Goal: Transaction & Acquisition: Purchase product/service

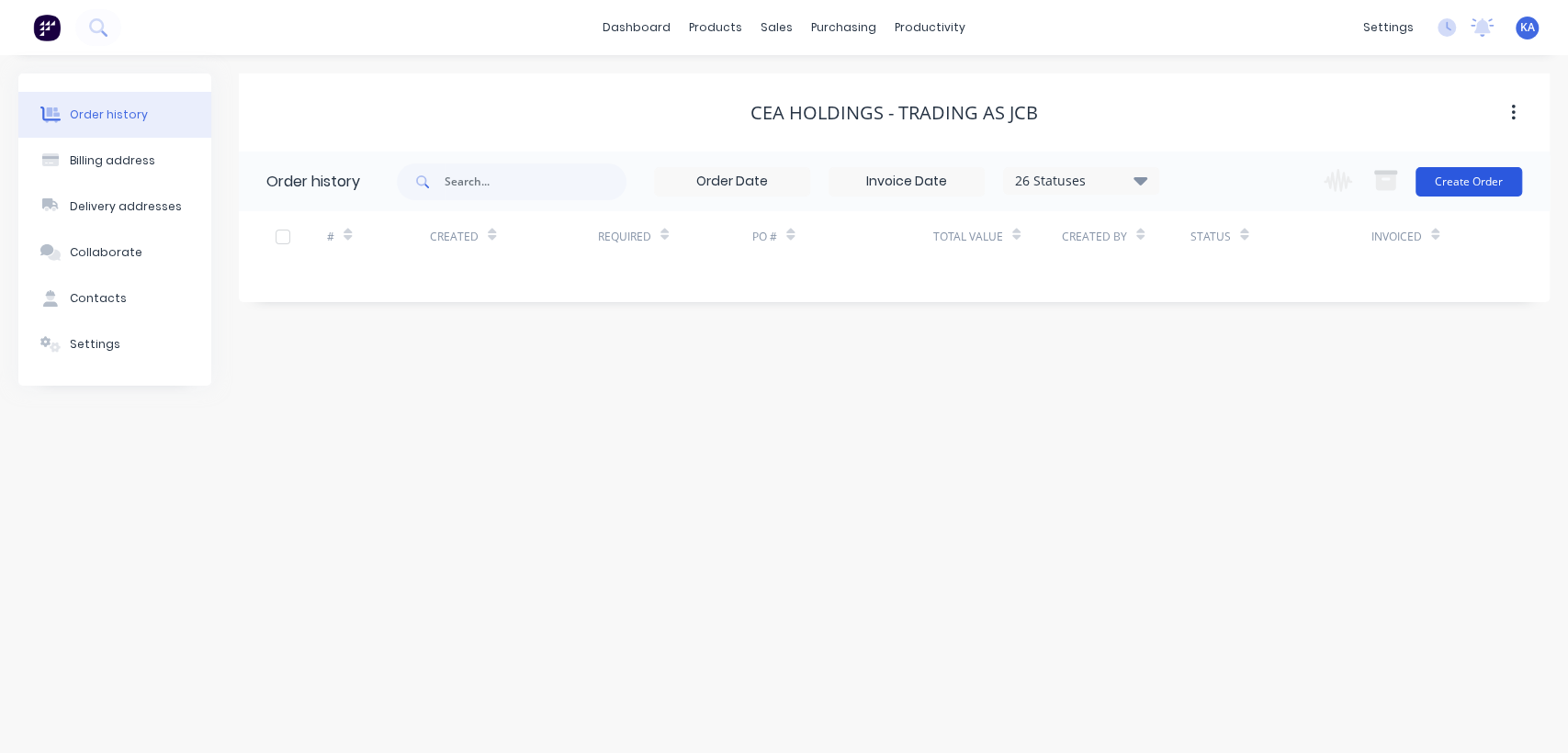
click at [1474, 181] on button "Create Order" at bounding box center [1468, 182] width 107 height 30
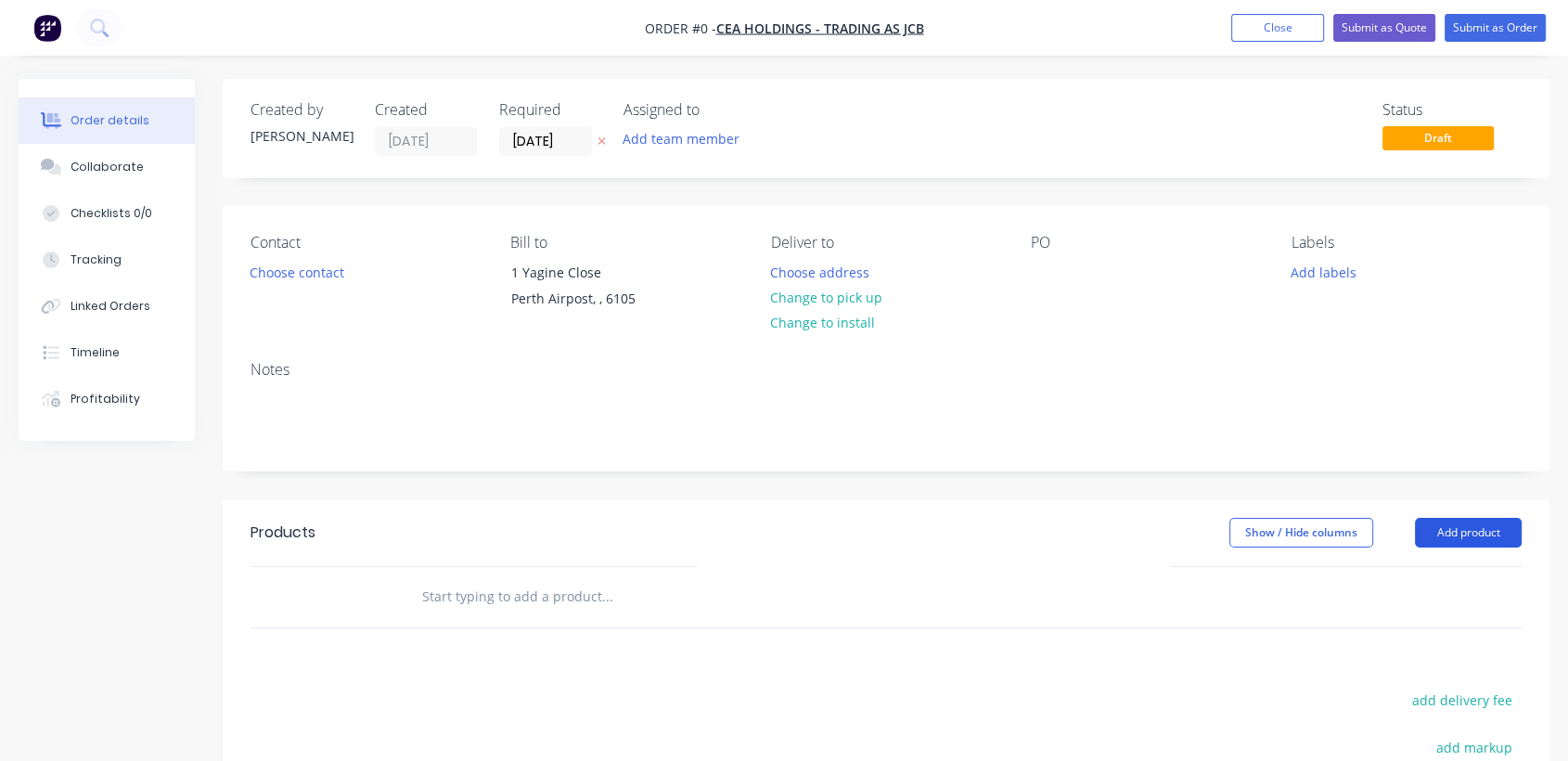
click at [1477, 533] on button "Add product" at bounding box center [1469, 533] width 107 height 30
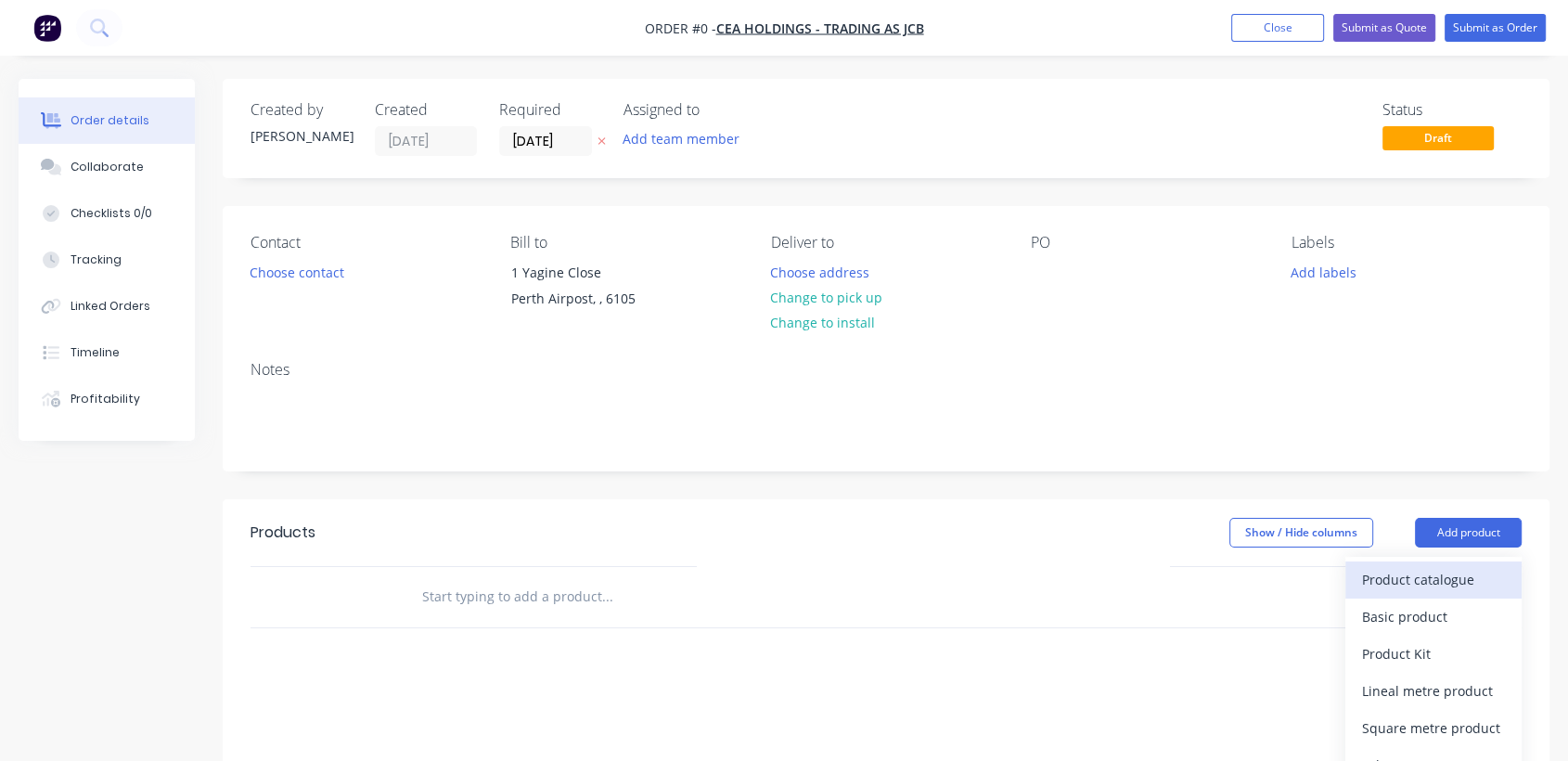
click at [1468, 578] on div "Product catalogue" at bounding box center [1433, 579] width 143 height 27
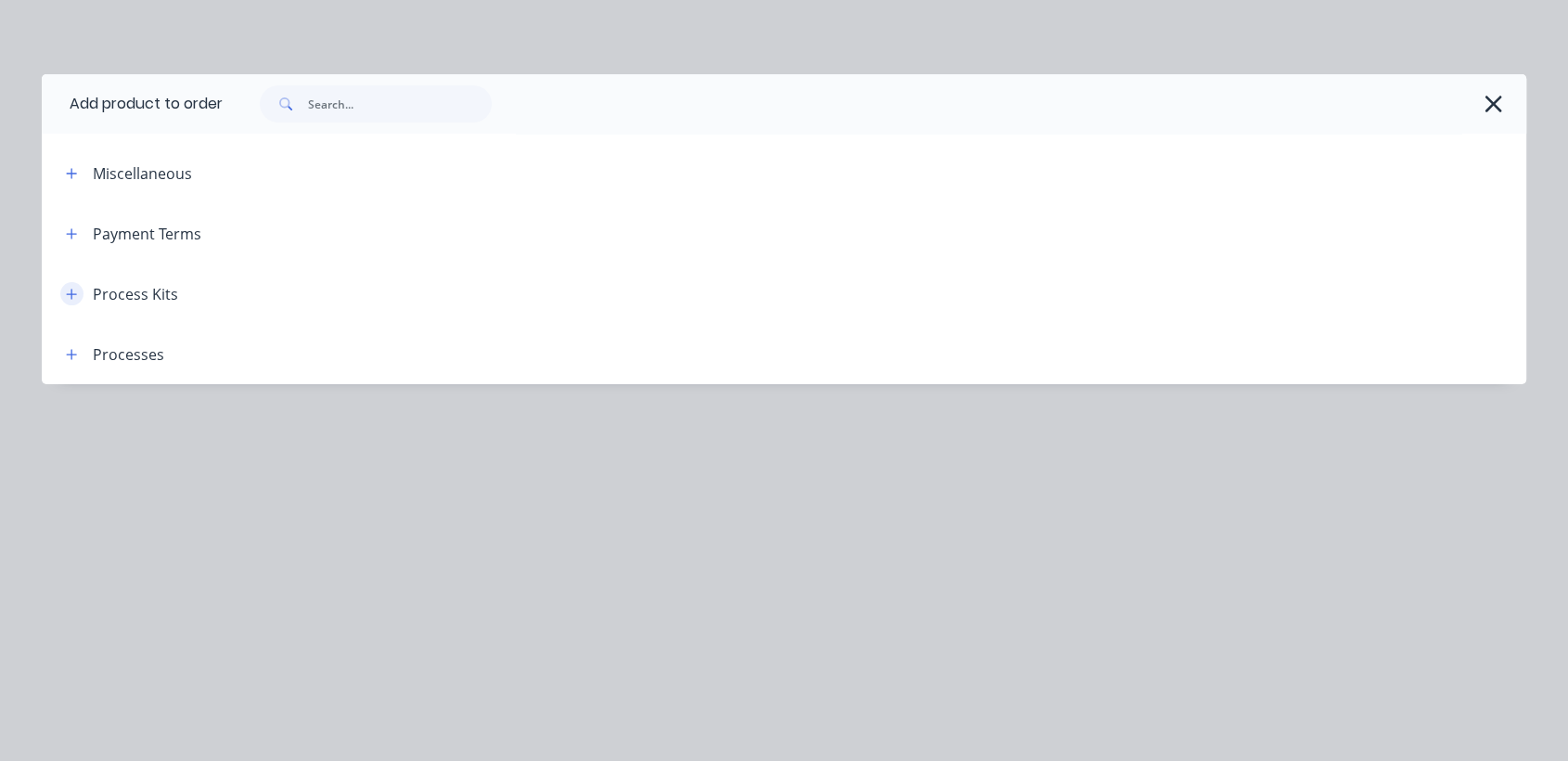
click at [67, 295] on icon "button" at bounding box center [71, 295] width 11 height 13
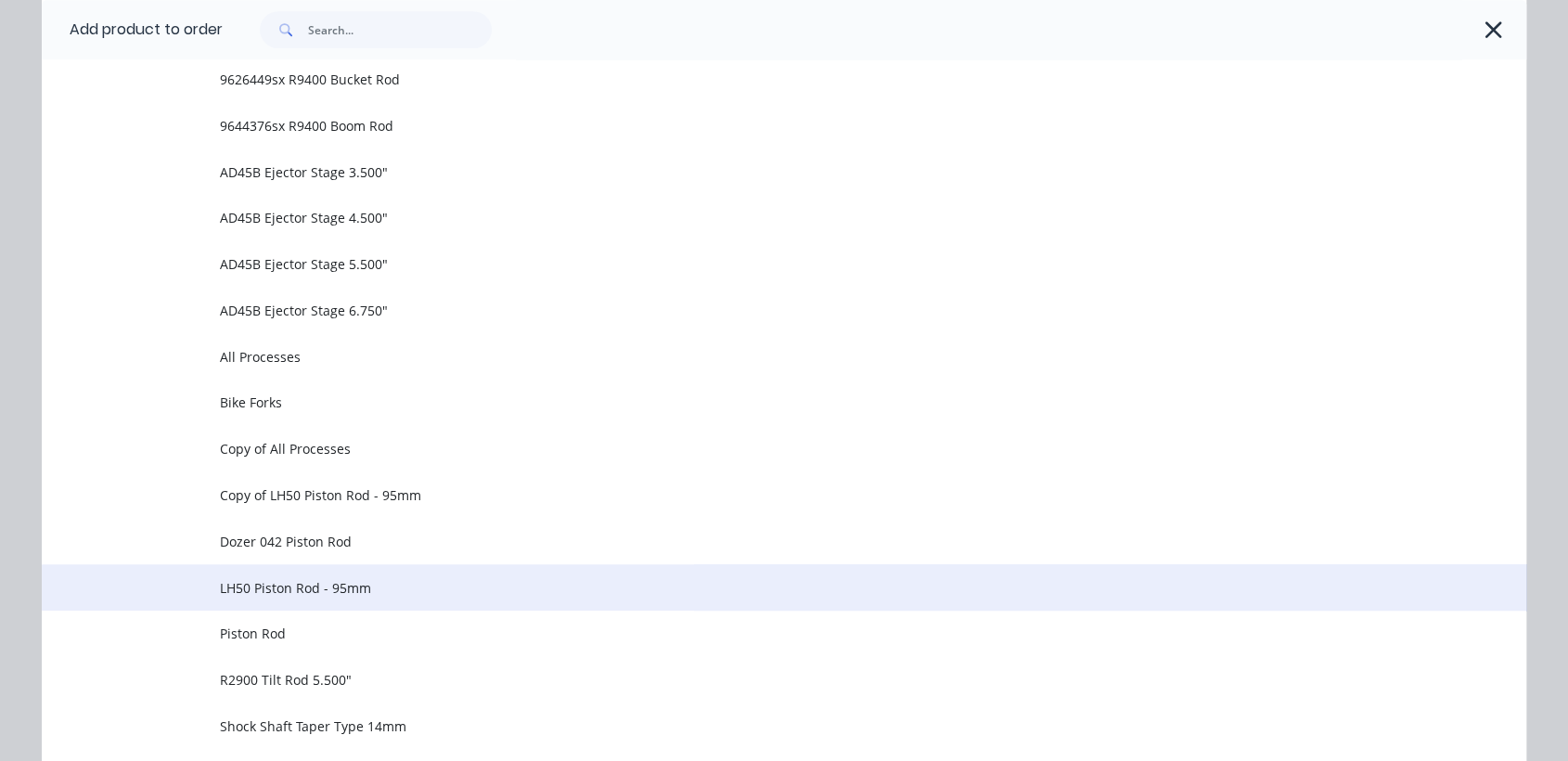
scroll to position [1238, 0]
click at [266, 585] on span "Piston Rod" at bounding box center [742, 587] width 1045 height 20
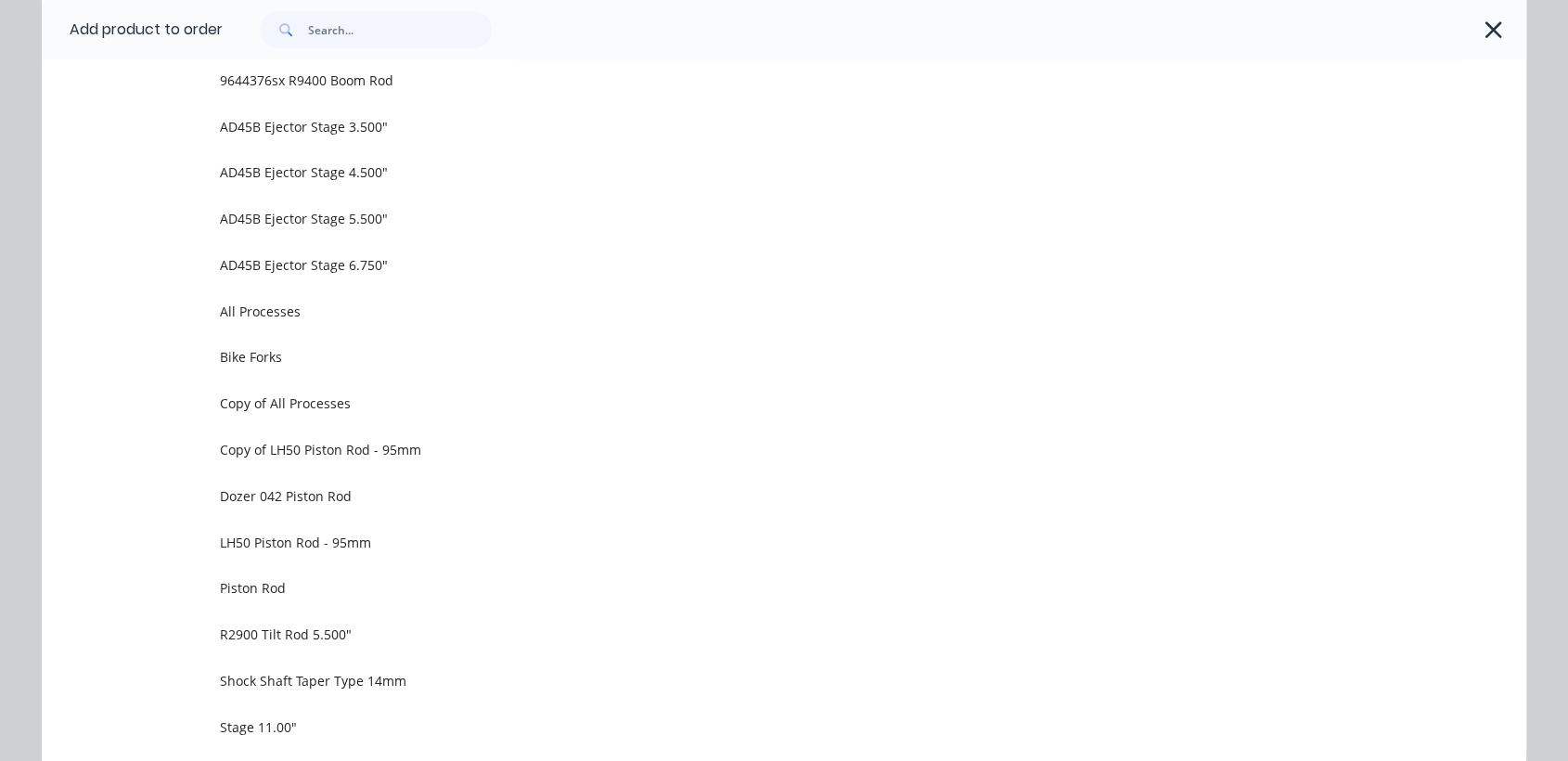
scroll to position [0, 0]
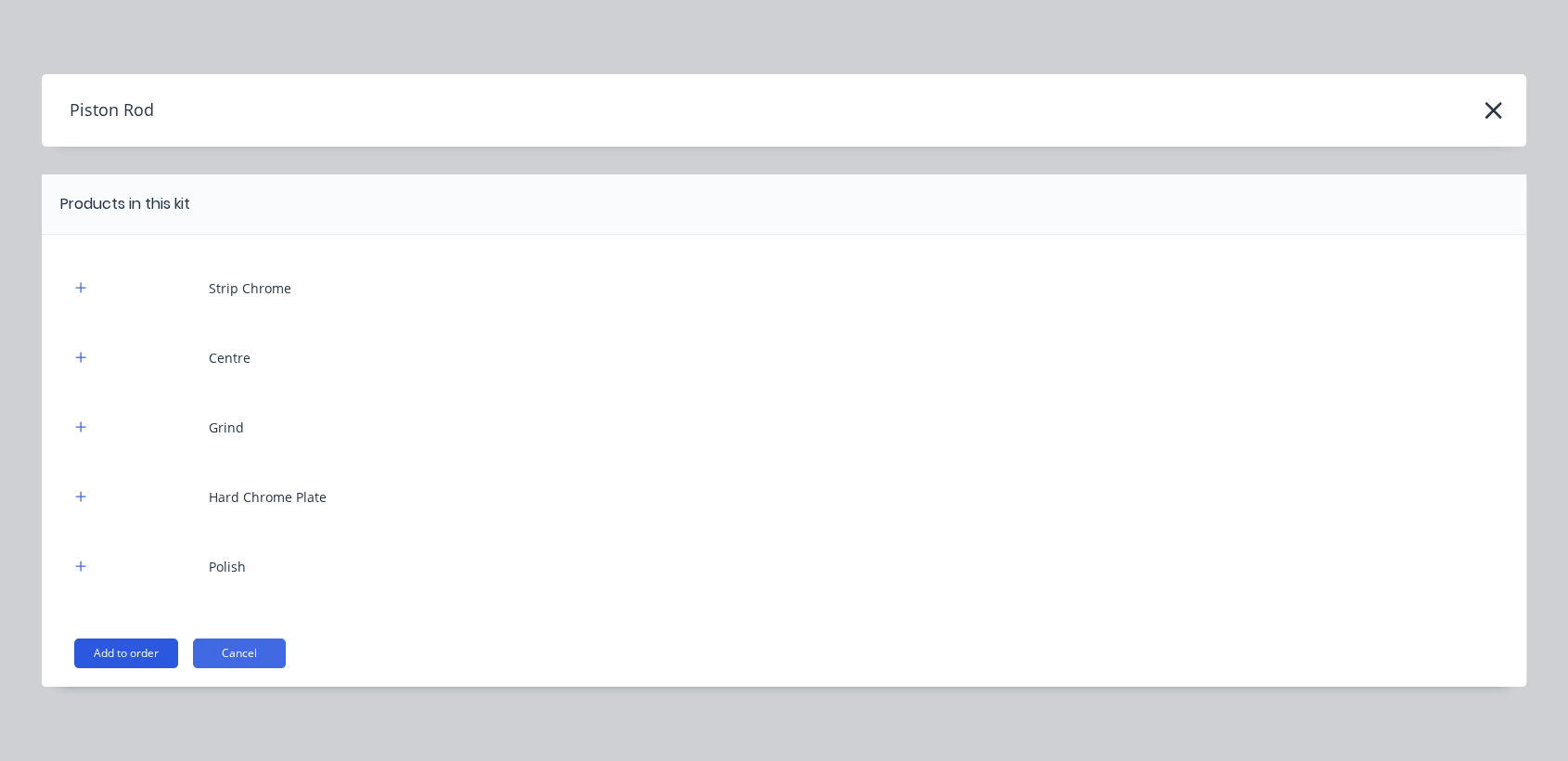
click at [133, 648] on button "Add to order" at bounding box center [126, 654] width 104 height 30
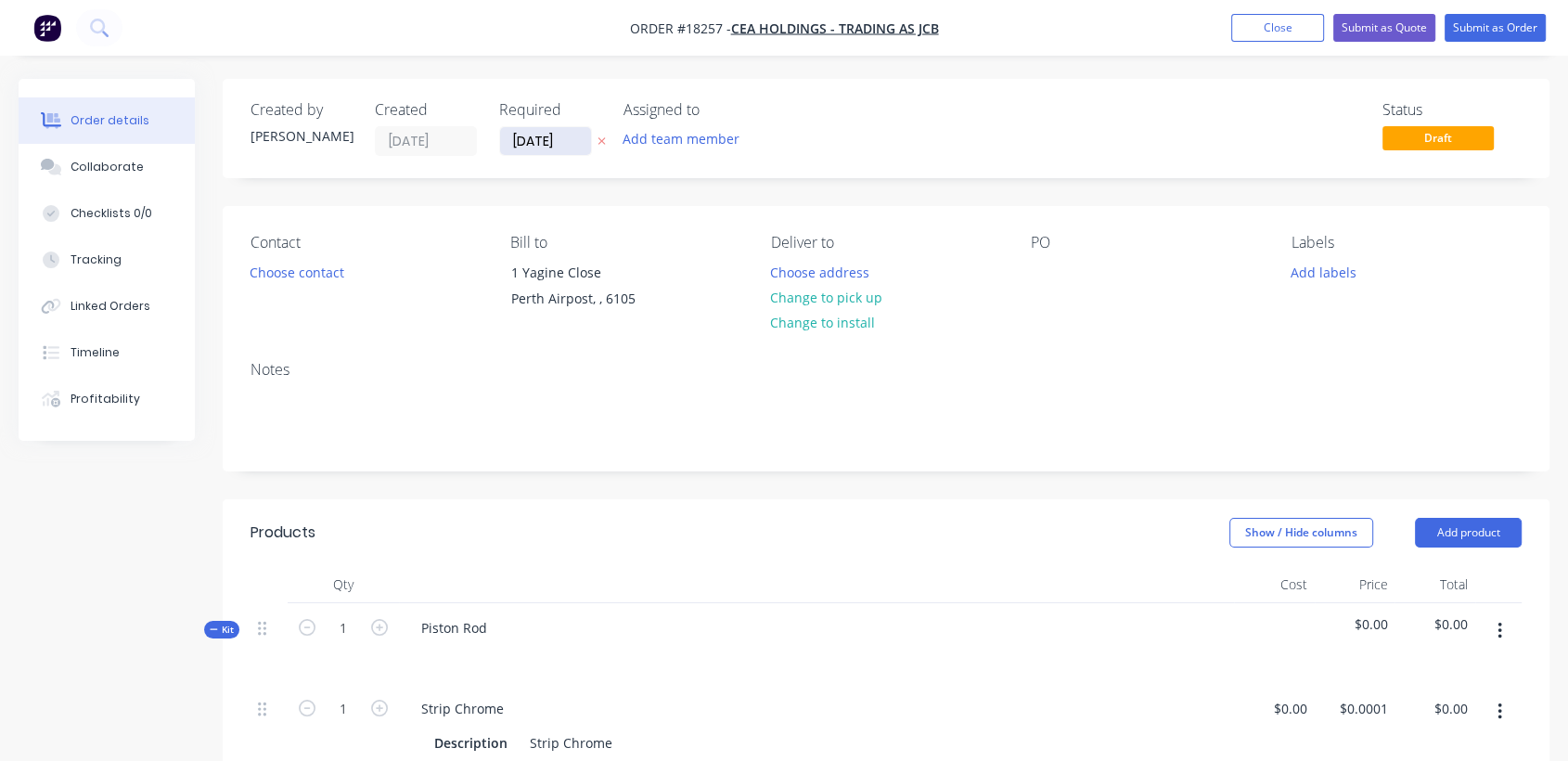
click at [572, 140] on input "[DATE]" at bounding box center [545, 142] width 91 height 28
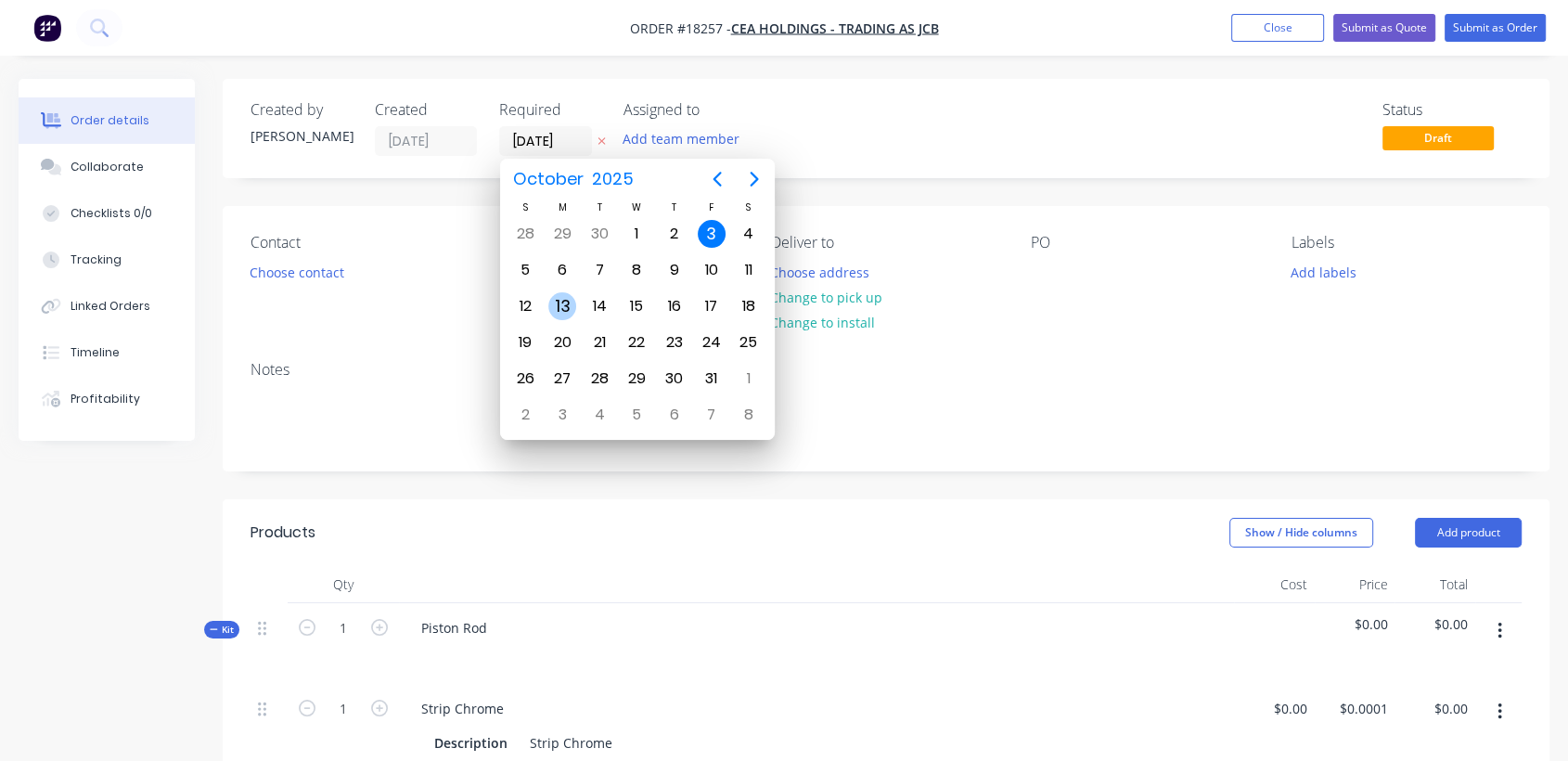
click at [564, 297] on div "13" at bounding box center [563, 307] width 28 height 28
type input "[DATE]"
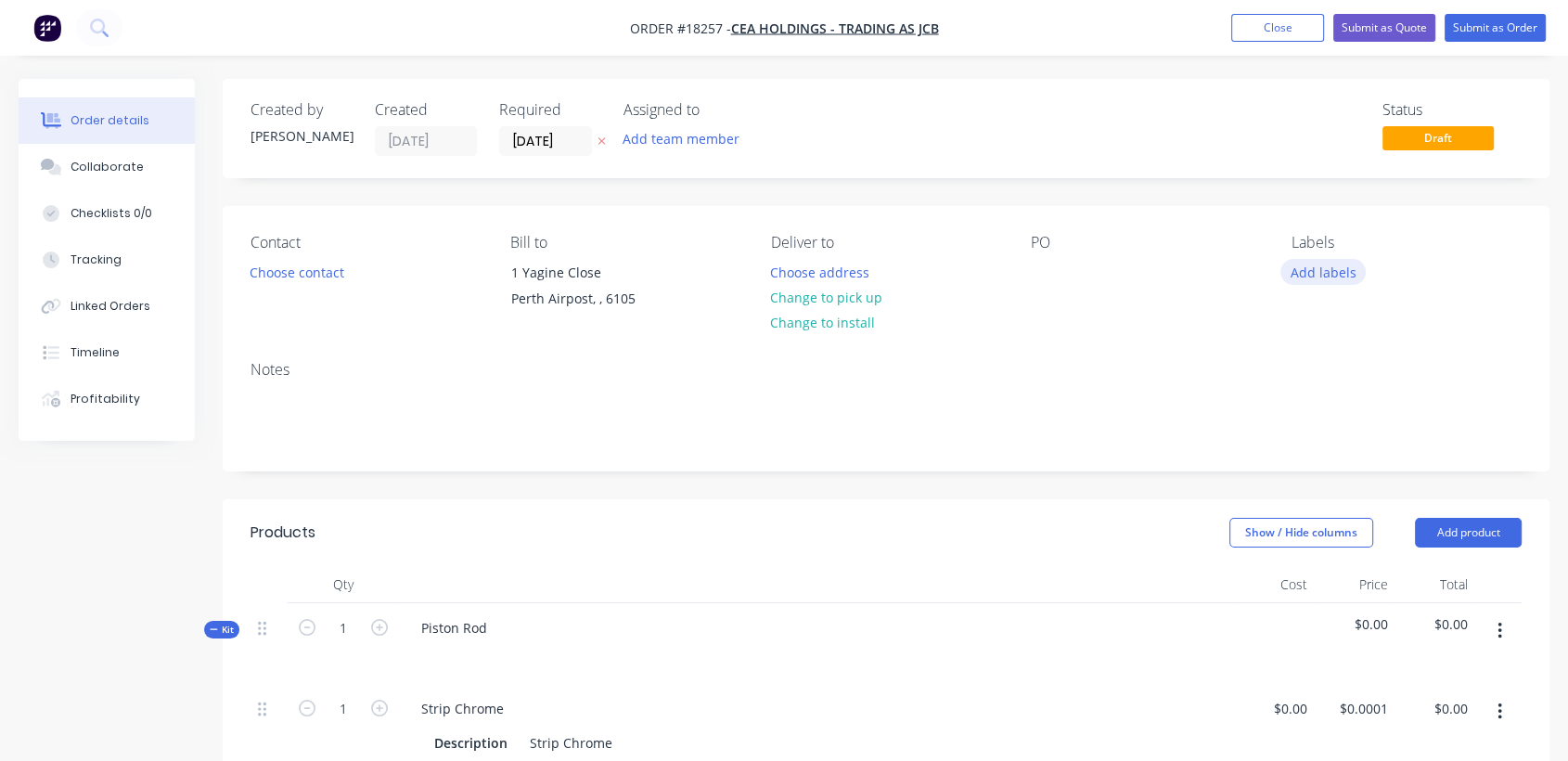
click at [1314, 274] on button "Add labels" at bounding box center [1322, 271] width 85 height 25
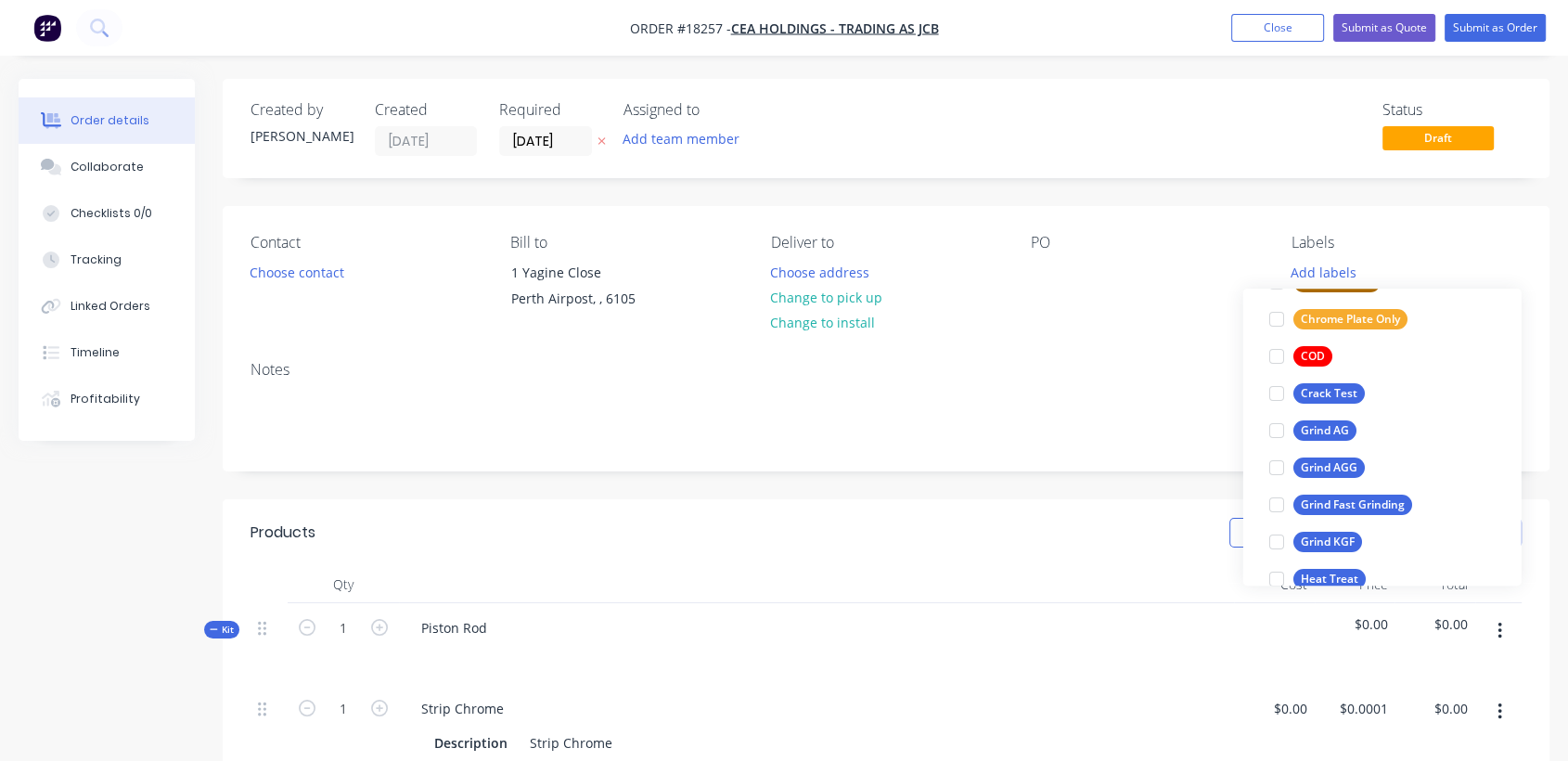
scroll to position [309, 0]
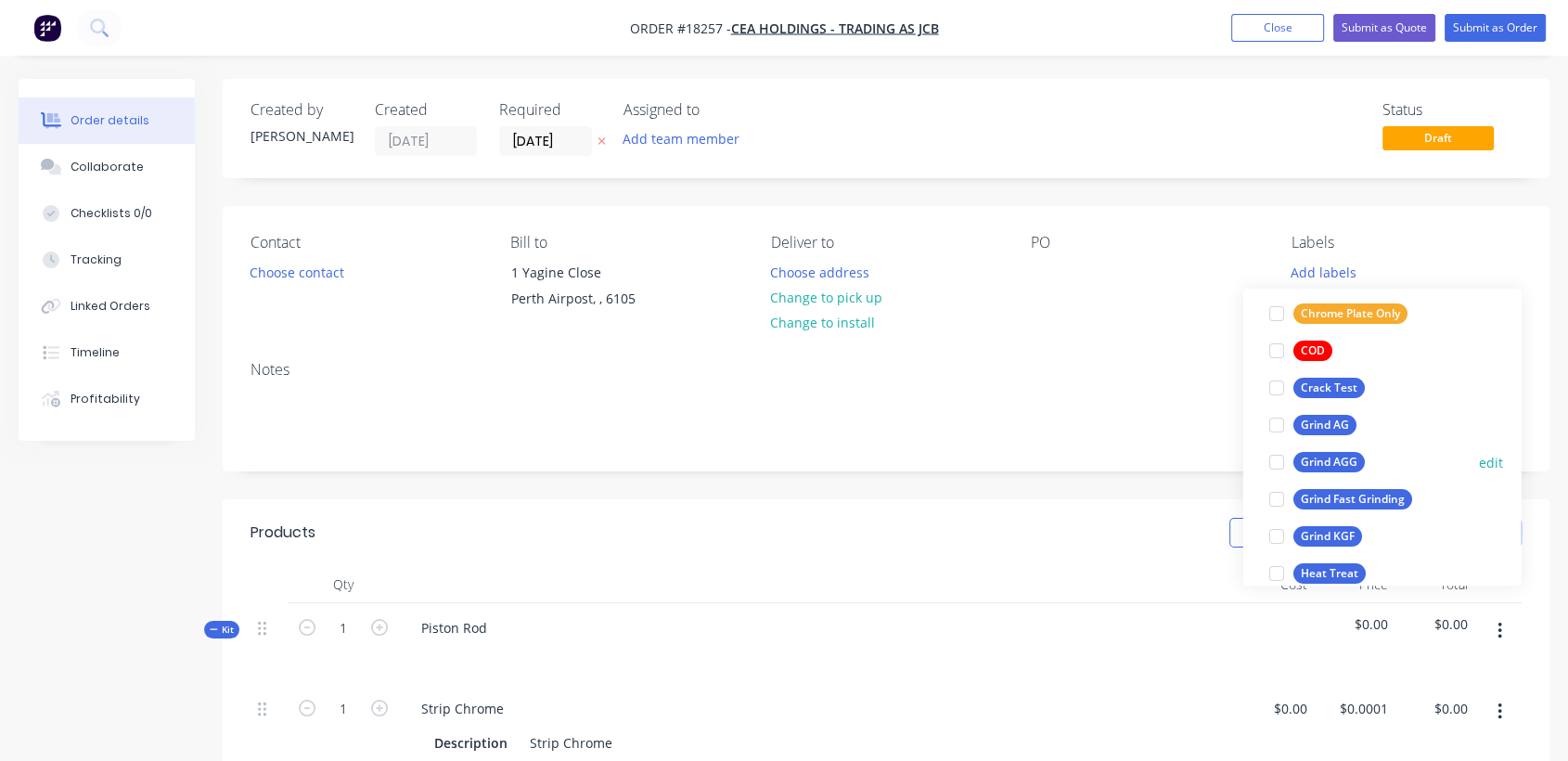
click at [1351, 458] on div "Grind AGG" at bounding box center [1329, 463] width 71 height 21
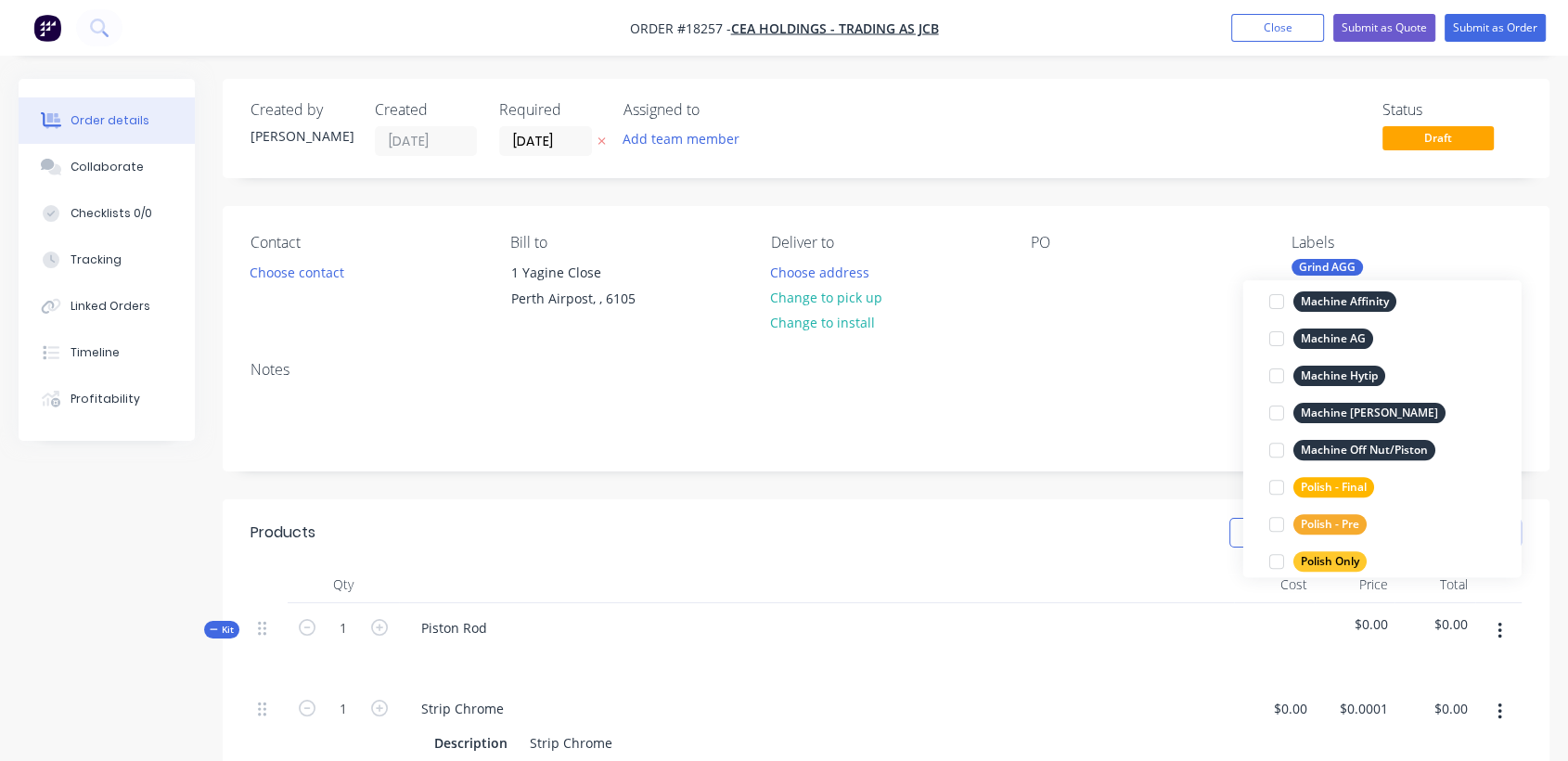
scroll to position [824, 0]
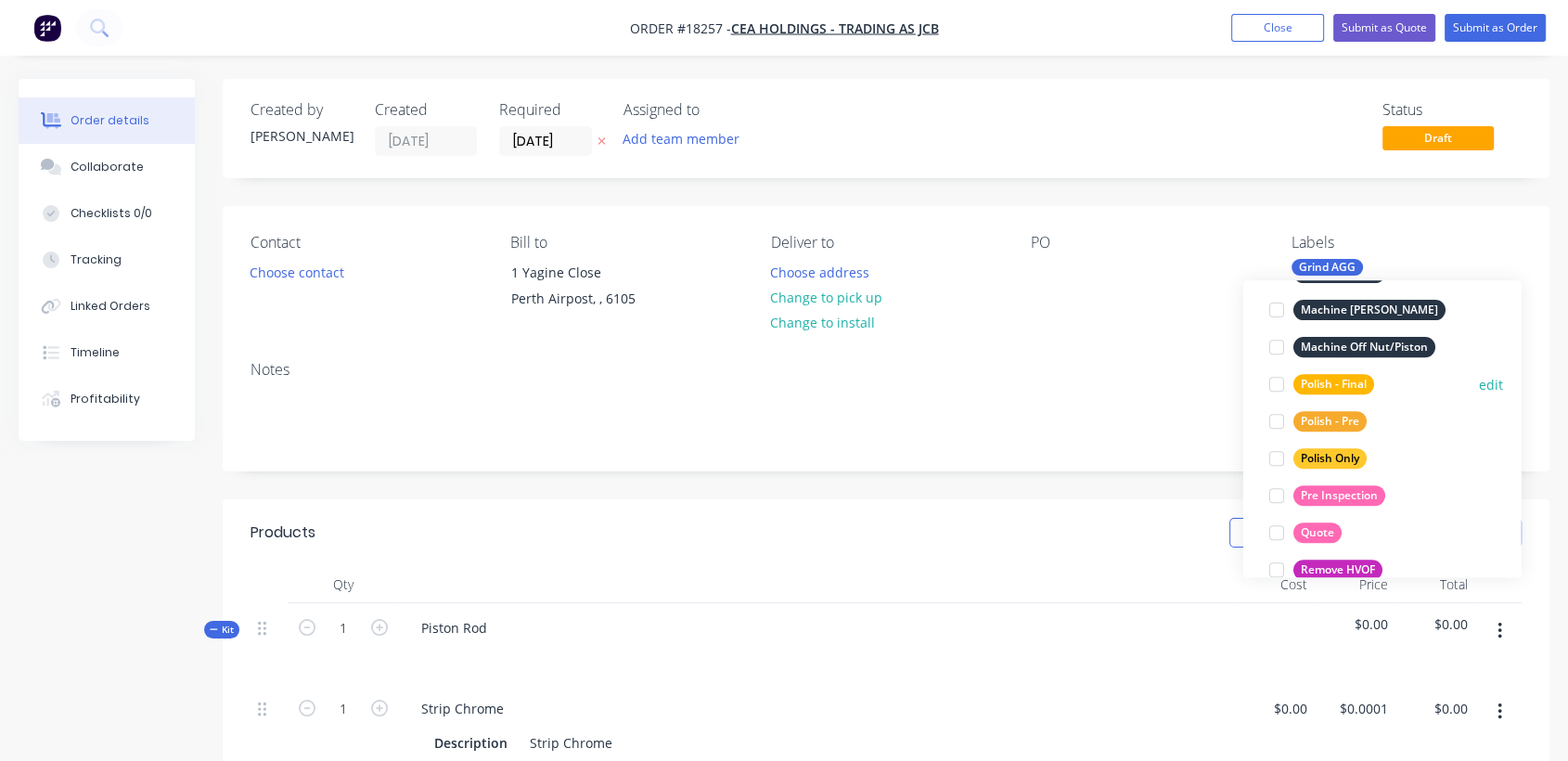
click at [1338, 375] on div "Polish - Final" at bounding box center [1334, 385] width 81 height 21
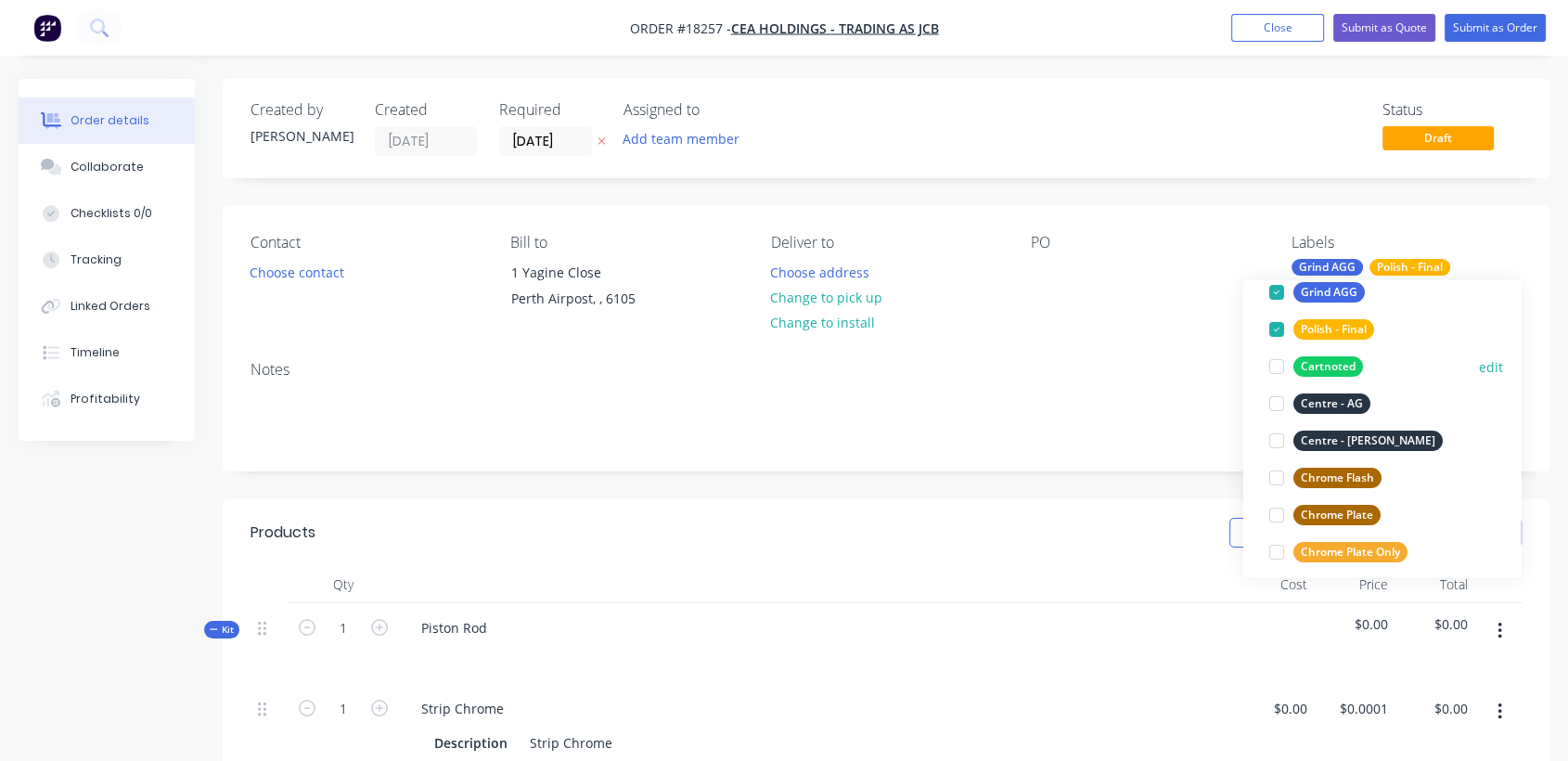
scroll to position [186, 0]
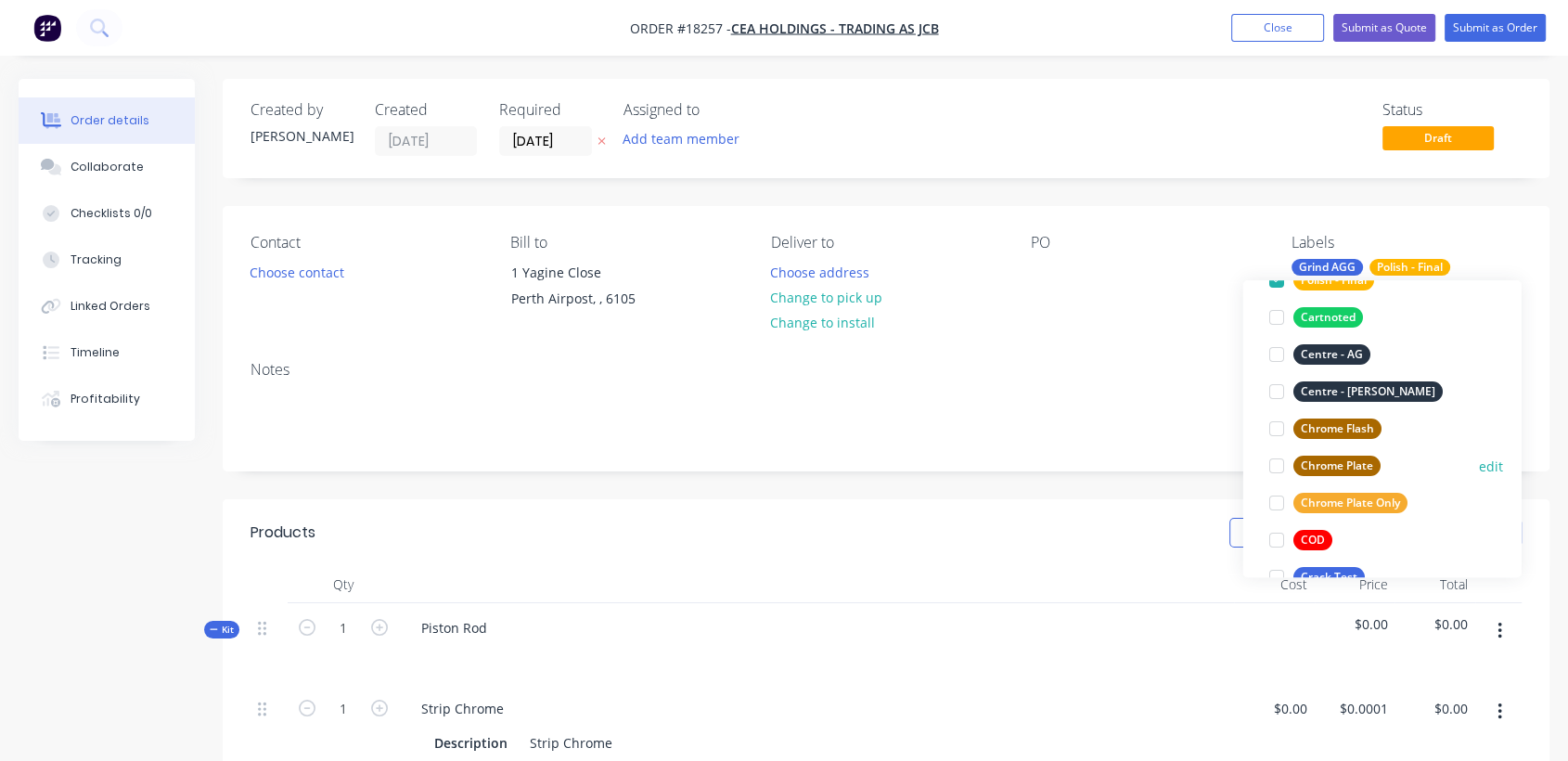
click at [1280, 470] on div at bounding box center [1276, 466] width 38 height 38
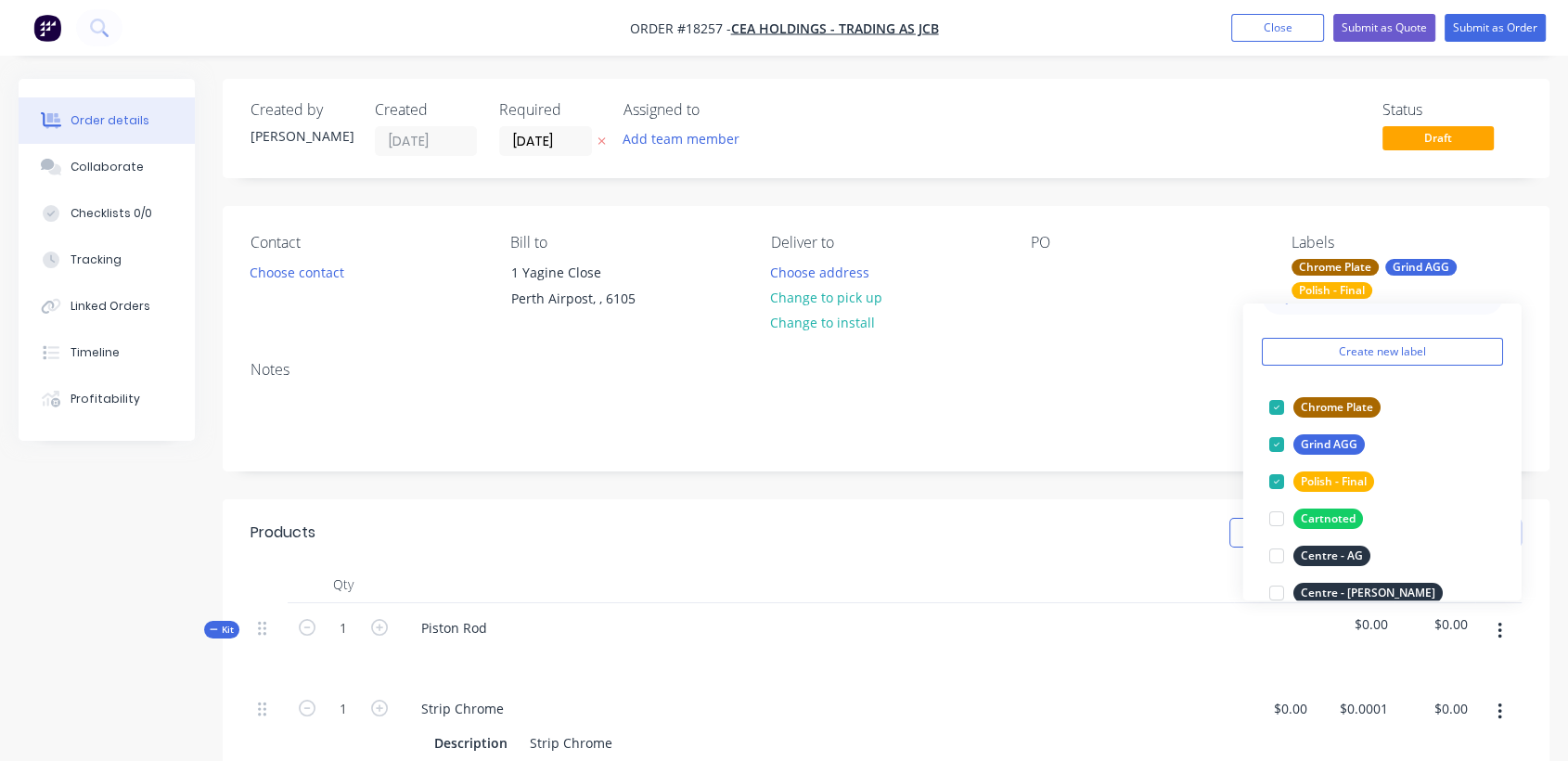
scroll to position [0, 0]
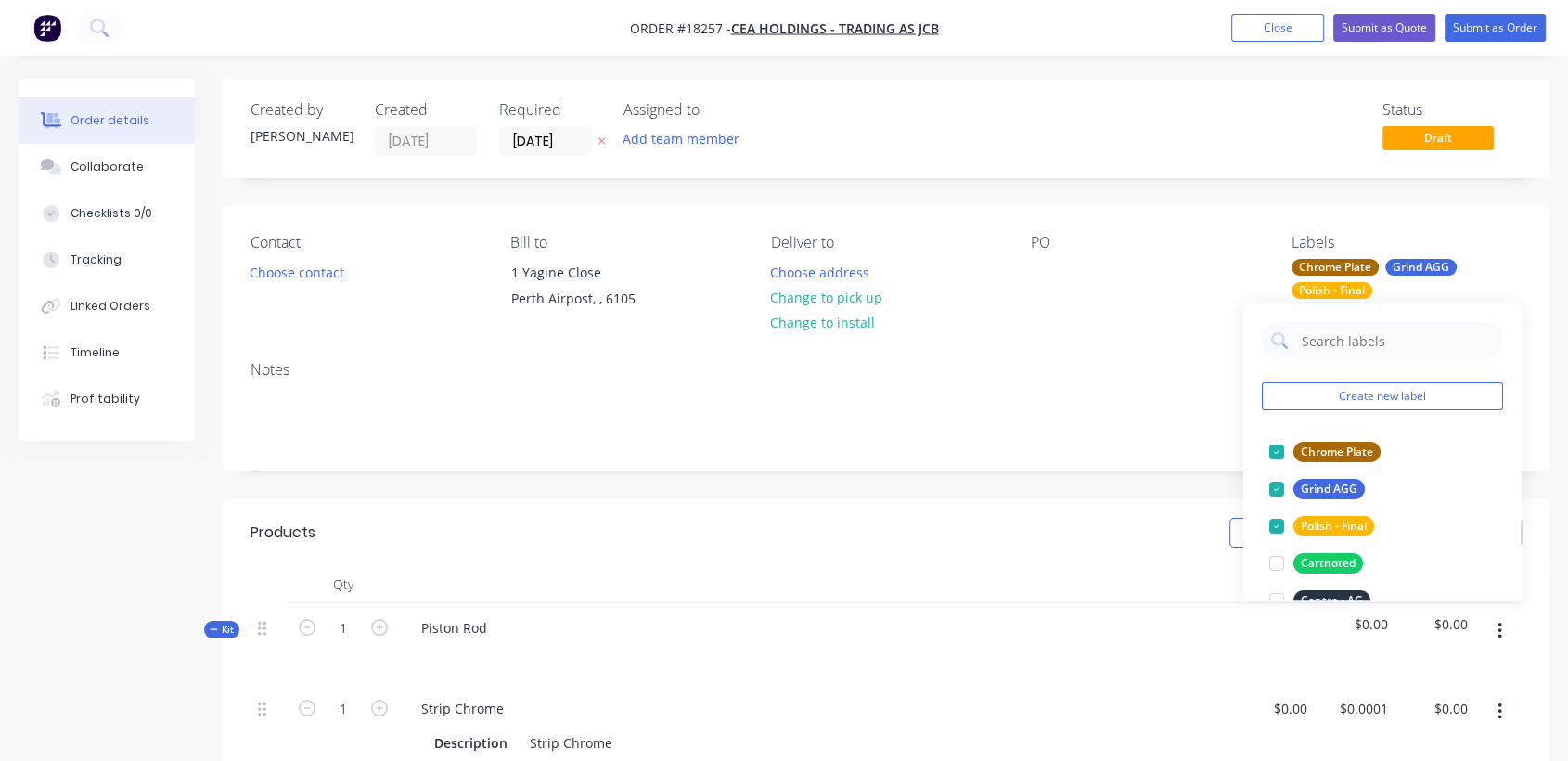
click at [1050, 379] on div "Notes" at bounding box center [885, 370] width 1271 height 18
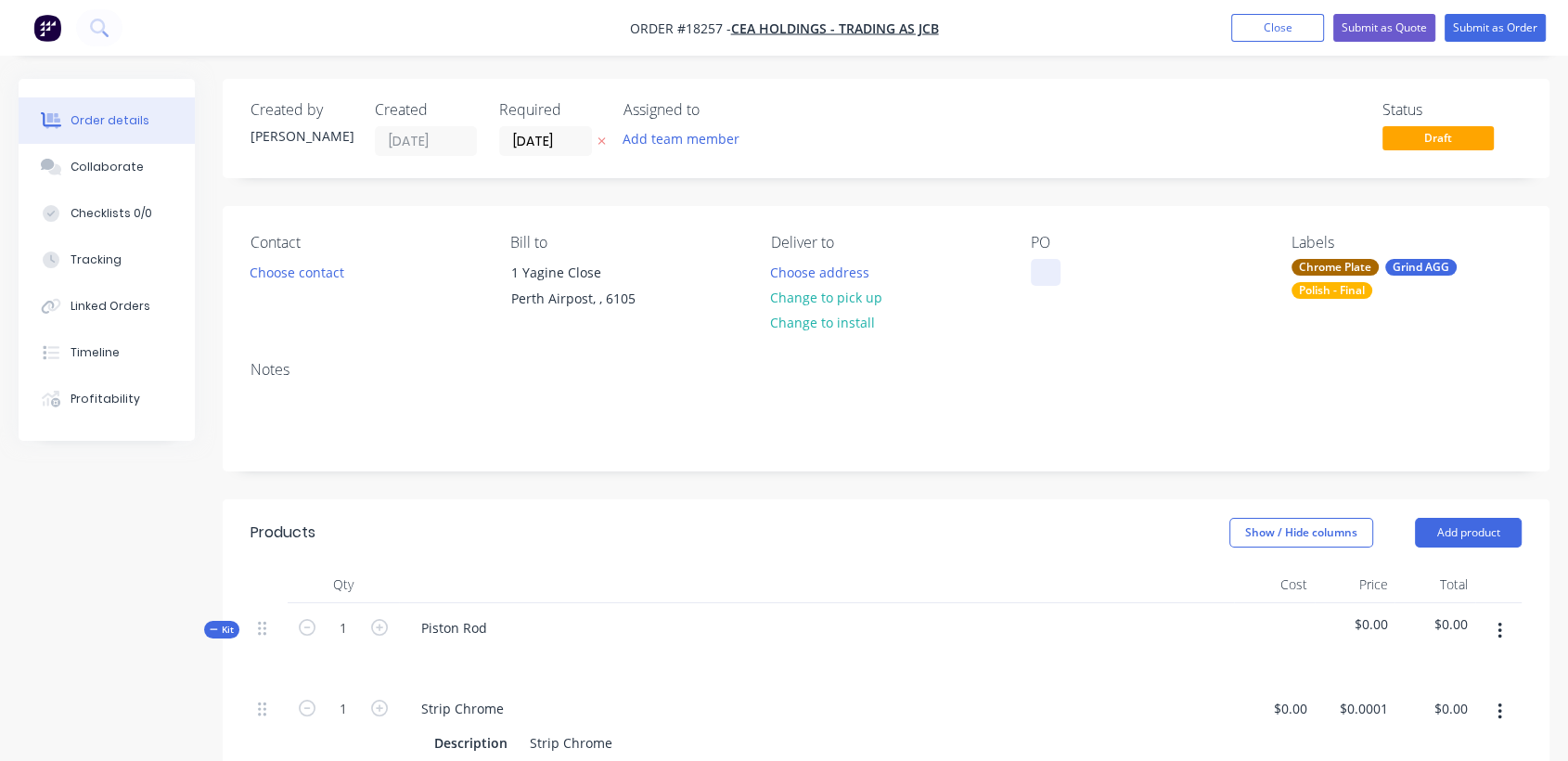
click at [1039, 266] on div at bounding box center [1046, 272] width 30 height 27
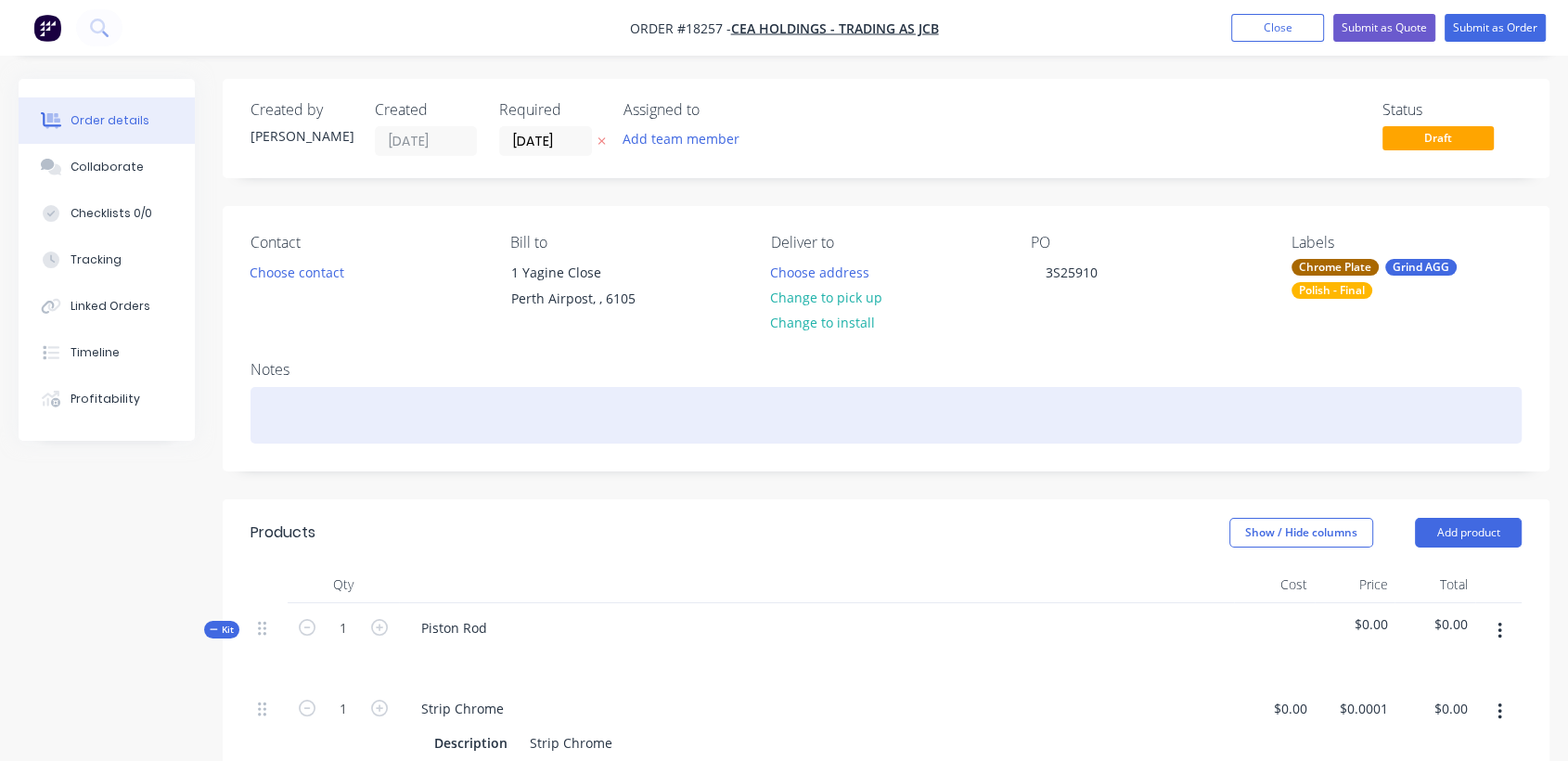
click at [371, 401] on div at bounding box center [885, 416] width 1271 height 56
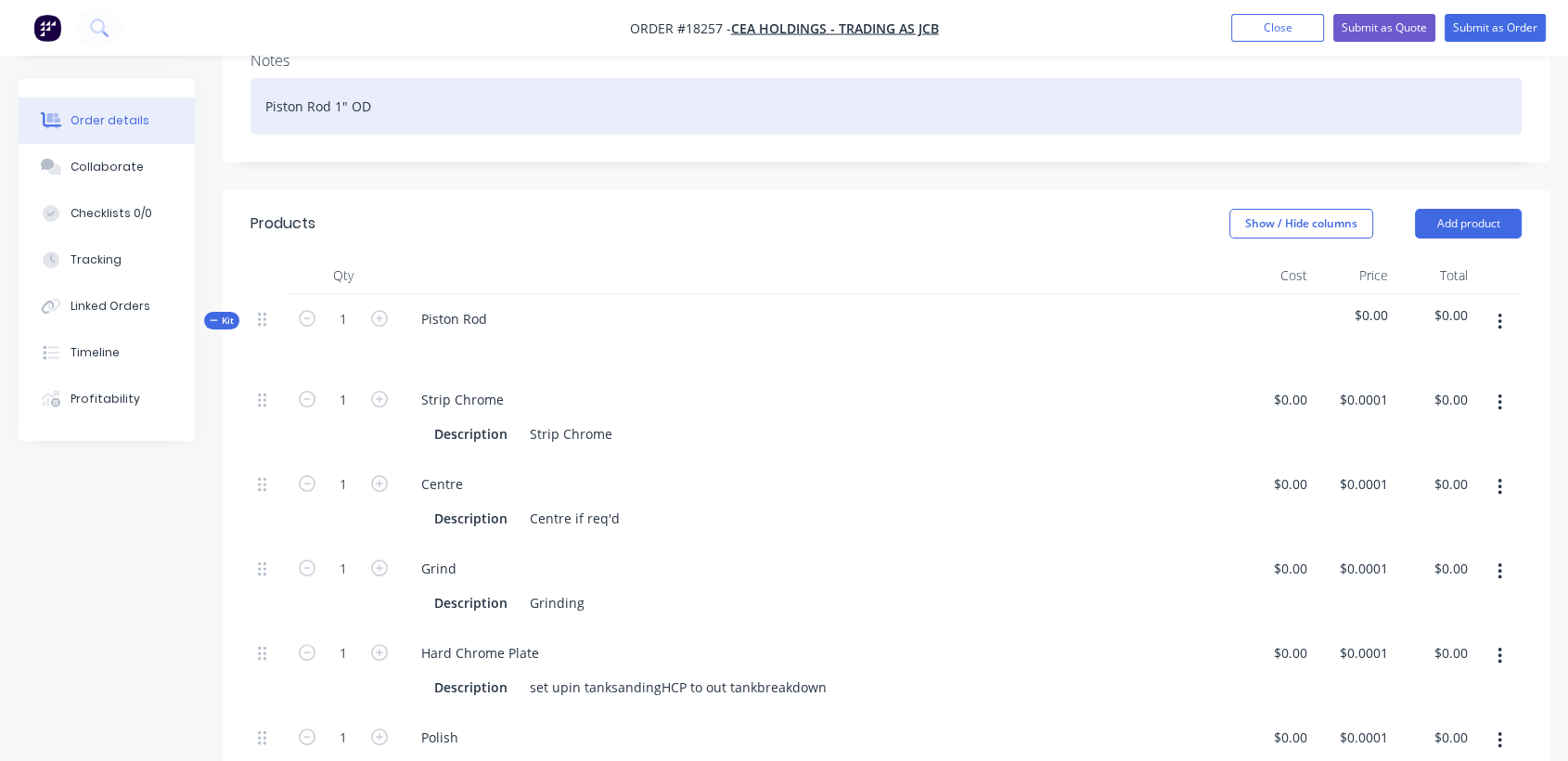
scroll to position [412, 0]
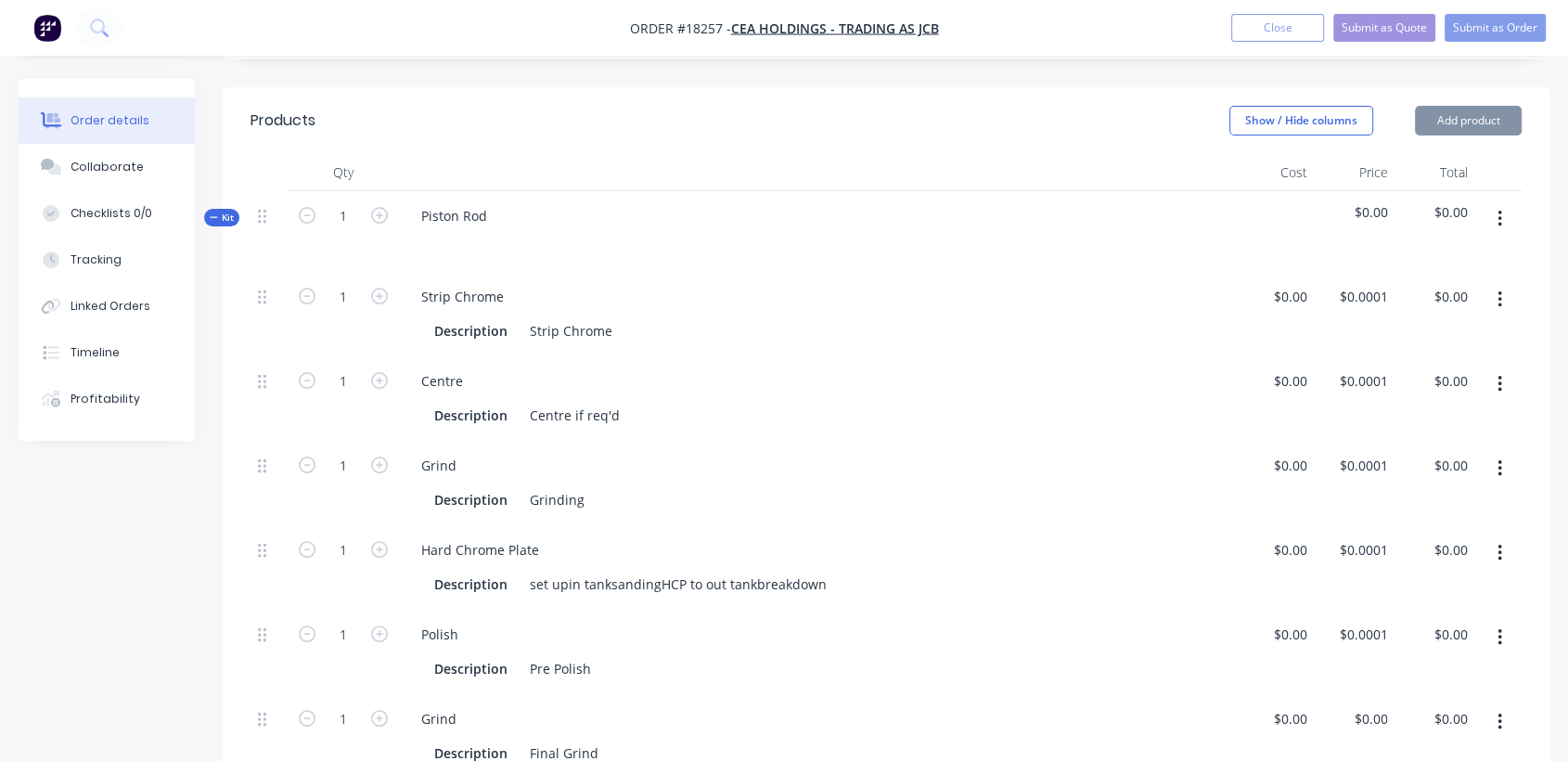
click at [1493, 292] on button "button" at bounding box center [1500, 300] width 43 height 34
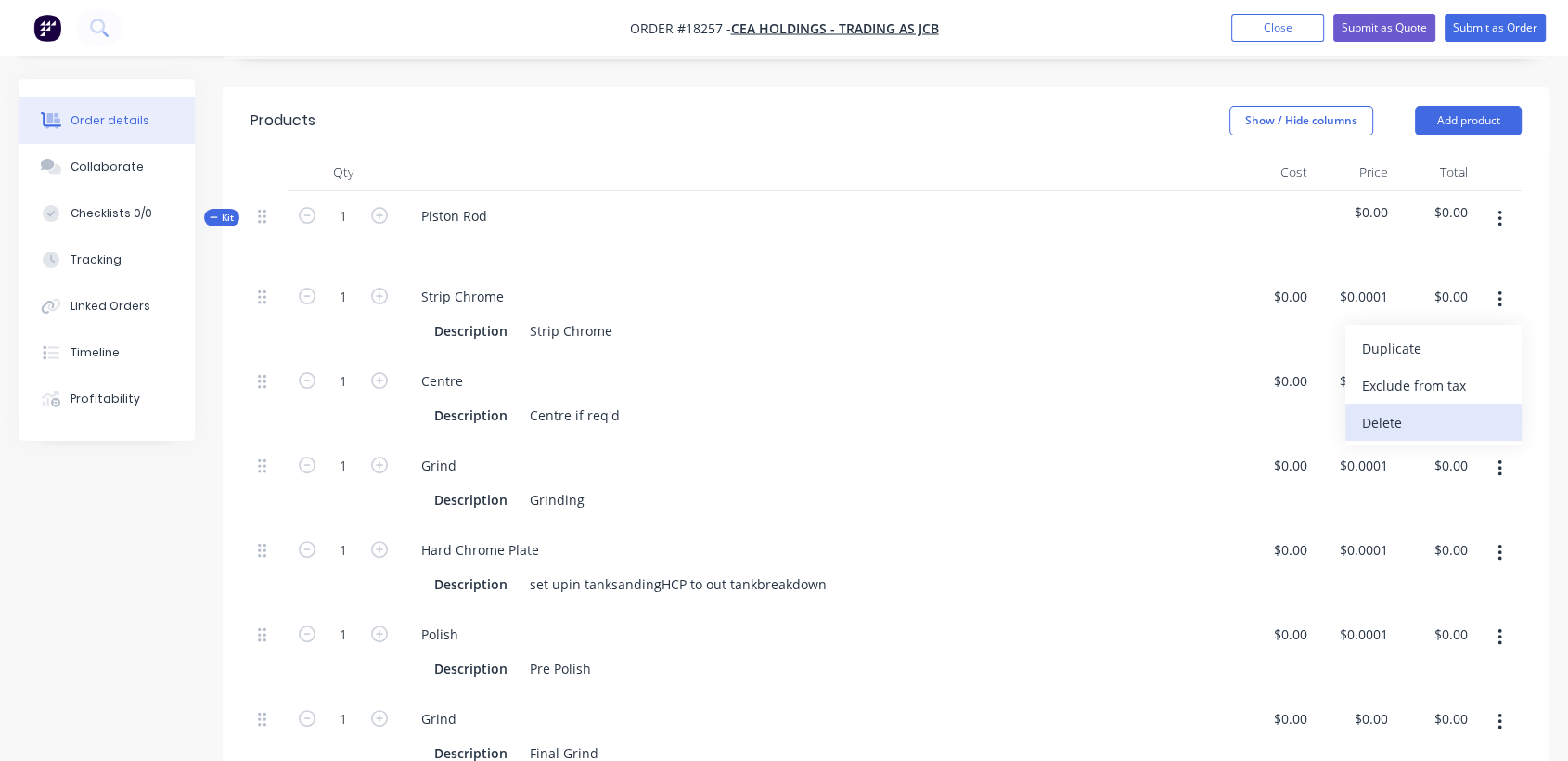
click at [1386, 423] on div "Delete" at bounding box center [1433, 422] width 143 height 27
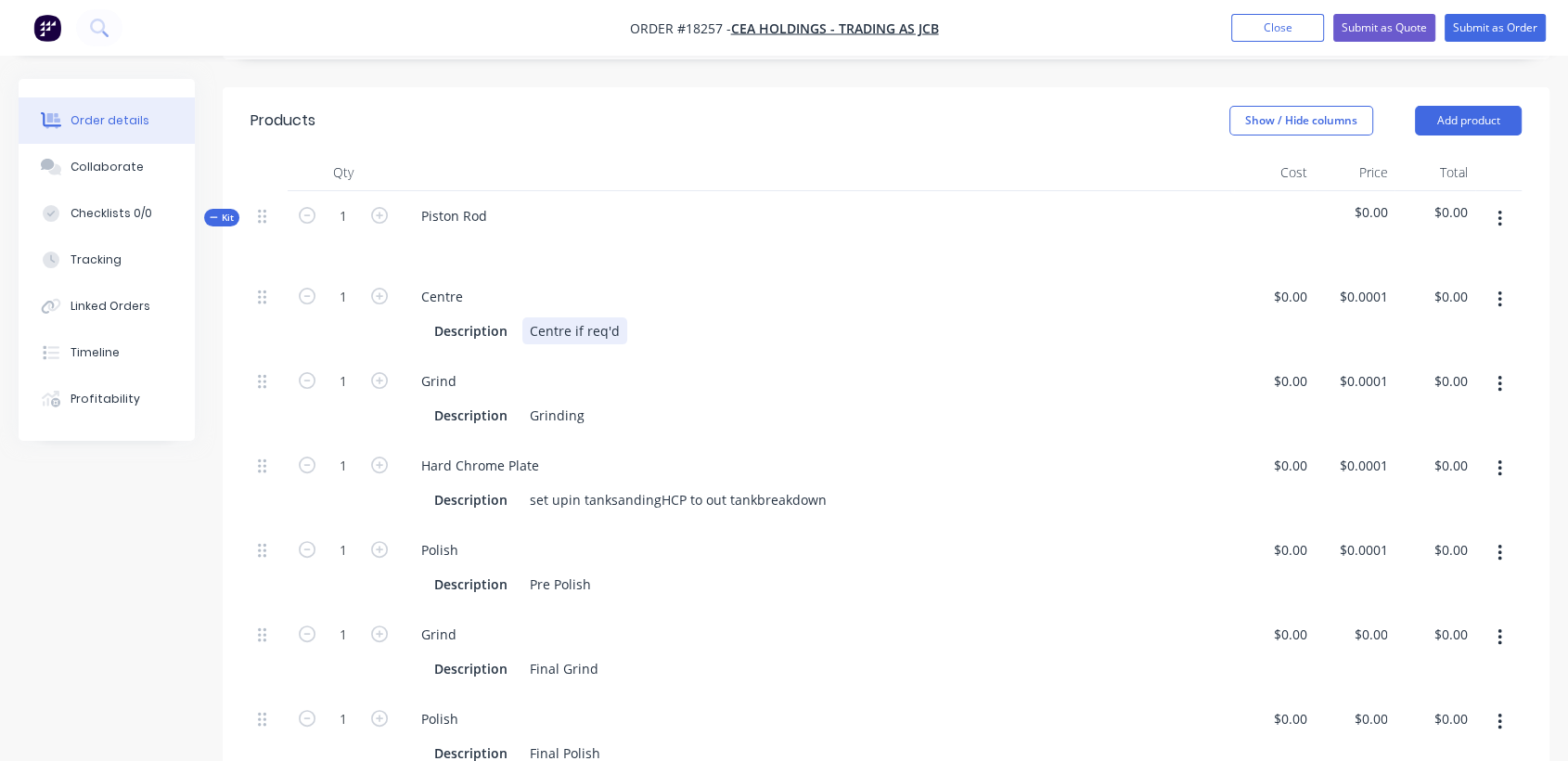
click at [579, 328] on div "Centre if req'd" at bounding box center [575, 330] width 105 height 27
click at [601, 420] on div "Description Grinding" at bounding box center [812, 415] width 772 height 27
drag, startPoint x: 593, startPoint y: 415, endPoint x: 529, endPoint y: 419, distance: 64.1
click at [529, 419] on div "Description Grinding" at bounding box center [812, 415] width 772 height 27
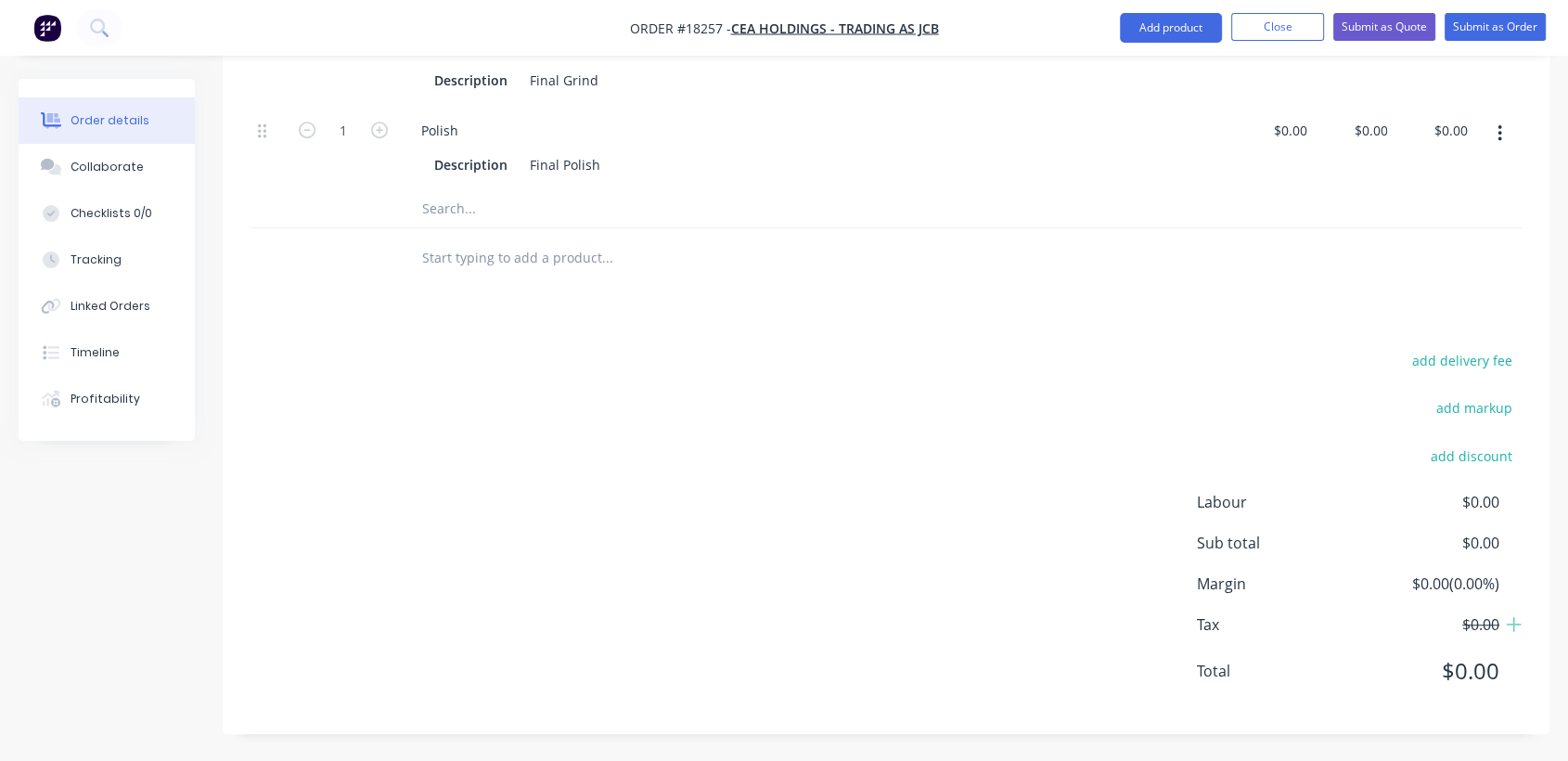
scroll to position [587, 0]
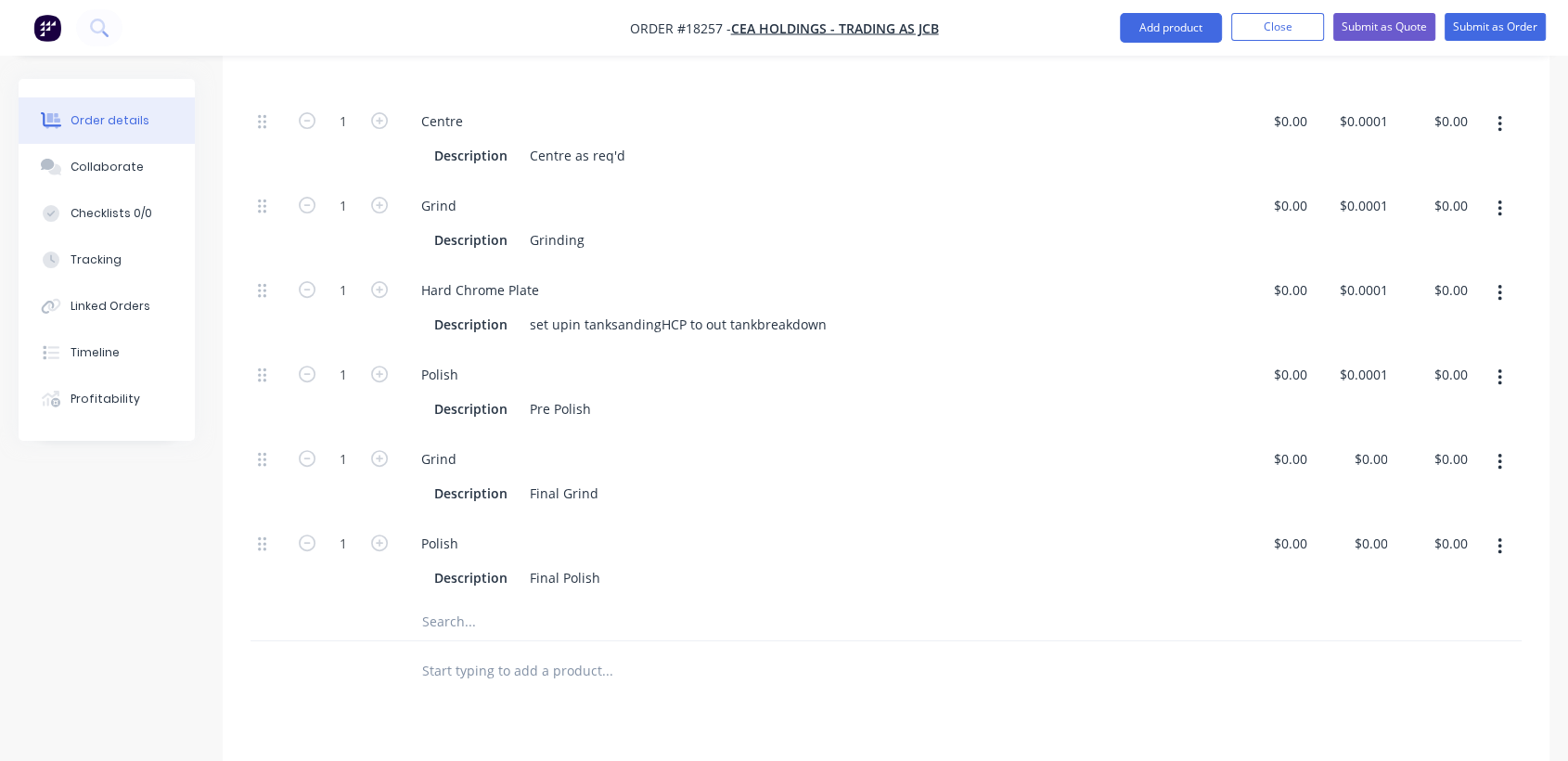
click at [692, 223] on div "Description Grinding" at bounding box center [816, 237] width 820 height 31
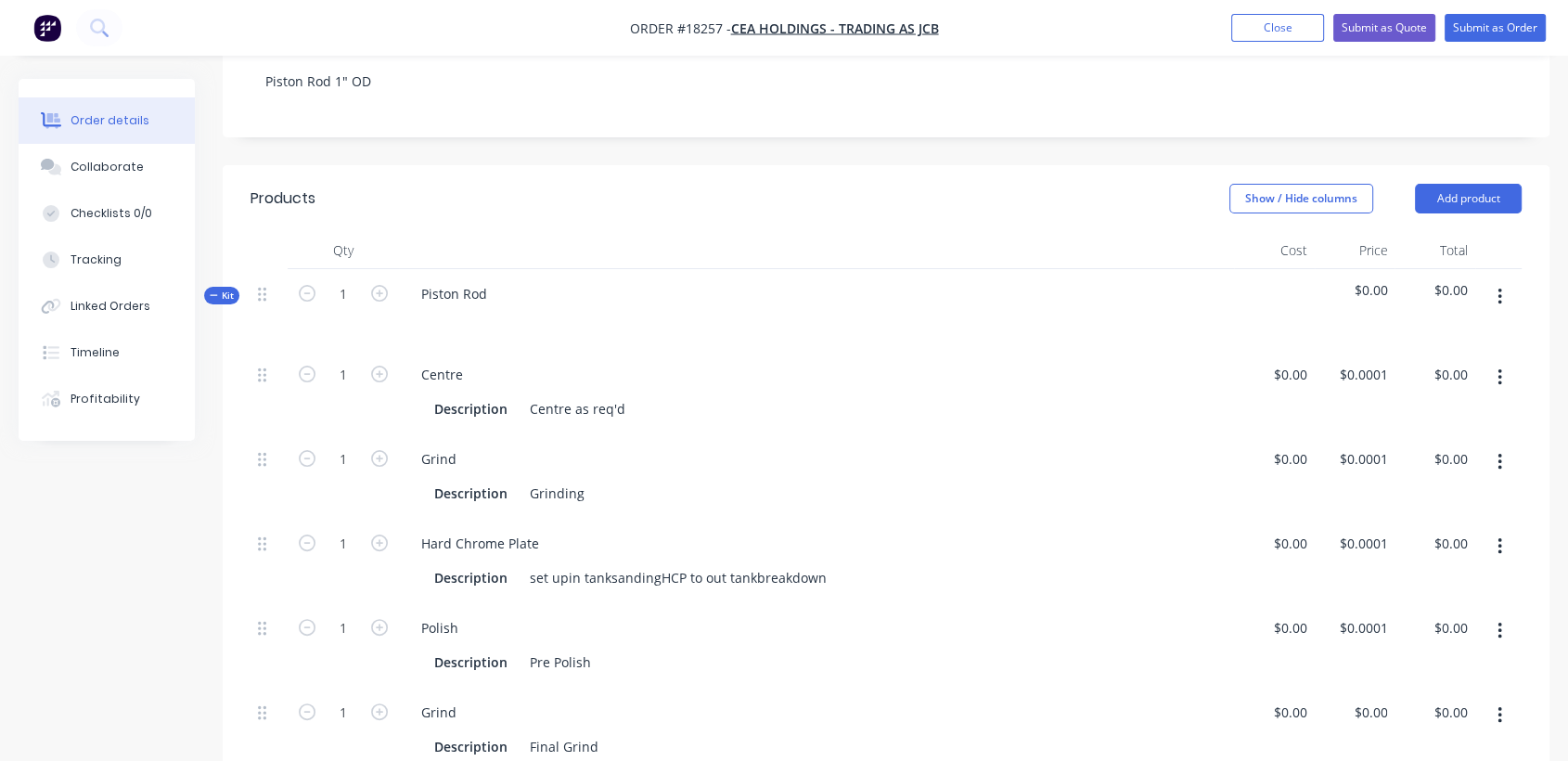
scroll to position [382, 0]
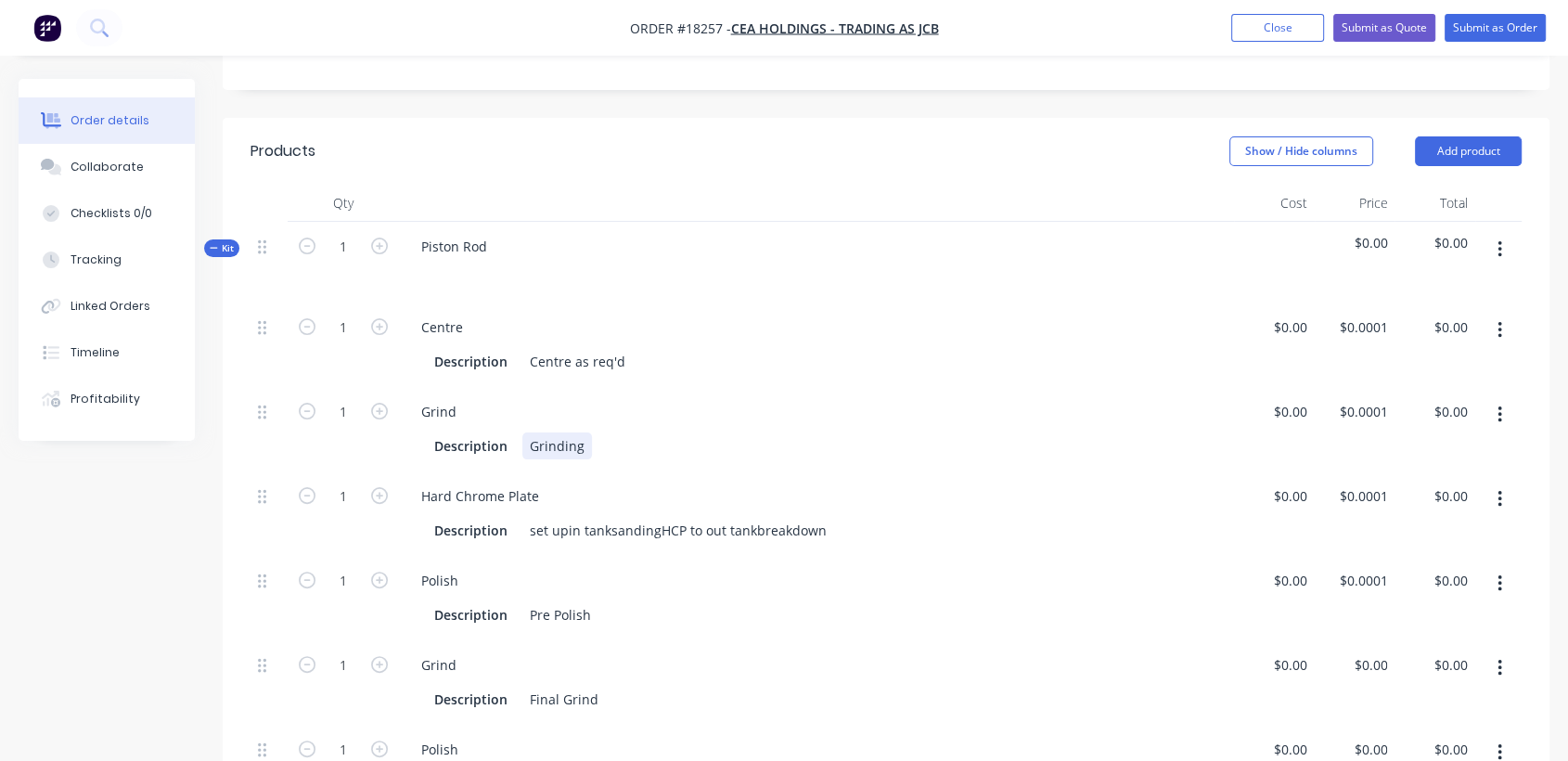
click at [565, 448] on div "Grinding" at bounding box center [557, 446] width 69 height 27
drag, startPoint x: 581, startPoint y: 443, endPoint x: 527, endPoint y: 444, distance: 54.0
click at [527, 447] on div "Grinding" at bounding box center [557, 446] width 69 height 27
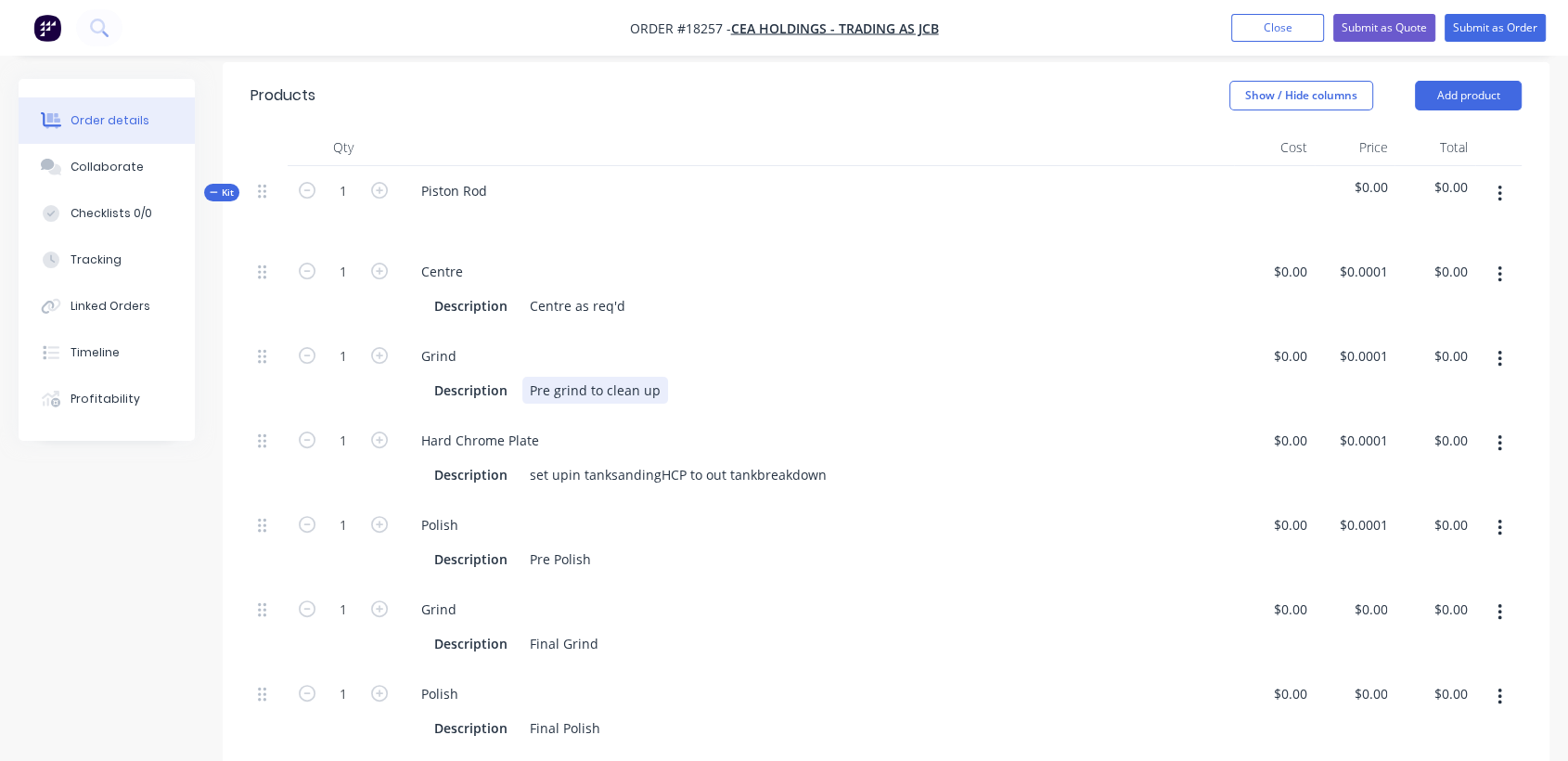
scroll to position [484, 0]
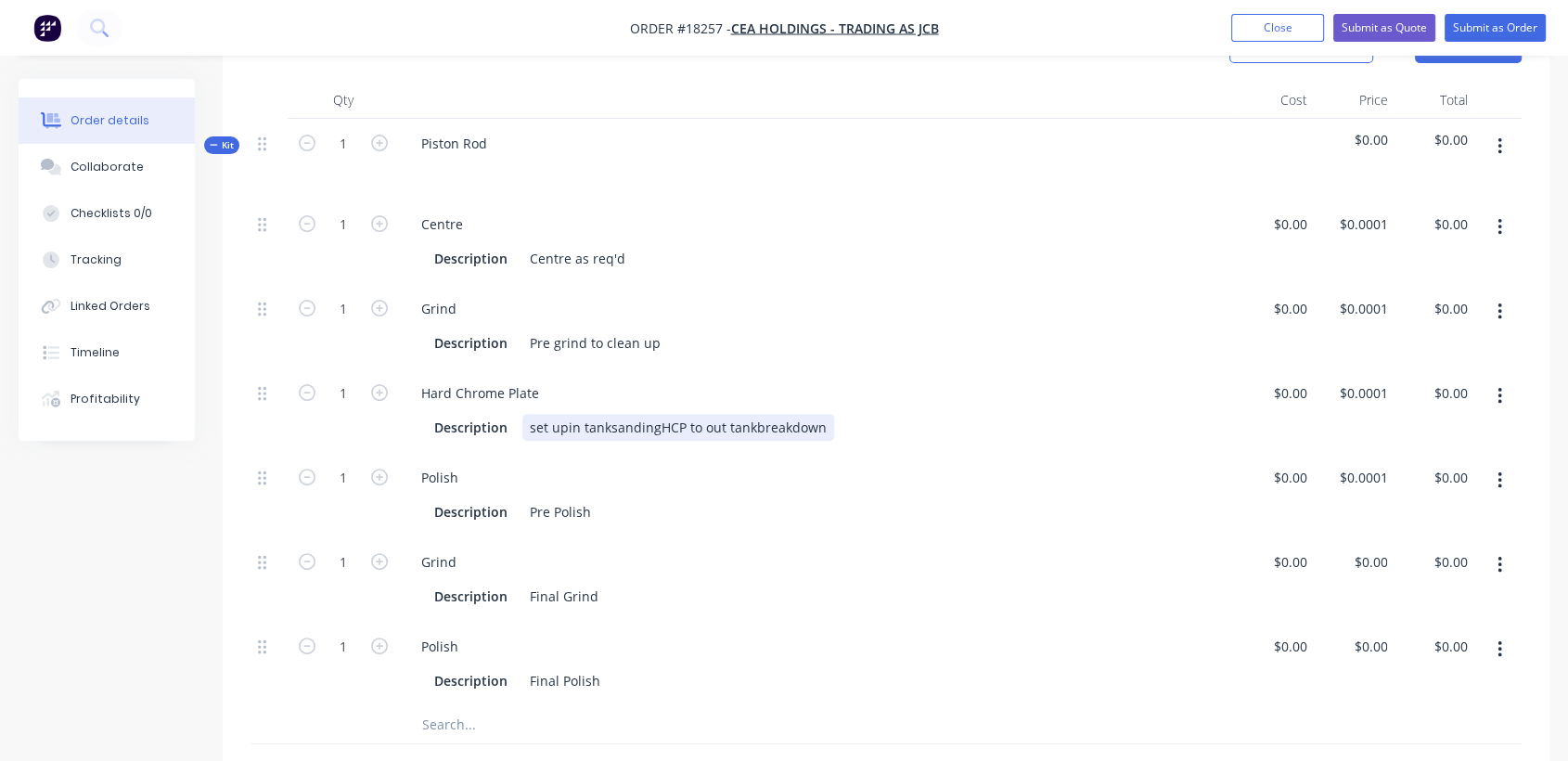
click at [565, 429] on div "set upin tanksandingHCP to out tankbreakdown" at bounding box center [678, 427] width 311 height 27
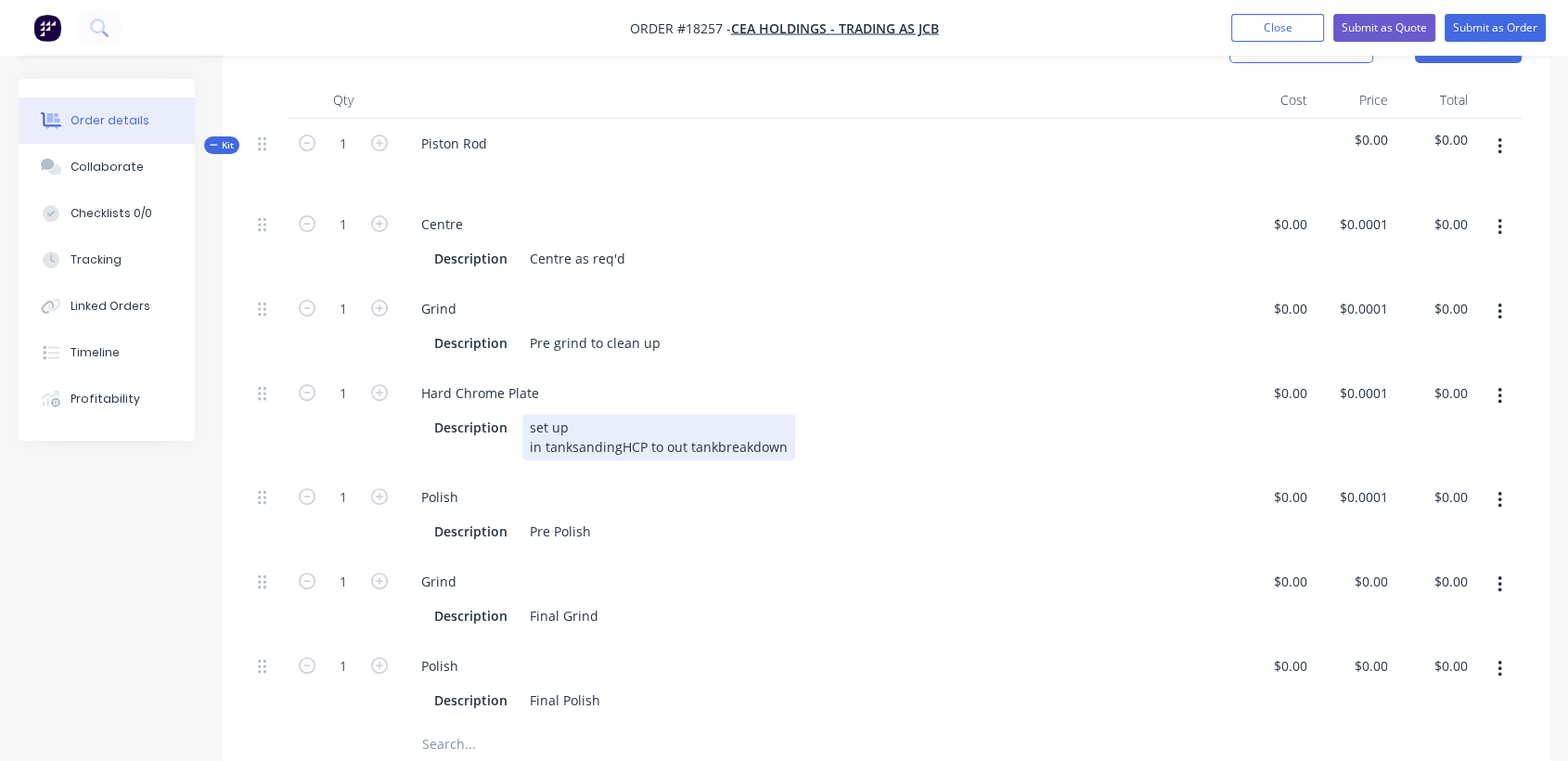
click at [567, 444] on div "set up in tanksandingHCP to out tankbreakdown" at bounding box center [658, 436] width 273 height 46
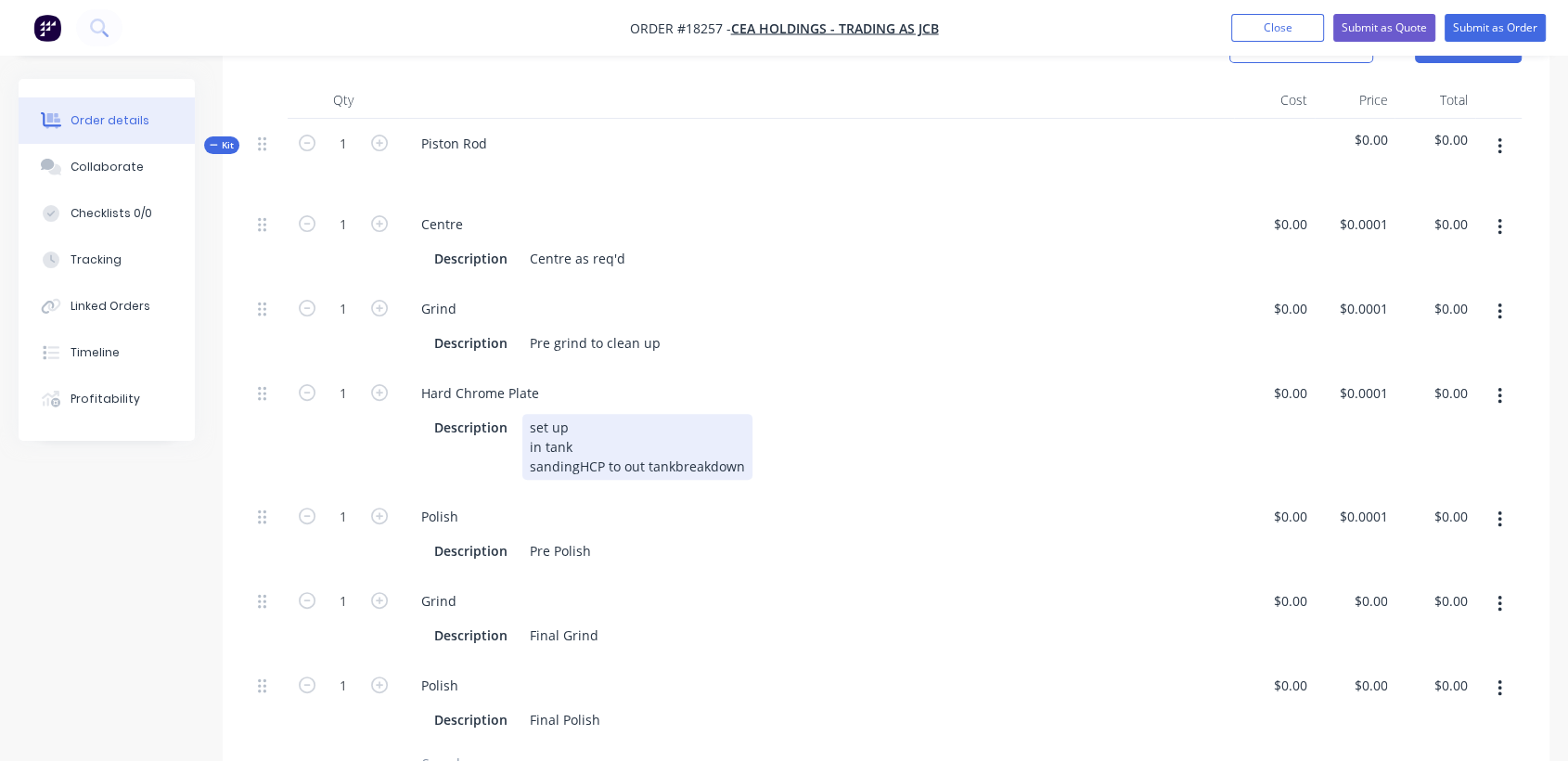
click at [575, 462] on div "set up in tank sandingHCP to out tankbreakdown" at bounding box center [637, 447] width 230 height 66
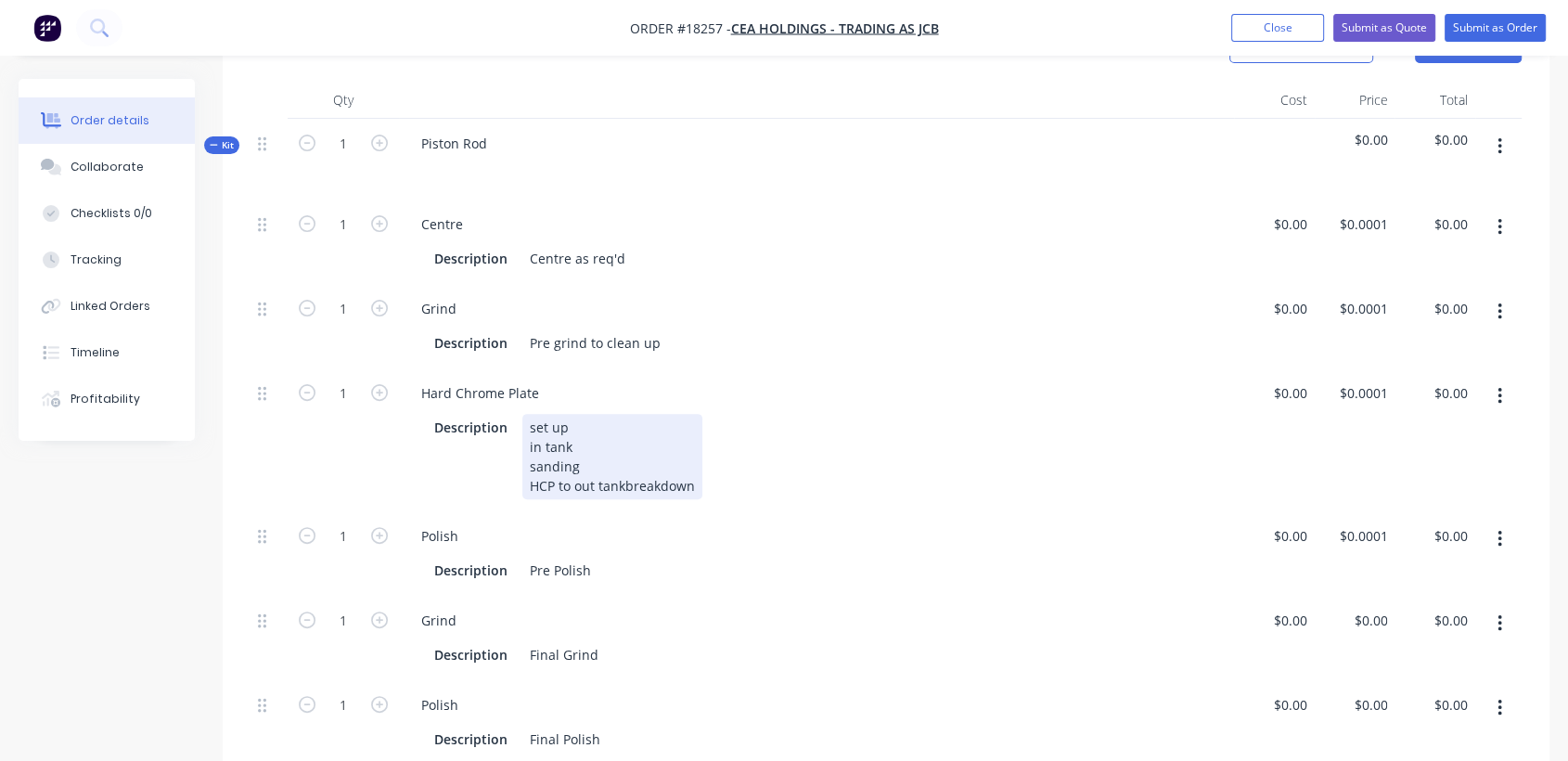
click at [575, 487] on div "set up in tank sanding HCP to out tankbreakdown" at bounding box center [612, 456] width 180 height 85
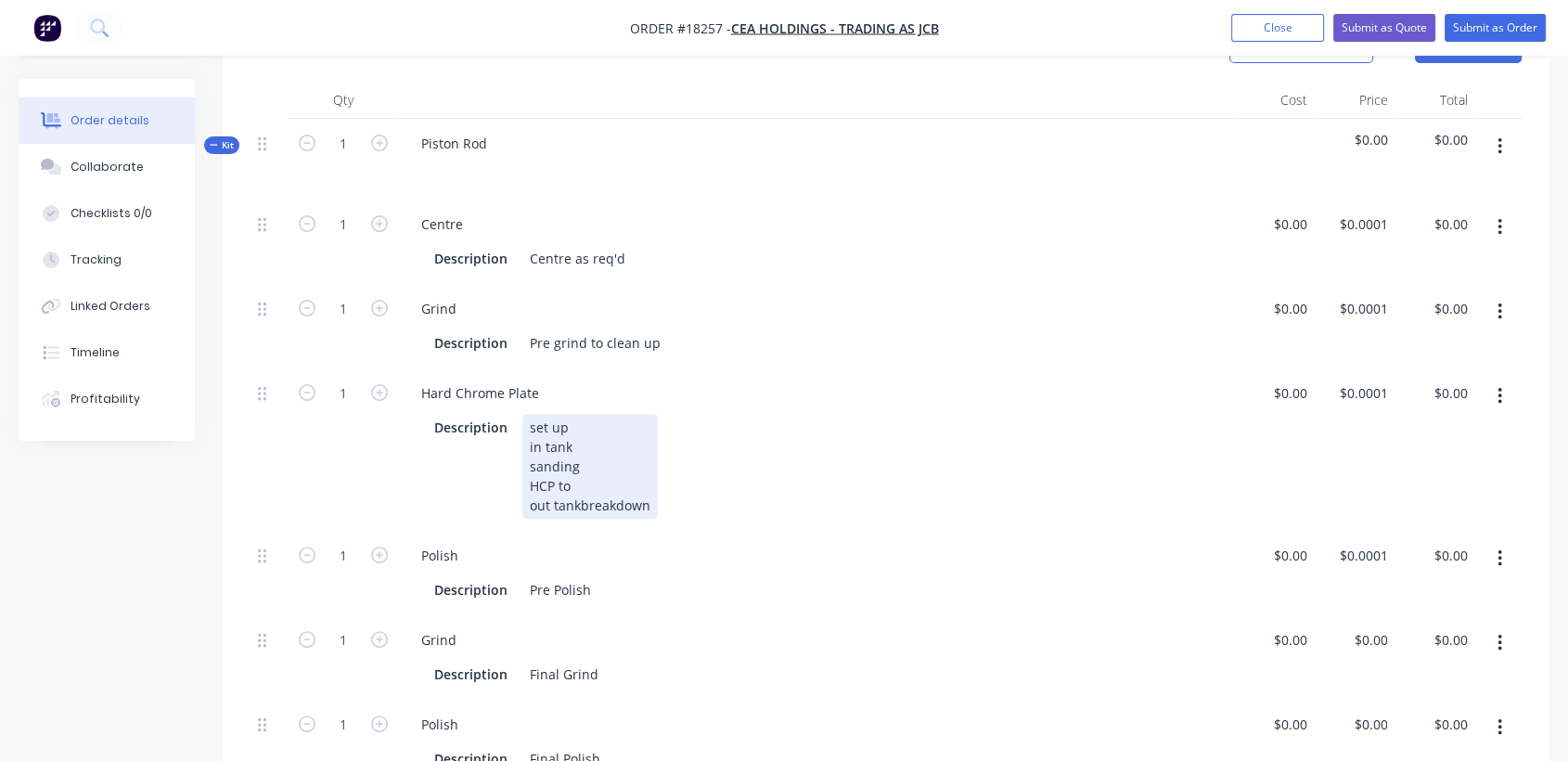
click at [578, 498] on div "set up in tank sanding HCP to out tankbreakdown" at bounding box center [590, 466] width 135 height 105
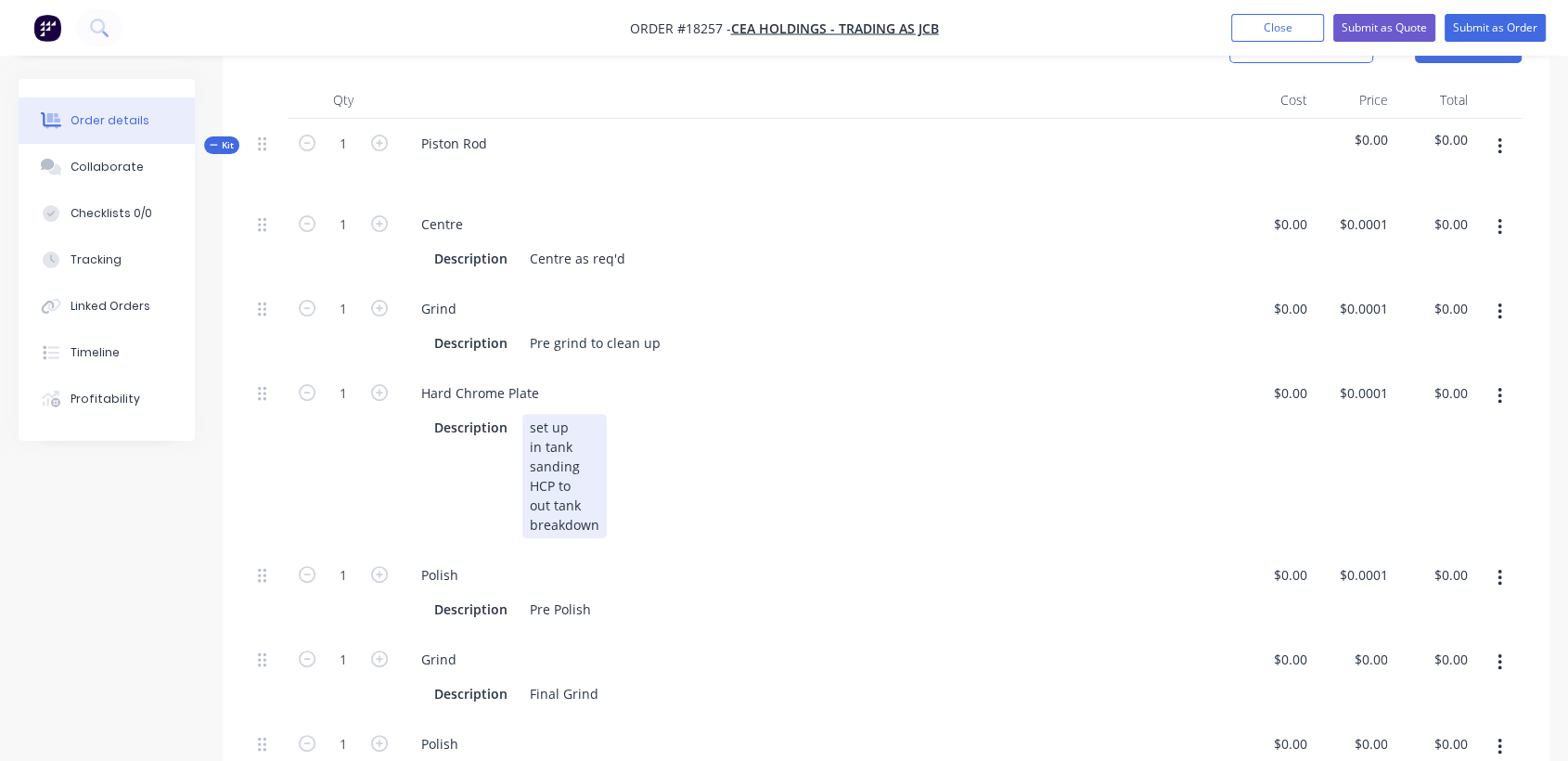
click at [593, 486] on div "set up in tank sanding HCP to out tank breakdown" at bounding box center [565, 476] width 84 height 125
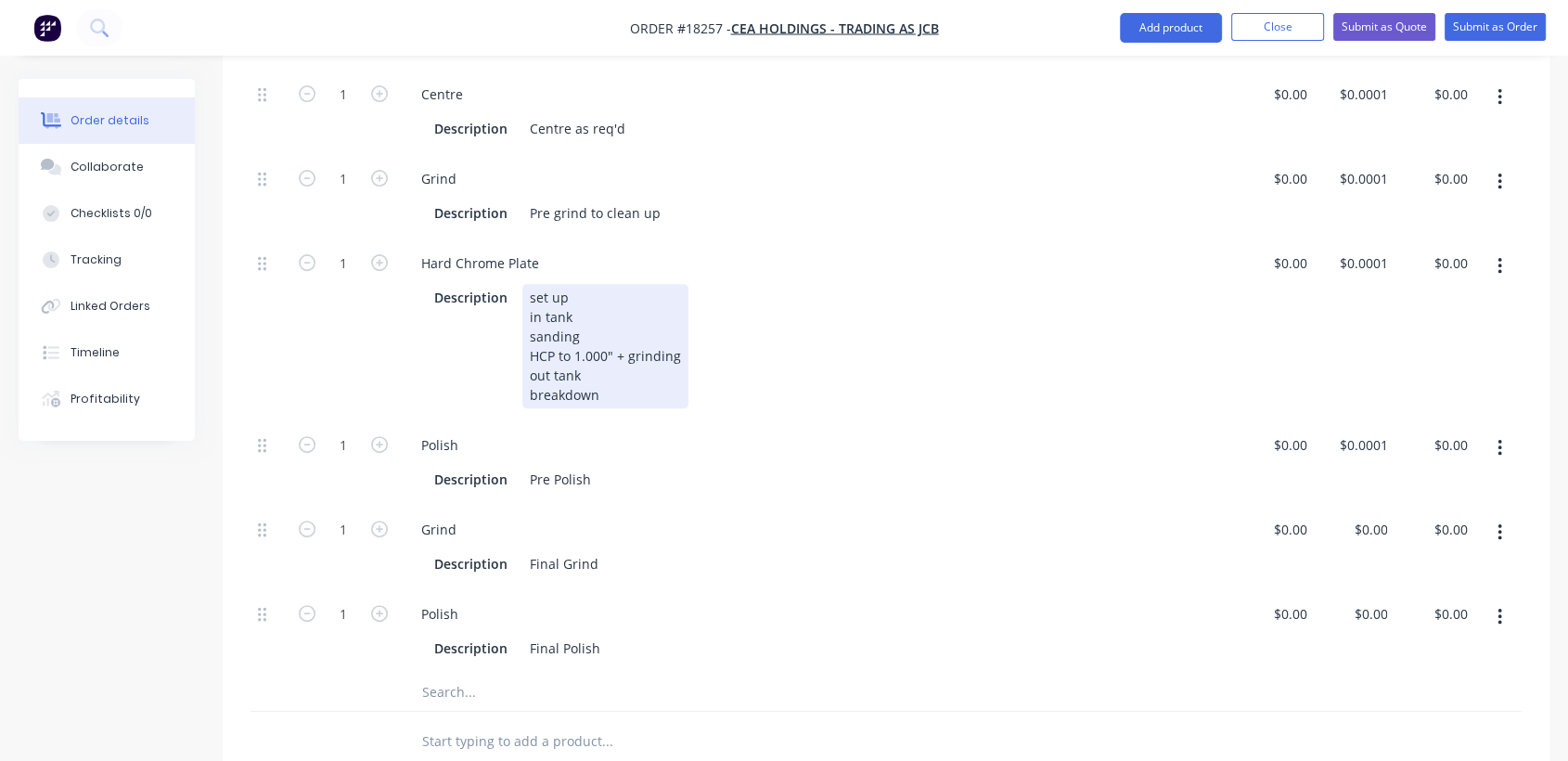
scroll to position [691, 0]
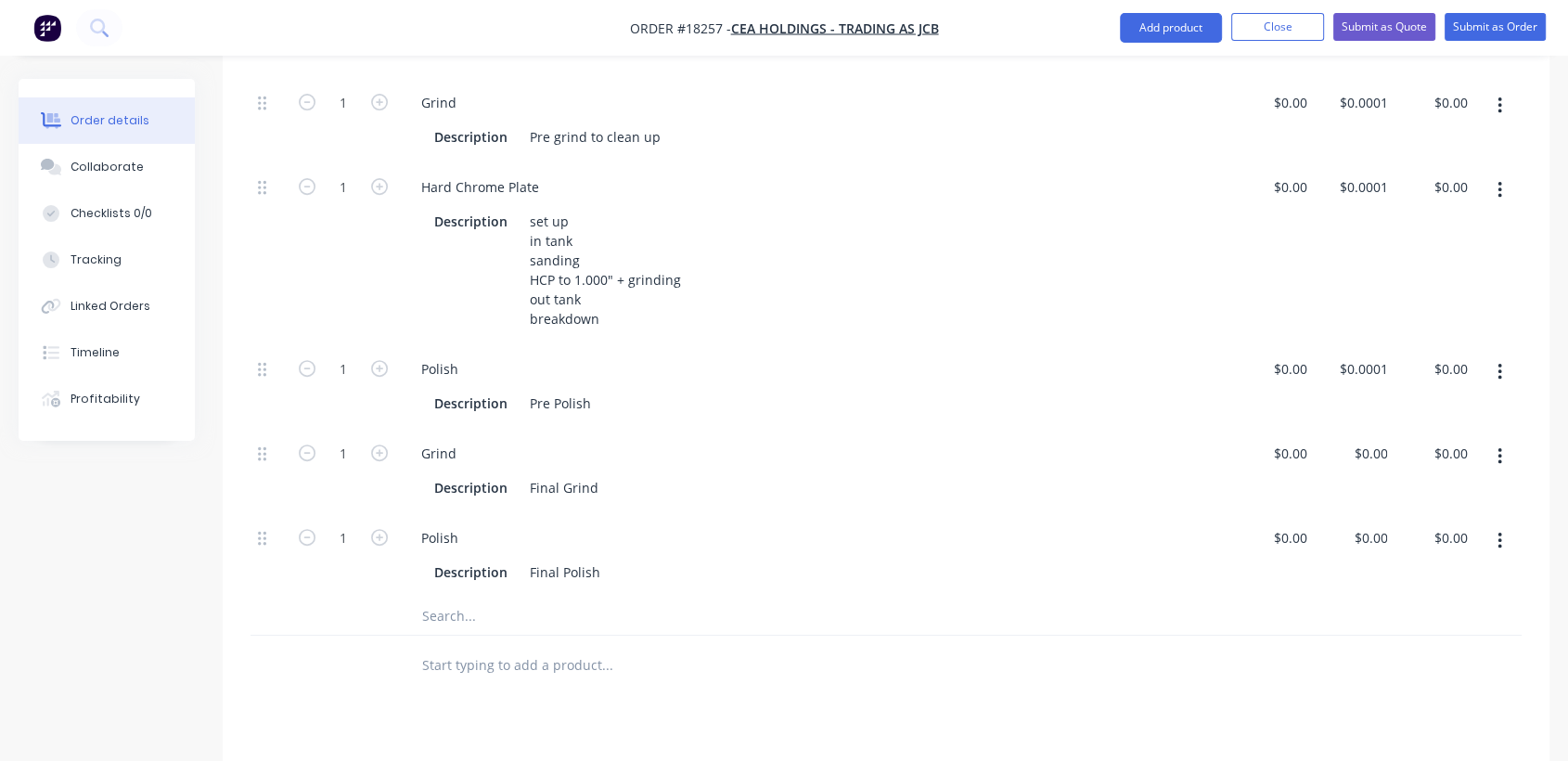
click at [1499, 371] on icon "button" at bounding box center [1500, 373] width 4 height 17
click at [1424, 488] on div "Delete" at bounding box center [1433, 495] width 143 height 27
click at [616, 399] on div "Description Final Grind" at bounding box center [812, 403] width 772 height 27
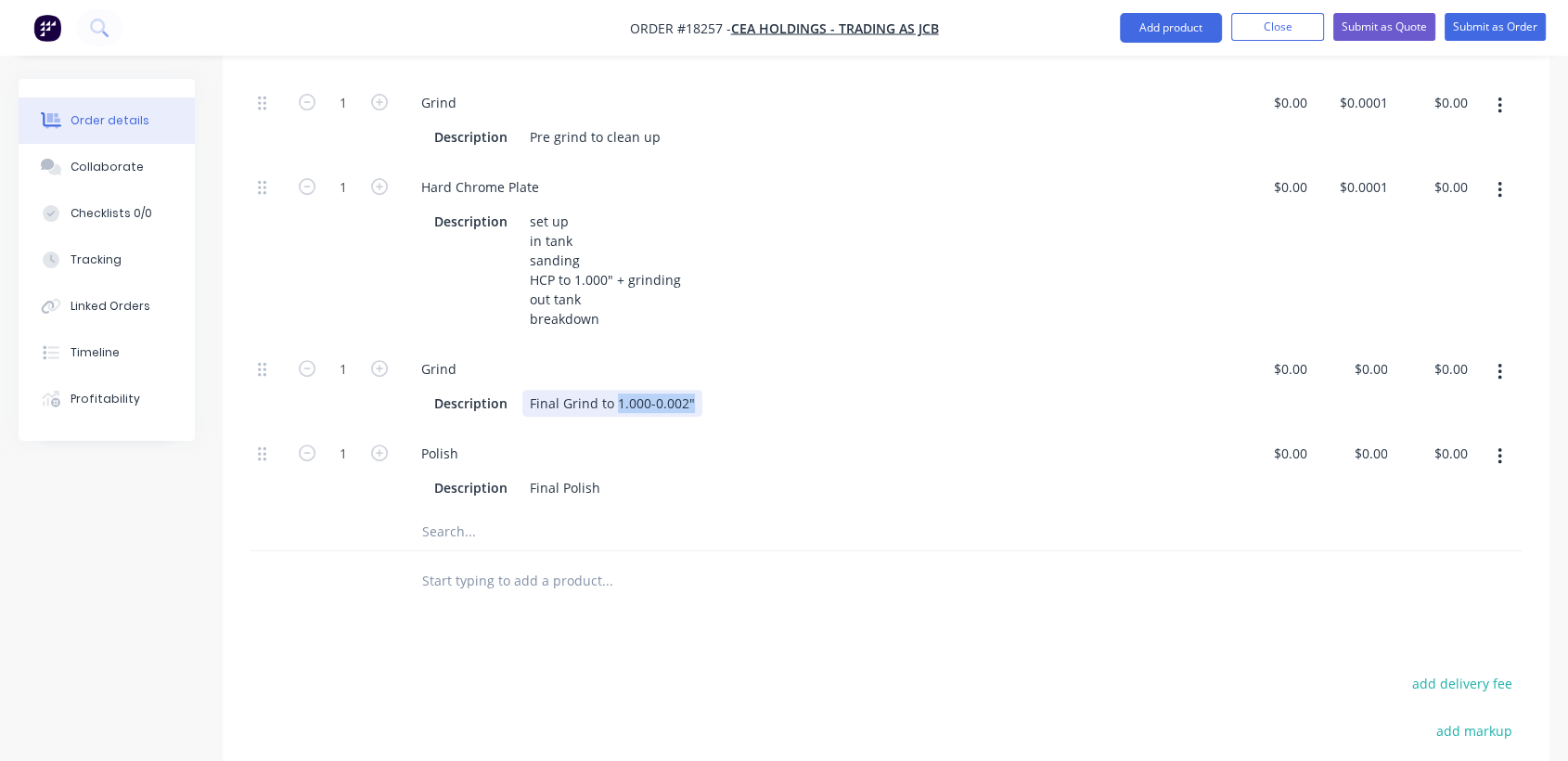
drag, startPoint x: 723, startPoint y: 403, endPoint x: 616, endPoint y: 402, distance: 107.0
click at [616, 402] on div "Description Final Grind to 1.000-0.002"" at bounding box center [812, 403] width 772 height 27
click at [610, 479] on div "Description Final Polish" at bounding box center [812, 488] width 772 height 27
click at [1289, 368] on div "$0.00" at bounding box center [1289, 369] width 50 height 27
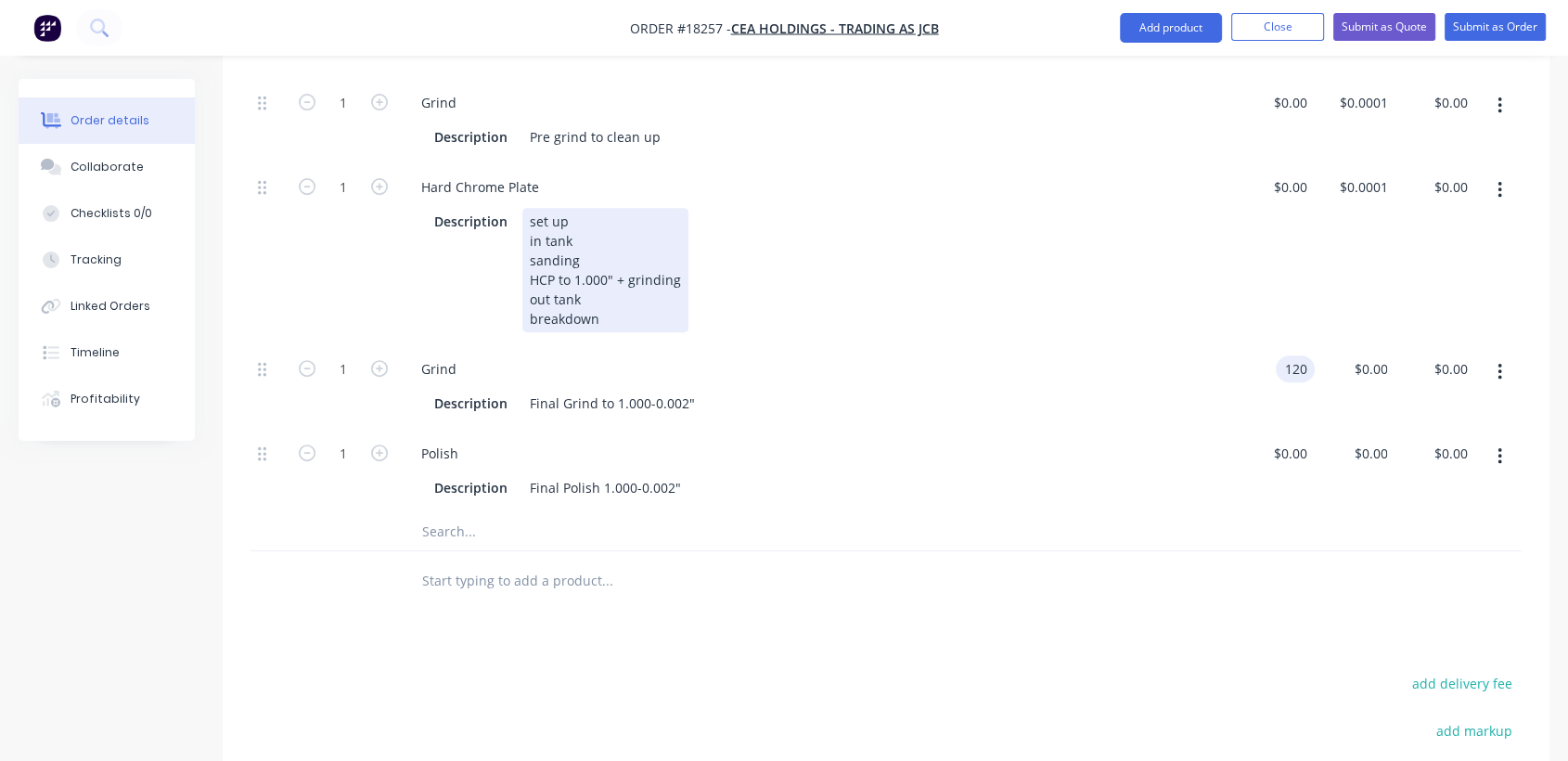
type input "$120.00"
click at [1152, 266] on div "Description set up in tank sanding HCP to 1.000" + grinding out tank breakdown" at bounding box center [812, 270] width 772 height 125
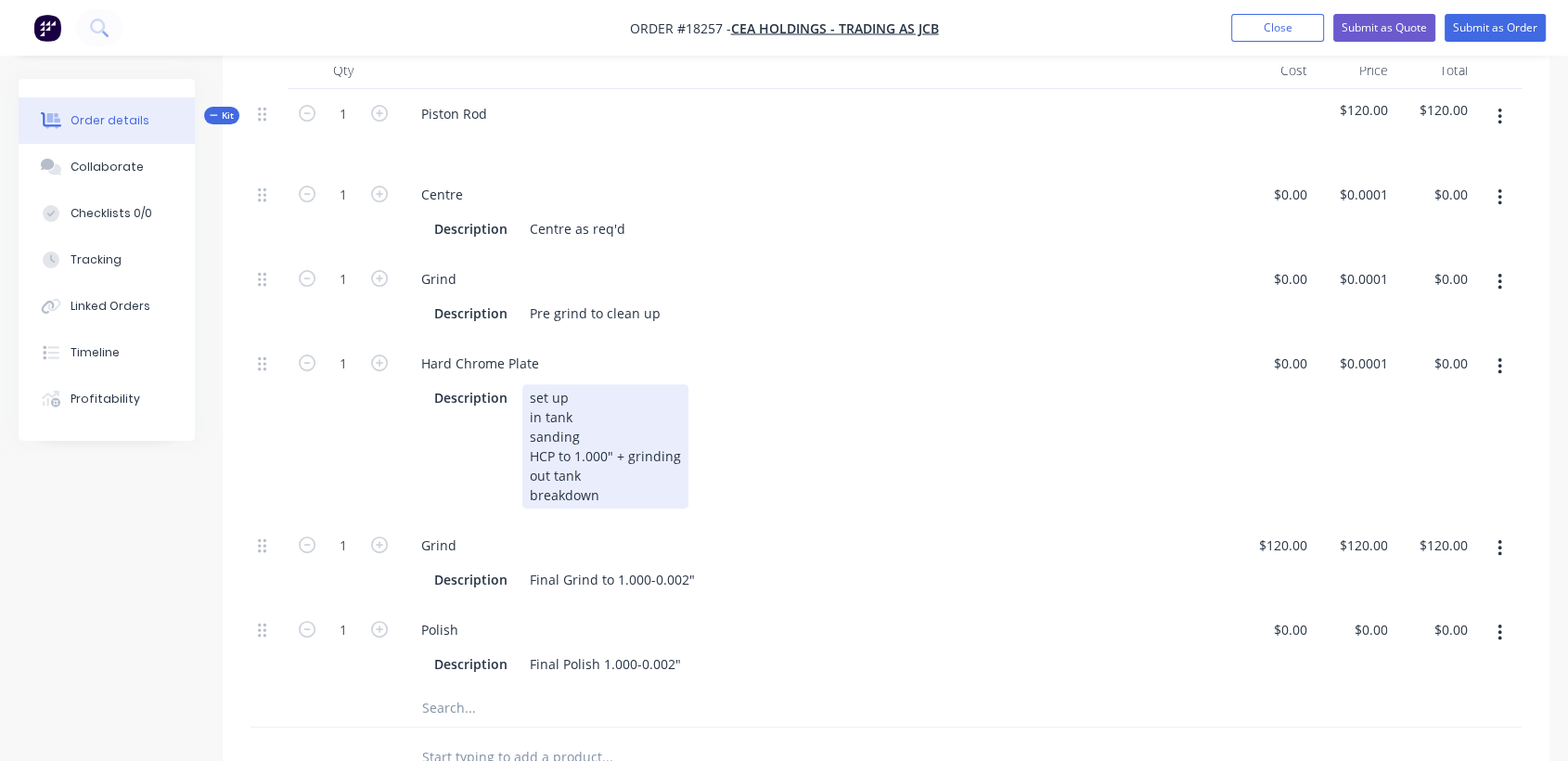
scroll to position [587, 0]
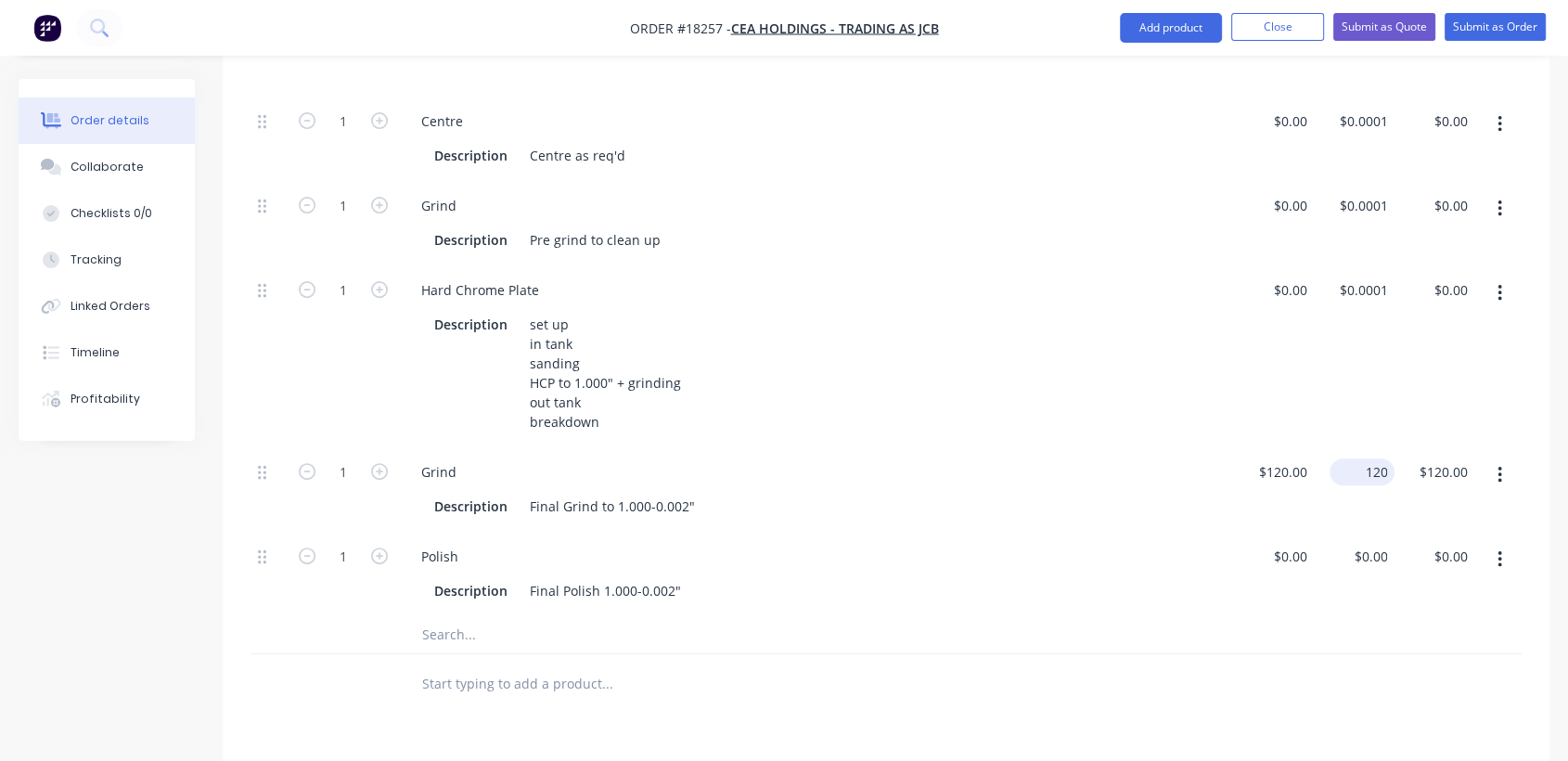
click at [1376, 475] on input "120" at bounding box center [1365, 472] width 57 height 27
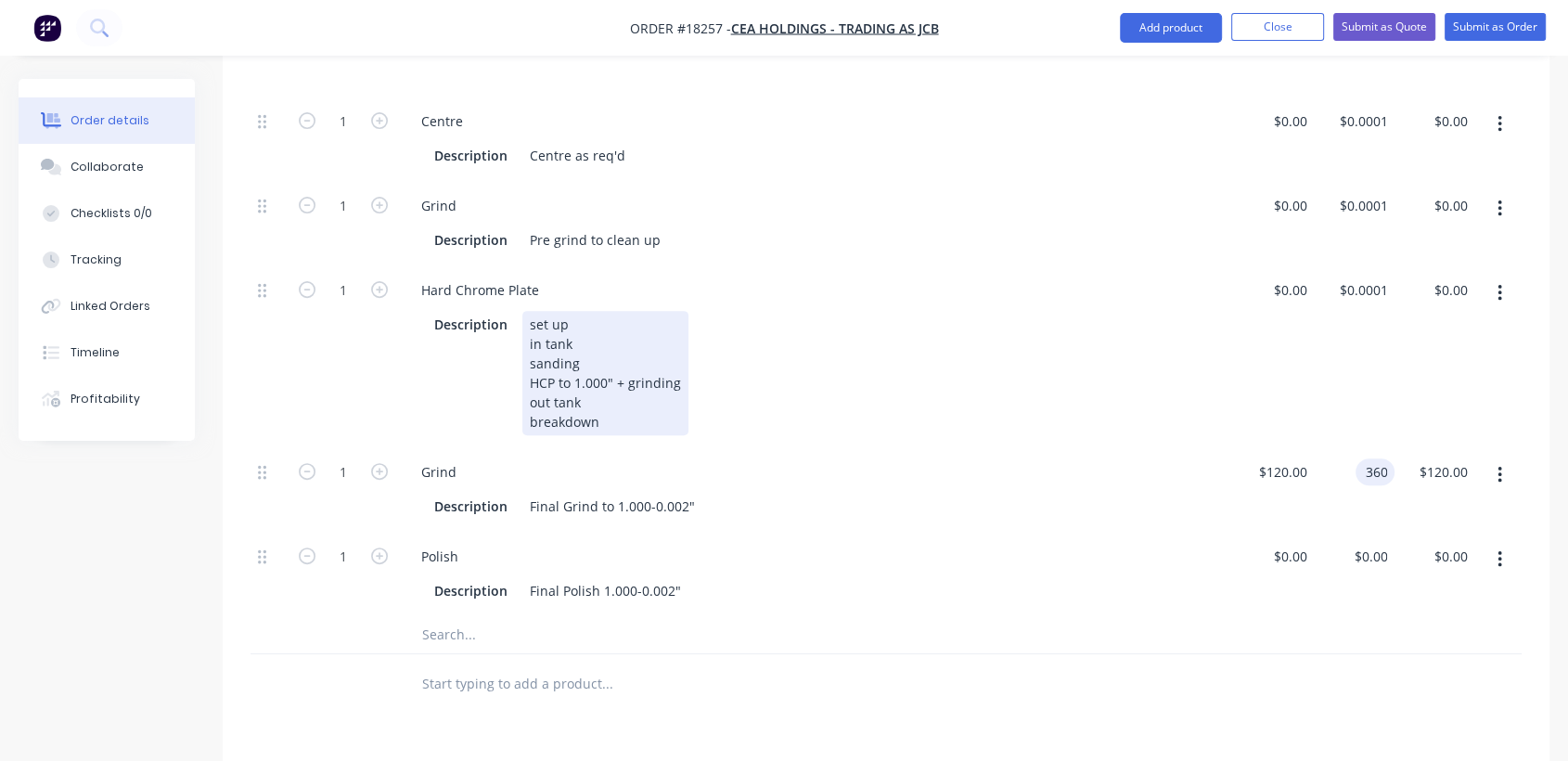
type input "$360.00"
click at [1093, 367] on div "Description set up in tank sanding HCP to 1.000" + grinding out tank breakdown" at bounding box center [812, 373] width 772 height 125
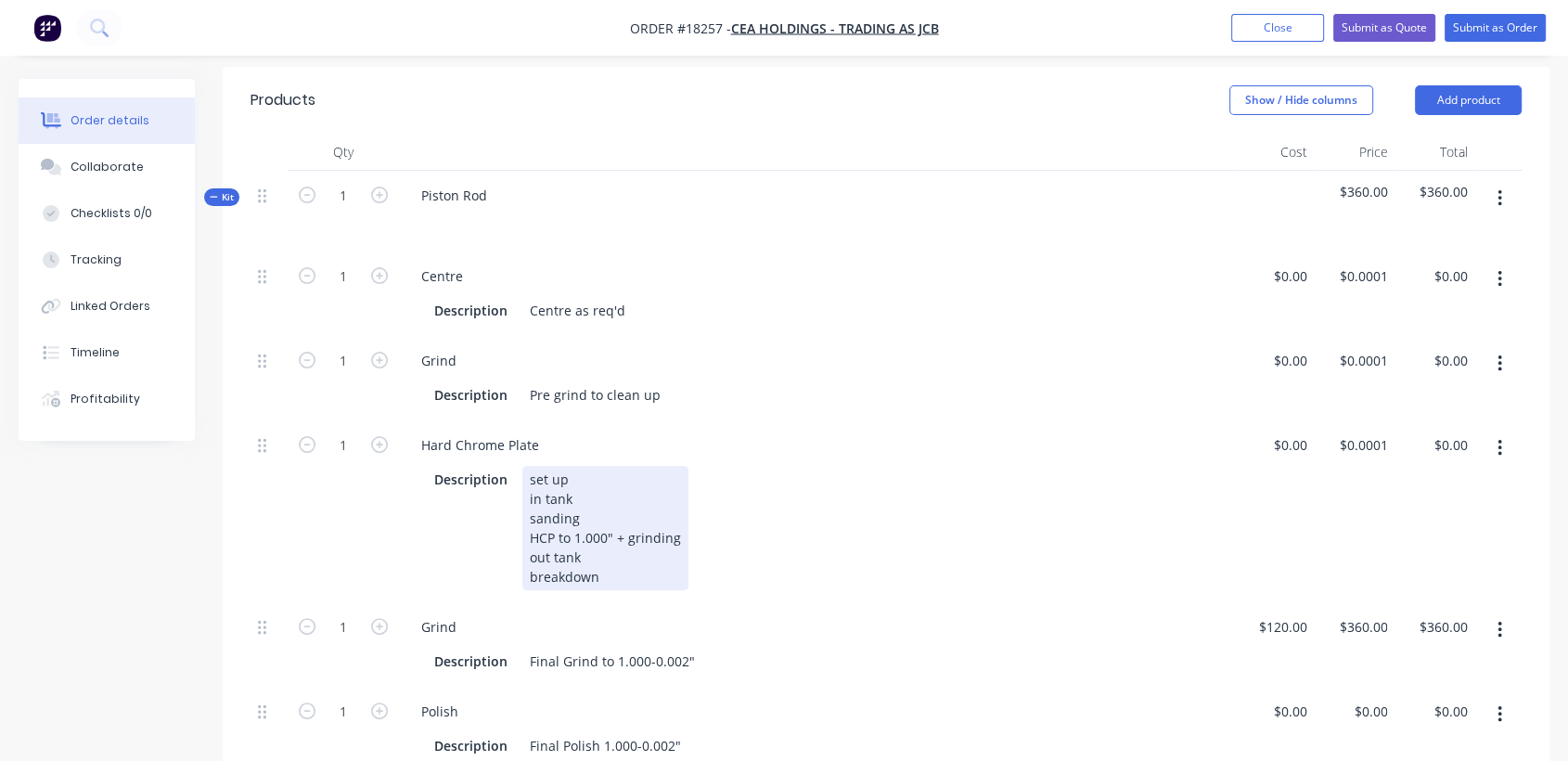
scroll to position [484, 0]
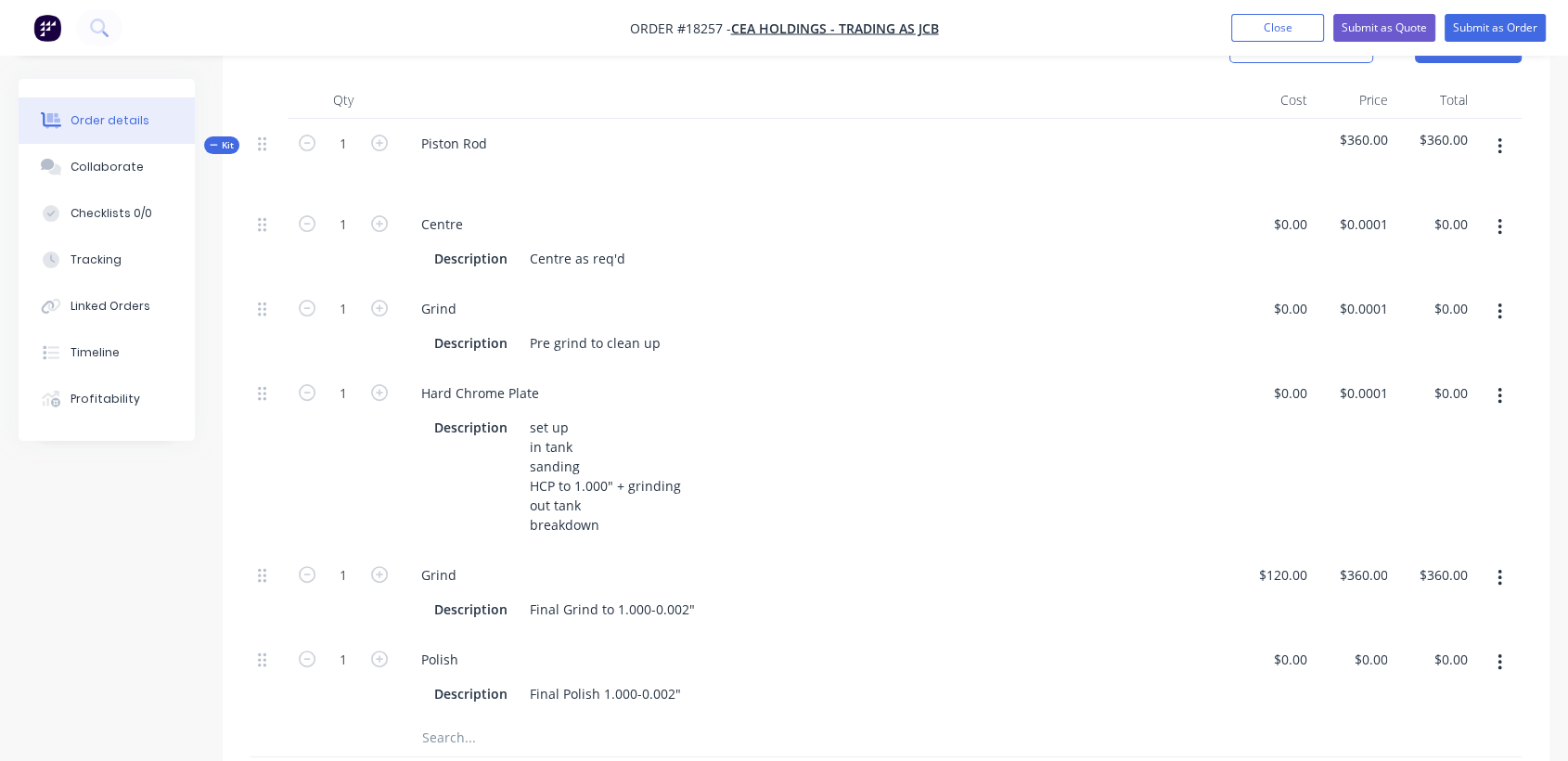
click at [501, 145] on div "Piston Rod" at bounding box center [816, 160] width 835 height 81
click at [480, 143] on div "Piston Rod" at bounding box center [454, 143] width 96 height 27
click at [488, 139] on div "Piston Rod" at bounding box center [454, 143] width 96 height 27
click at [924, 351] on div "Description Pre grind to clean up" at bounding box center [812, 342] width 772 height 27
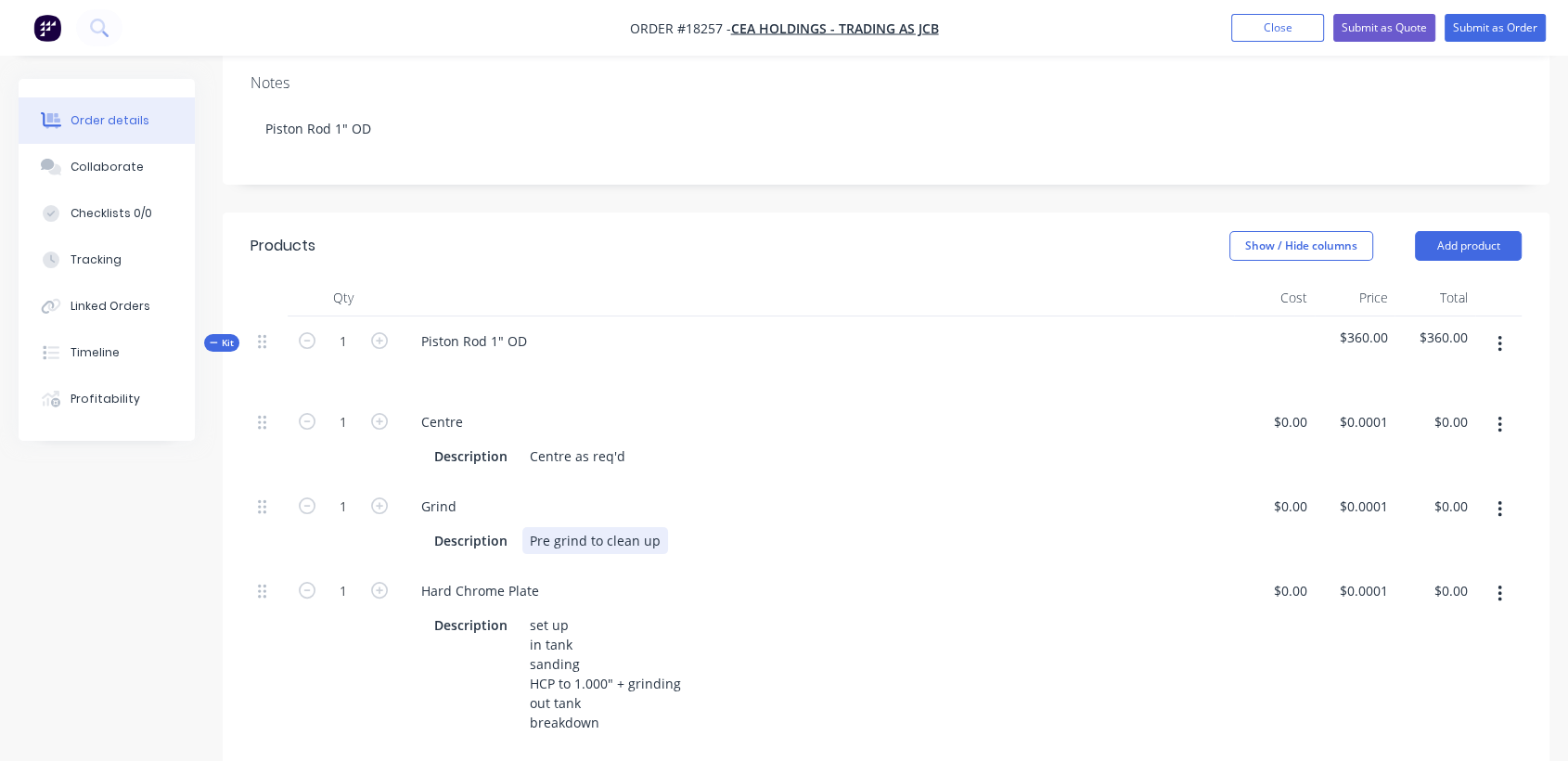
scroll to position [0, 0]
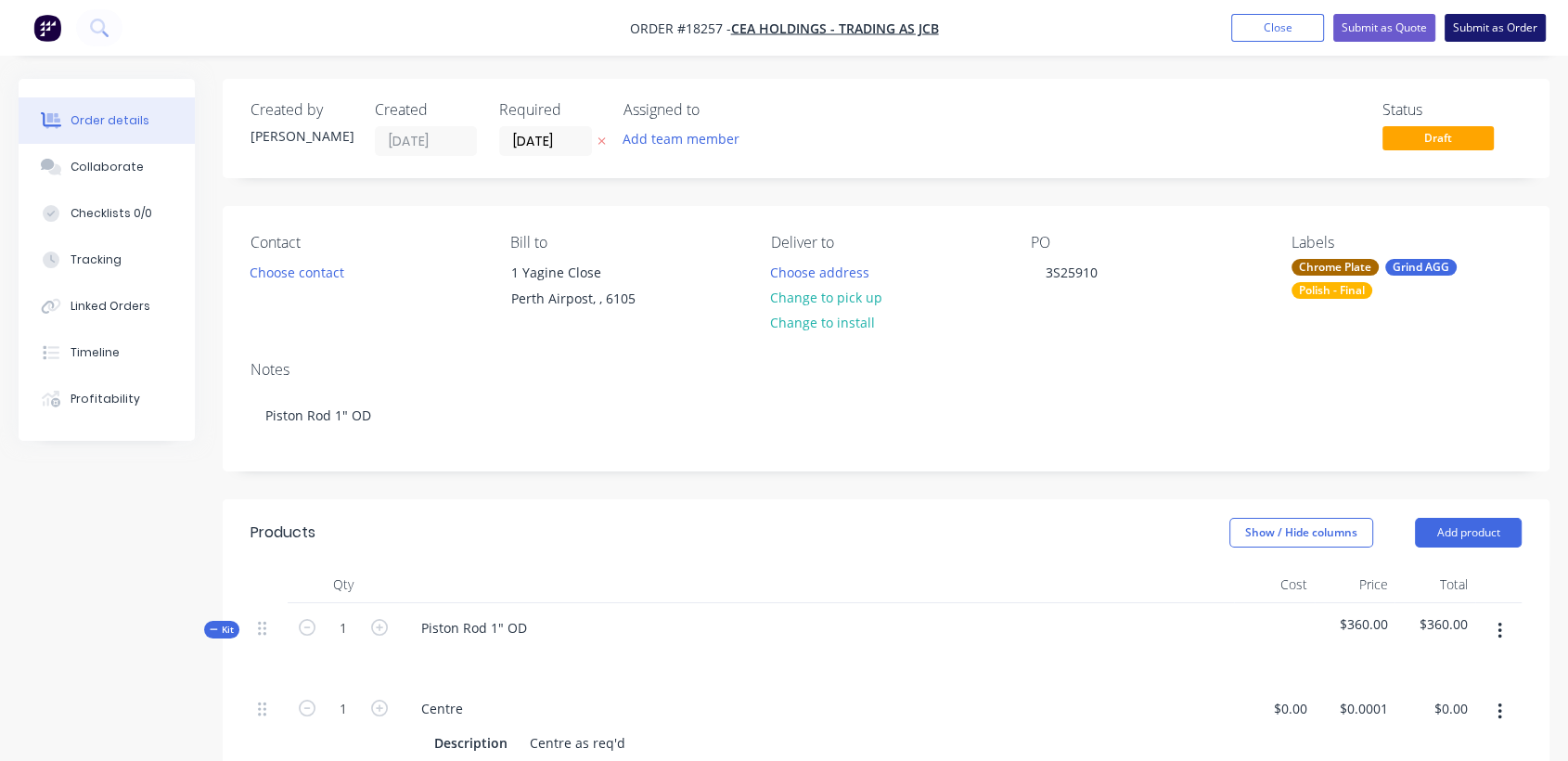
click at [1495, 28] on button "Submit as Order" at bounding box center [1495, 28] width 101 height 28
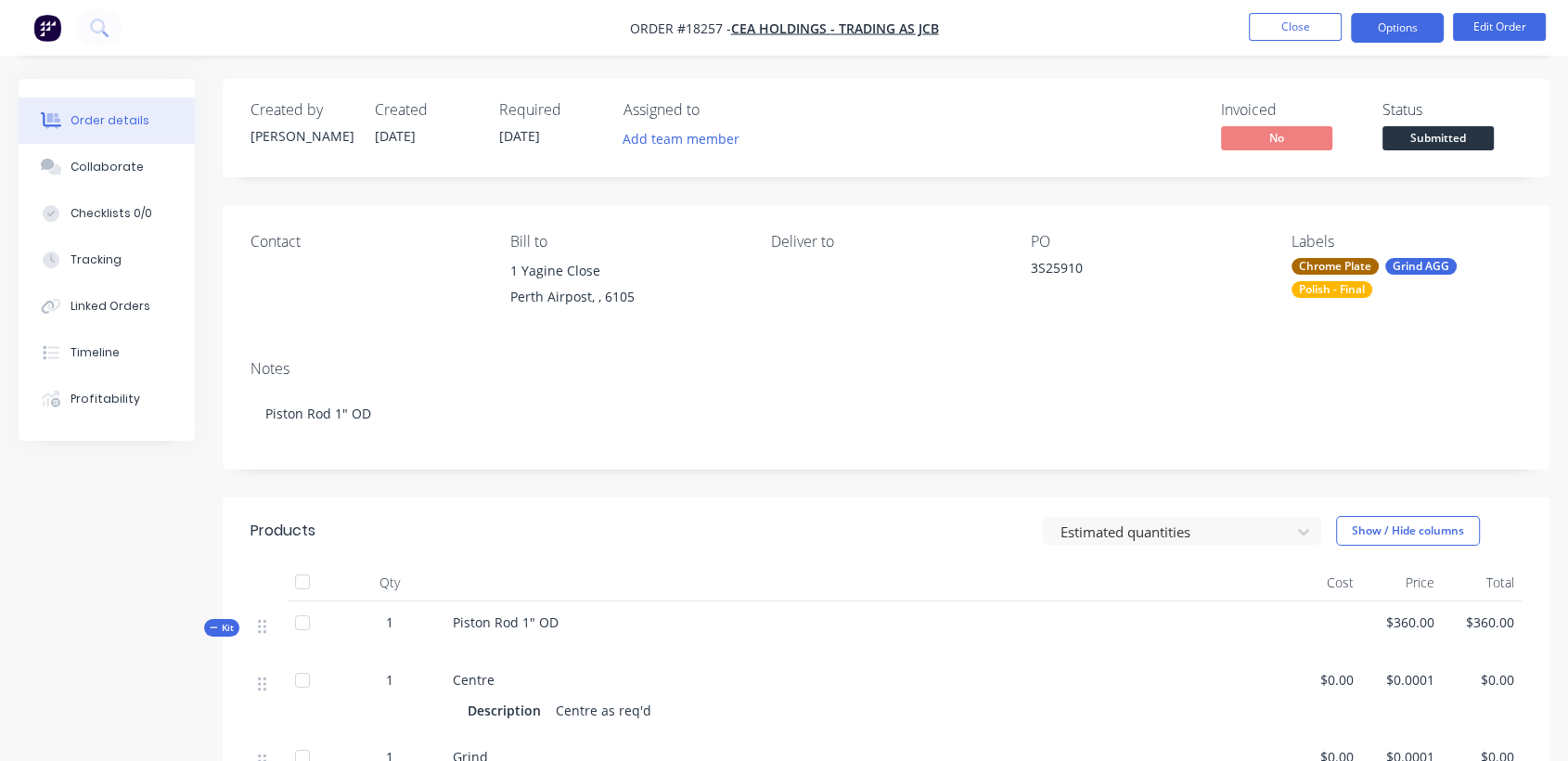
click at [1393, 24] on button "Options" at bounding box center [1396, 28] width 93 height 30
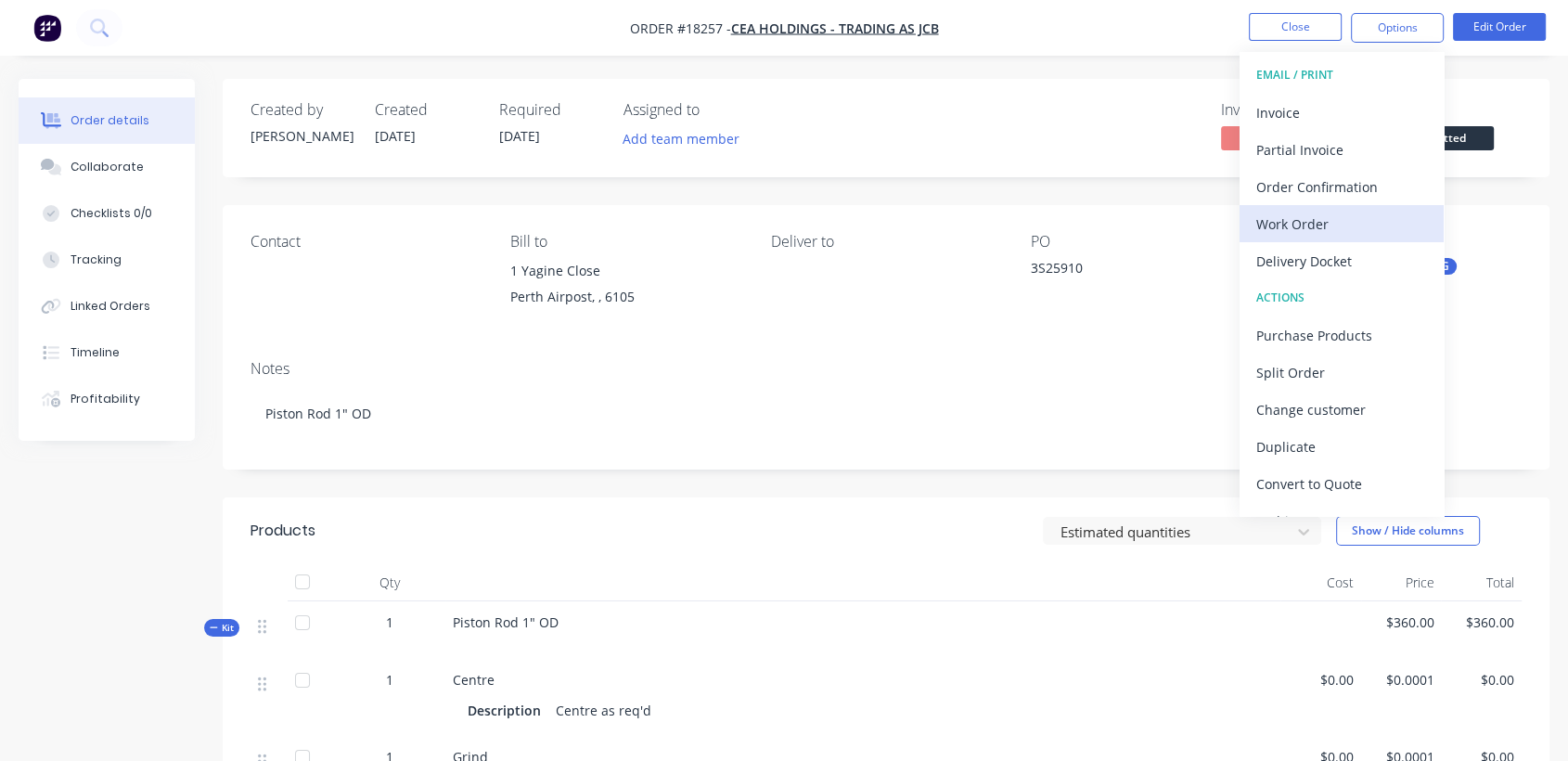
click at [1315, 209] on button "Work Order" at bounding box center [1342, 224] width 204 height 38
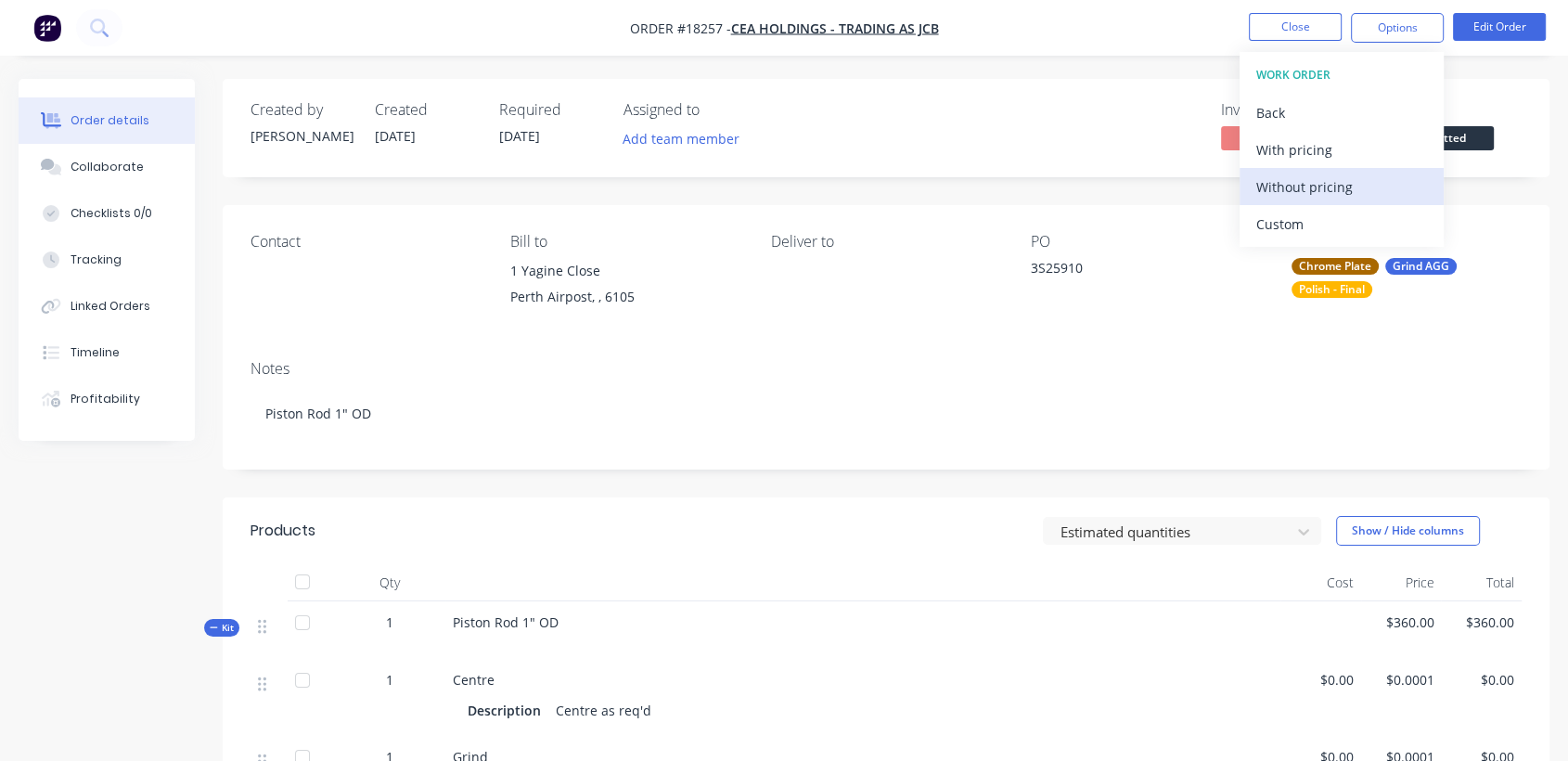
click at [1319, 190] on div "Without pricing" at bounding box center [1341, 187] width 171 height 27
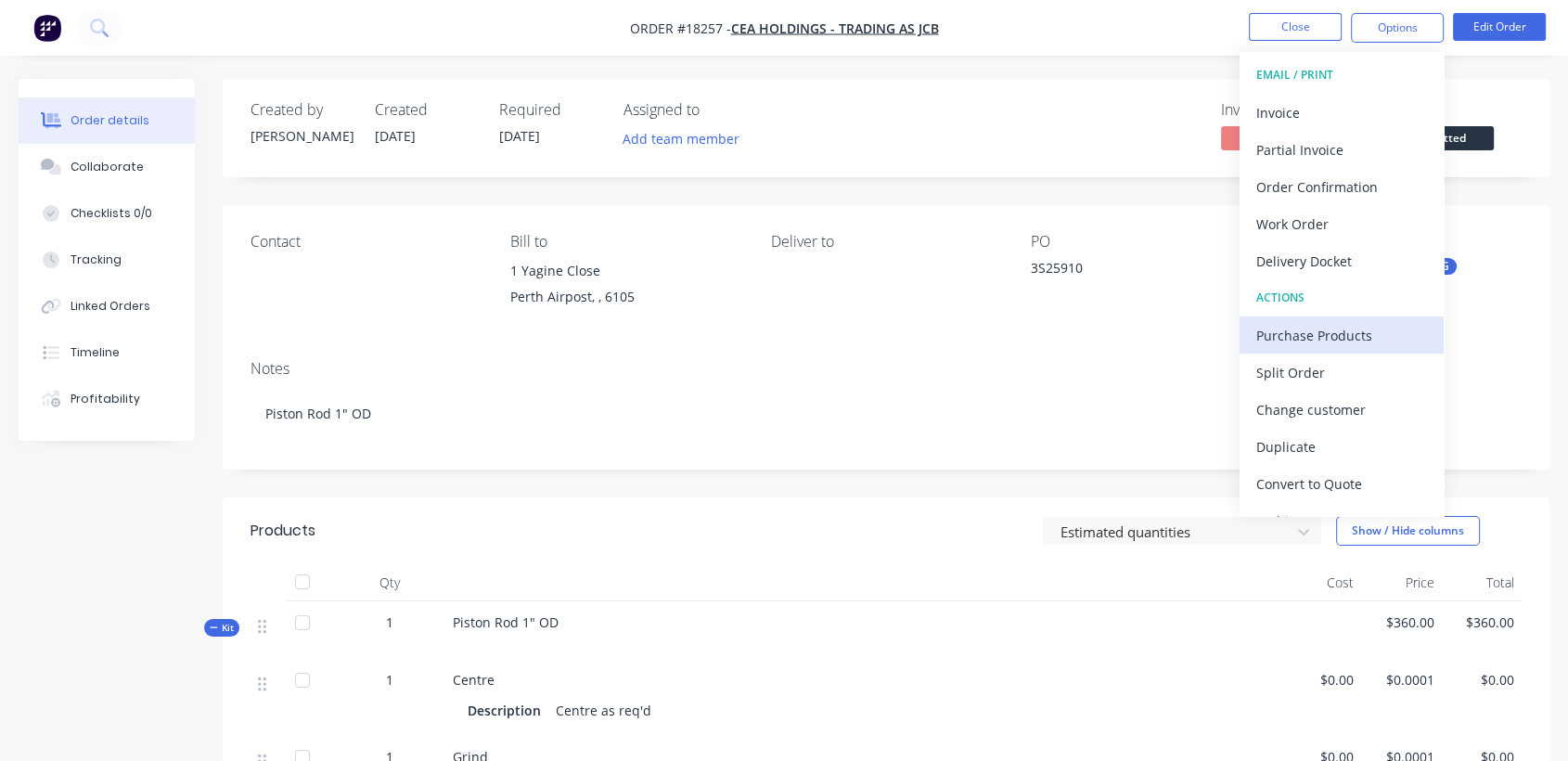
click at [1329, 340] on div "Purchase Products" at bounding box center [1341, 335] width 171 height 27
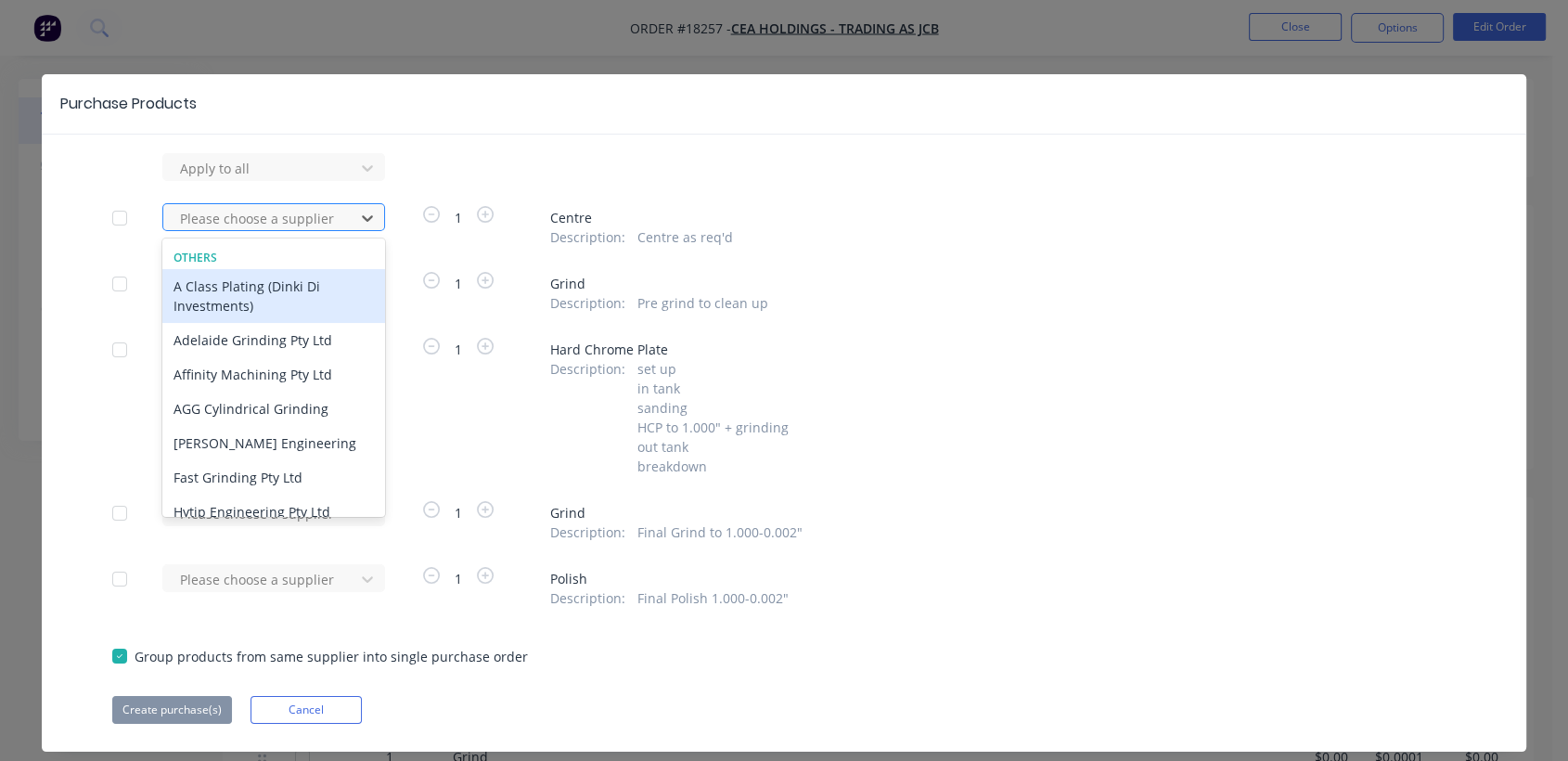
click at [254, 224] on div at bounding box center [262, 219] width 167 height 23
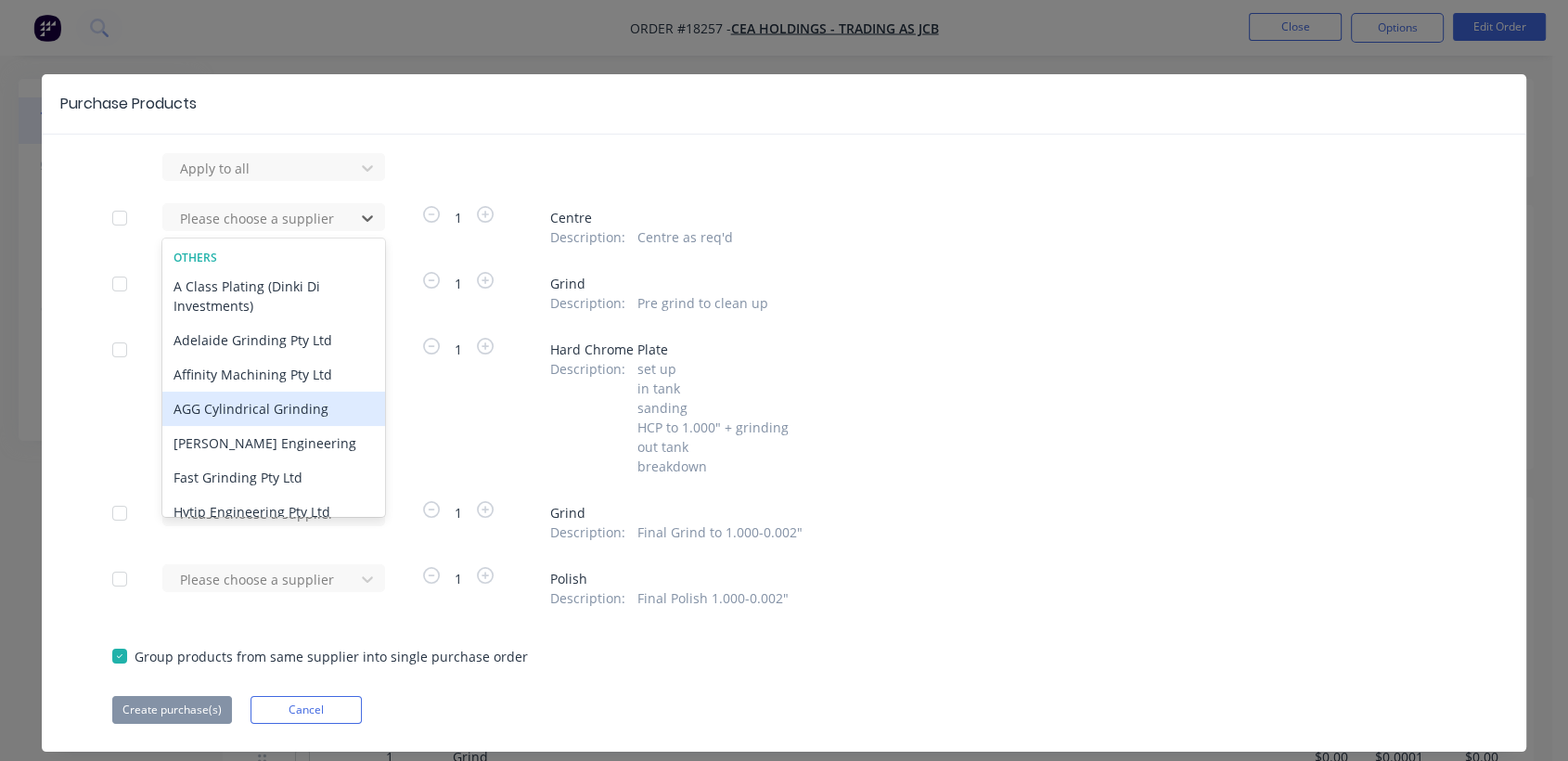
click at [254, 404] on div "AGG Cylindrical Grinding" at bounding box center [273, 408] width 222 height 35
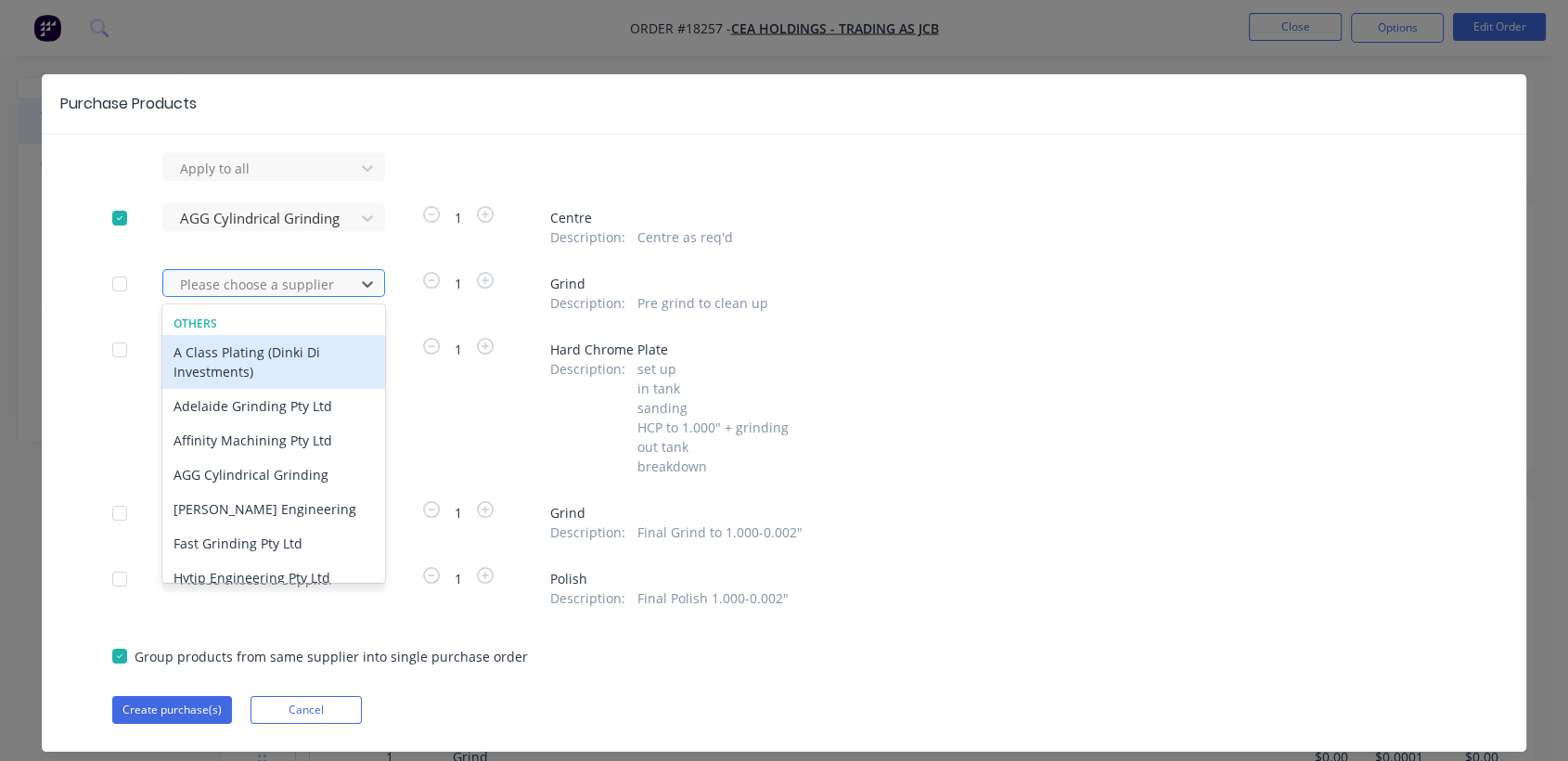
click at [263, 294] on div at bounding box center [262, 284] width 167 height 23
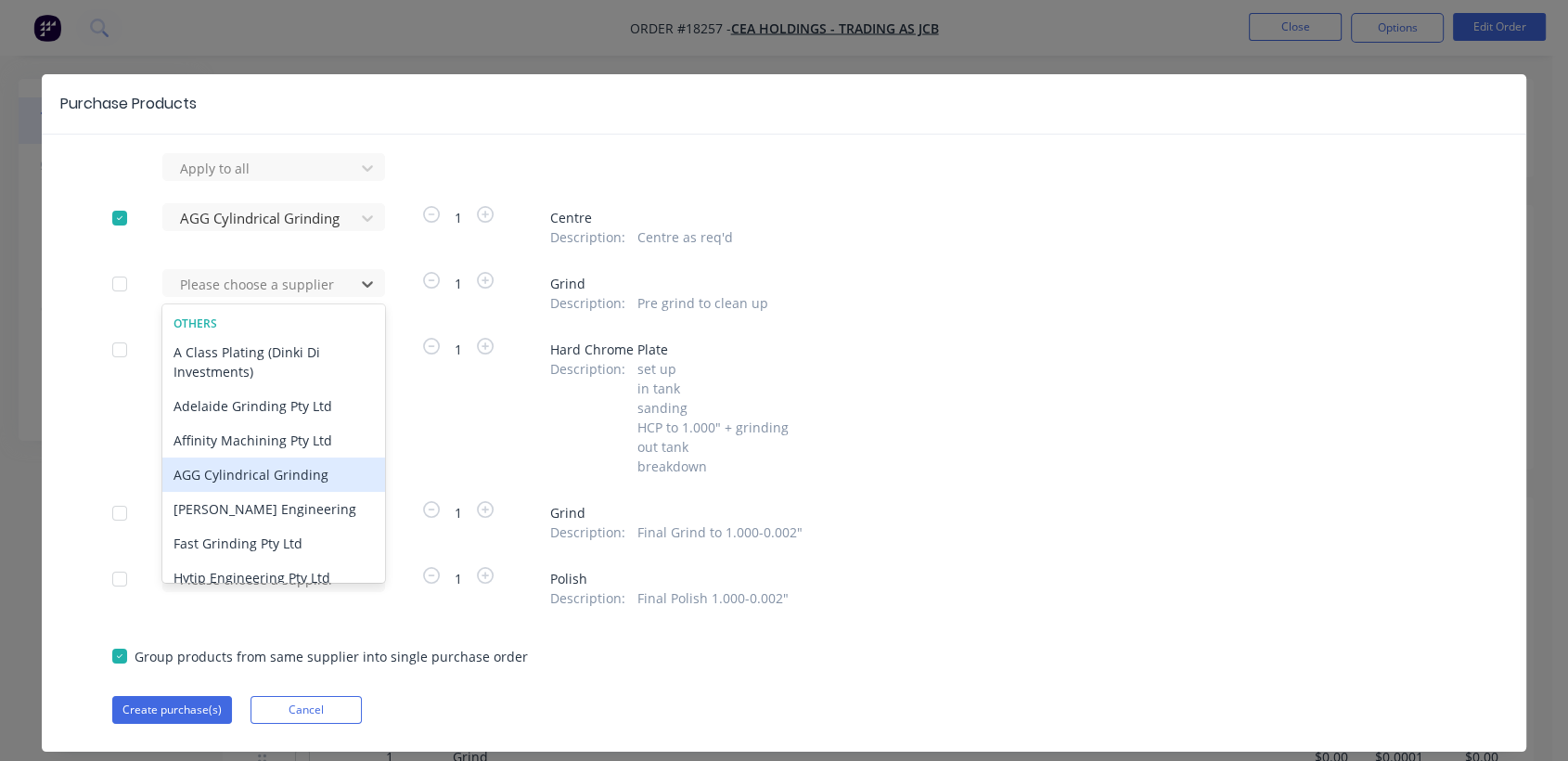
click at [245, 476] on div "AGG Cylindrical Grinding" at bounding box center [273, 475] width 222 height 35
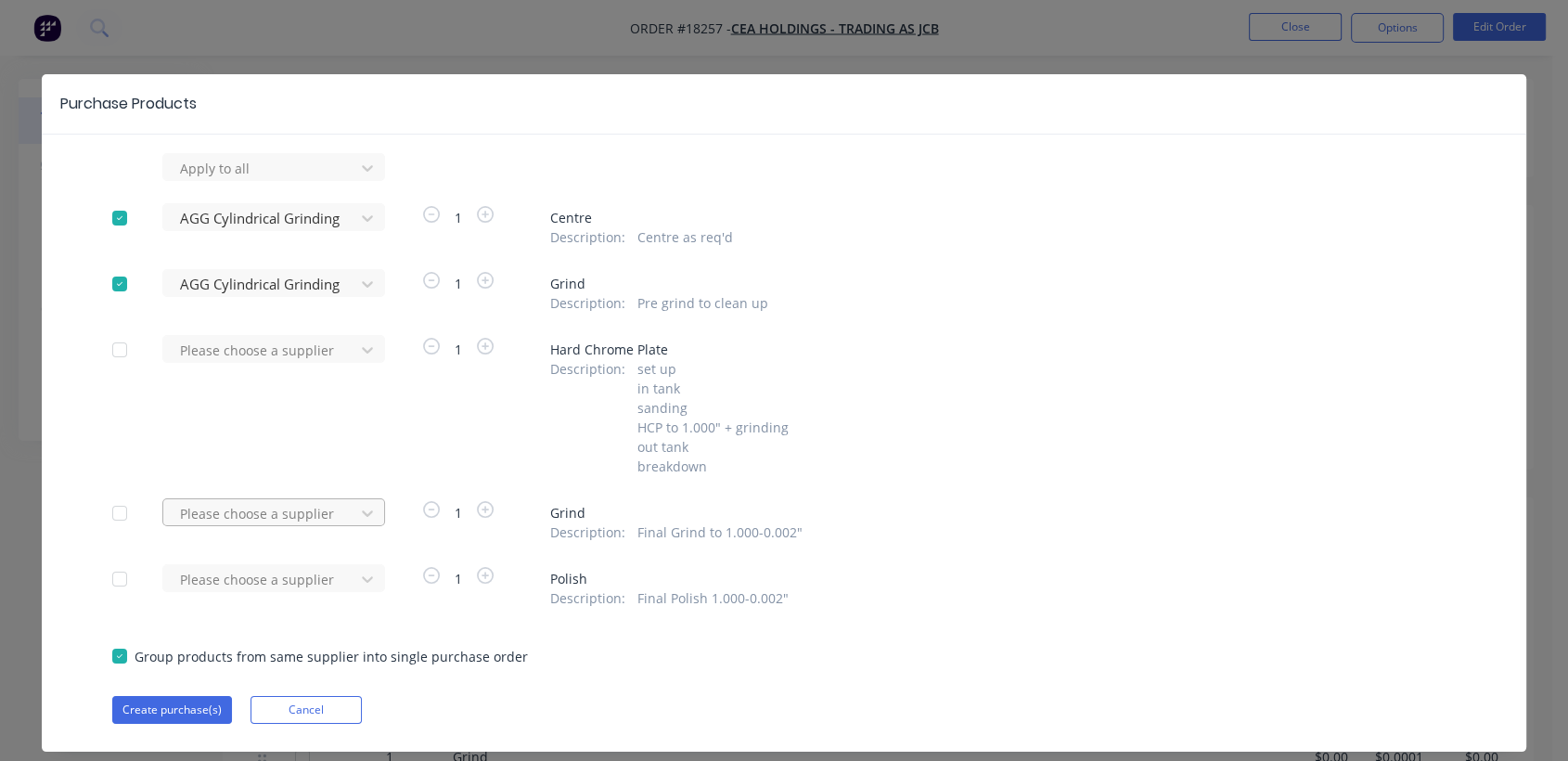
scroll to position [44, 0]
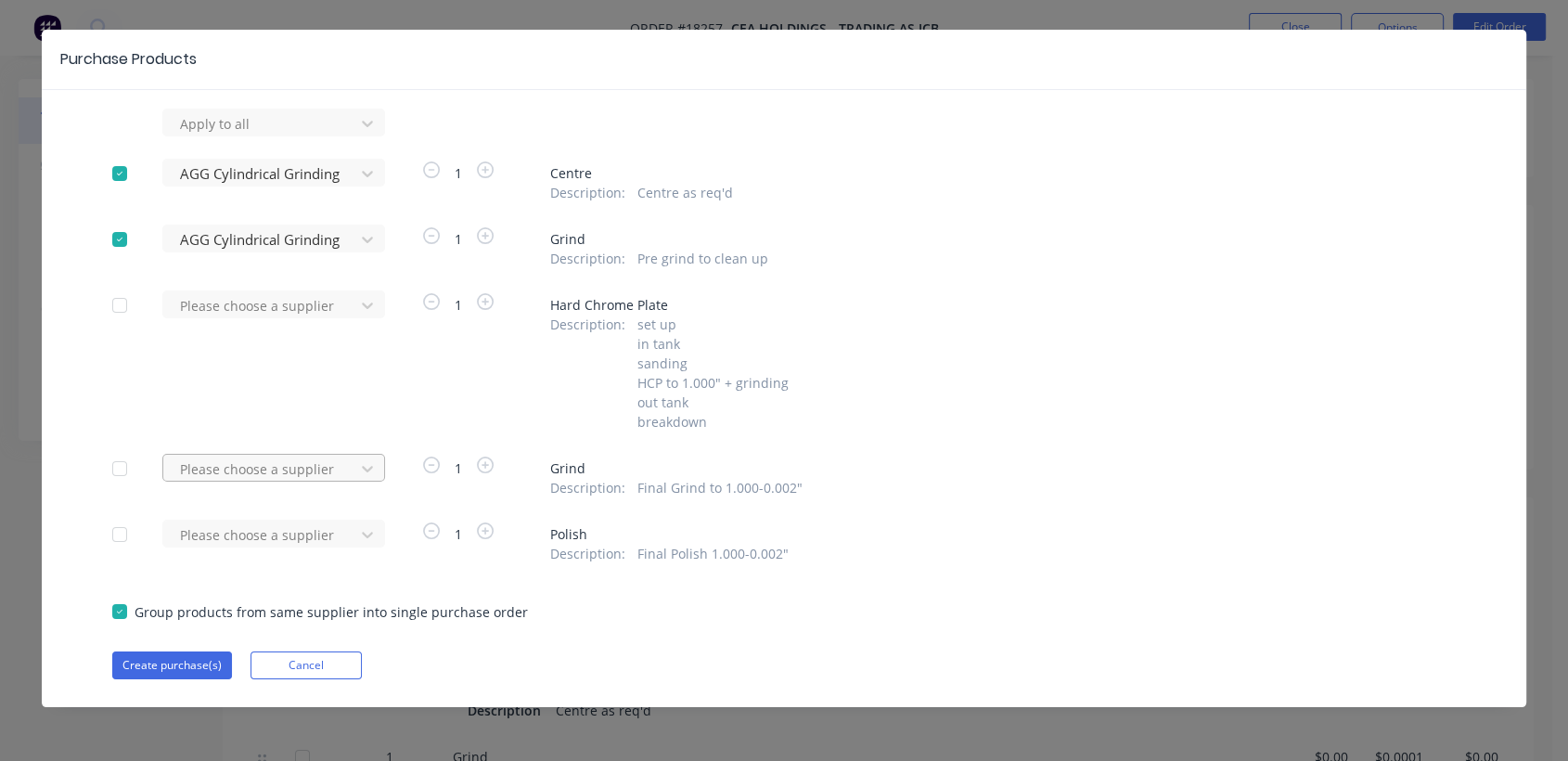
click at [248, 481] on div "Please choose a supplier" at bounding box center [264, 468] width 204 height 28
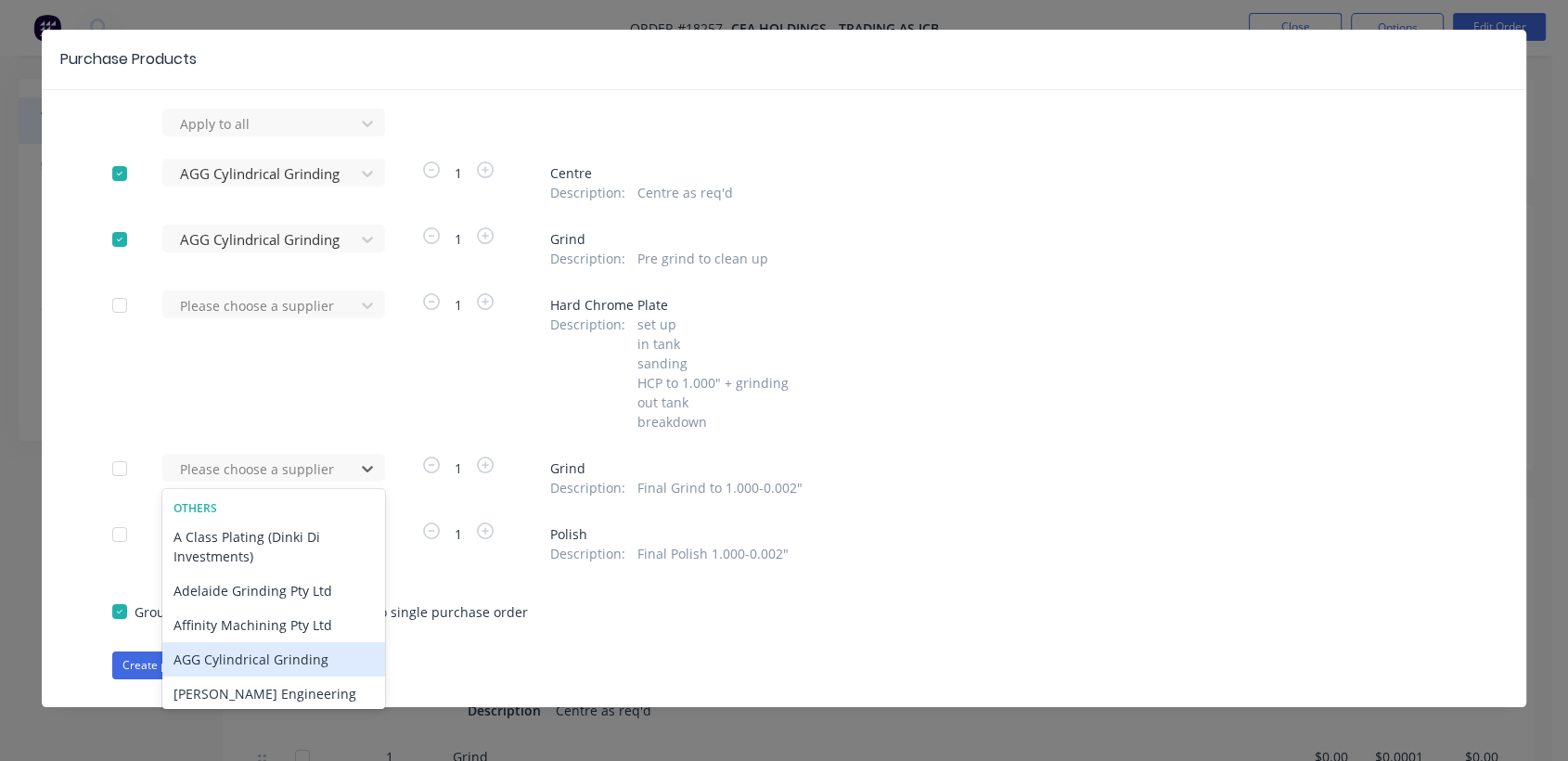
click at [219, 662] on div "AGG Cylindrical Grinding" at bounding box center [273, 660] width 222 height 35
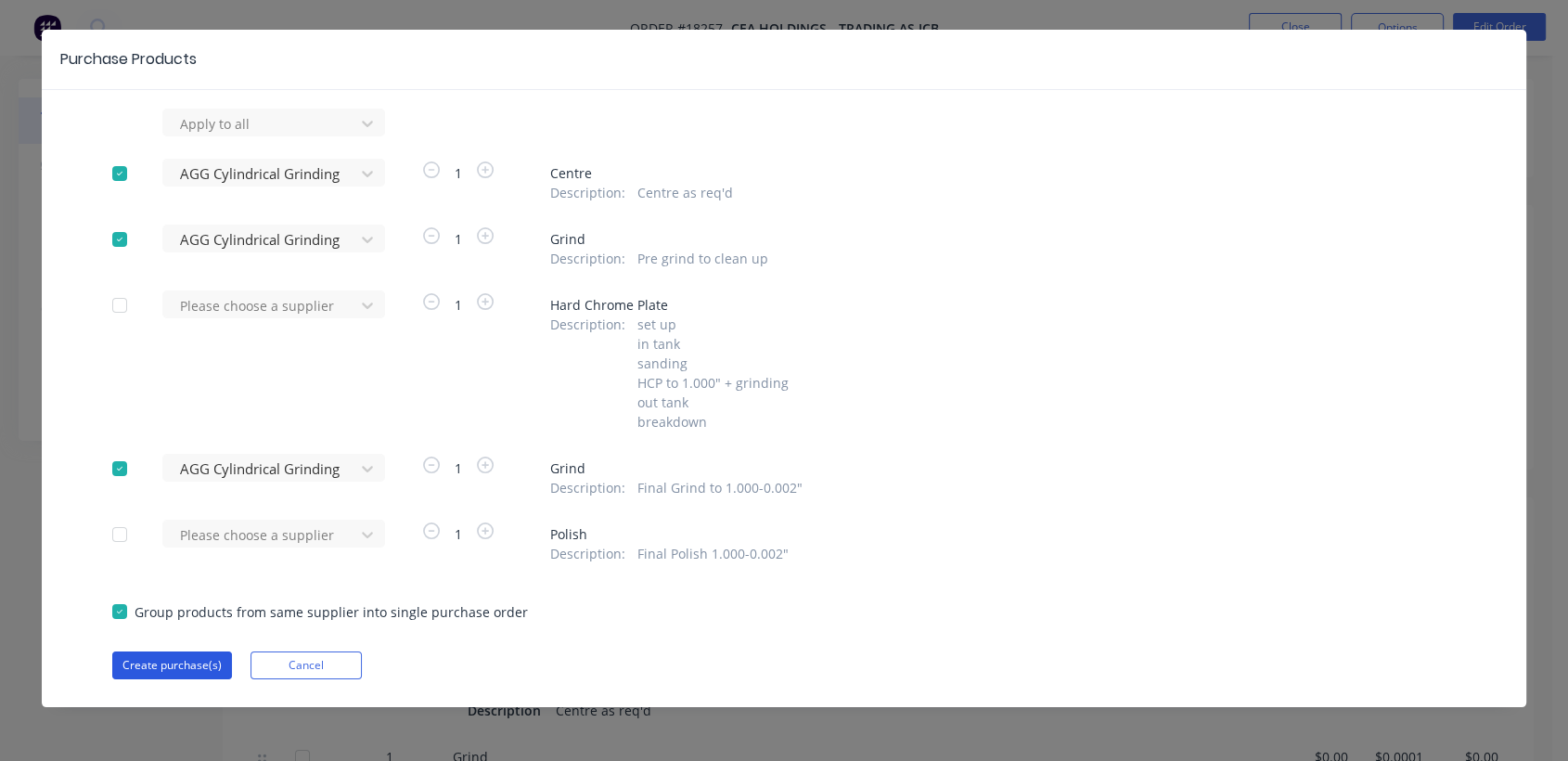
click at [151, 658] on button "Create purchase(s)" at bounding box center [173, 665] width 120 height 28
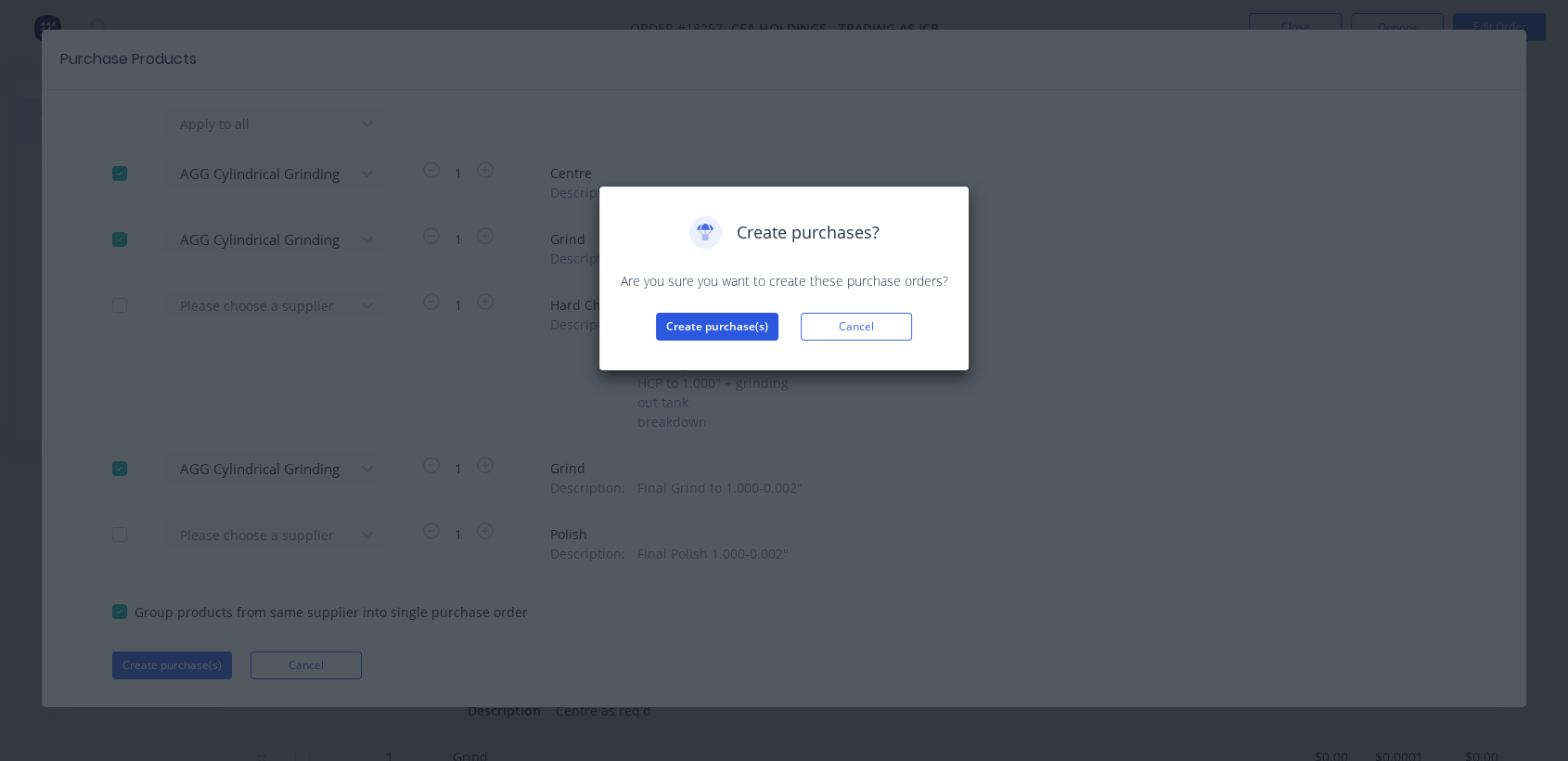
click at [726, 322] on button "Create purchase(s)" at bounding box center [716, 327] width 123 height 28
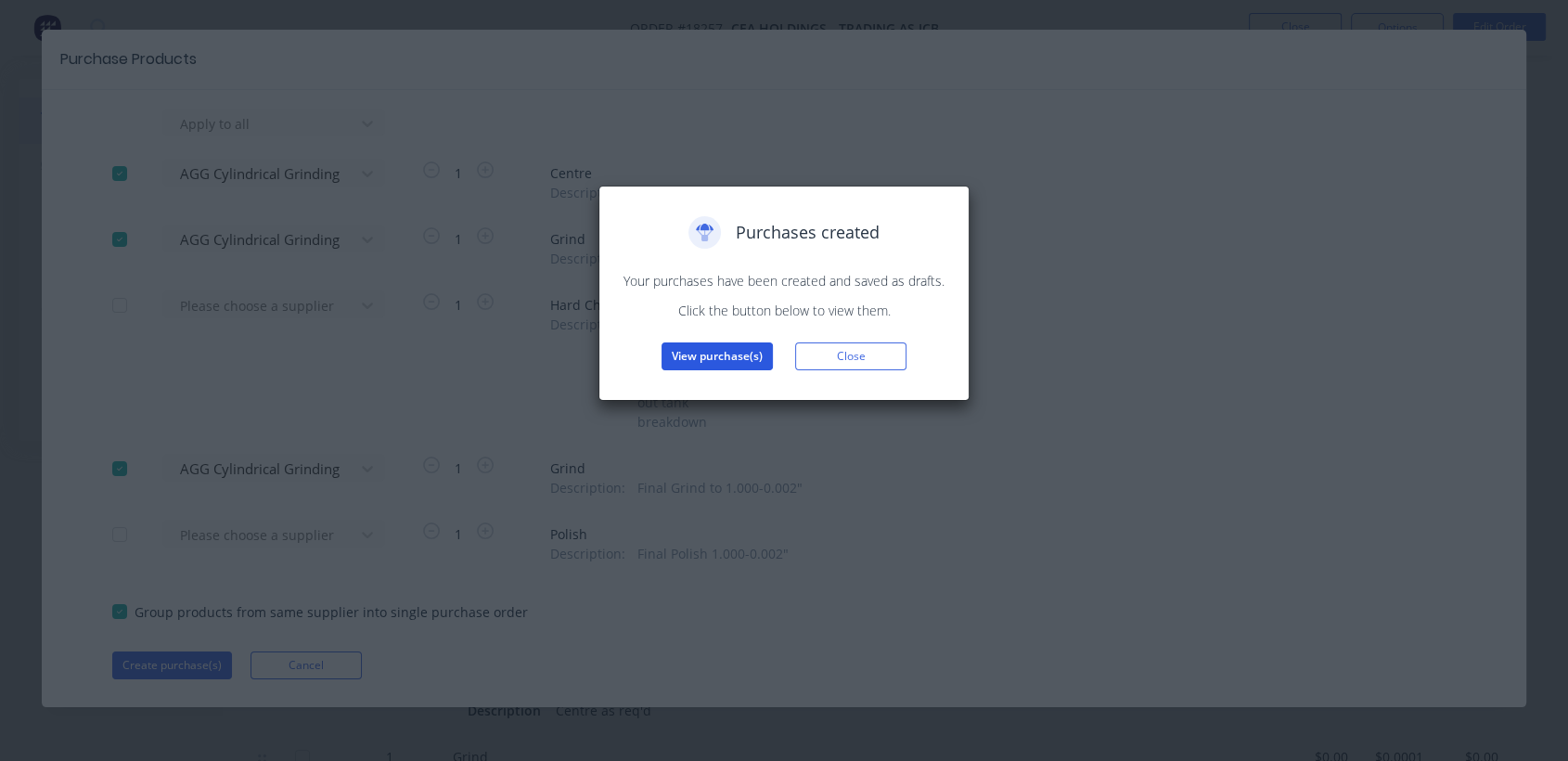
click at [733, 348] on button "View purchase(s)" at bounding box center [716, 357] width 112 height 28
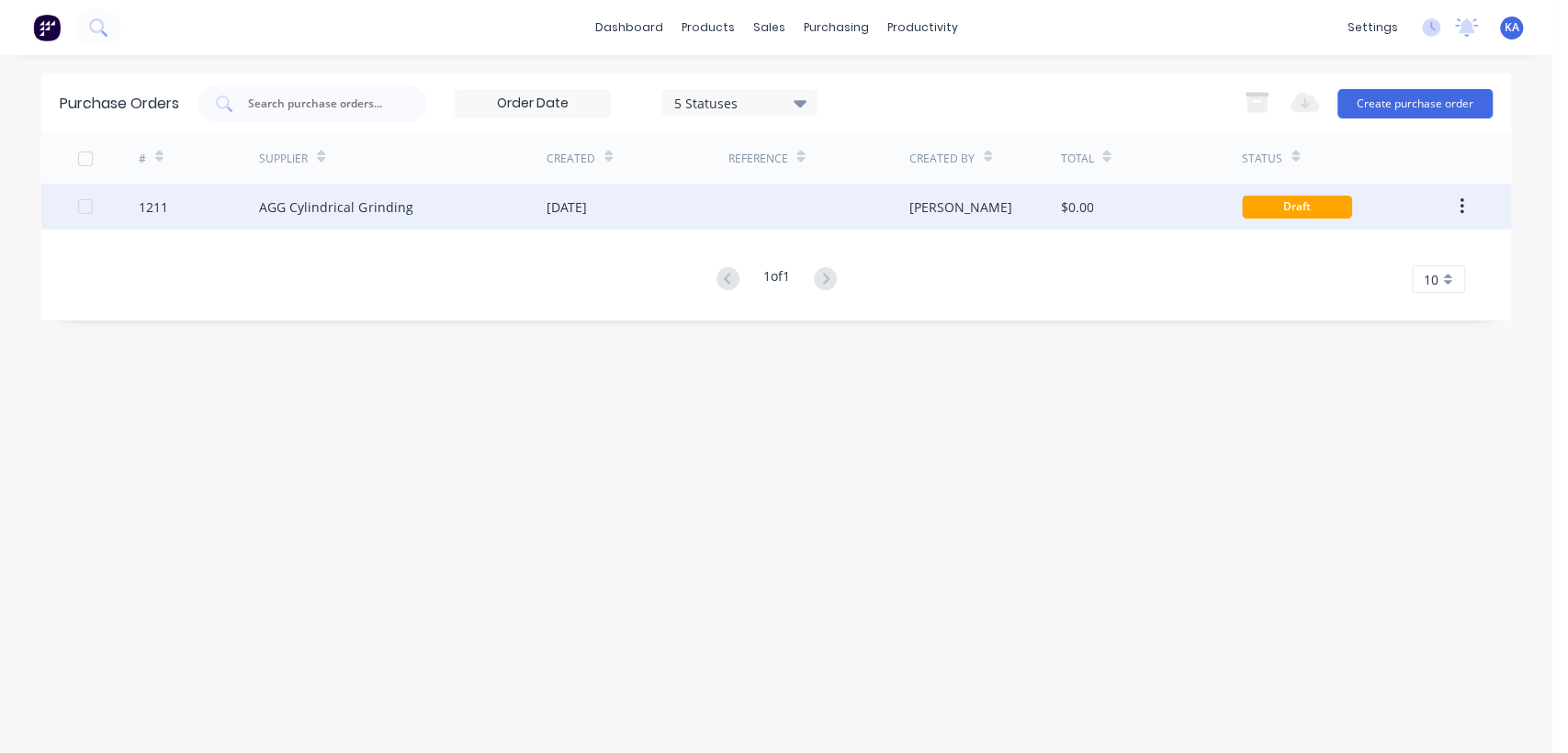
click at [614, 196] on div "[DATE]" at bounding box center [637, 206] width 181 height 45
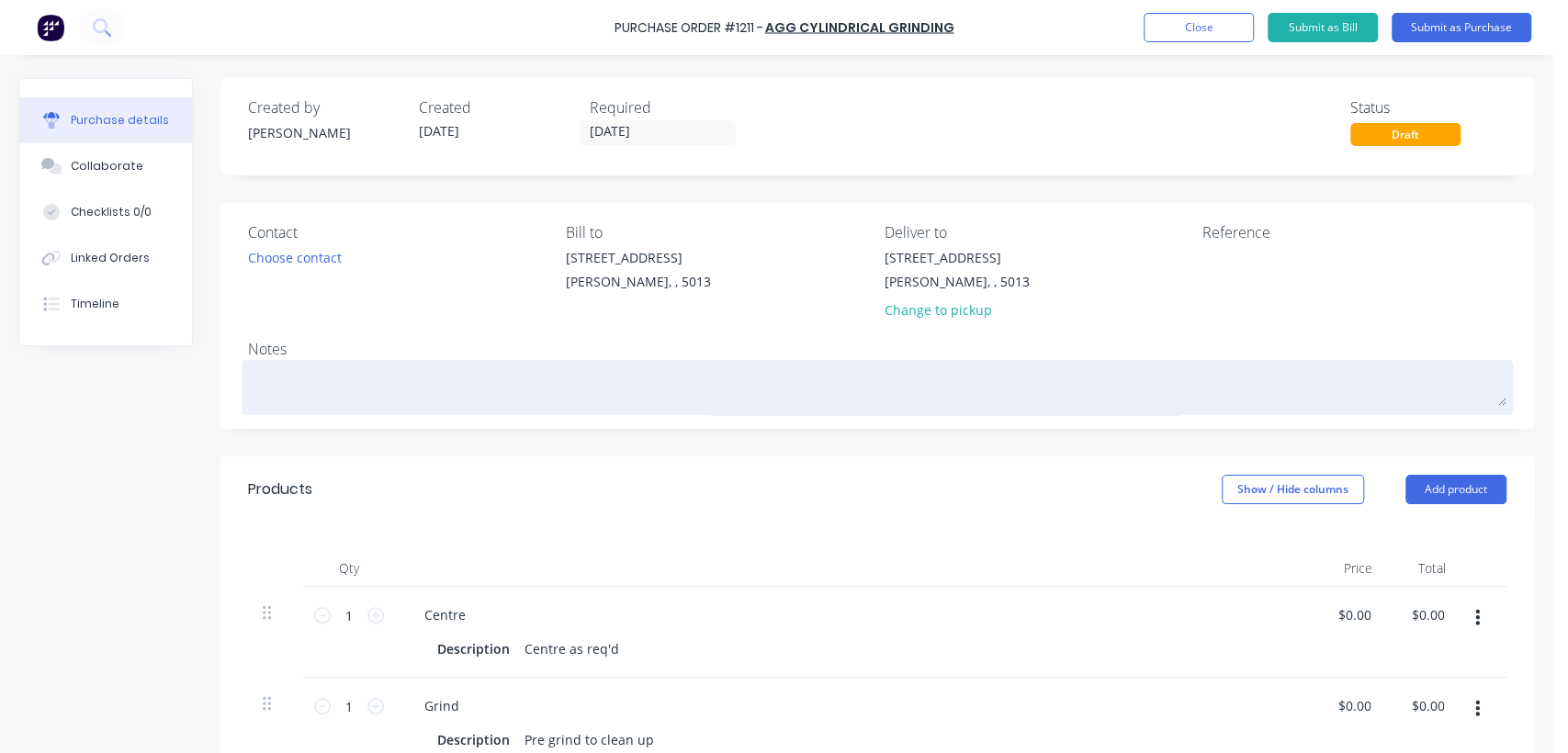
click at [346, 386] on textarea at bounding box center [876, 385] width 1258 height 42
type textarea "x"
type textarea "P"
type textarea "x"
type textarea "Pi"
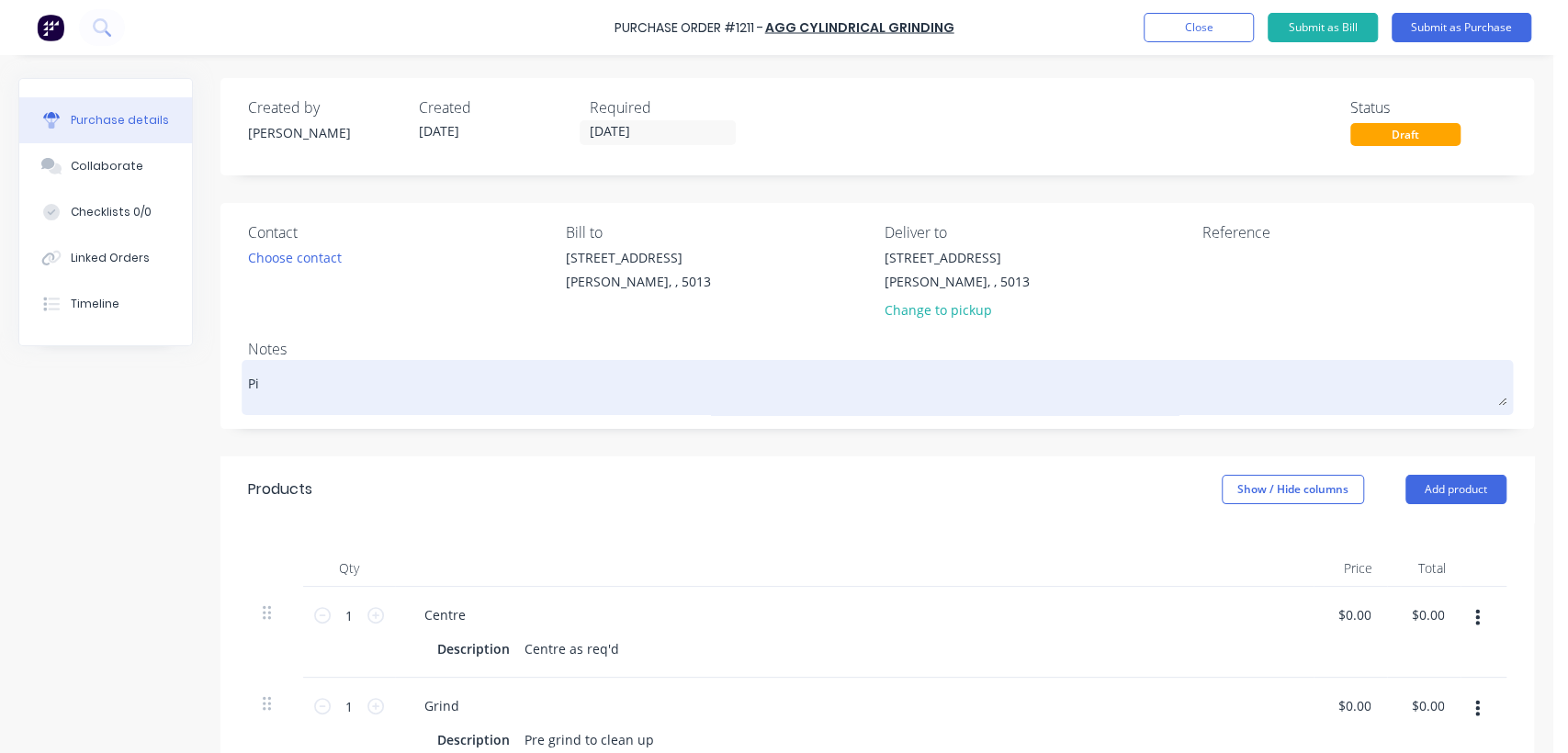
type textarea "x"
type textarea "Pis"
type textarea "x"
type textarea "Pist"
type textarea "x"
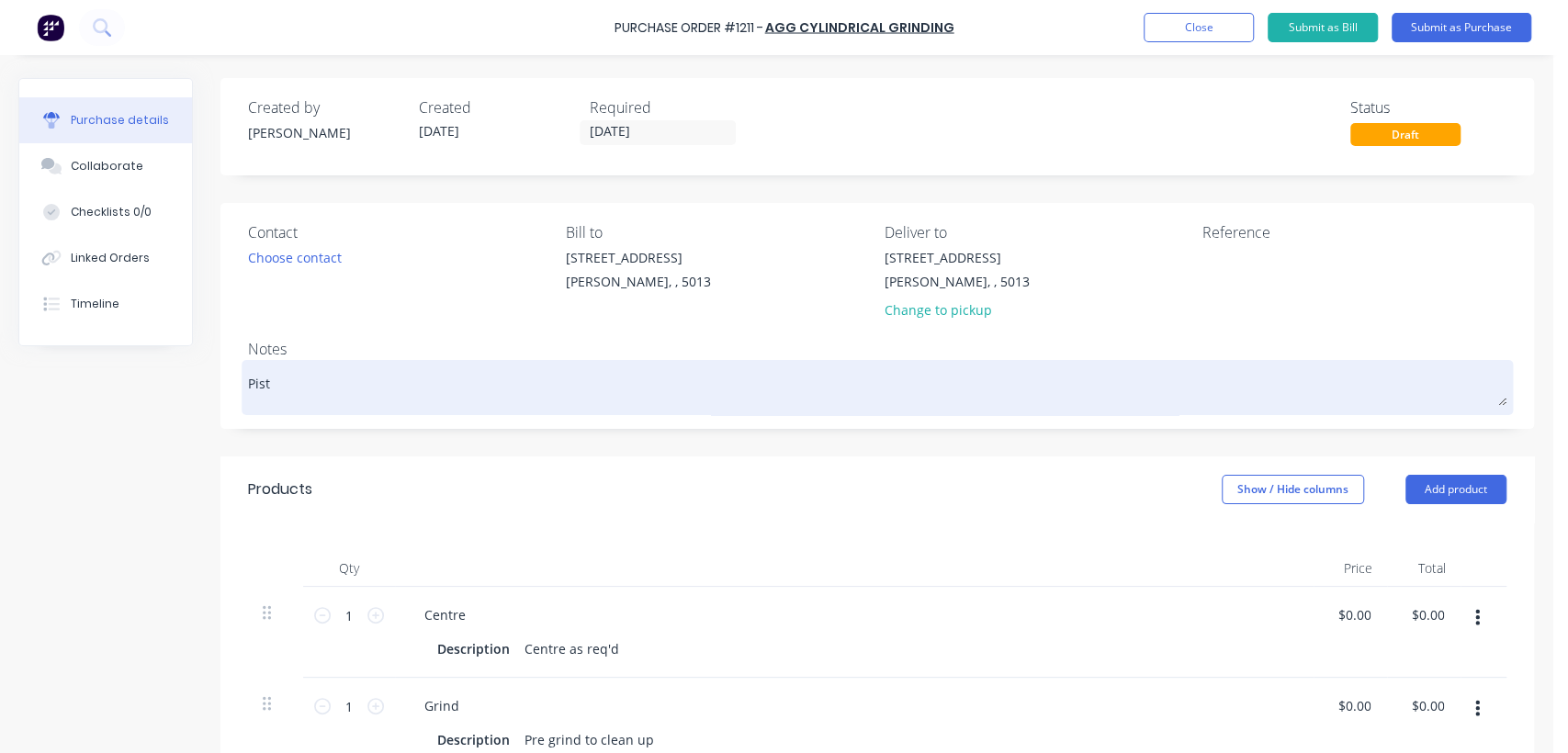
type textarea "Pisto"
type textarea "x"
type textarea "Piston"
type textarea "x"
type textarea "Piston"
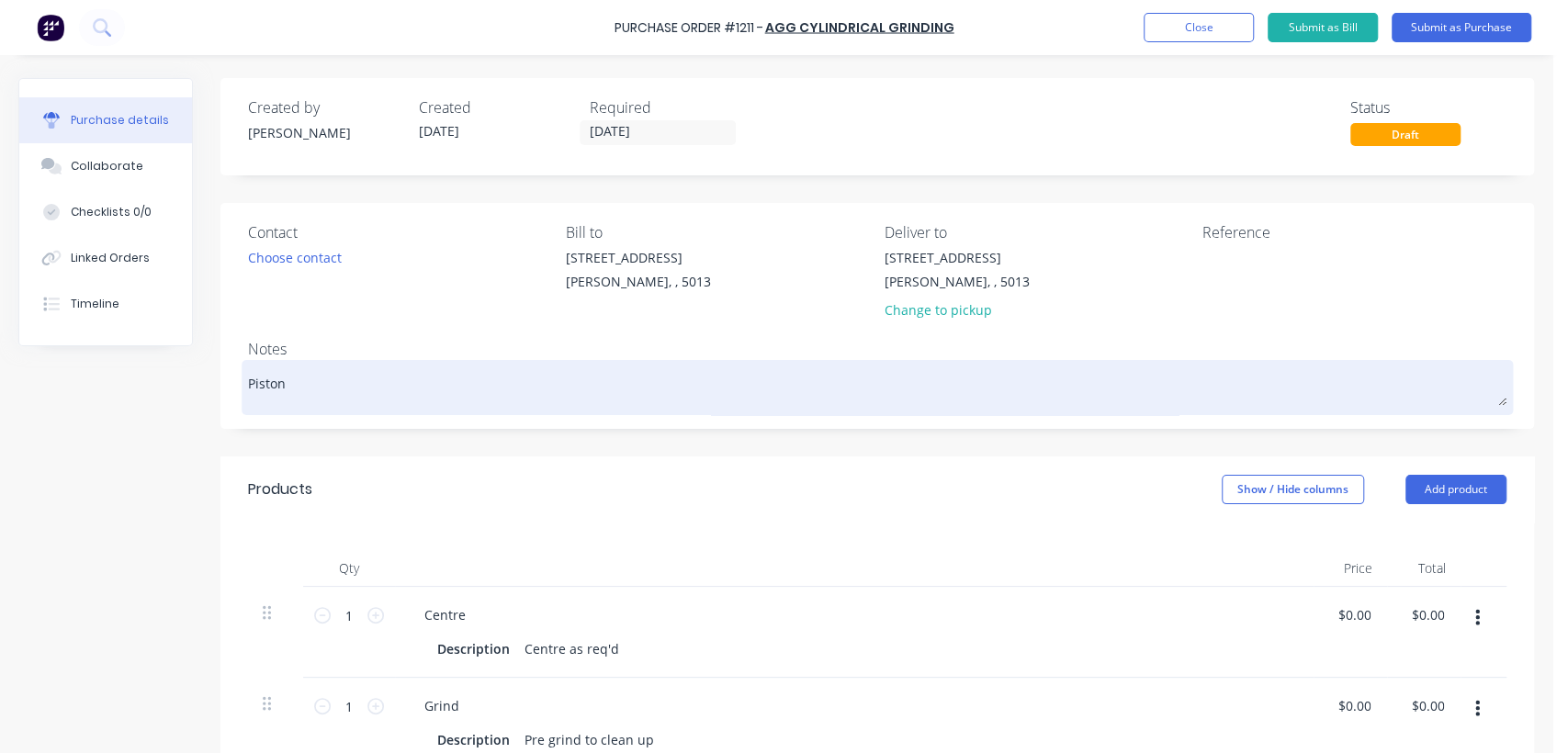
type textarea "x"
type textarea "Piston R"
type textarea "x"
type textarea "Piston Ro"
type textarea "x"
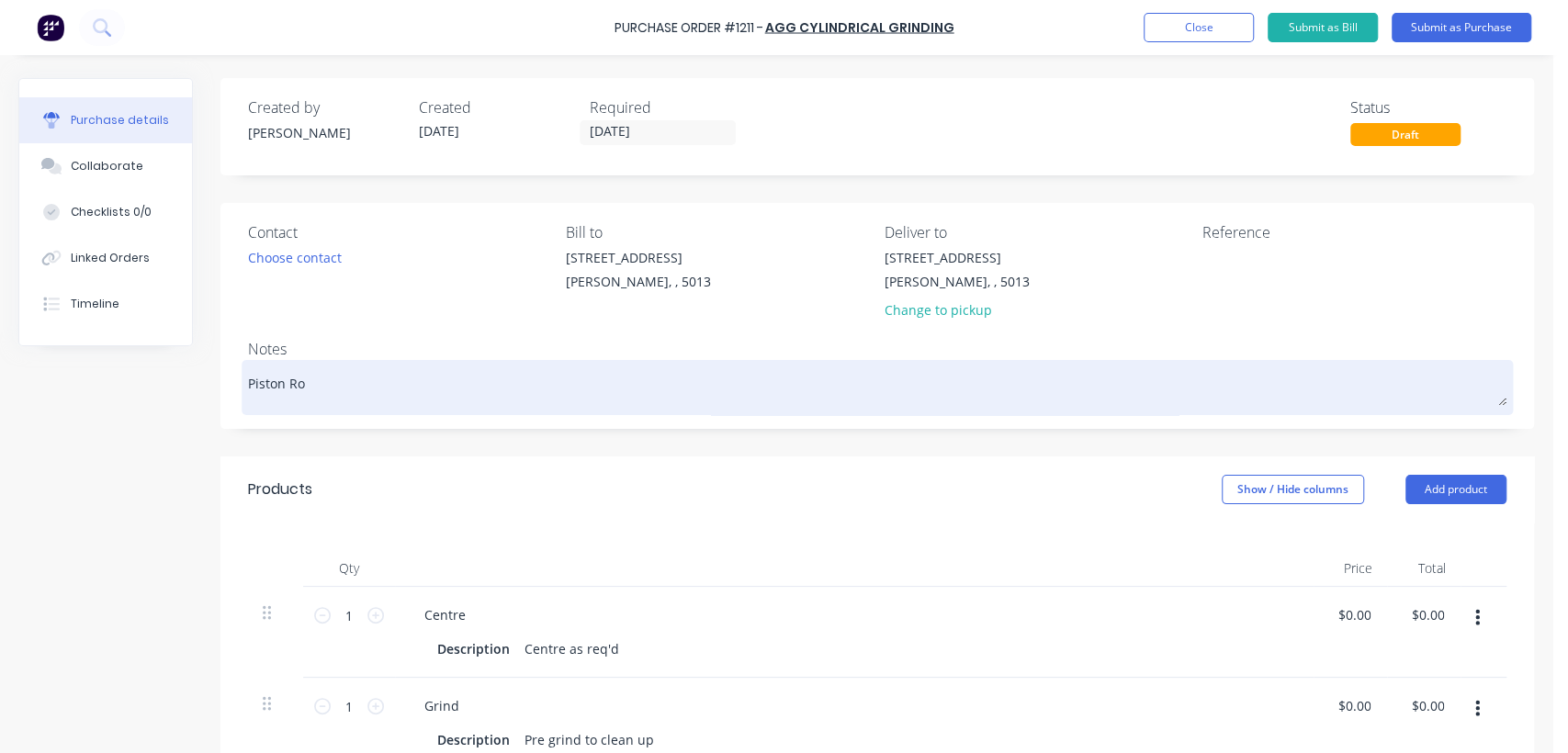
type textarea "Piston Rod"
type textarea "x"
type textarea "Piston Rod"
type textarea "x"
type textarea "Piston Rod 1"
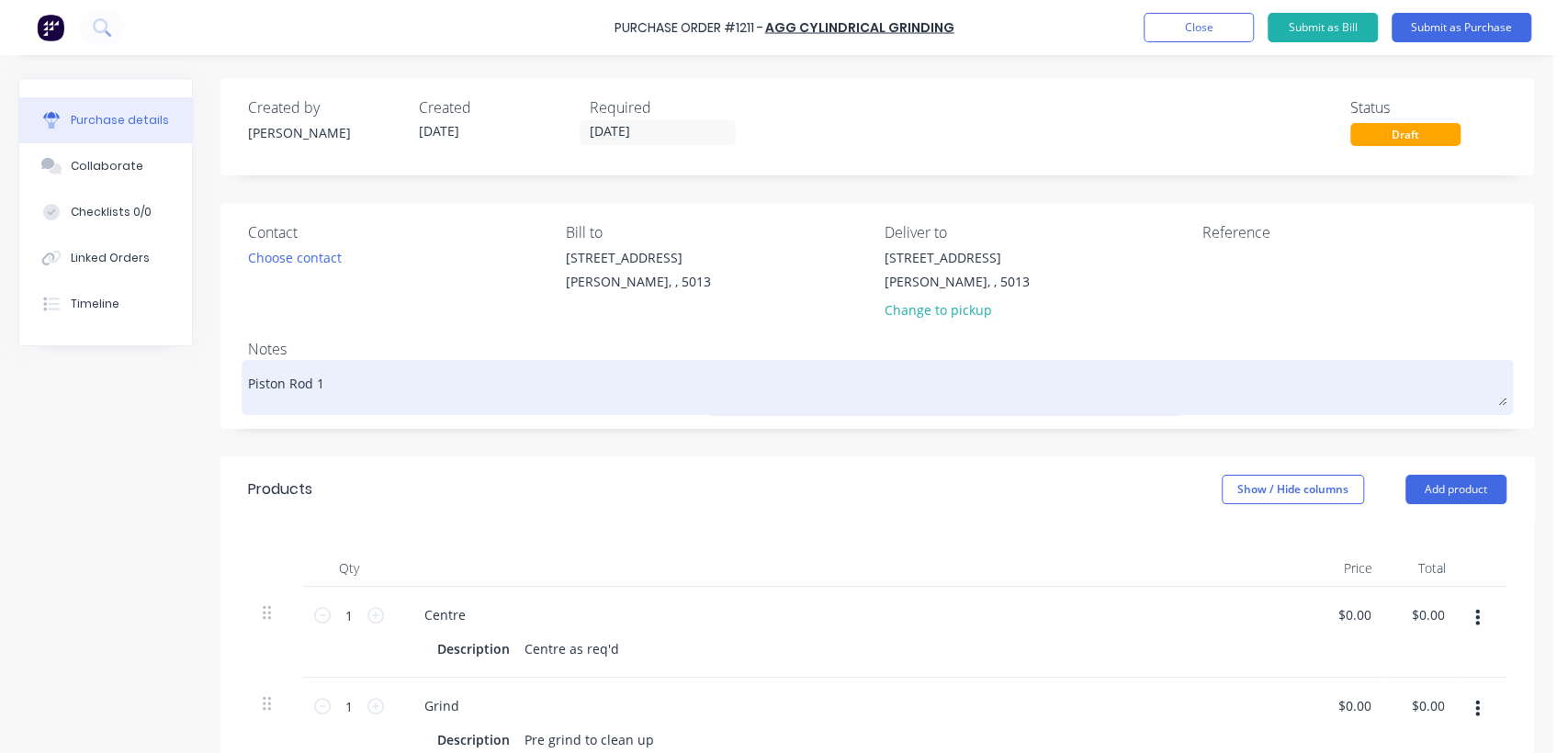
type textarea "x"
type textarea "Piston Rod 1""
type textarea "x"
type textarea "Piston Rod 1""
type textarea "x"
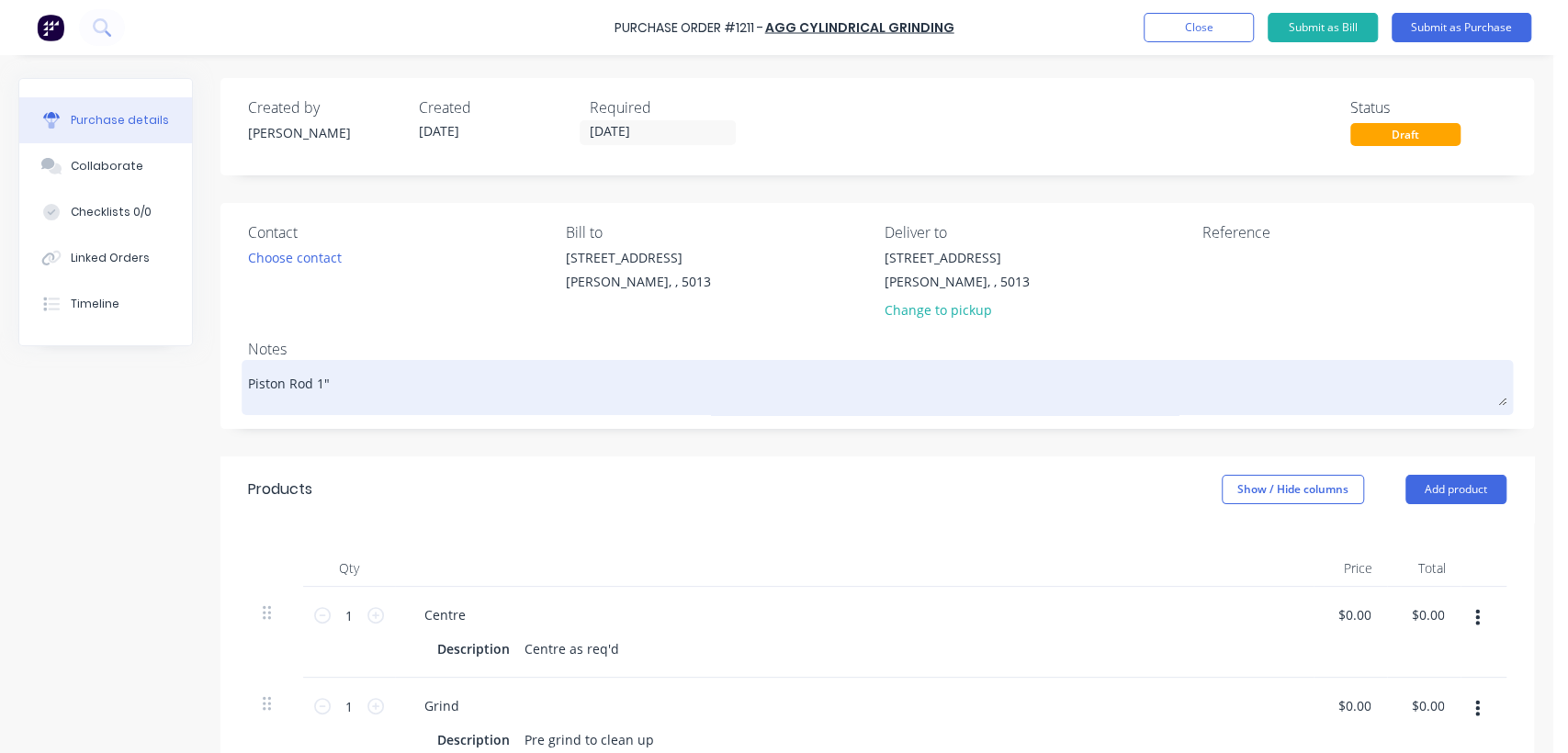
type textarea "Piston Rod 1" O"
type textarea "x"
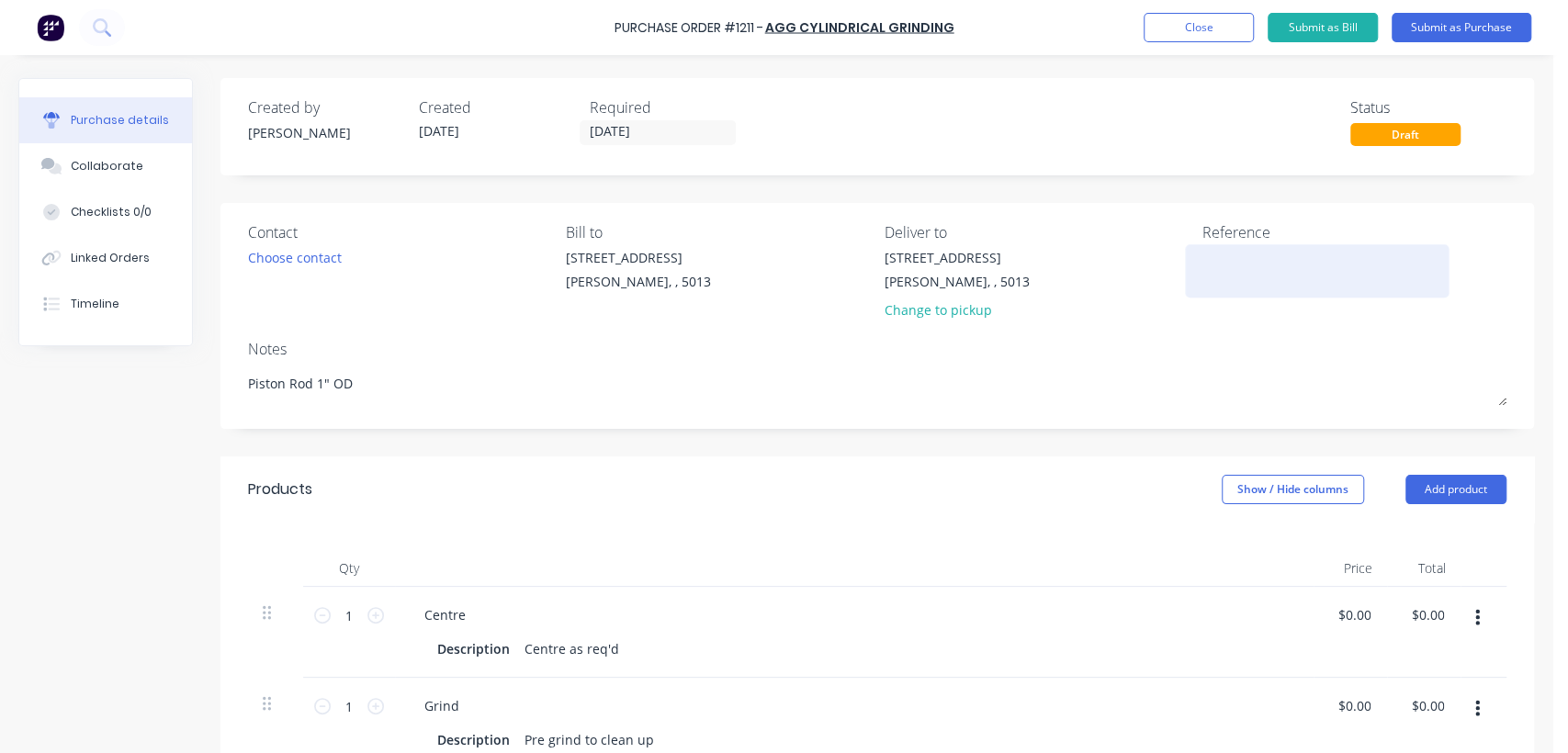
type textarea "Piston Rod 1" OD"
type textarea "x"
type textarea "Piston Rod 1" OD"
click at [1213, 270] on textarea at bounding box center [1316, 268] width 229 height 42
type textarea "TC"
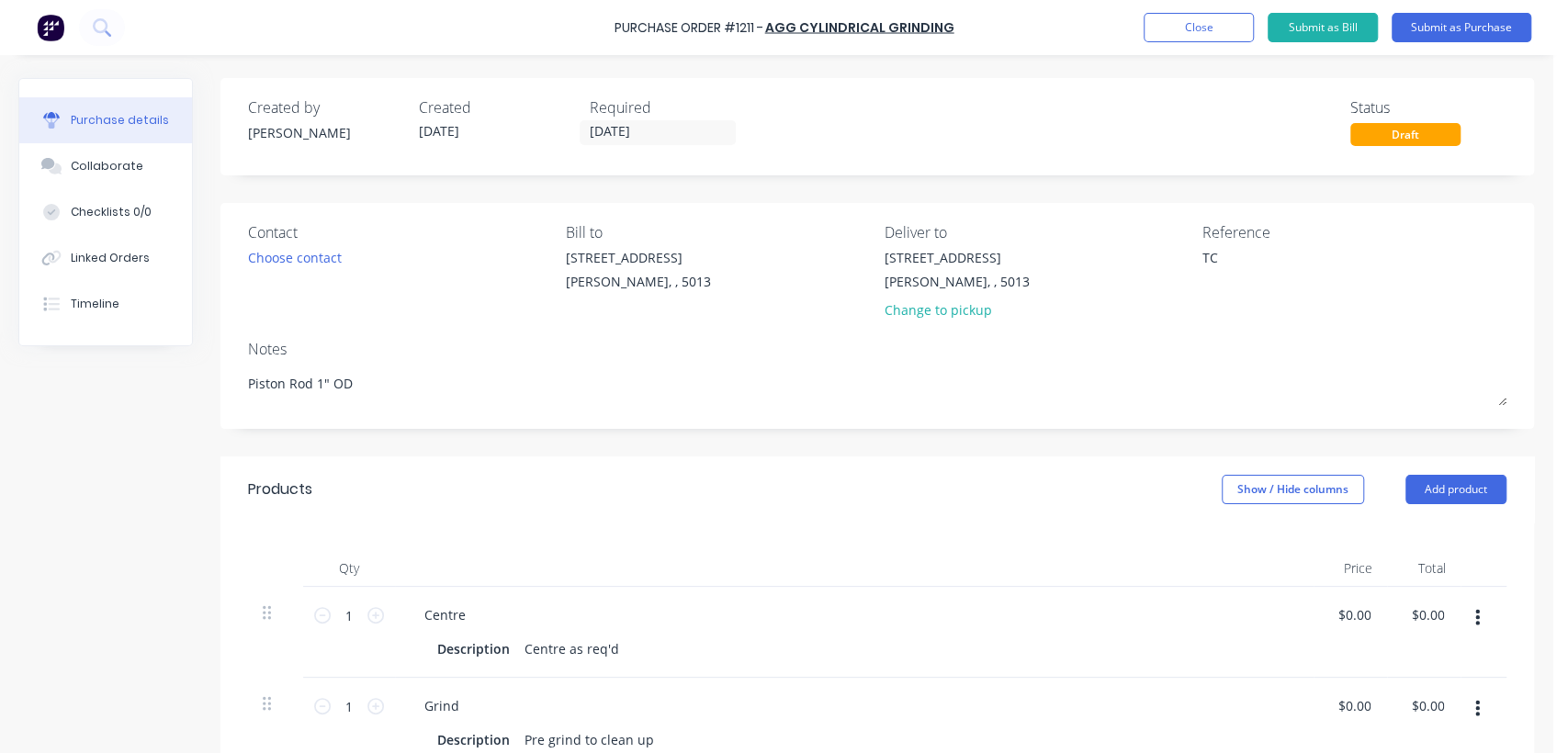
type textarea "x"
type textarea "TC181257"
type textarea "x"
type textarea "TC181257"
click at [1410, 132] on div "Draft" at bounding box center [1405, 135] width 110 height 23
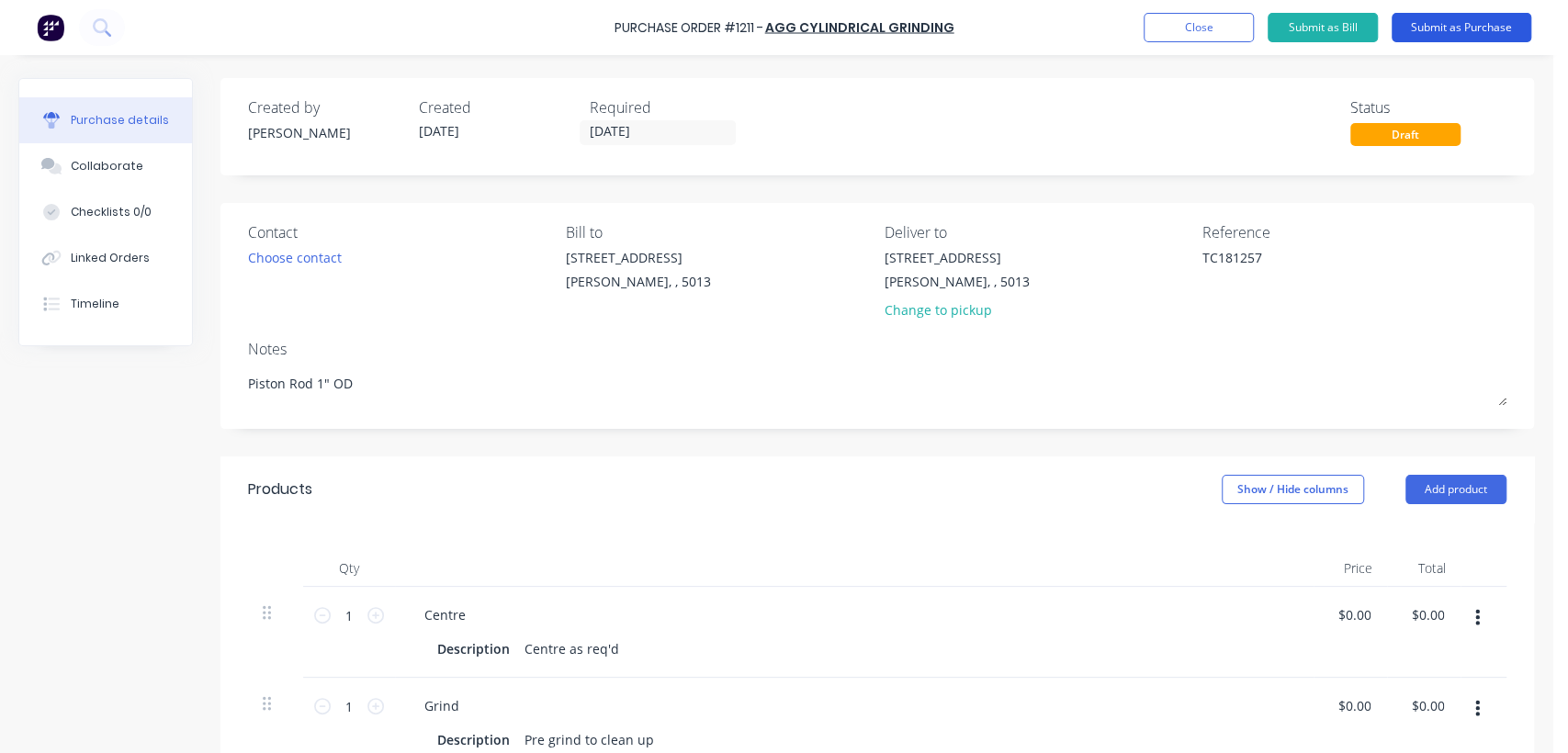
click at [1463, 16] on button "Submit as Purchase" at bounding box center [1461, 28] width 139 height 30
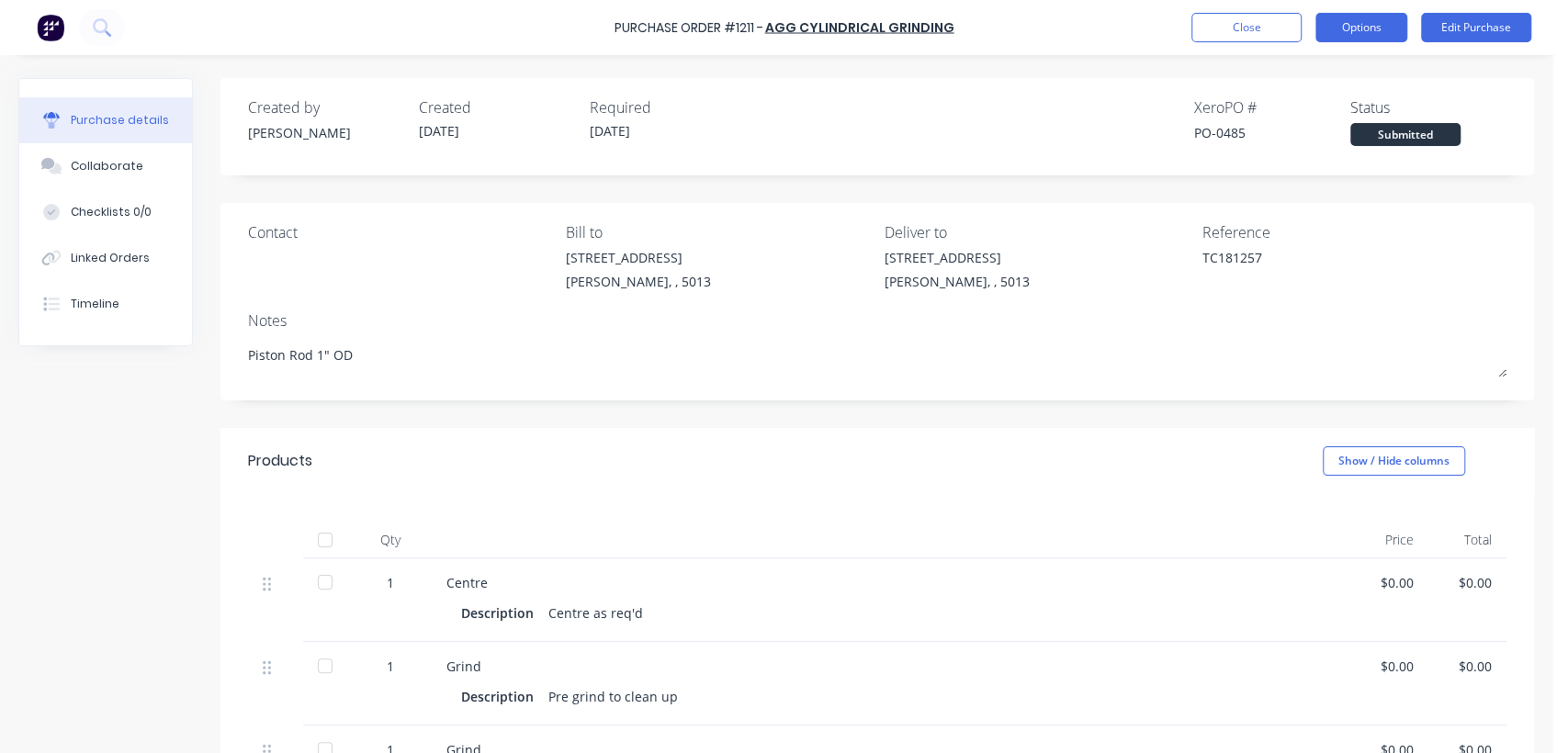
click at [1362, 31] on button "Options" at bounding box center [1361, 28] width 92 height 30
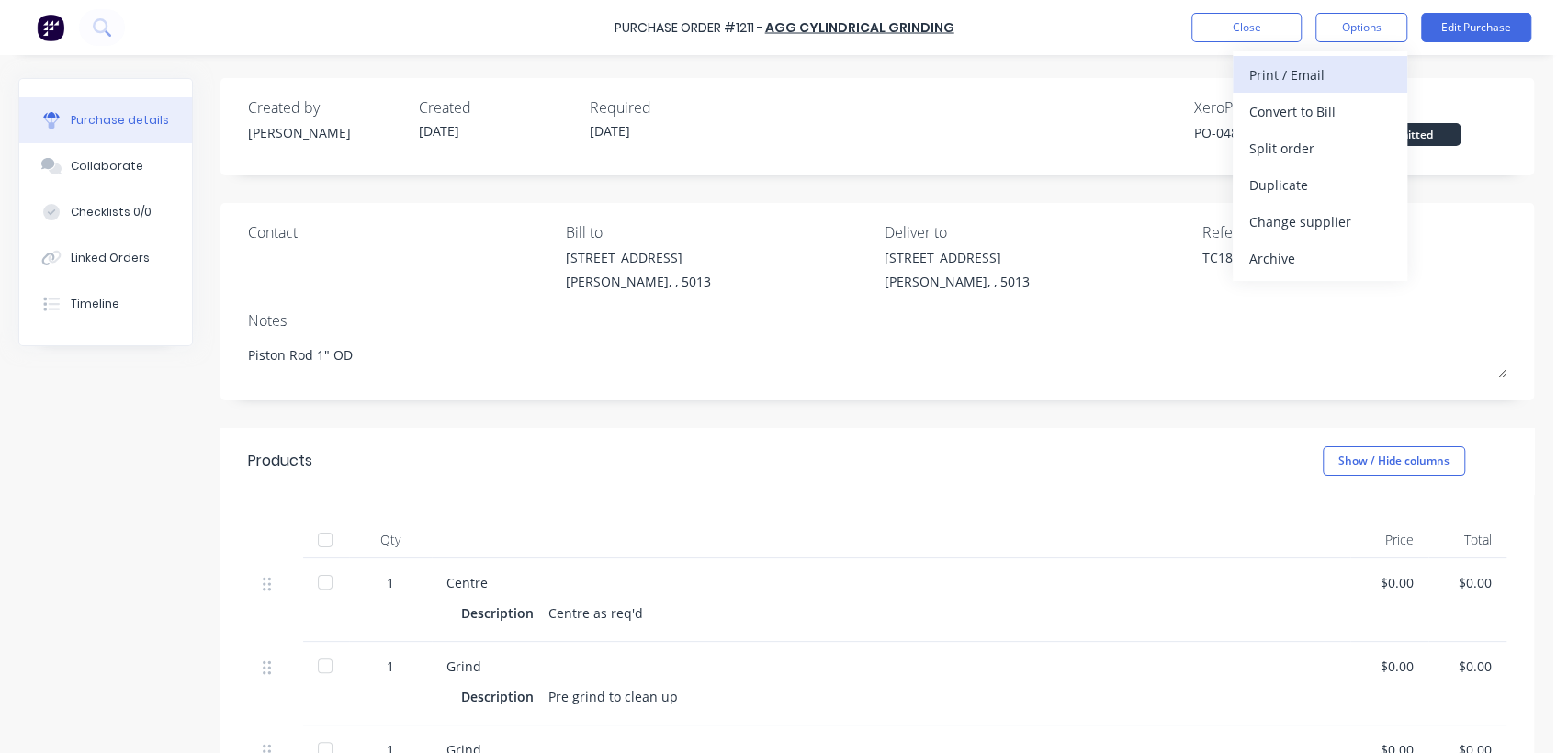
click at [1313, 69] on div "Print / Email" at bounding box center [1319, 74] width 141 height 27
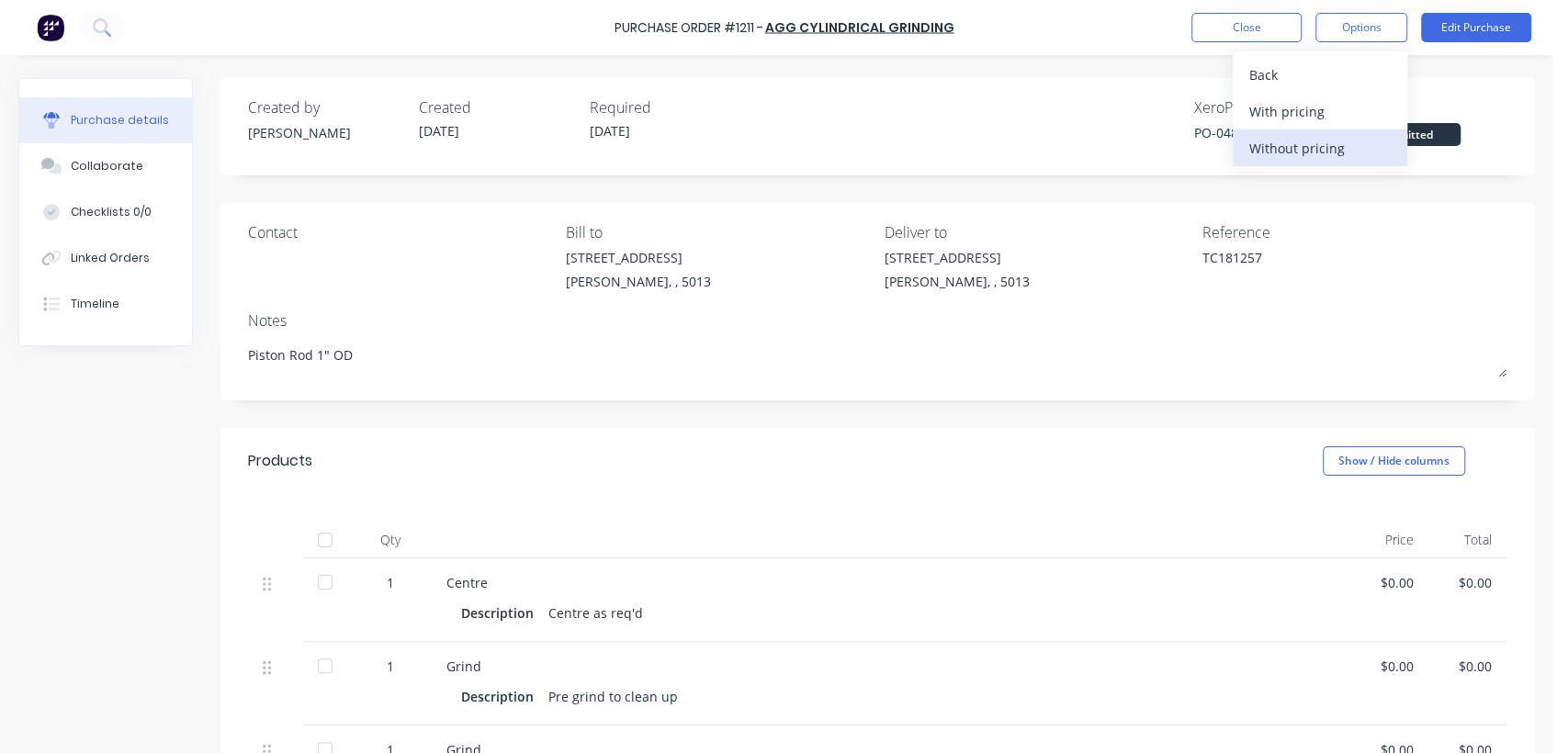
click at [1334, 140] on div "Without pricing" at bounding box center [1319, 148] width 141 height 27
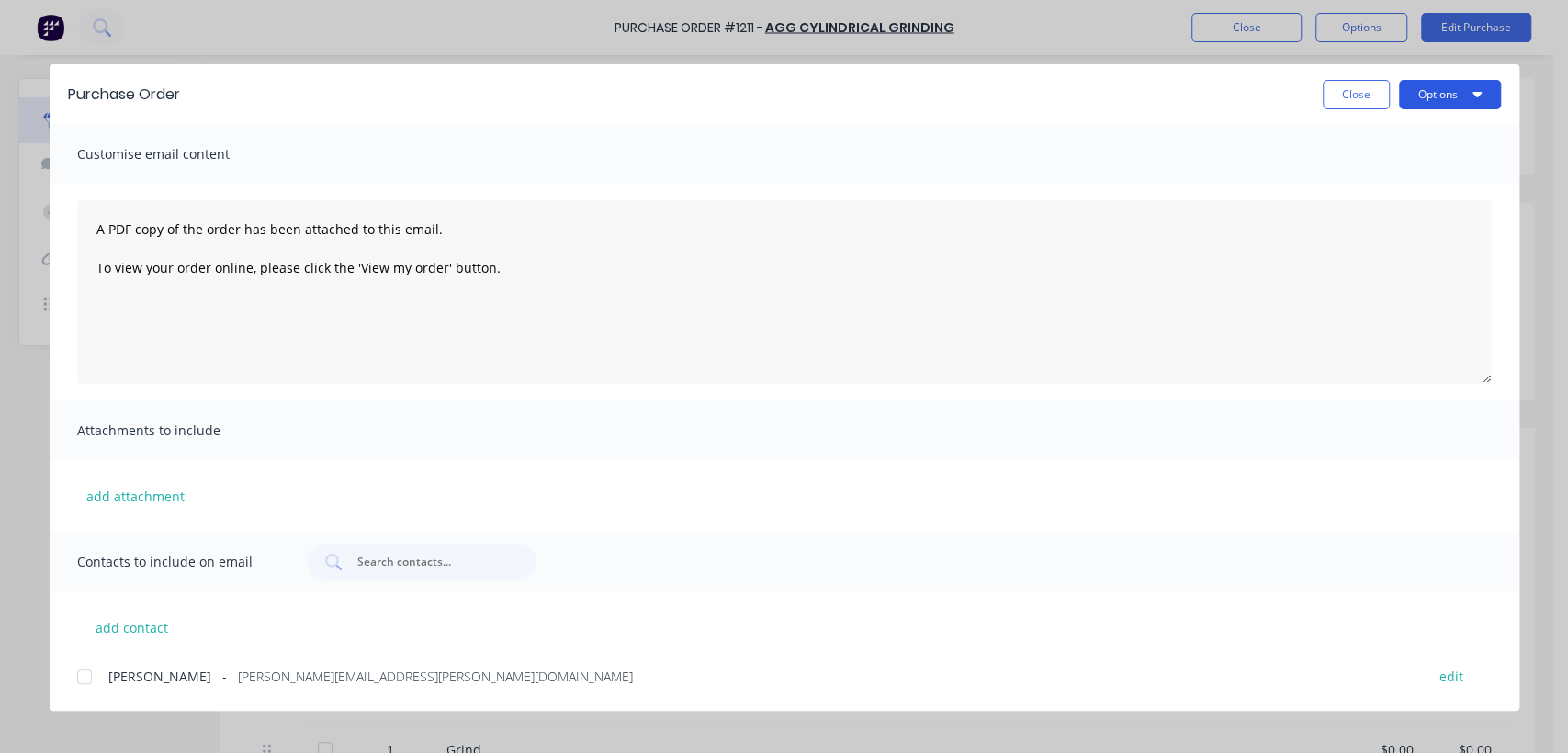
click at [1422, 90] on button "Options" at bounding box center [1450, 95] width 102 height 30
click at [1359, 173] on div "Print" at bounding box center [1413, 177] width 141 height 27
click at [1470, 24] on div "Purchase Order Close Options Customise email content A PDF copy of the order ha…" at bounding box center [784, 376] width 1568 height 753
click at [1375, 94] on button "Close" at bounding box center [1356, 95] width 67 height 30
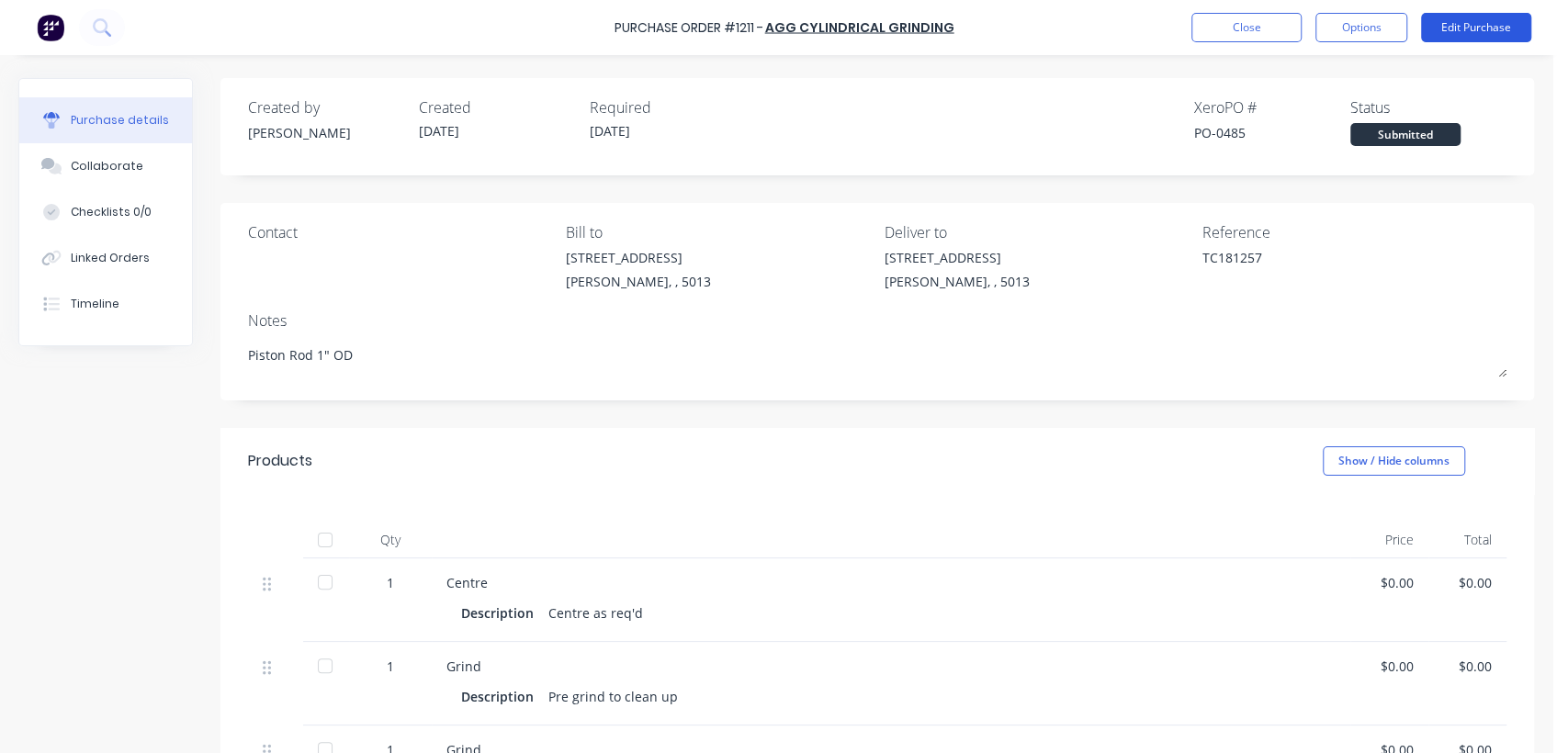
click at [1458, 21] on button "Edit Purchase" at bounding box center [1475, 28] width 110 height 30
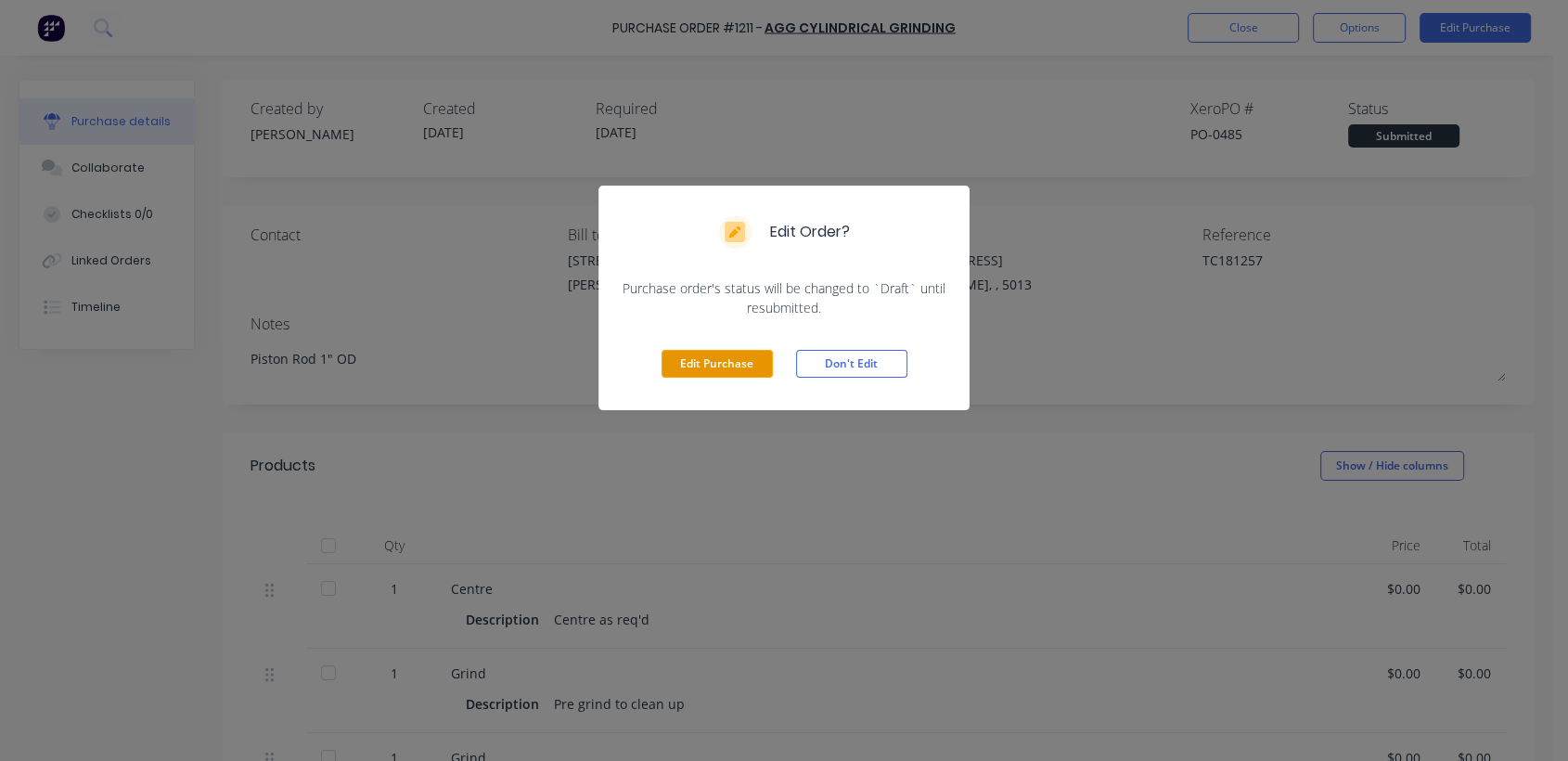
click at [733, 369] on button "Edit Purchase" at bounding box center [716, 364] width 112 height 28
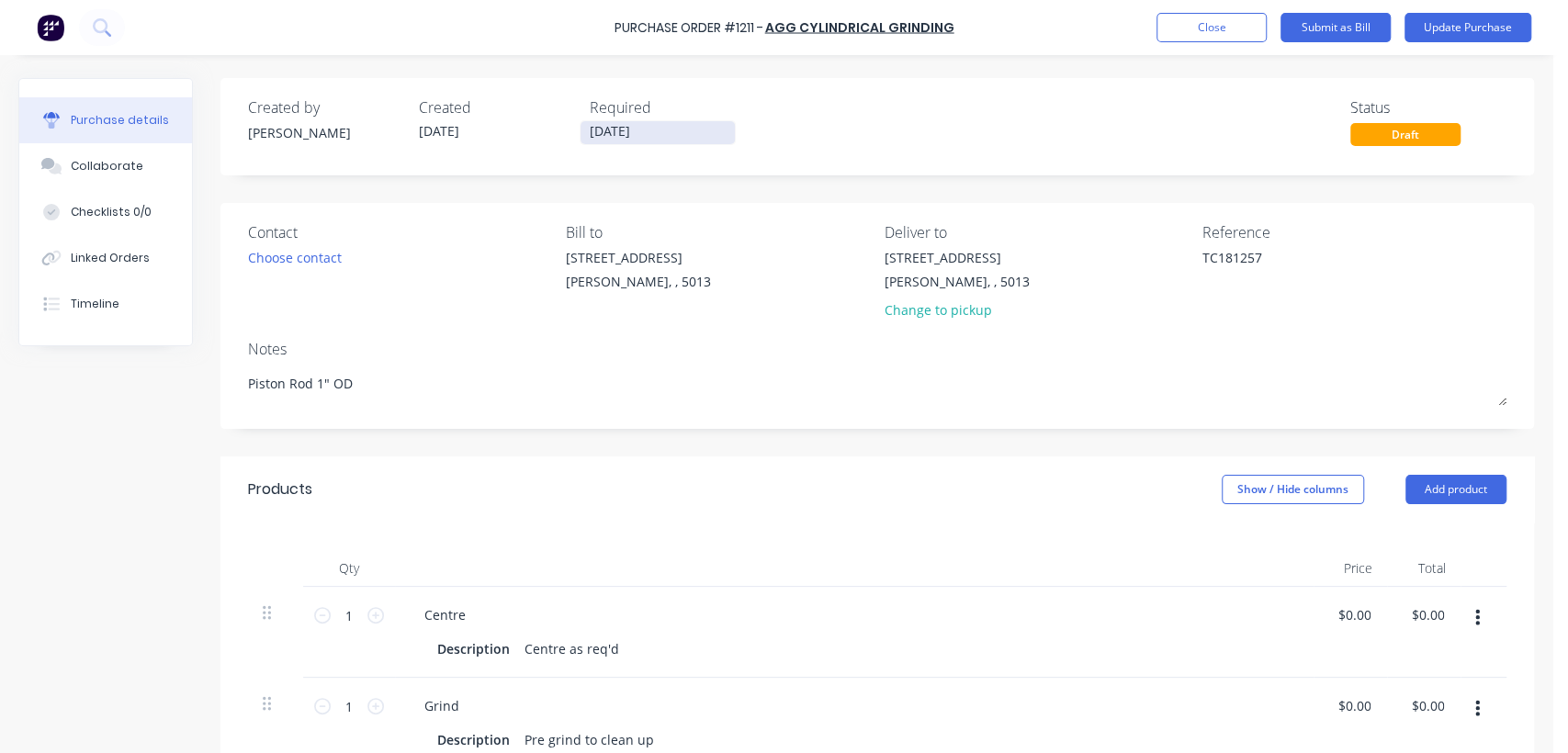
click at [596, 128] on input "[DATE]" at bounding box center [657, 133] width 154 height 23
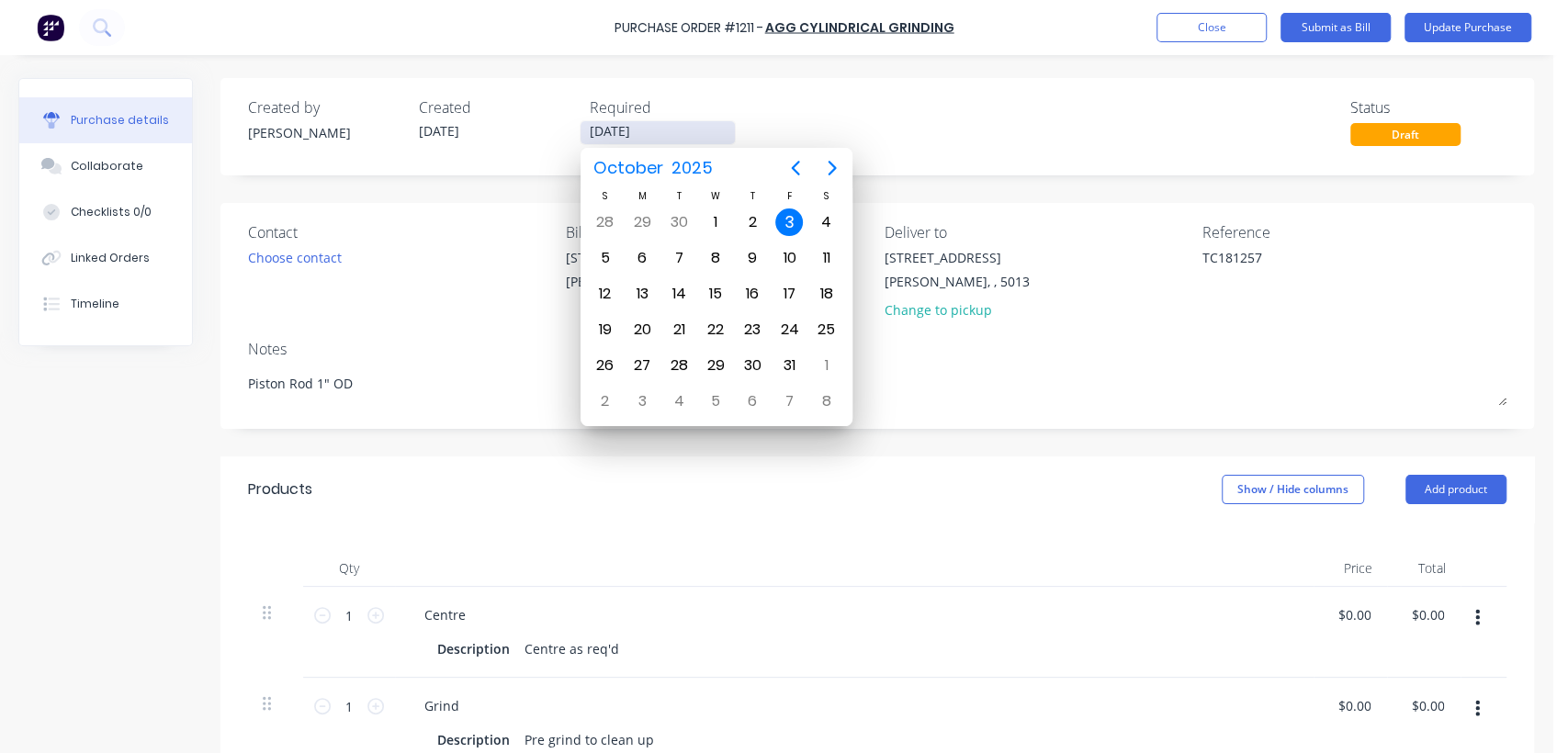
type textarea "x"
drag, startPoint x: 596, startPoint y: 128, endPoint x: 582, endPoint y: 128, distance: 14.0
click at [582, 128] on input "[DATE]" at bounding box center [657, 133] width 154 height 23
type input "[DATE]"
click at [935, 132] on div "Created by [PERSON_NAME] Created [DATE] Required [DATE] Status Draft" at bounding box center [876, 121] width 1258 height 49
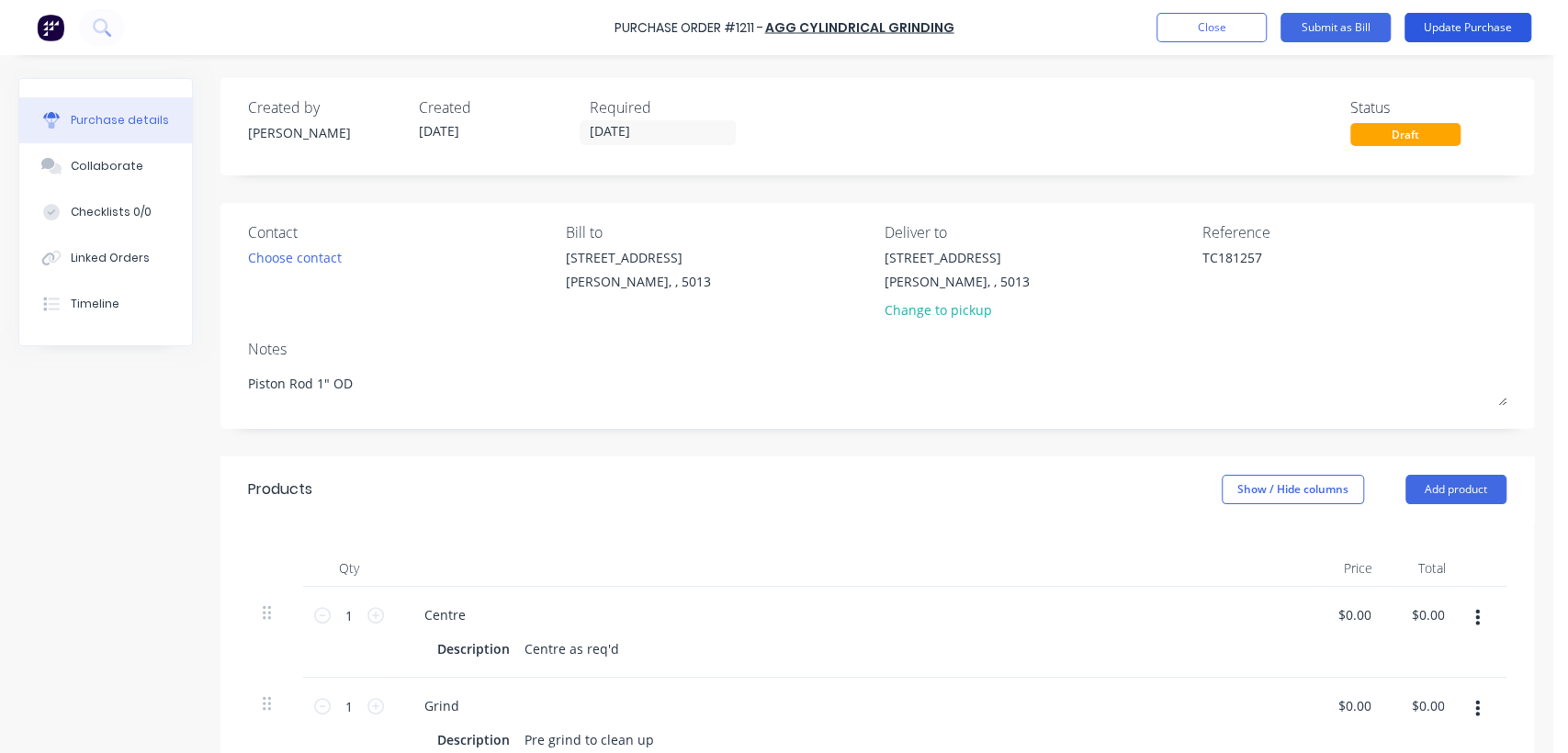
click at [1462, 20] on button "Update Purchase" at bounding box center [1468, 28] width 127 height 30
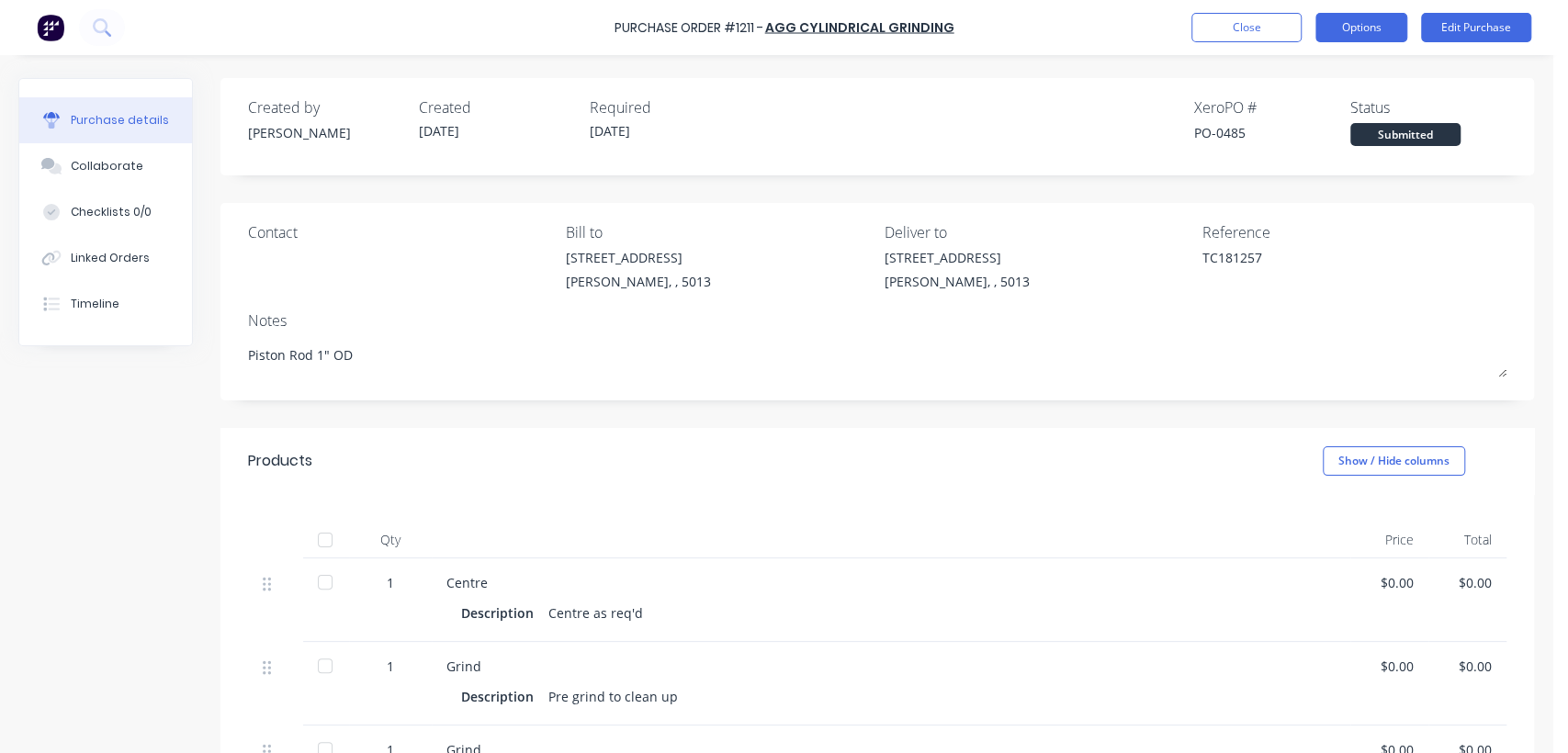
click at [1385, 19] on button "Options" at bounding box center [1361, 28] width 92 height 30
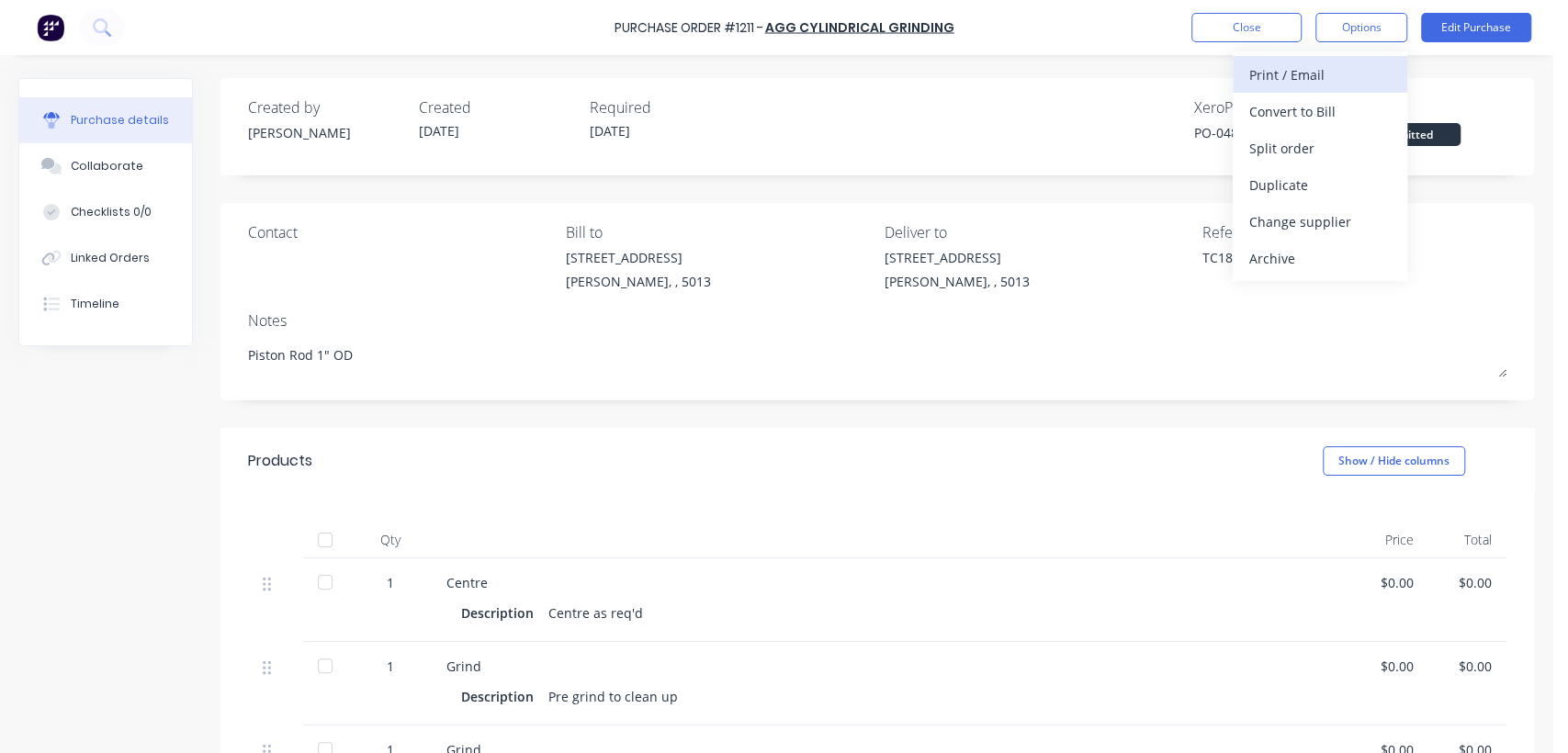
click at [1280, 63] on div "Print / Email" at bounding box center [1319, 74] width 141 height 27
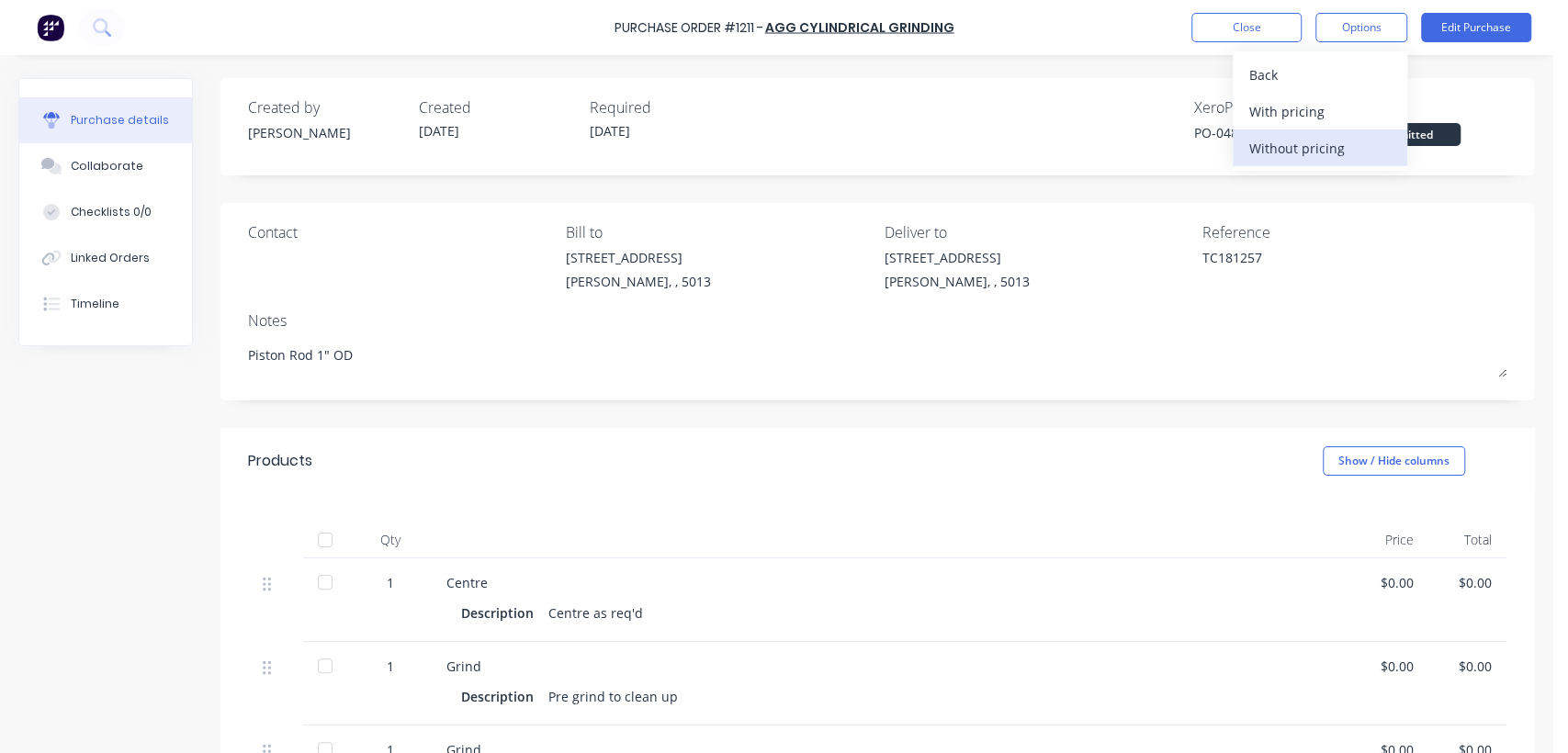
click at [1301, 142] on div "Without pricing" at bounding box center [1319, 148] width 141 height 27
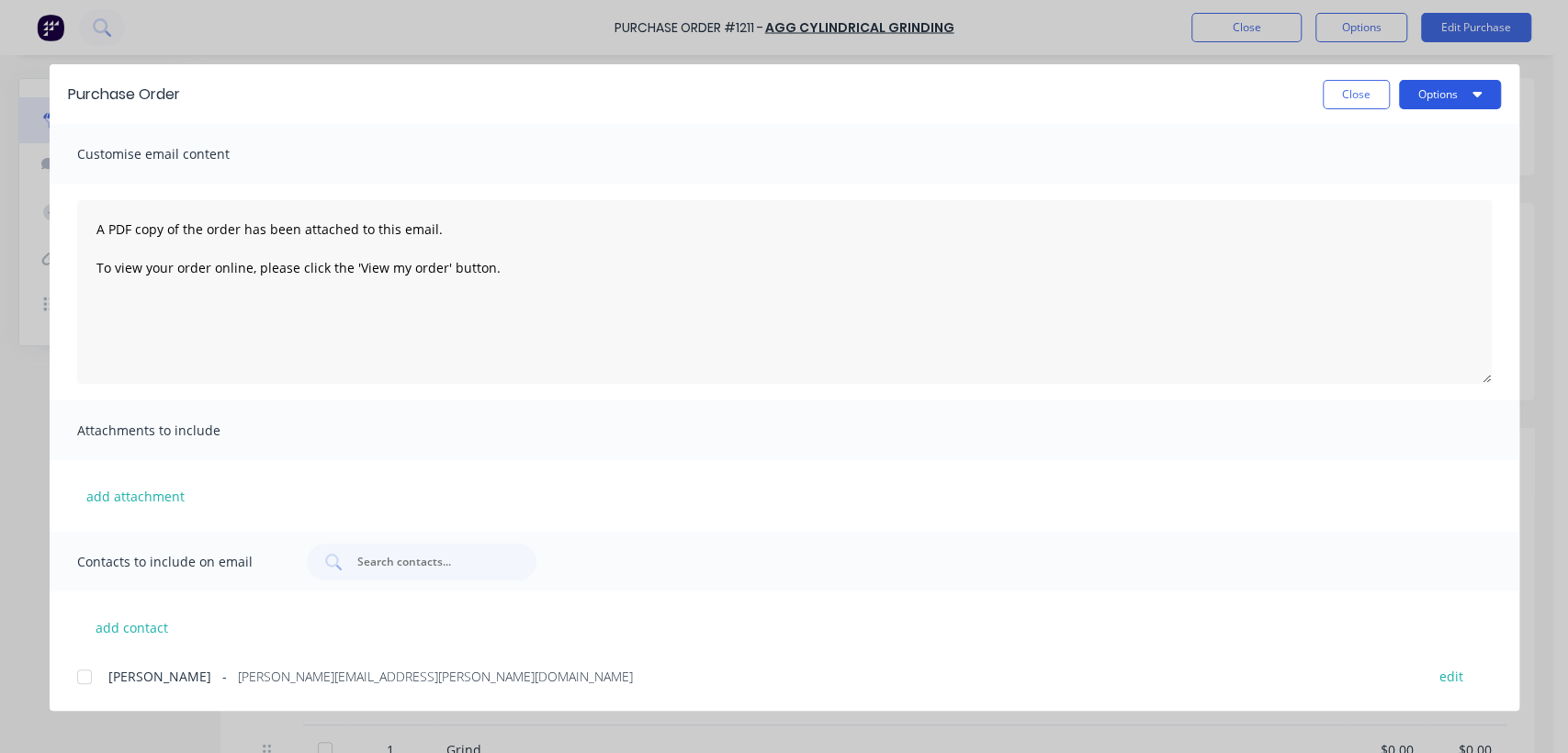
click at [1432, 91] on button "Options" at bounding box center [1450, 95] width 102 height 30
click at [1367, 169] on div "Print" at bounding box center [1413, 177] width 141 height 27
click at [1349, 91] on button "Close" at bounding box center [1356, 95] width 67 height 30
type textarea "x"
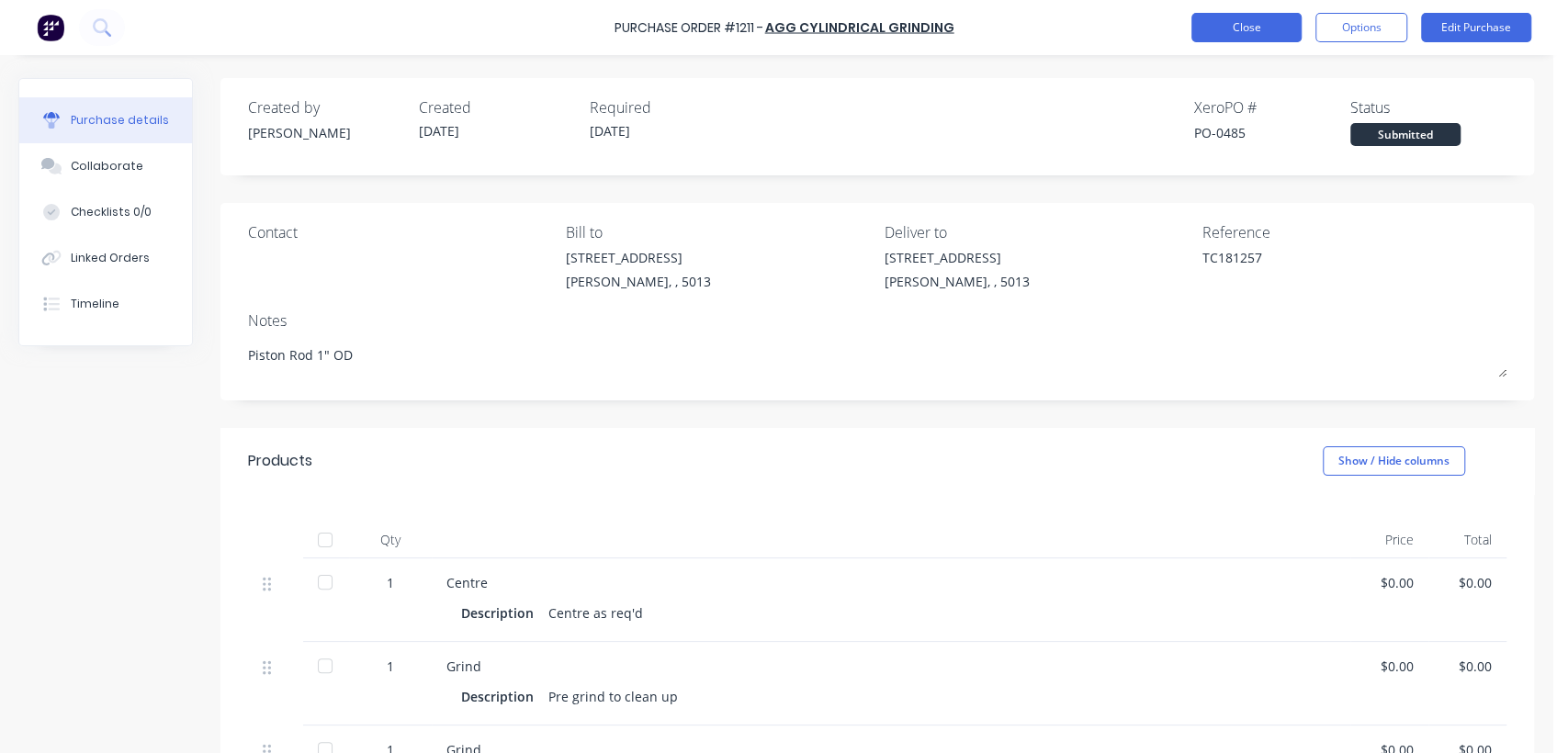
click at [1251, 32] on button "Close" at bounding box center [1246, 28] width 110 height 30
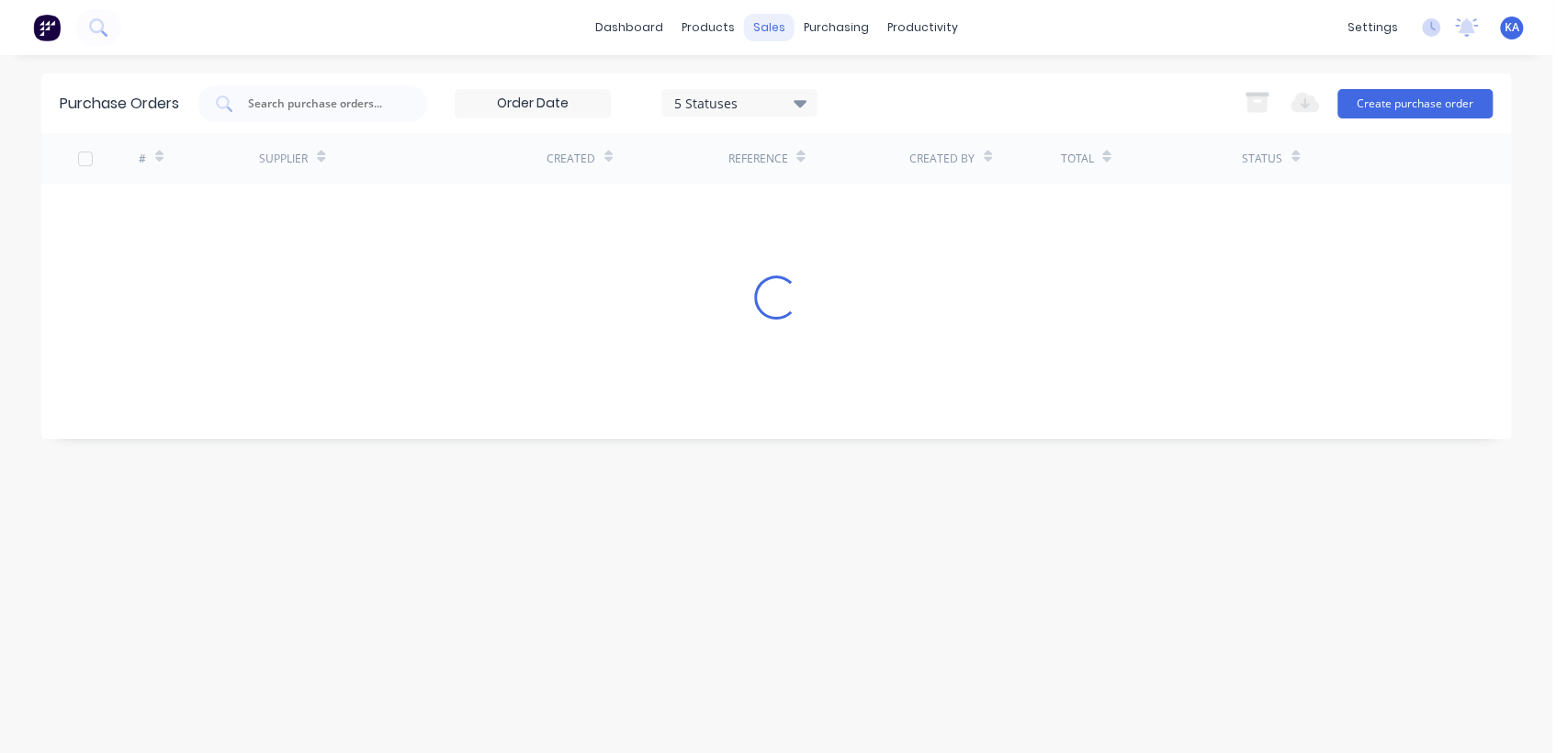
click at [771, 19] on div "sales" at bounding box center [769, 28] width 50 height 28
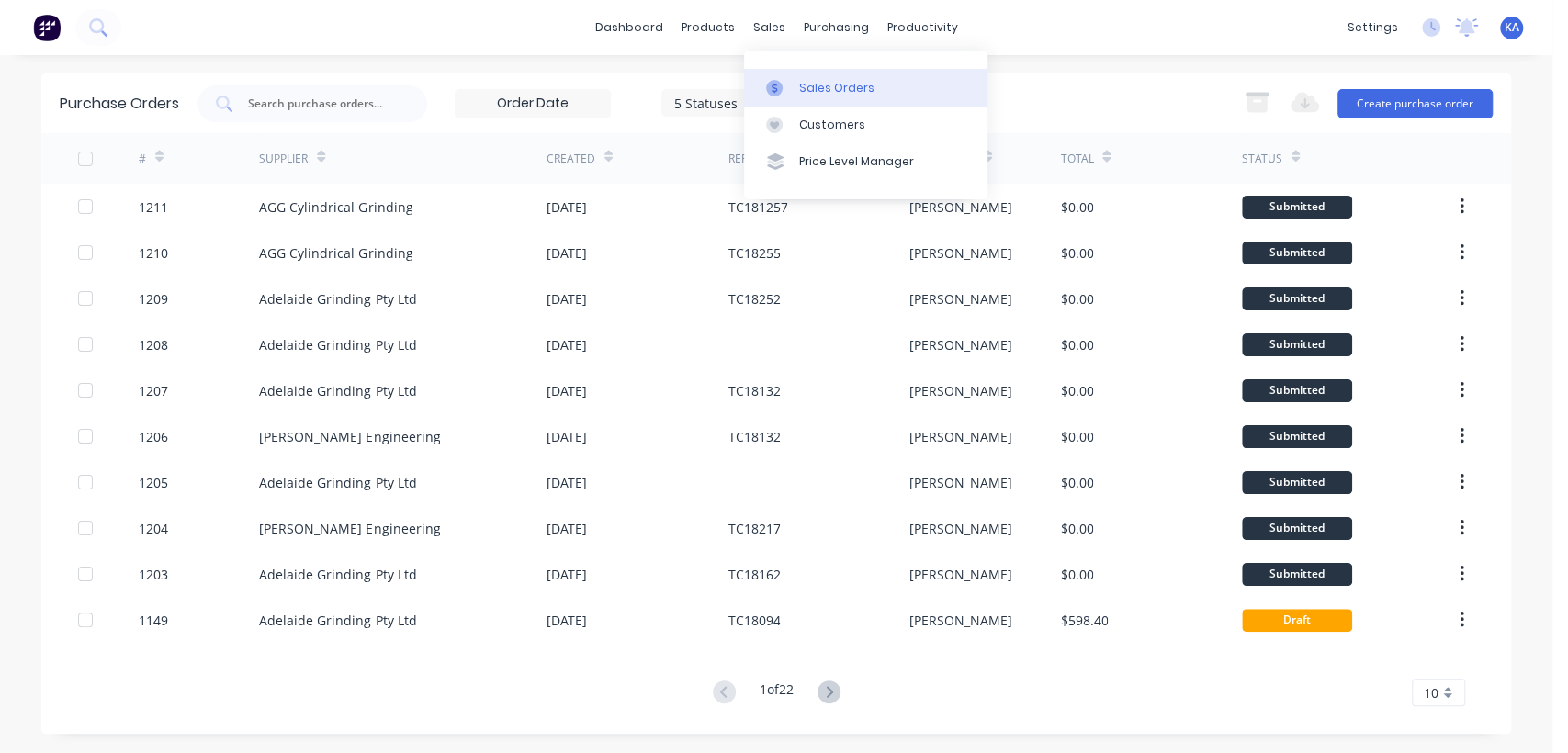
click at [825, 83] on div "Sales Orders" at bounding box center [836, 88] width 75 height 17
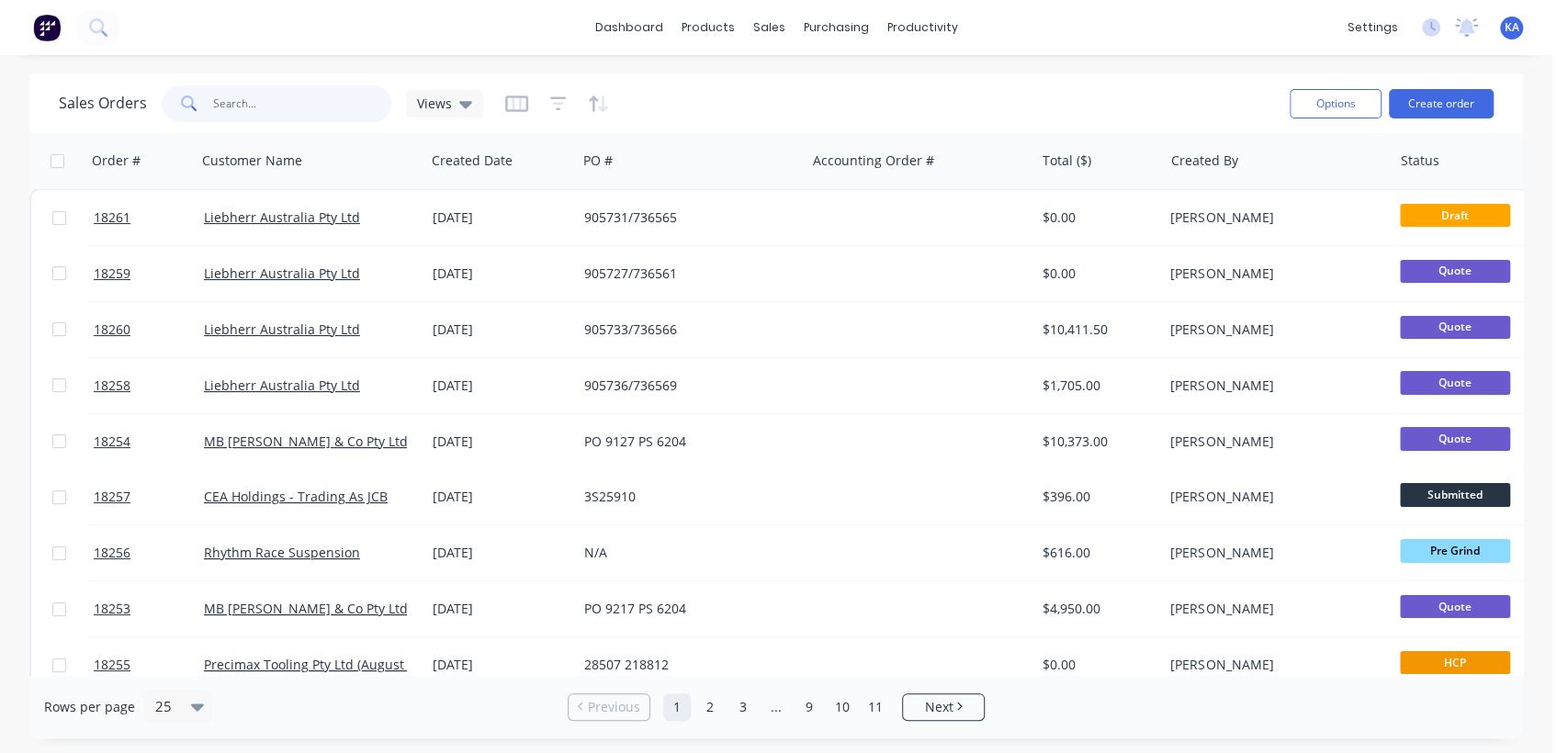
click at [279, 114] on input "text" at bounding box center [303, 104] width 179 height 37
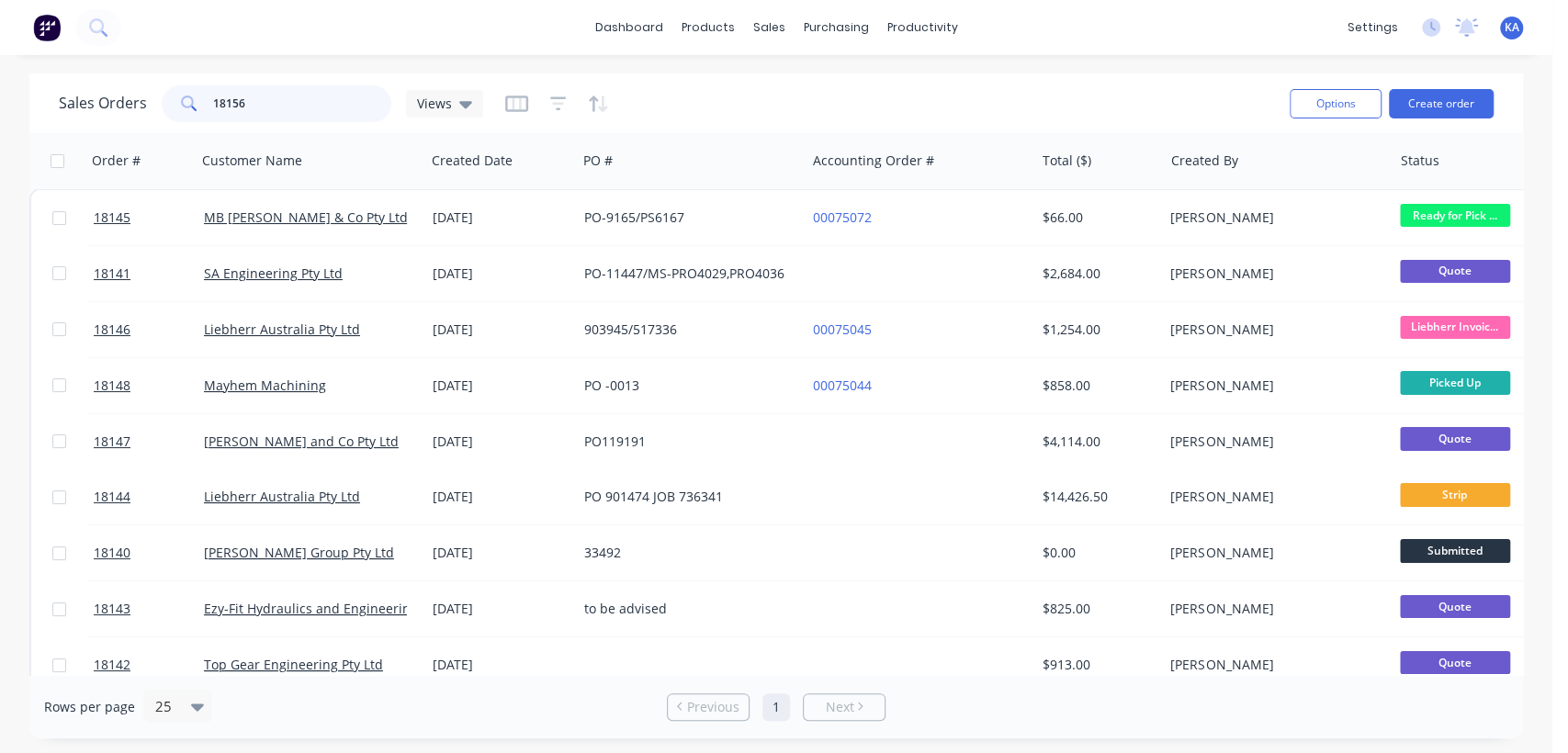
type input "18156"
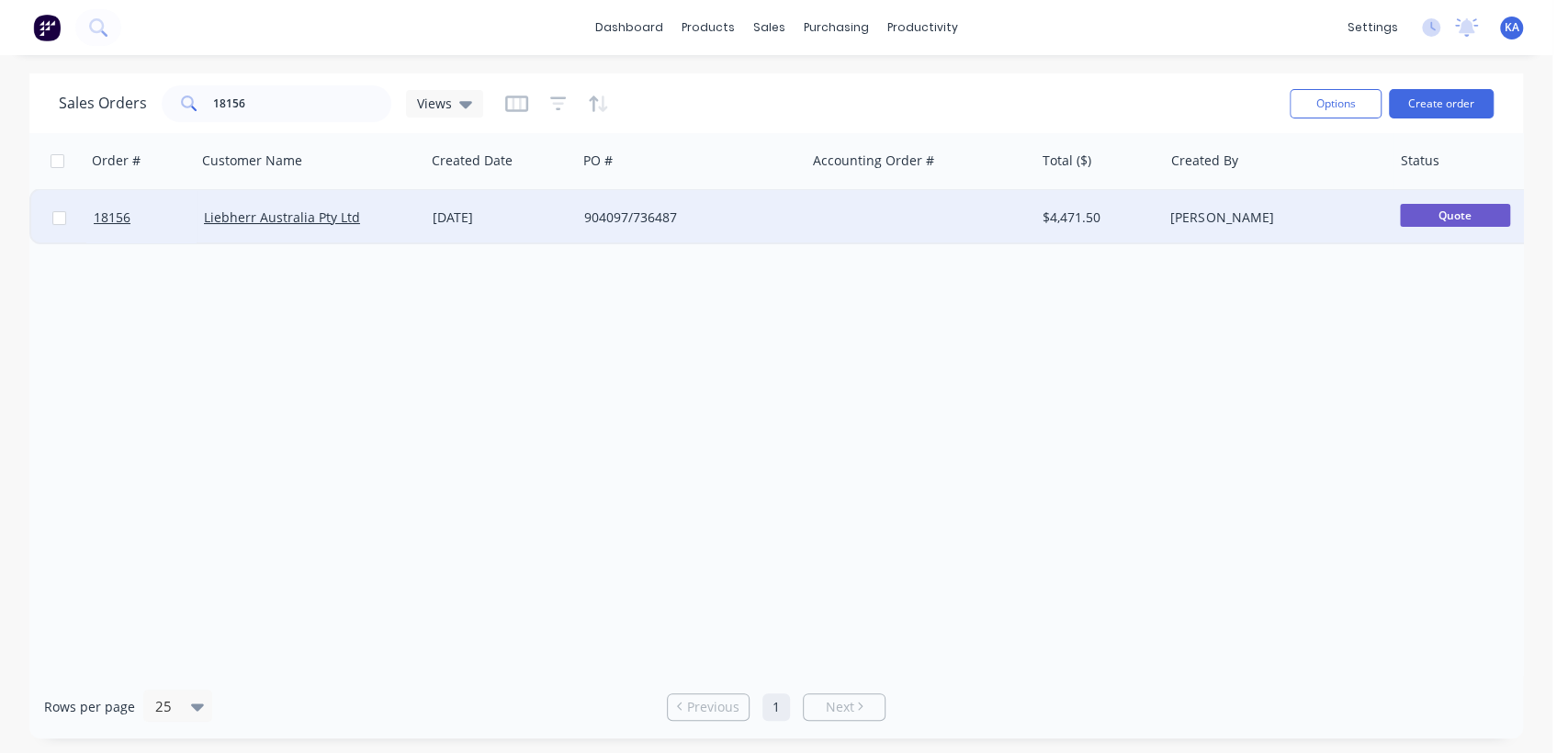
click at [656, 214] on div "904097/736487" at bounding box center [686, 218] width 204 height 19
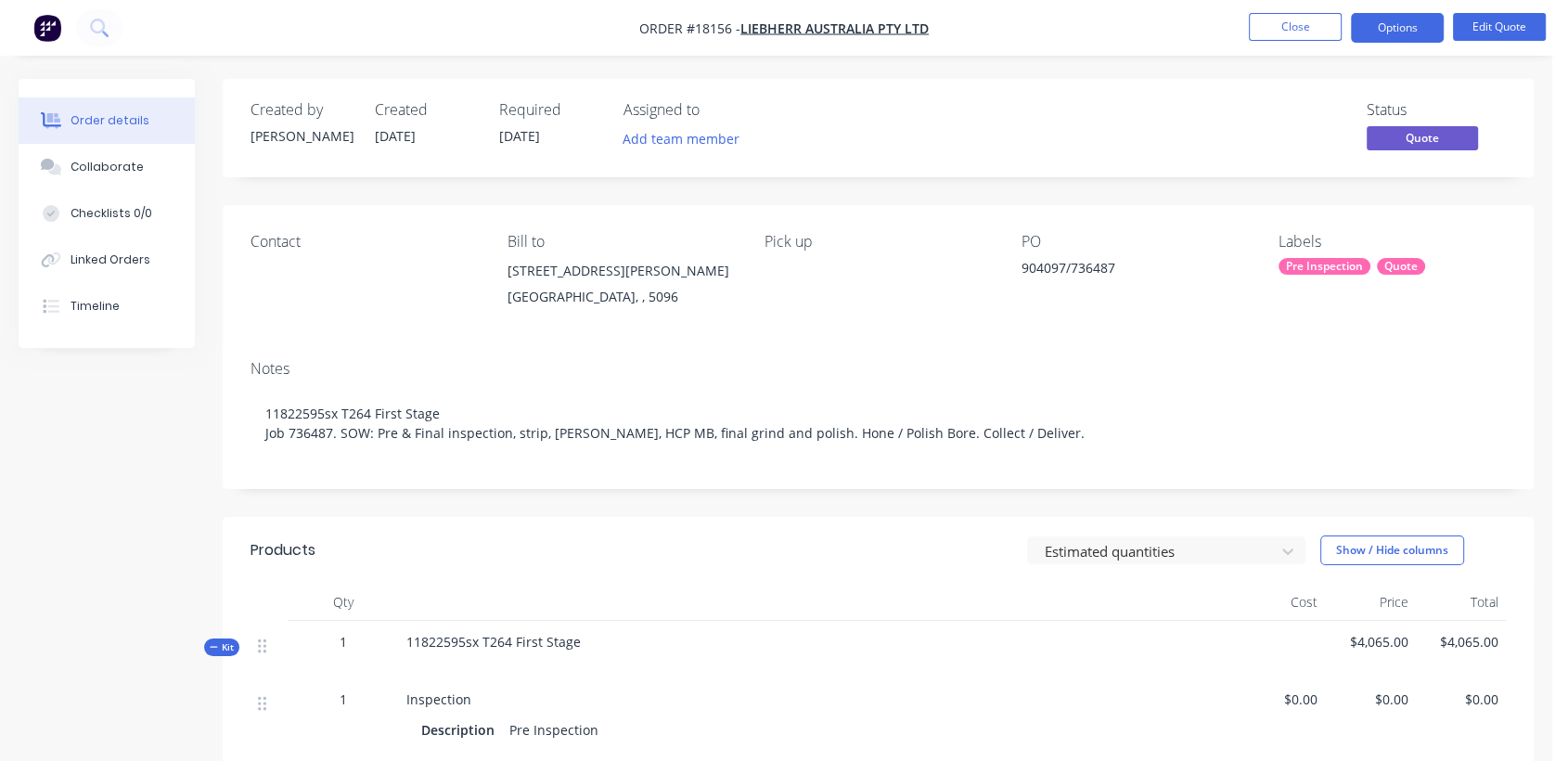
click at [1342, 259] on div "Pre Inspection" at bounding box center [1324, 266] width 92 height 17
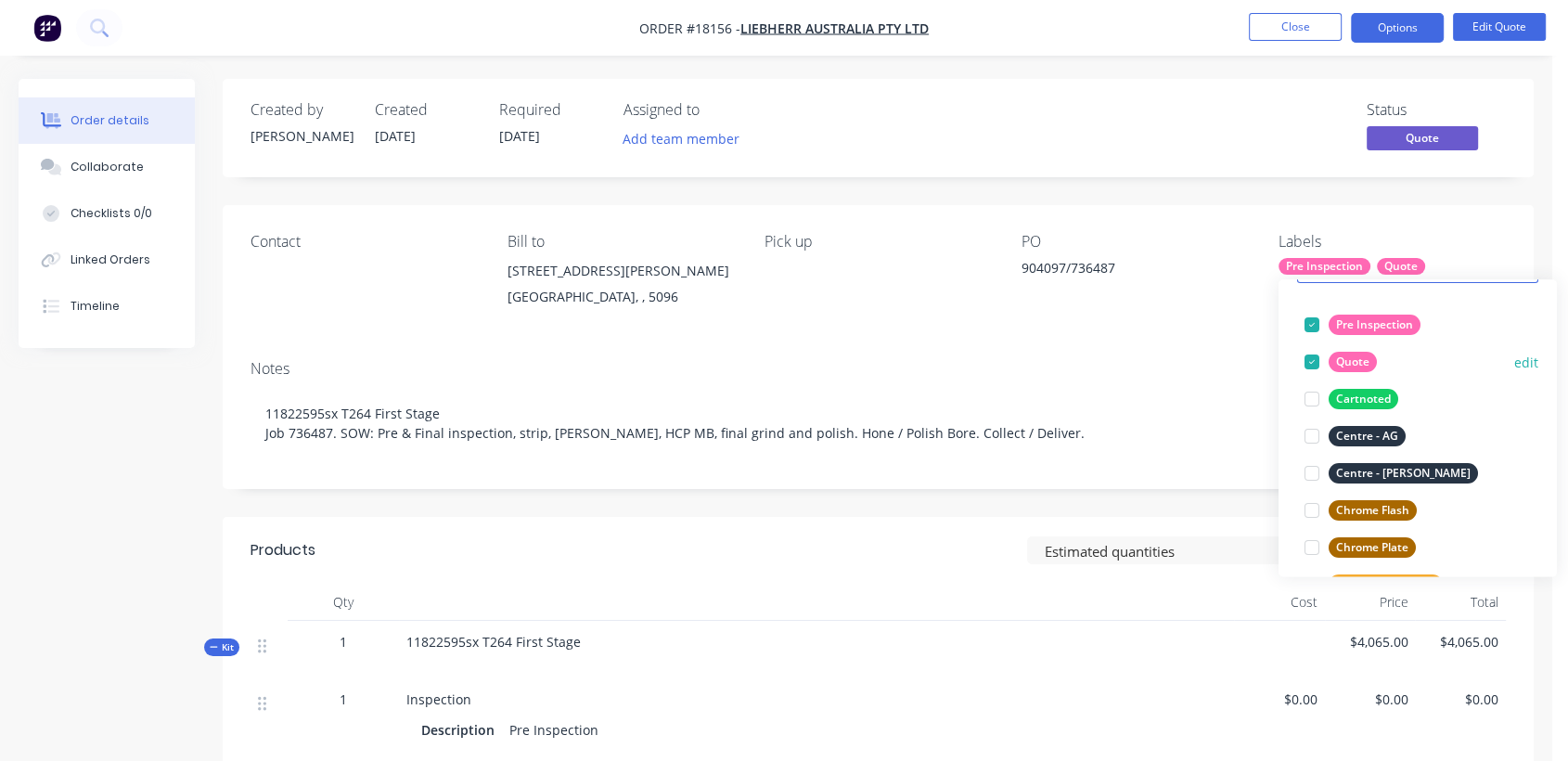
scroll to position [206, 0]
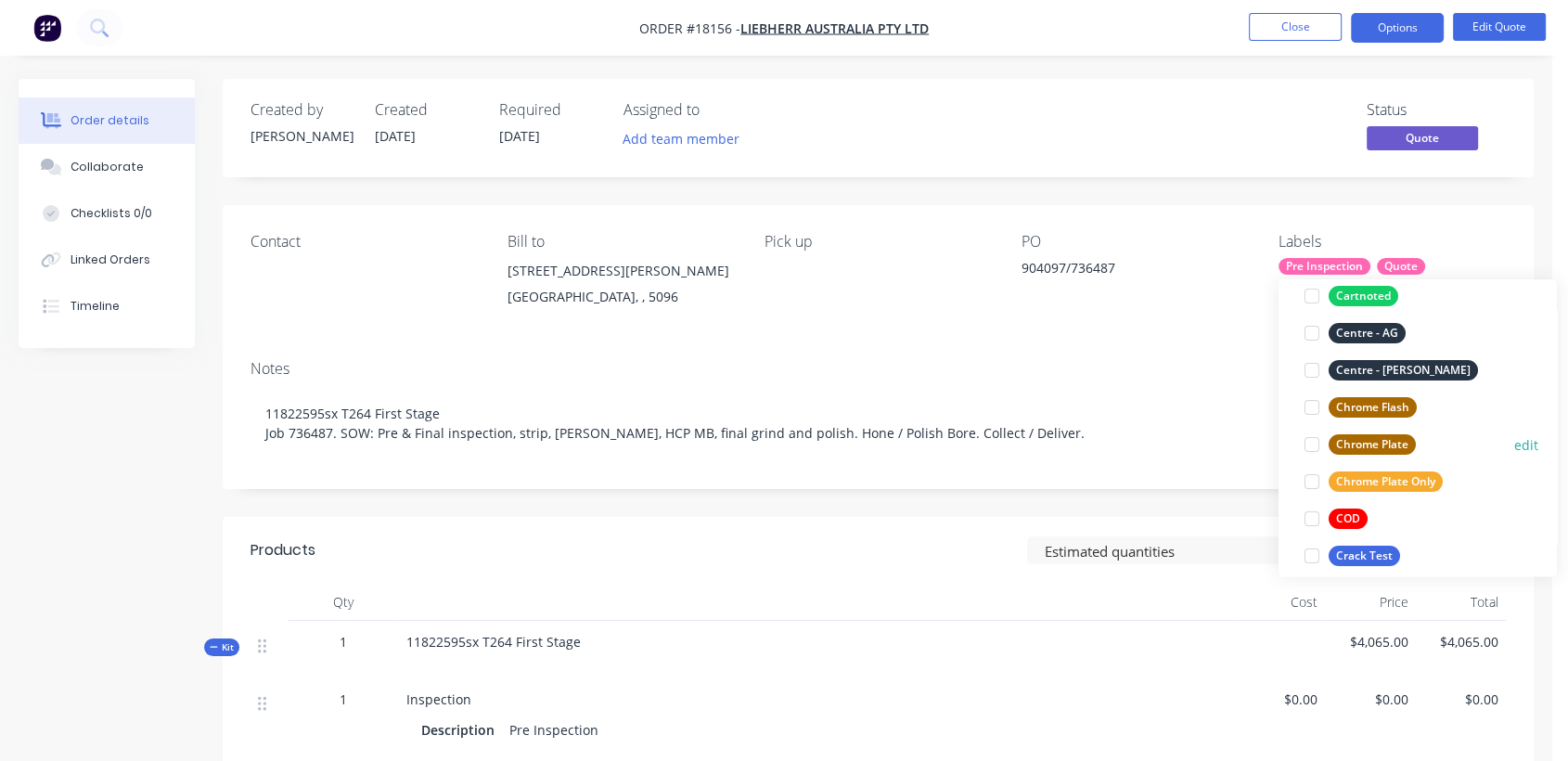
click at [1316, 441] on div at bounding box center [1312, 445] width 38 height 38
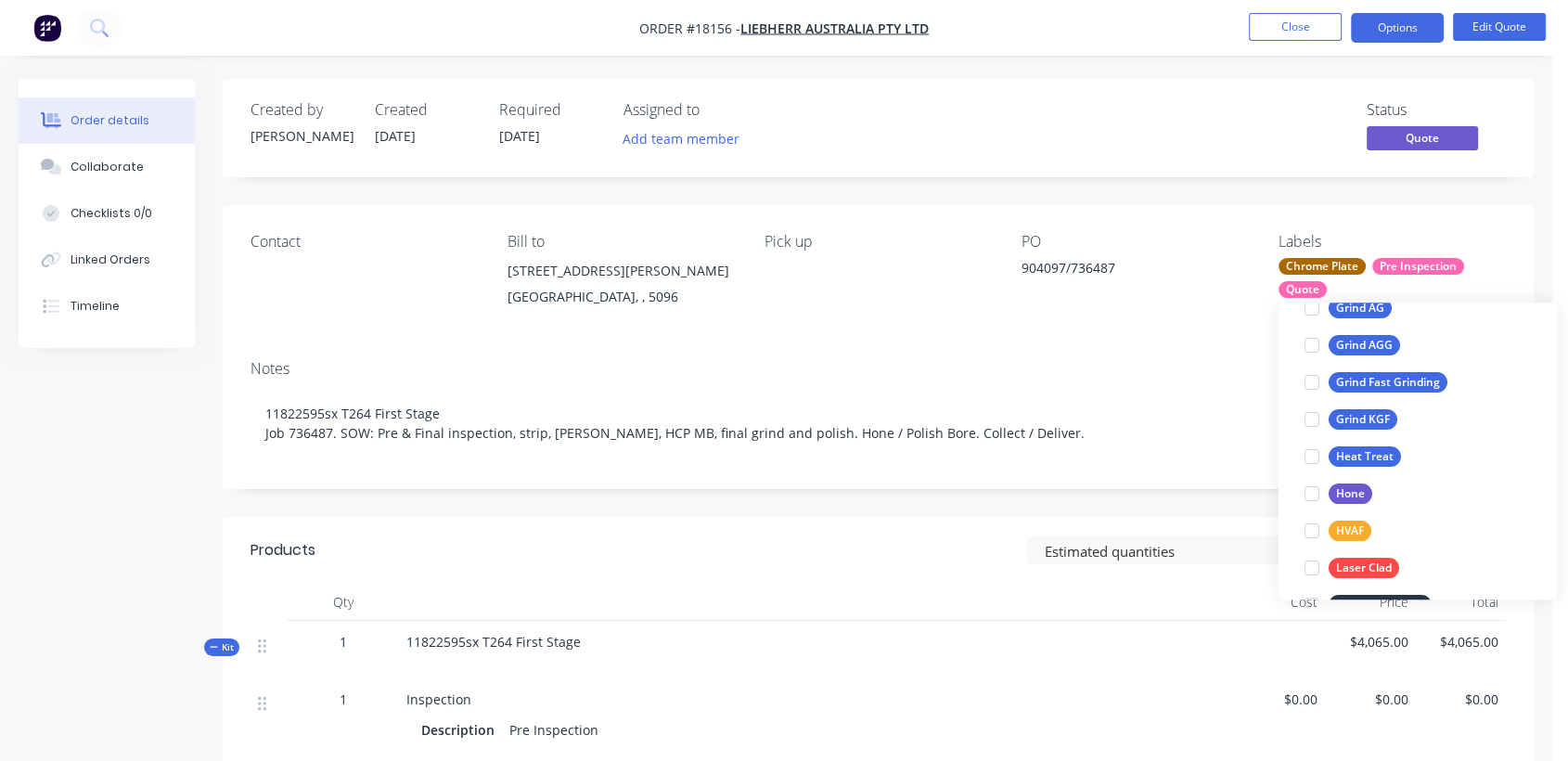
scroll to position [515, 0]
click at [1352, 480] on button "Hone" at bounding box center [1338, 493] width 83 height 26
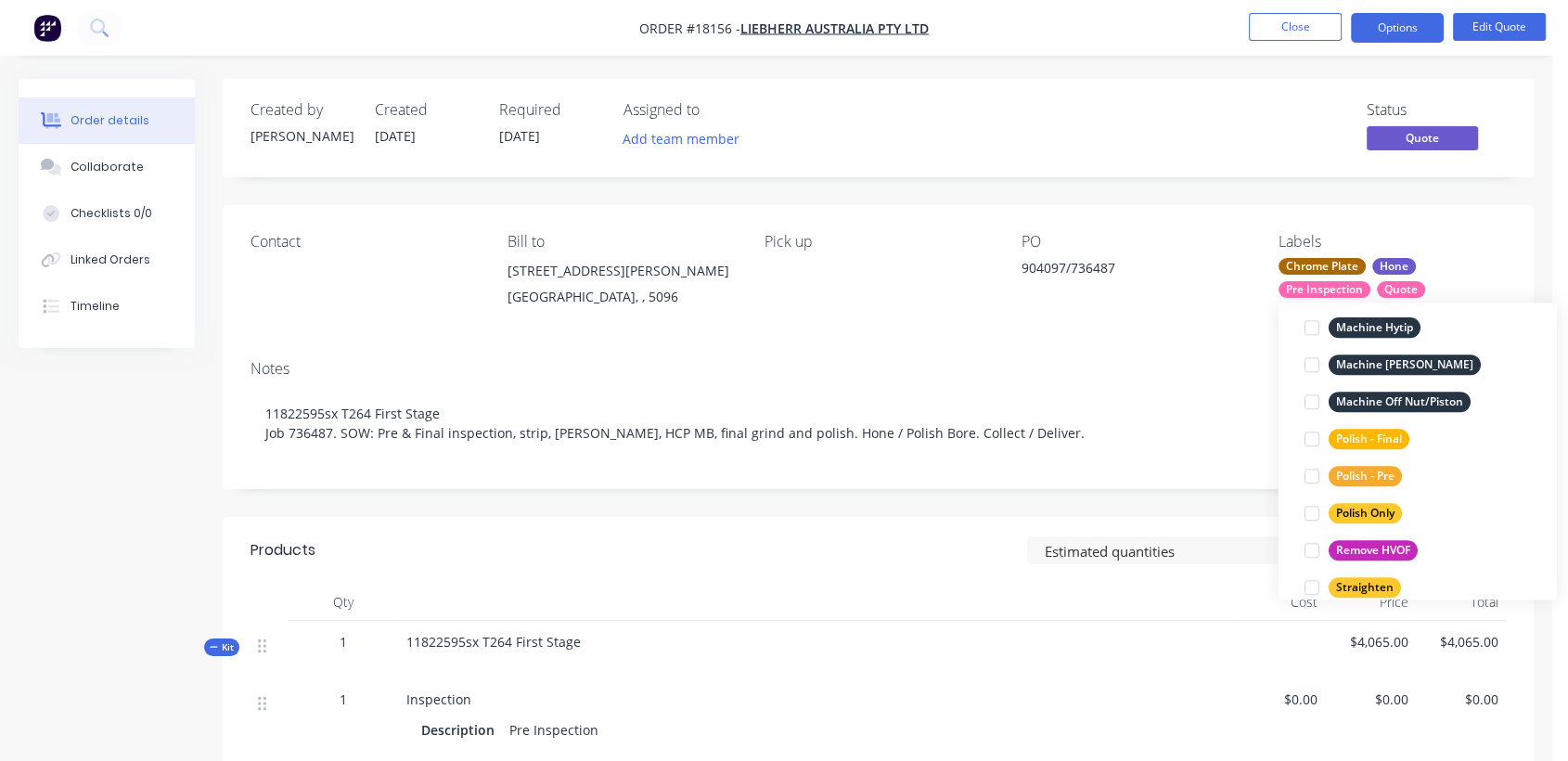
scroll to position [928, 0]
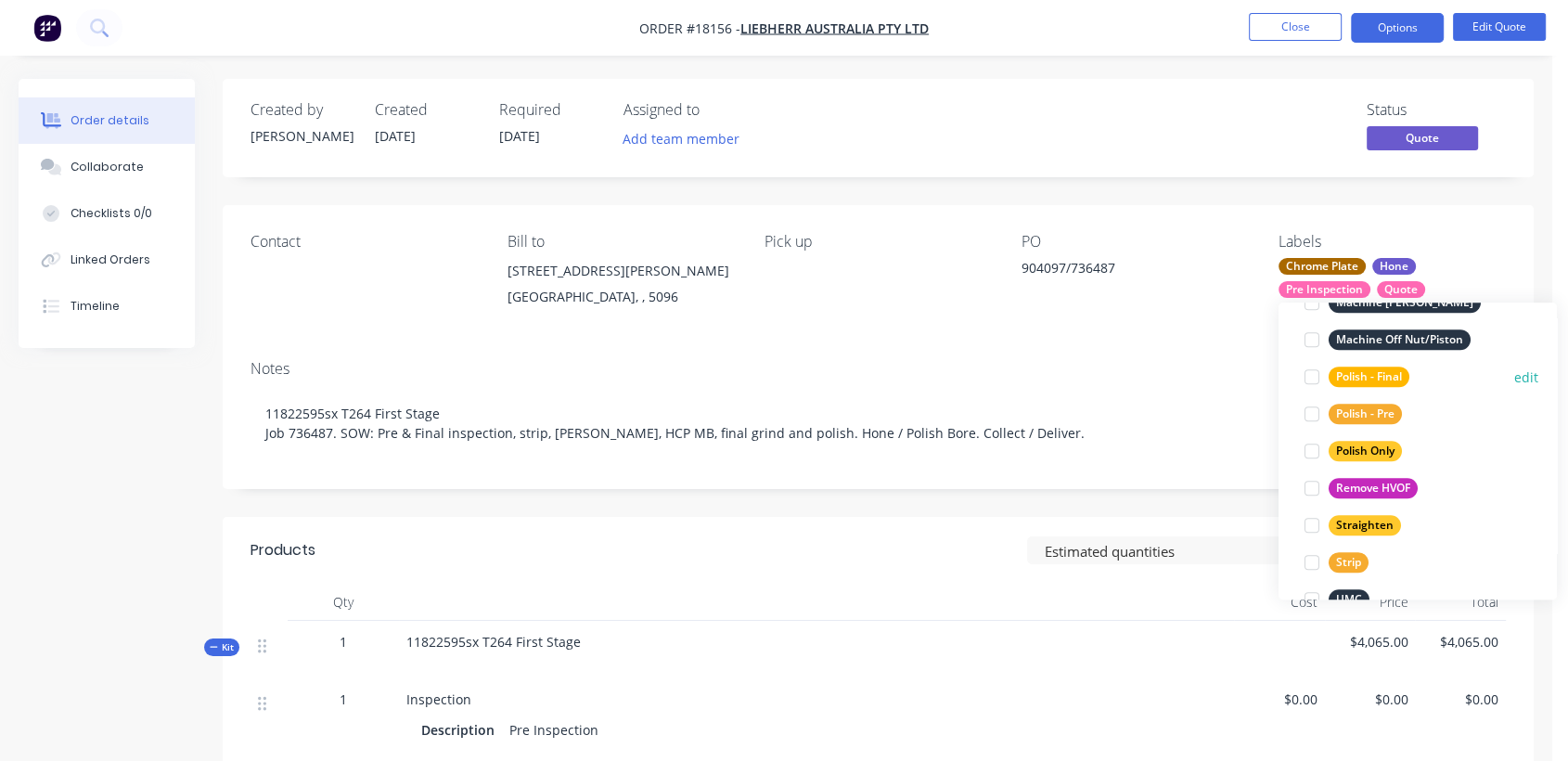
click at [1391, 376] on div "Polish - Final" at bounding box center [1369, 377] width 81 height 21
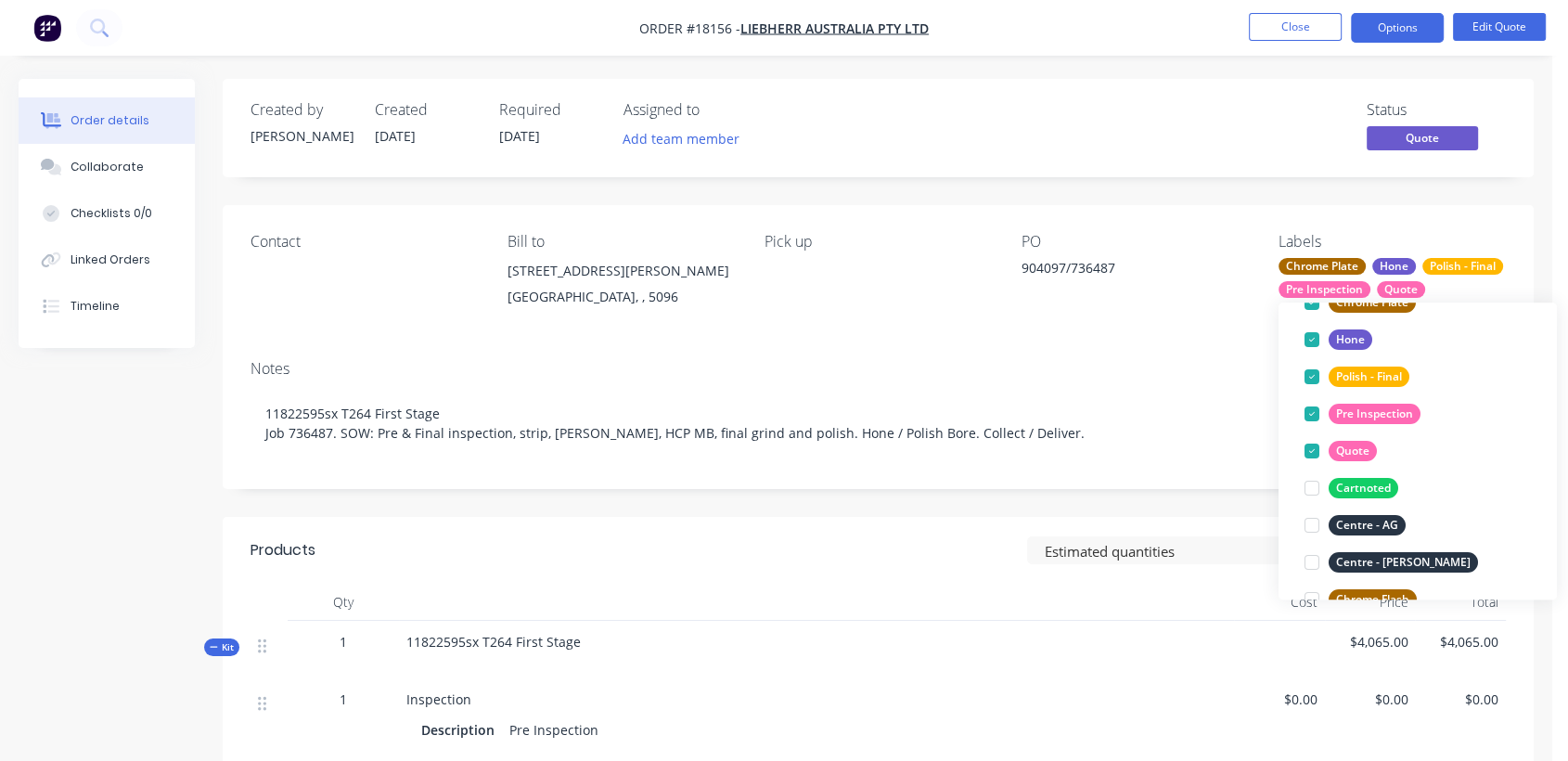
click at [1199, 220] on div "Contact Bill to [STREET_ADDRESS][PERSON_NAME] Pick up PO 904097/736487 Labels C…" at bounding box center [878, 275] width 1311 height 140
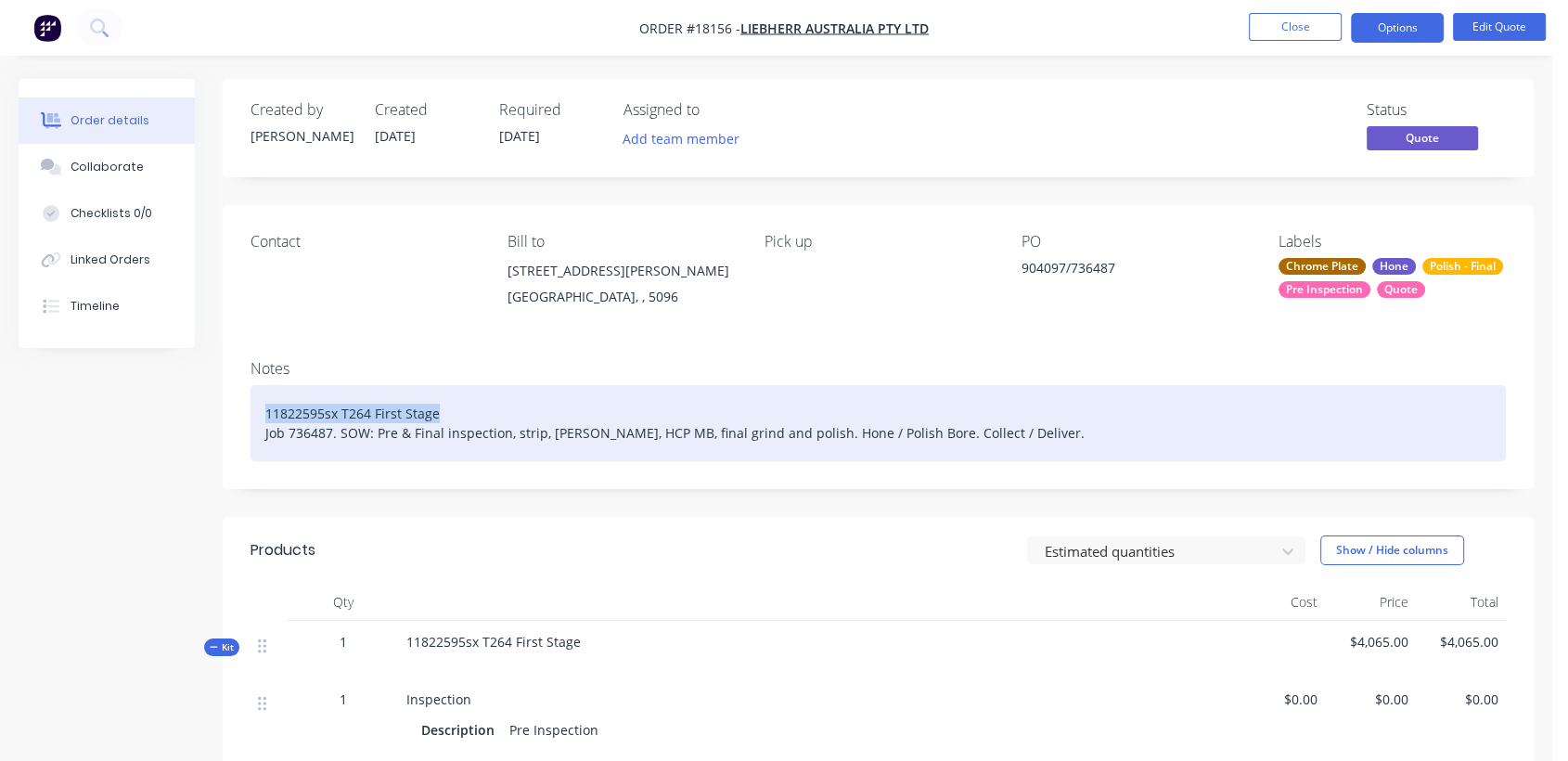
drag, startPoint x: 441, startPoint y: 417, endPoint x: 259, endPoint y: 419, distance: 182.0
click at [259, 419] on div "11822595sx T264 First Stage Job 736487. SOW: Pre & Final inspection, strip, [PE…" at bounding box center [878, 423] width 1255 height 76
copy div "11822595sx T264 First Stage"
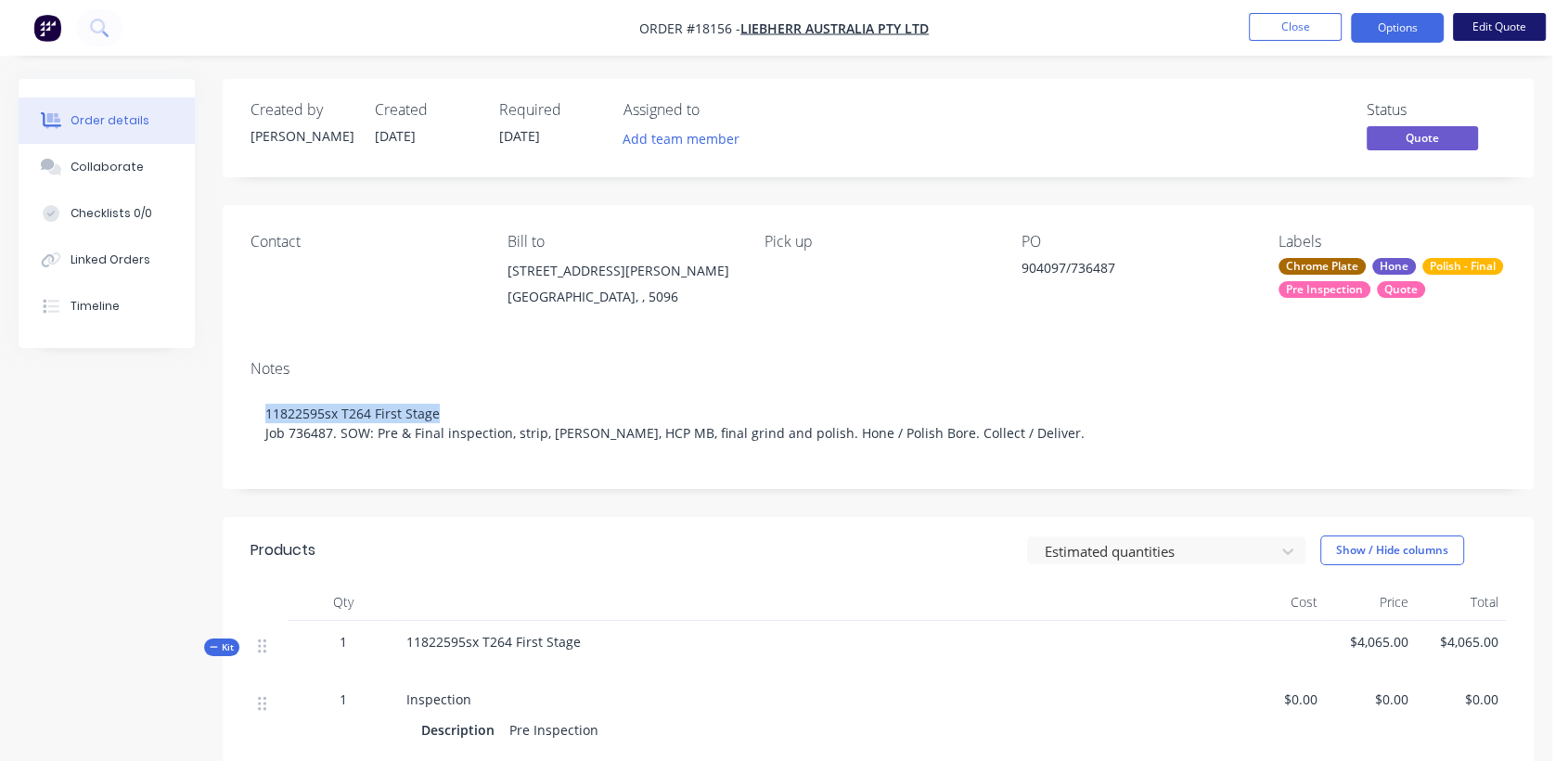
click at [1509, 29] on button "Edit Quote" at bounding box center [1499, 27] width 93 height 28
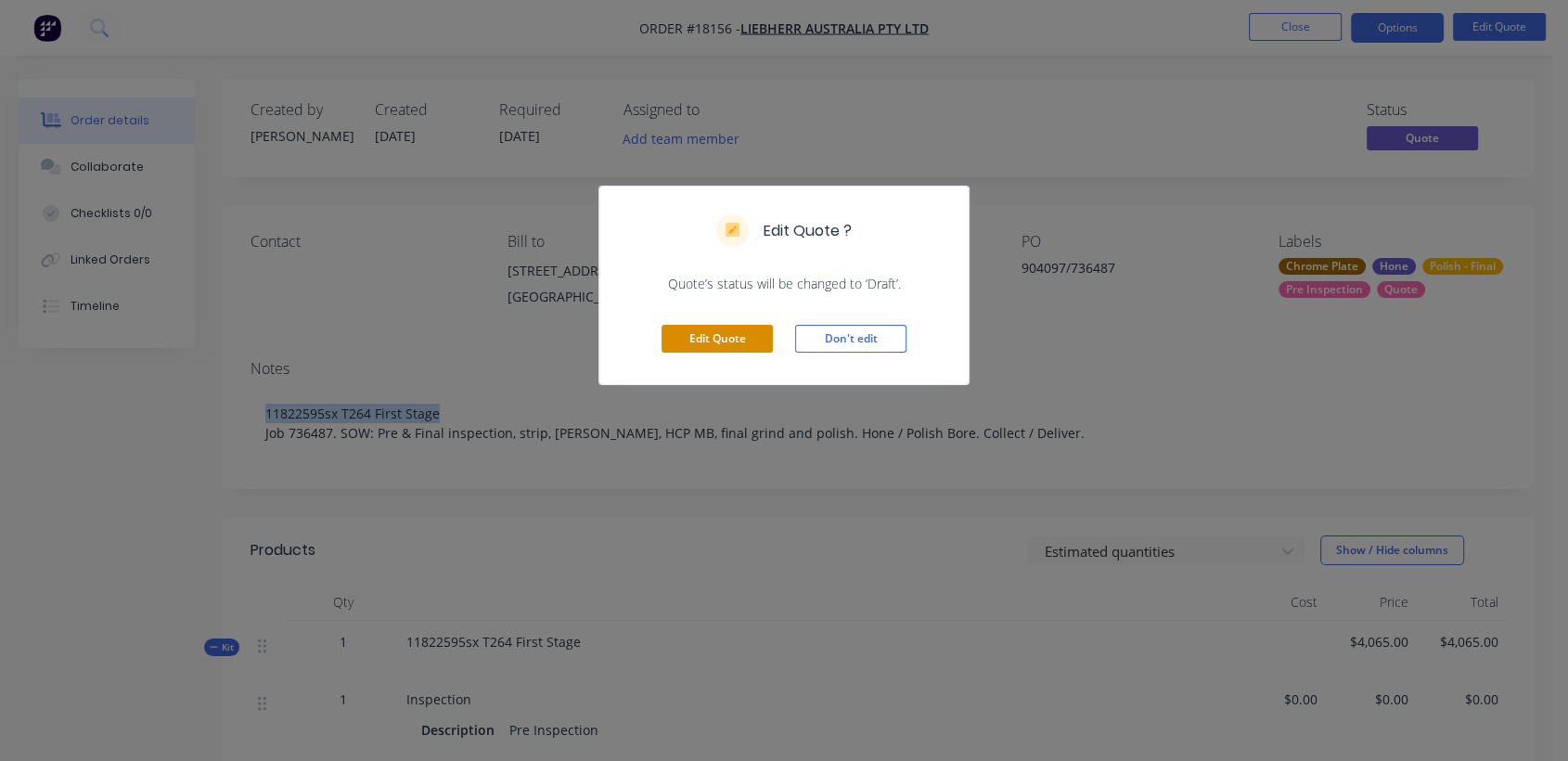
click at [692, 335] on button "Edit Quote" at bounding box center [716, 339] width 112 height 28
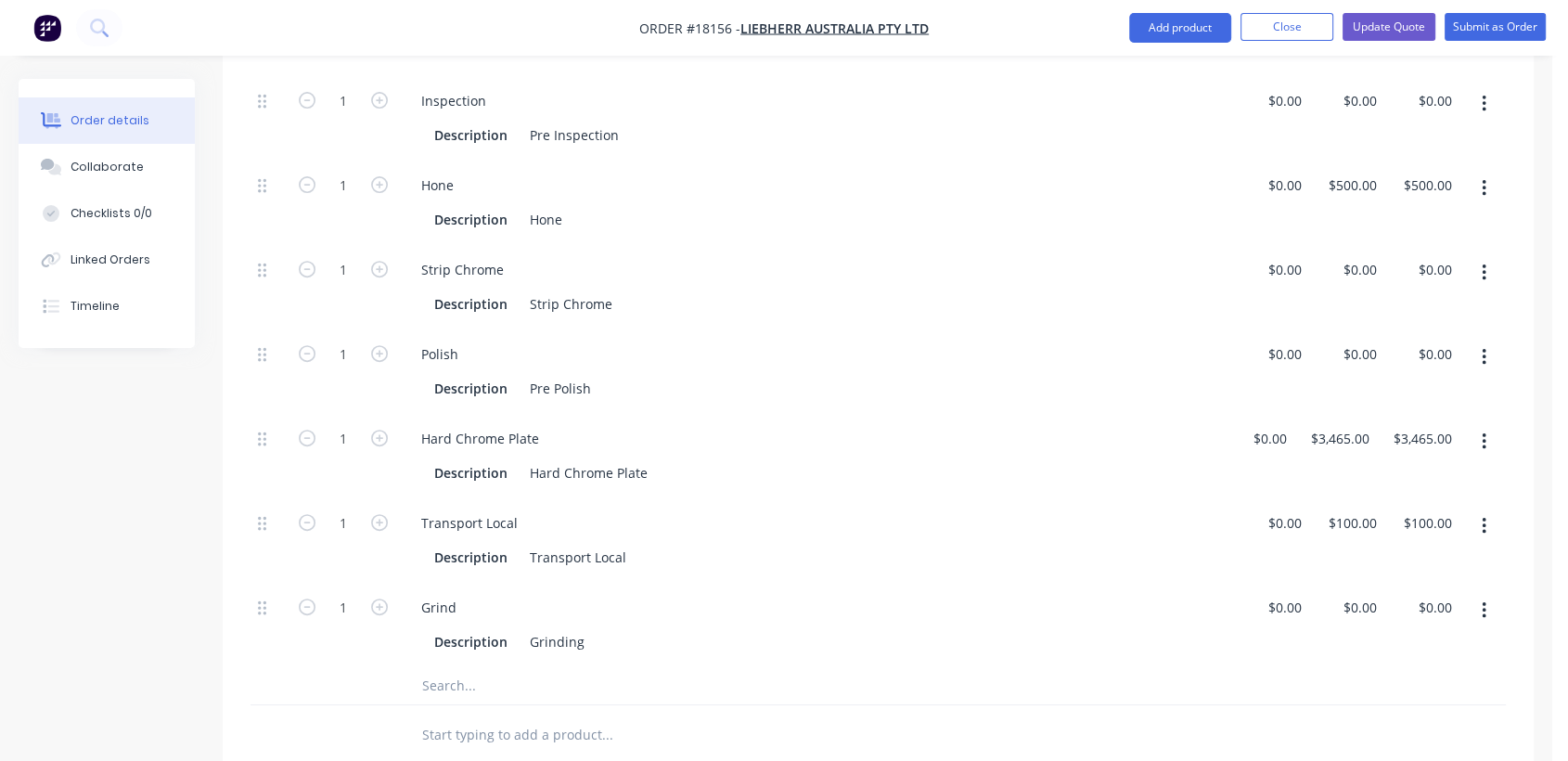
scroll to position [722, 0]
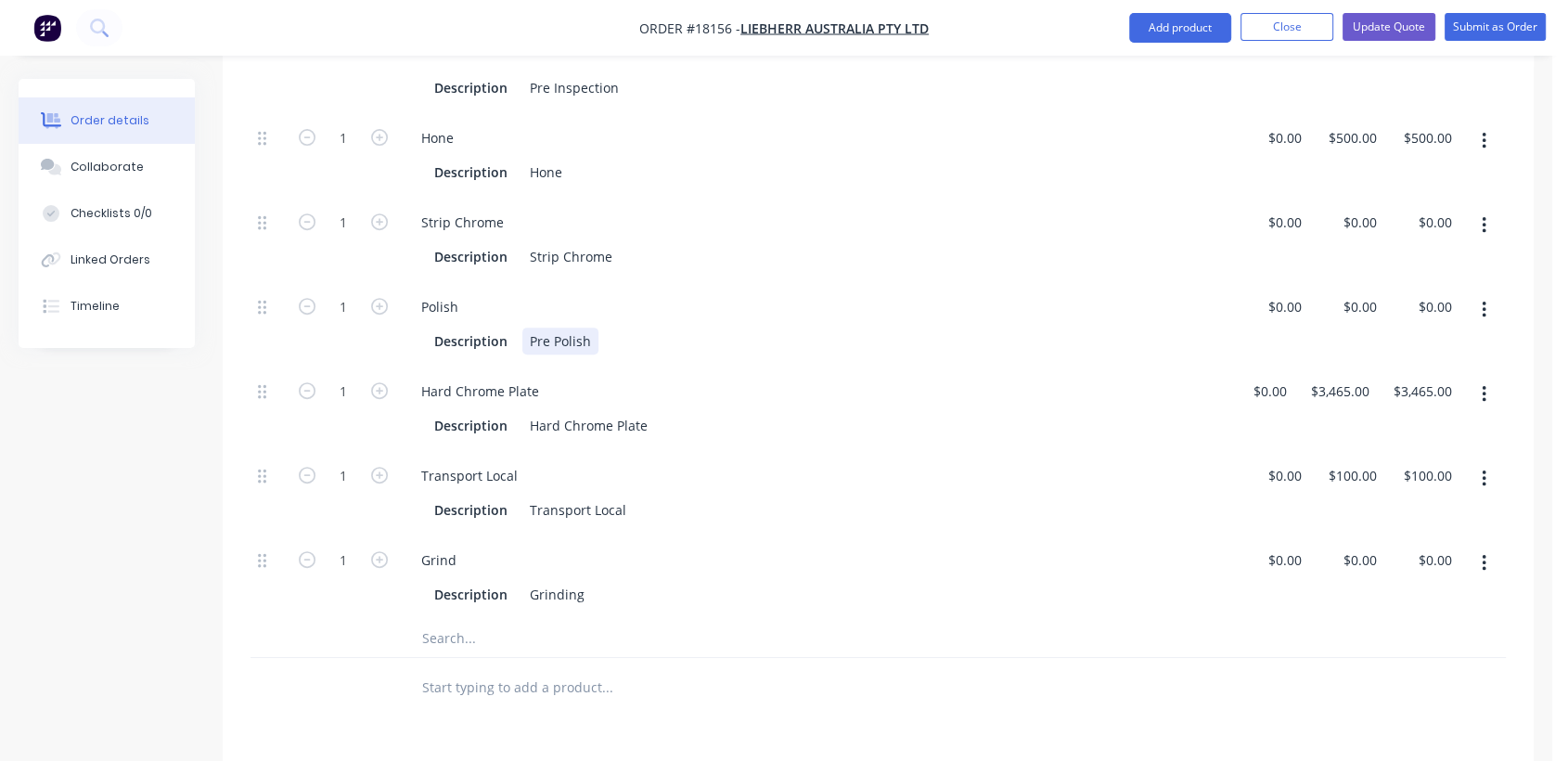
click at [594, 327] on div "Pre Polish" at bounding box center [560, 341] width 76 height 27
click at [642, 412] on div "Hard Chrome Plate" at bounding box center [588, 425] width 132 height 27
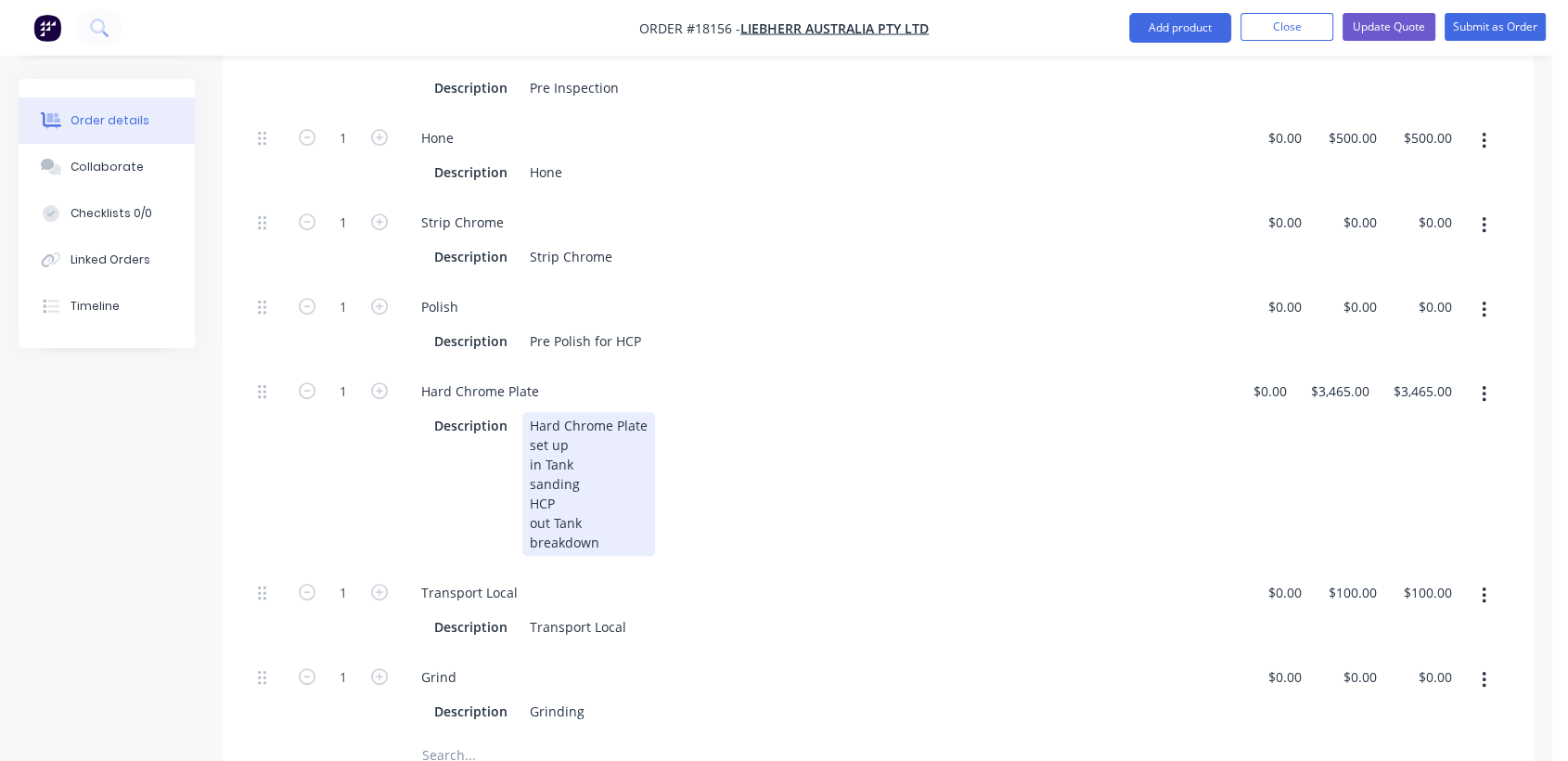
click at [581, 461] on div "Hard Chrome Plate set up in Tank sanding HCP out Tank breakdown" at bounding box center [588, 483] width 132 height 144
click at [830, 477] on div "Description Hard Chrome Plate set up in Tank sanding HCP to 10.751" + grinding …" at bounding box center [812, 483] width 772 height 144
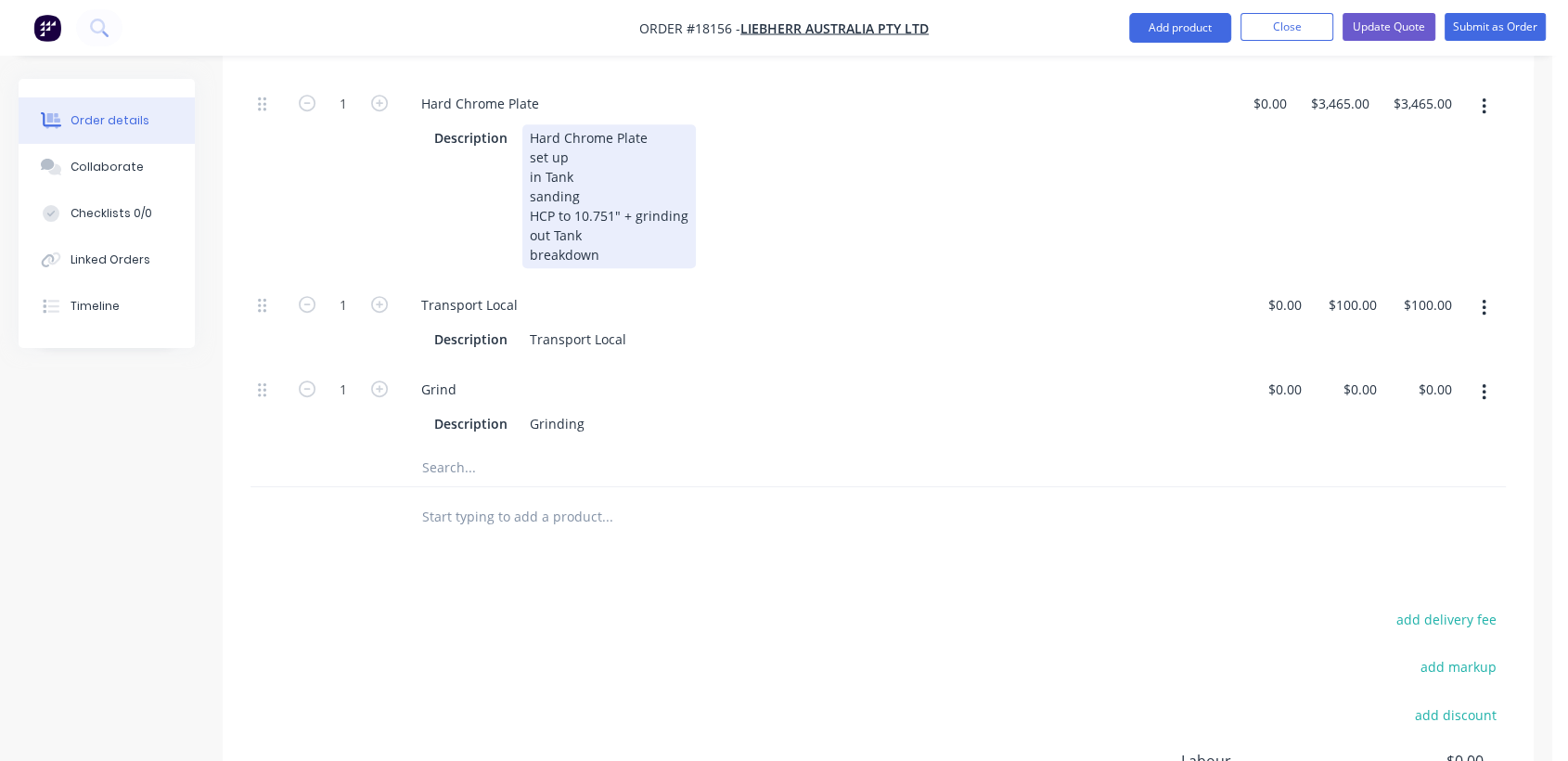
scroll to position [1031, 0]
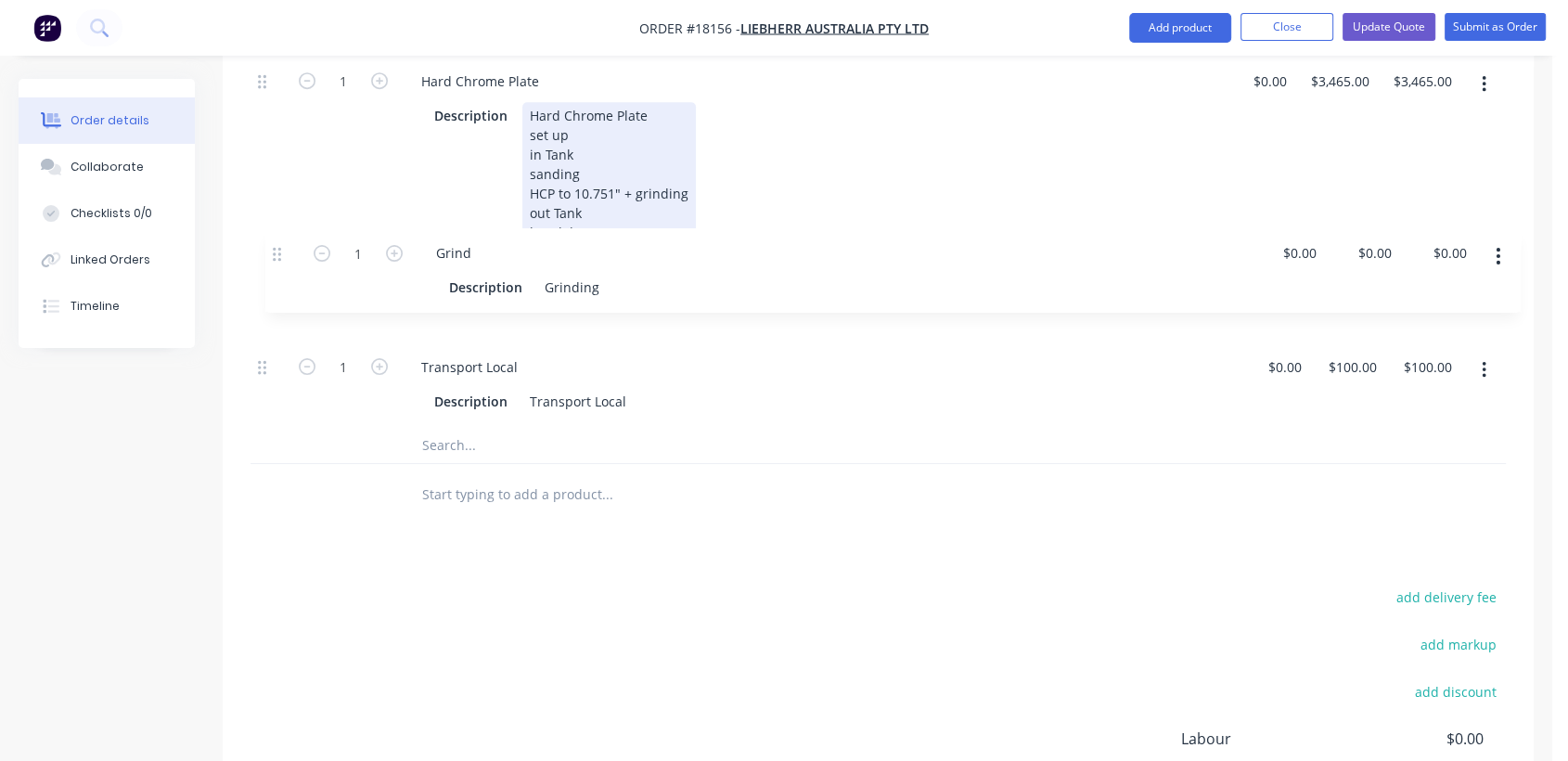
drag, startPoint x: 265, startPoint y: 321, endPoint x: 283, endPoint y: 247, distance: 76.2
click at [283, 247] on div "1 Inspection Description Pre Inspection $0.00 $0.00 $0.00 $0.00 $0.00 $0.00 1 H…" at bounding box center [878, 72] width 1255 height 708
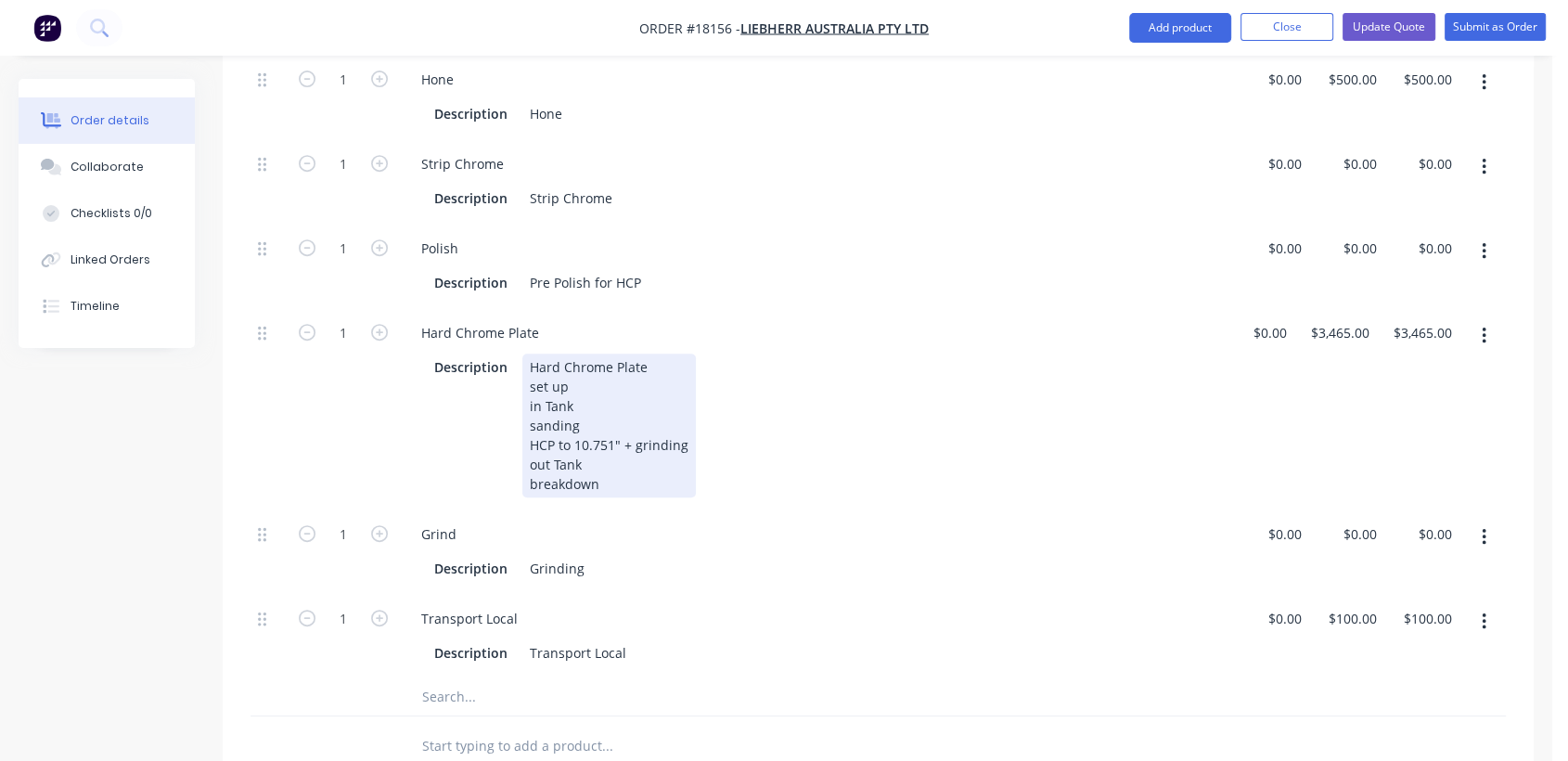
scroll to position [824, 0]
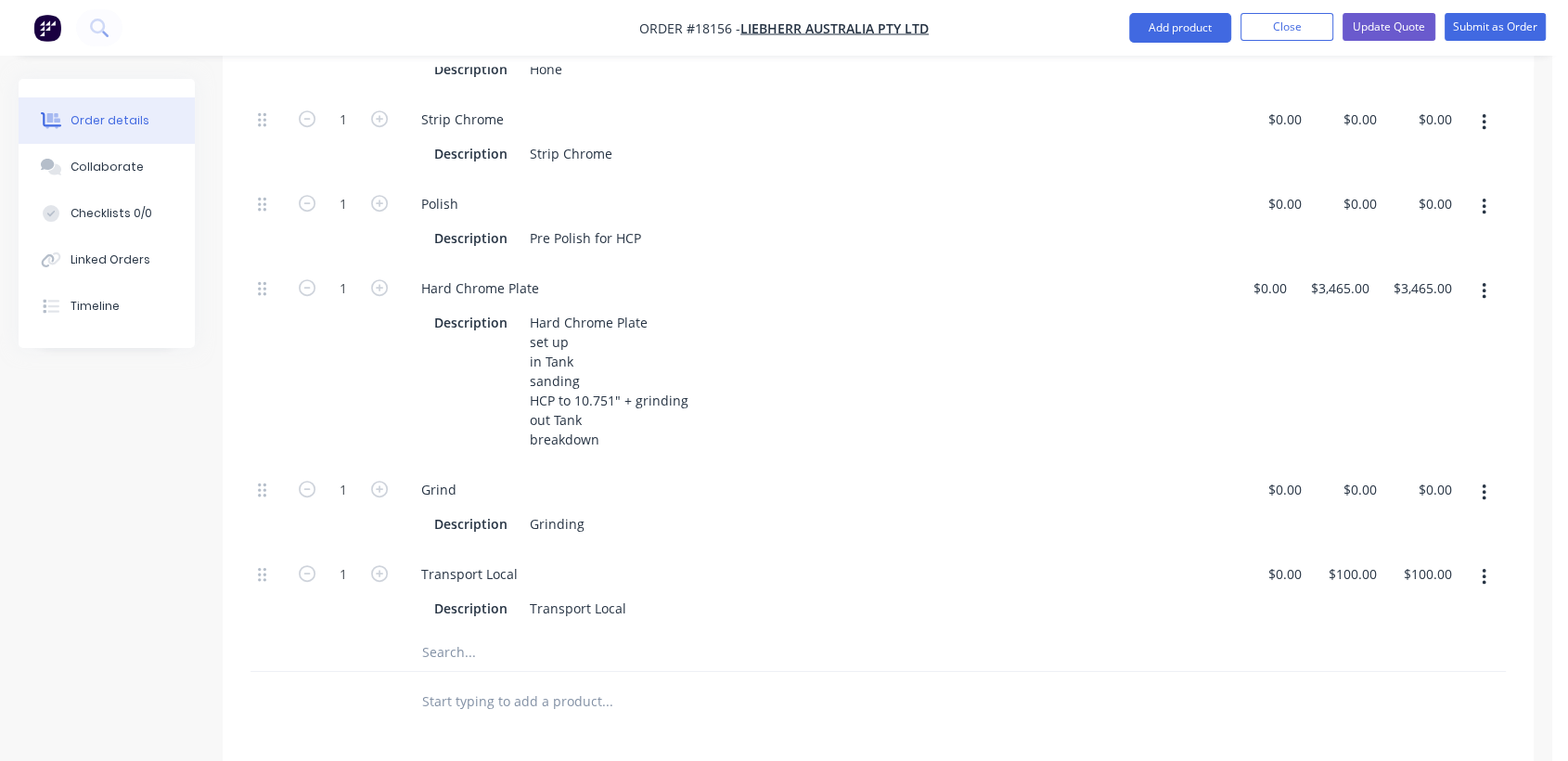
click at [1485, 197] on icon "button" at bounding box center [1484, 207] width 5 height 21
click at [1342, 236] on button "Duplicate" at bounding box center [1418, 255] width 176 height 38
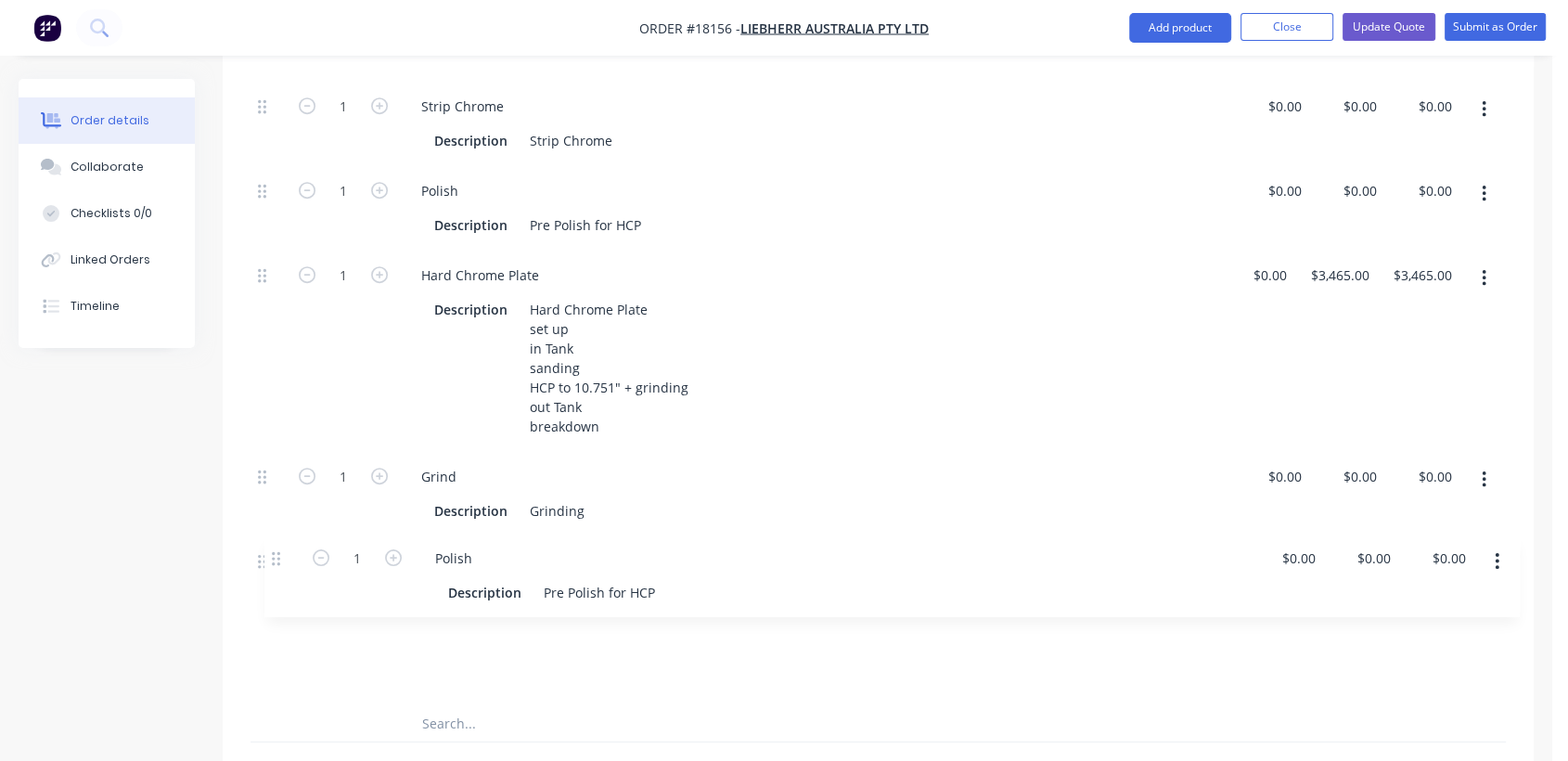
scroll to position [838, 0]
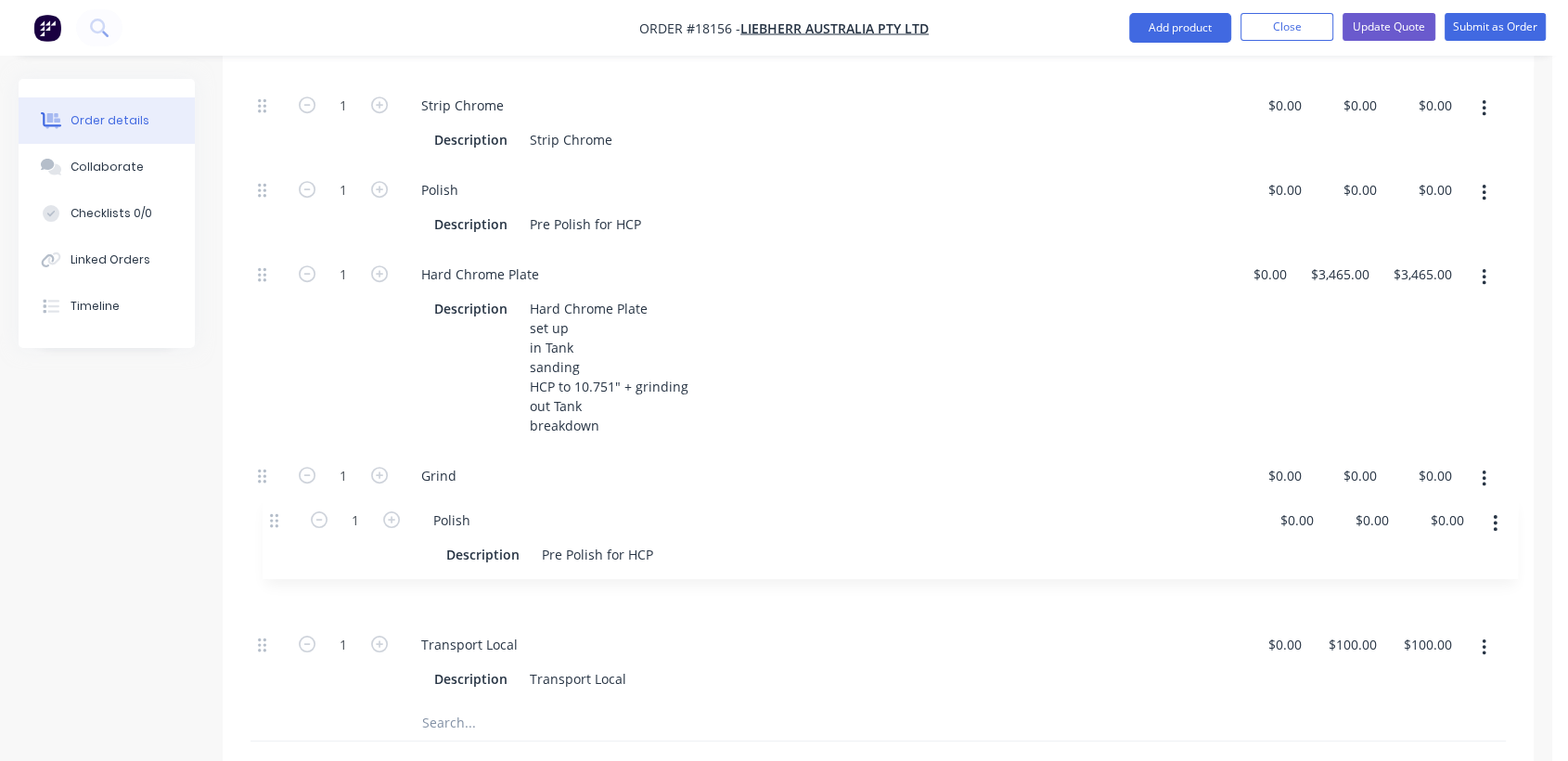
drag, startPoint x: 261, startPoint y: 613, endPoint x: 273, endPoint y: 513, distance: 100.7
click at [273, 513] on div "1 Inspection Description Pre Inspection $0.00 $0.00 $0.00 $0.00 $0.00 $0.00 1 H…" at bounding box center [878, 308] width 1255 height 793
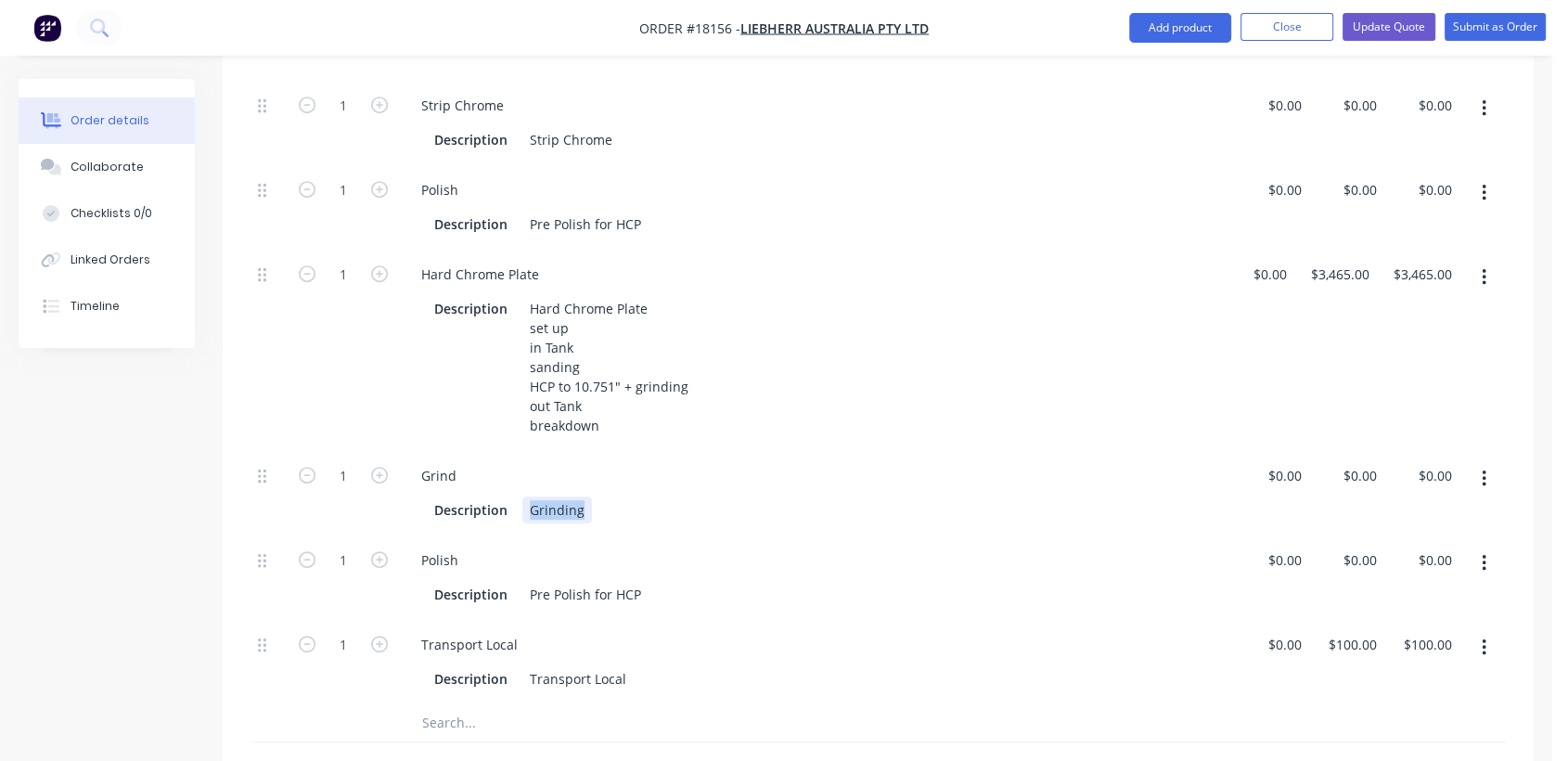
drag, startPoint x: 582, startPoint y: 463, endPoint x: 529, endPoint y: 451, distance: 54.3
click at [529, 496] on div "Grinding" at bounding box center [557, 510] width 69 height 27
click at [646, 581] on div "Description Pre Polish for HCP" at bounding box center [812, 594] width 772 height 27
drag, startPoint x: 646, startPoint y: 545, endPoint x: 563, endPoint y: 561, distance: 84.5
click at [563, 561] on div "Polish Description Pre Polish for HCP" at bounding box center [816, 578] width 835 height 84
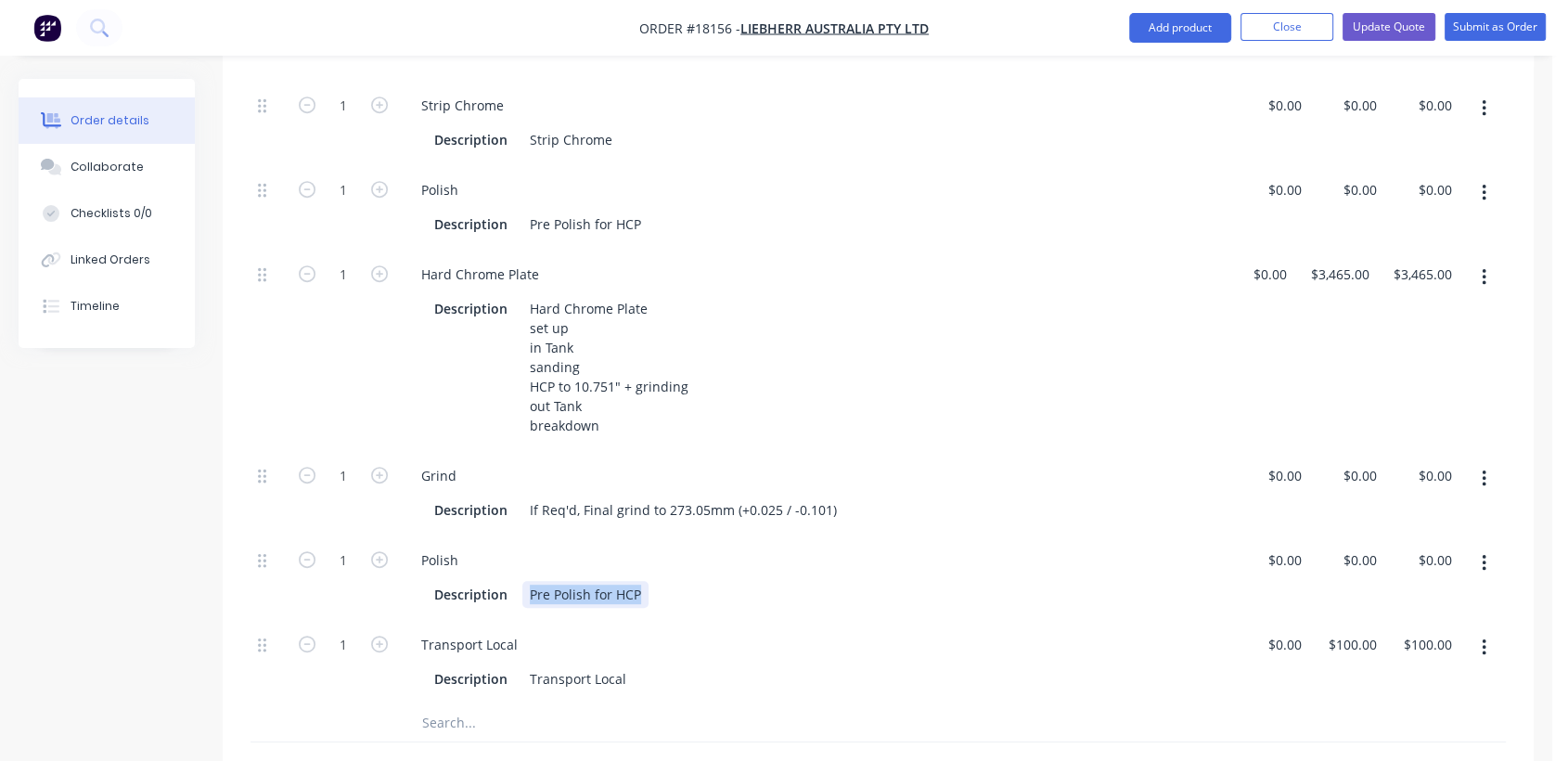
drag, startPoint x: 641, startPoint y: 551, endPoint x: 526, endPoint y: 563, distance: 115.6
click at [526, 563] on div "Polish Description Pre Polish for HCP" at bounding box center [816, 578] width 835 height 84
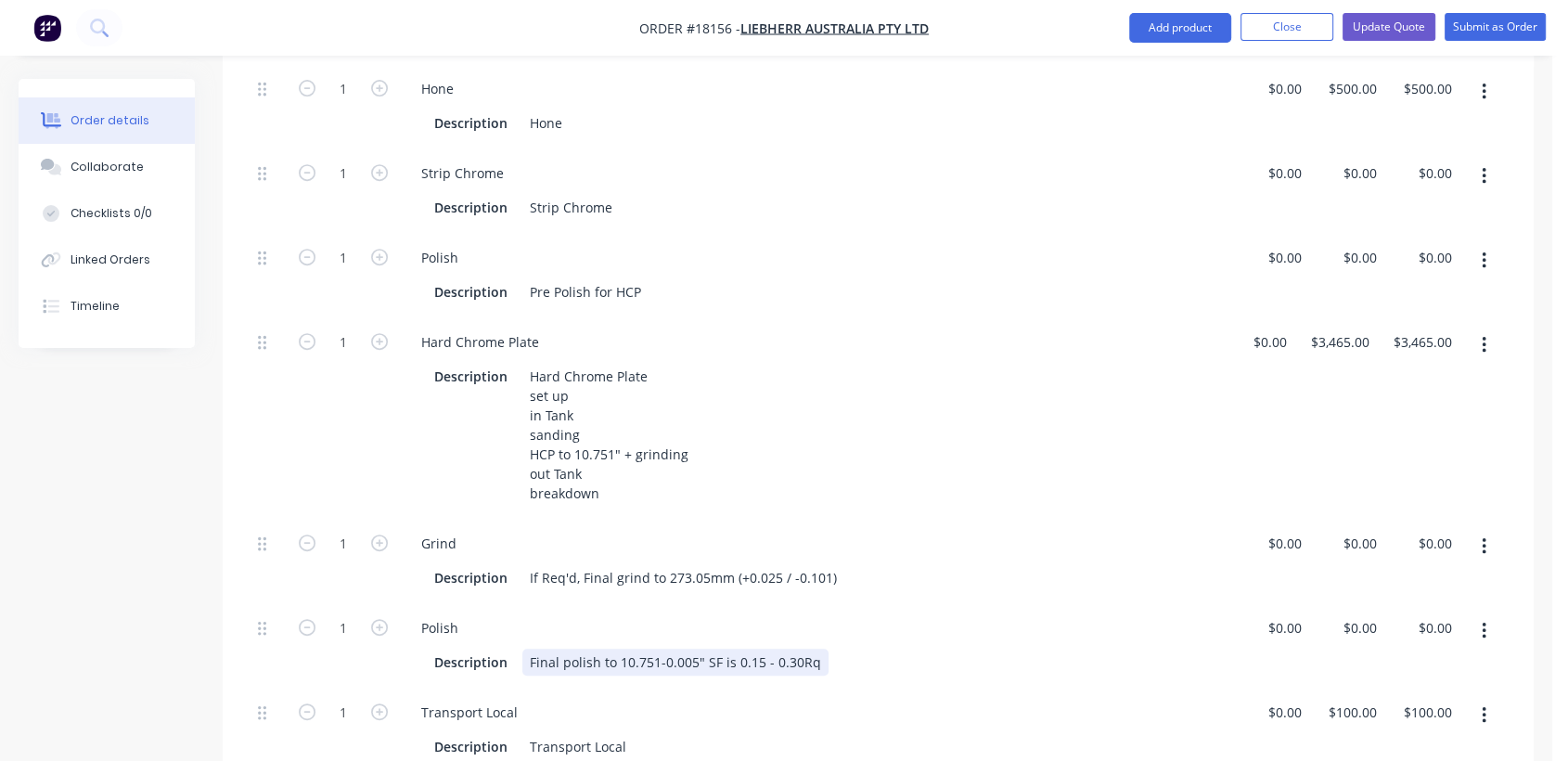
scroll to position [735, 0]
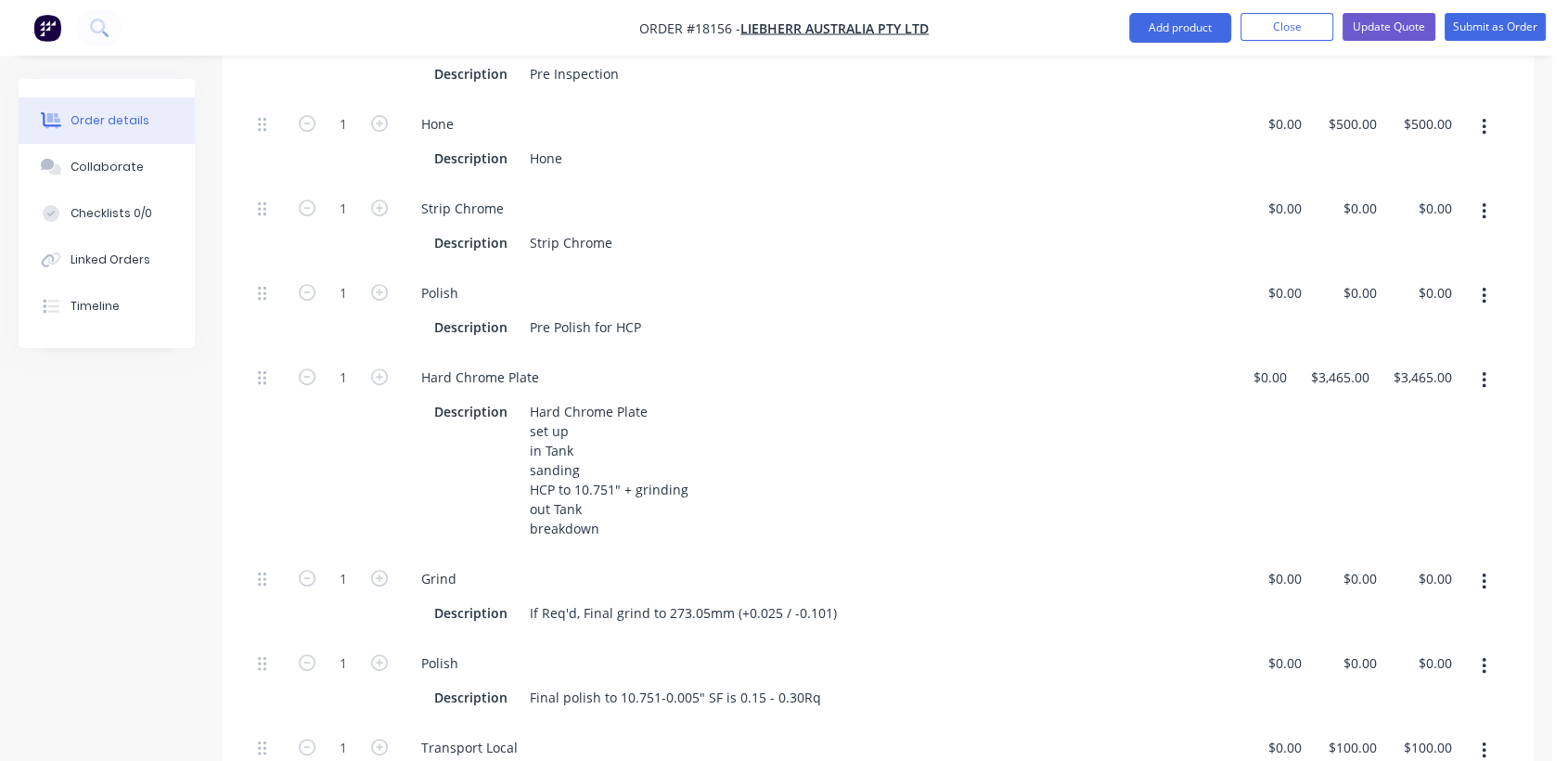
click at [1482, 117] on icon "button" at bounding box center [1484, 128] width 5 height 21
click at [1403, 162] on div "Duplicate" at bounding box center [1417, 175] width 143 height 27
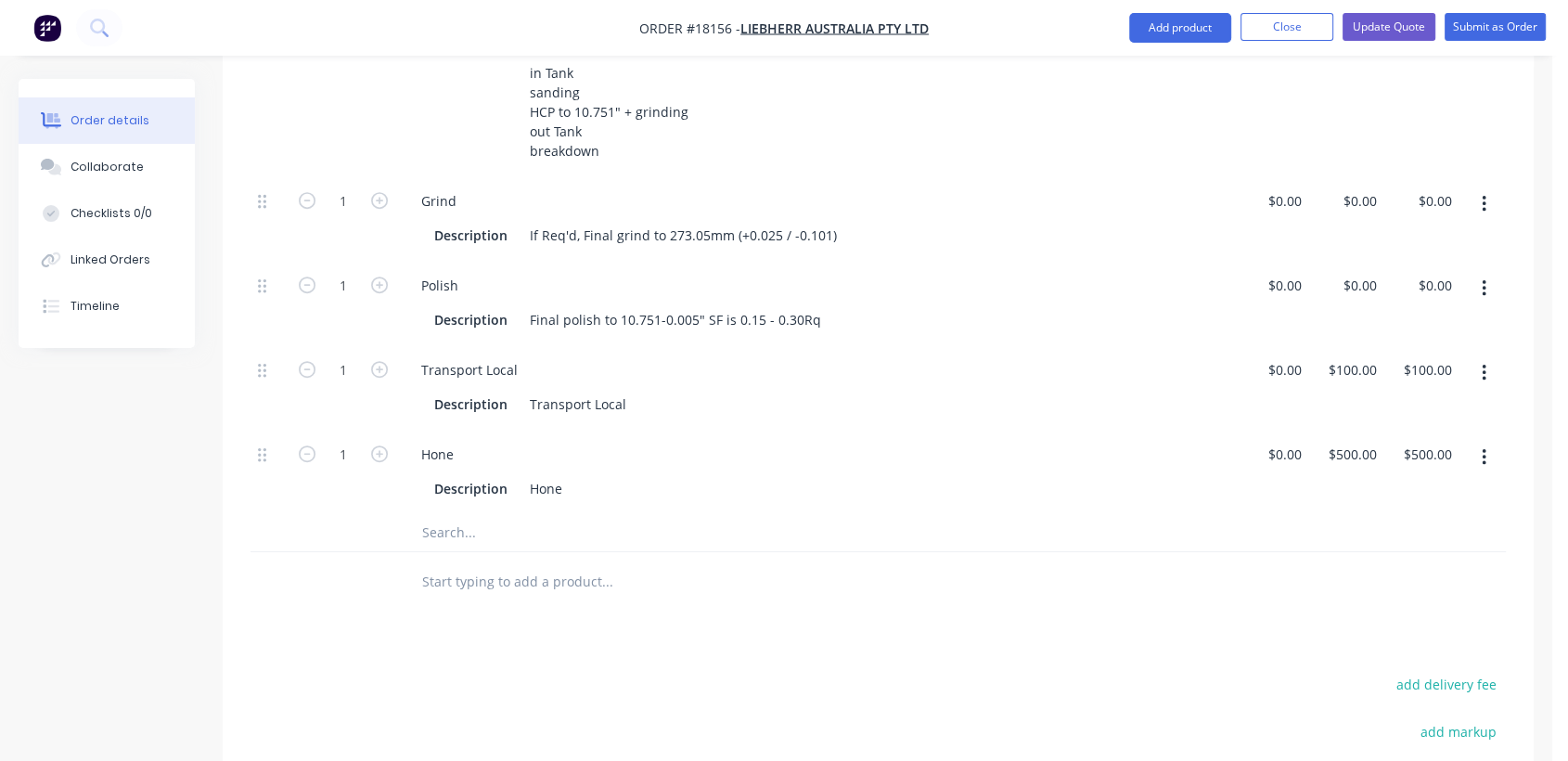
scroll to position [1148, 0]
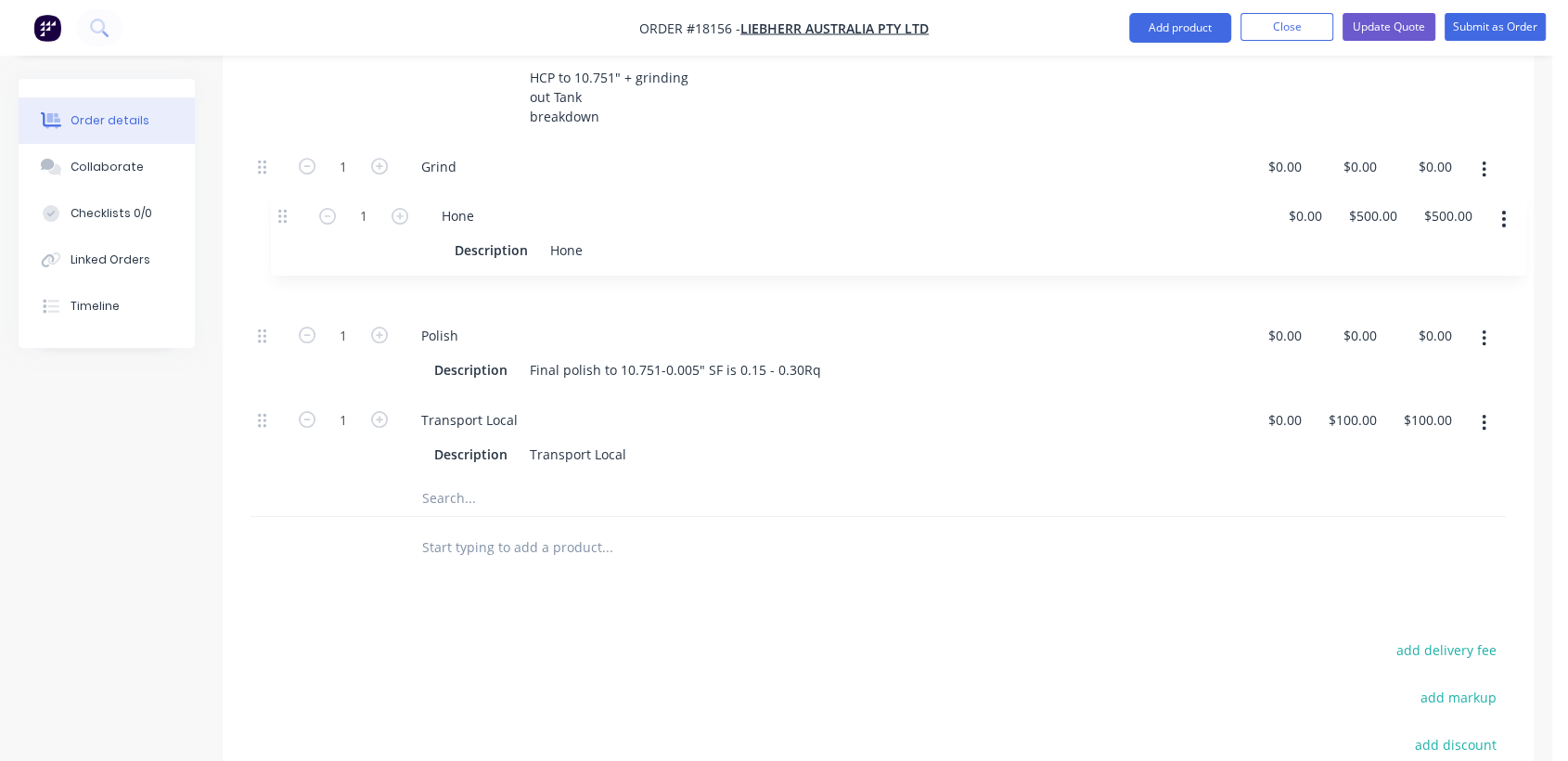
drag, startPoint x: 263, startPoint y: 371, endPoint x: 288, endPoint y: 207, distance: 165.9
click at [288, 207] on div "1 Inspection Description Pre Inspection $0.00 $0.00 $0.00 $0.00 $0.00 $0.00 1 H…" at bounding box center [878, 41] width 1255 height 877
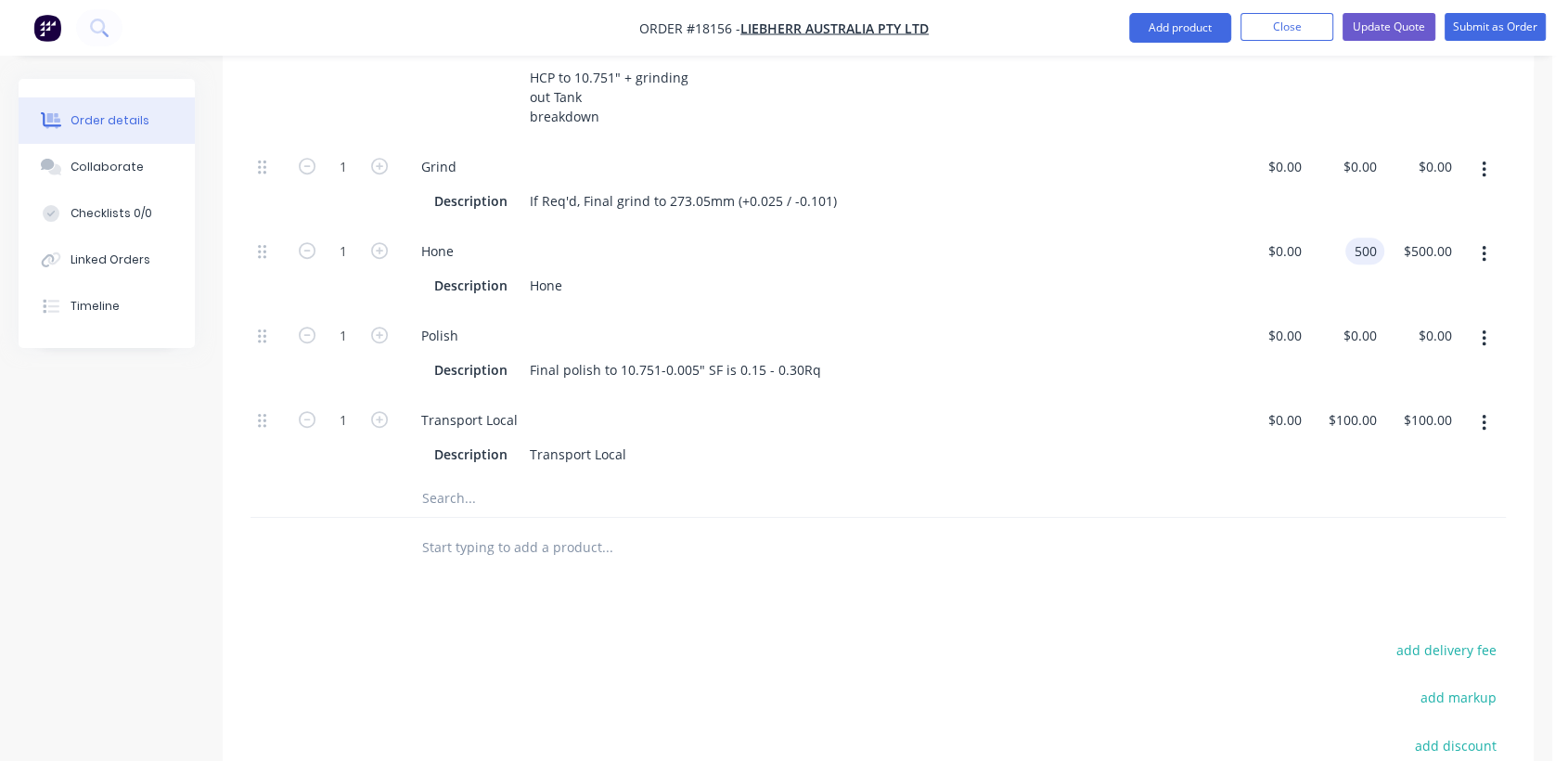
click at [1349, 237] on div "500 500" at bounding box center [1364, 251] width 39 height 27
type input "$0.00"
click at [1133, 357] on div "Description Final polish to 10.751-0.005" SF is 0.15 - 0.30Rq" at bounding box center [812, 370] width 772 height 27
click at [526, 272] on div "Hone" at bounding box center [546, 285] width 47 height 27
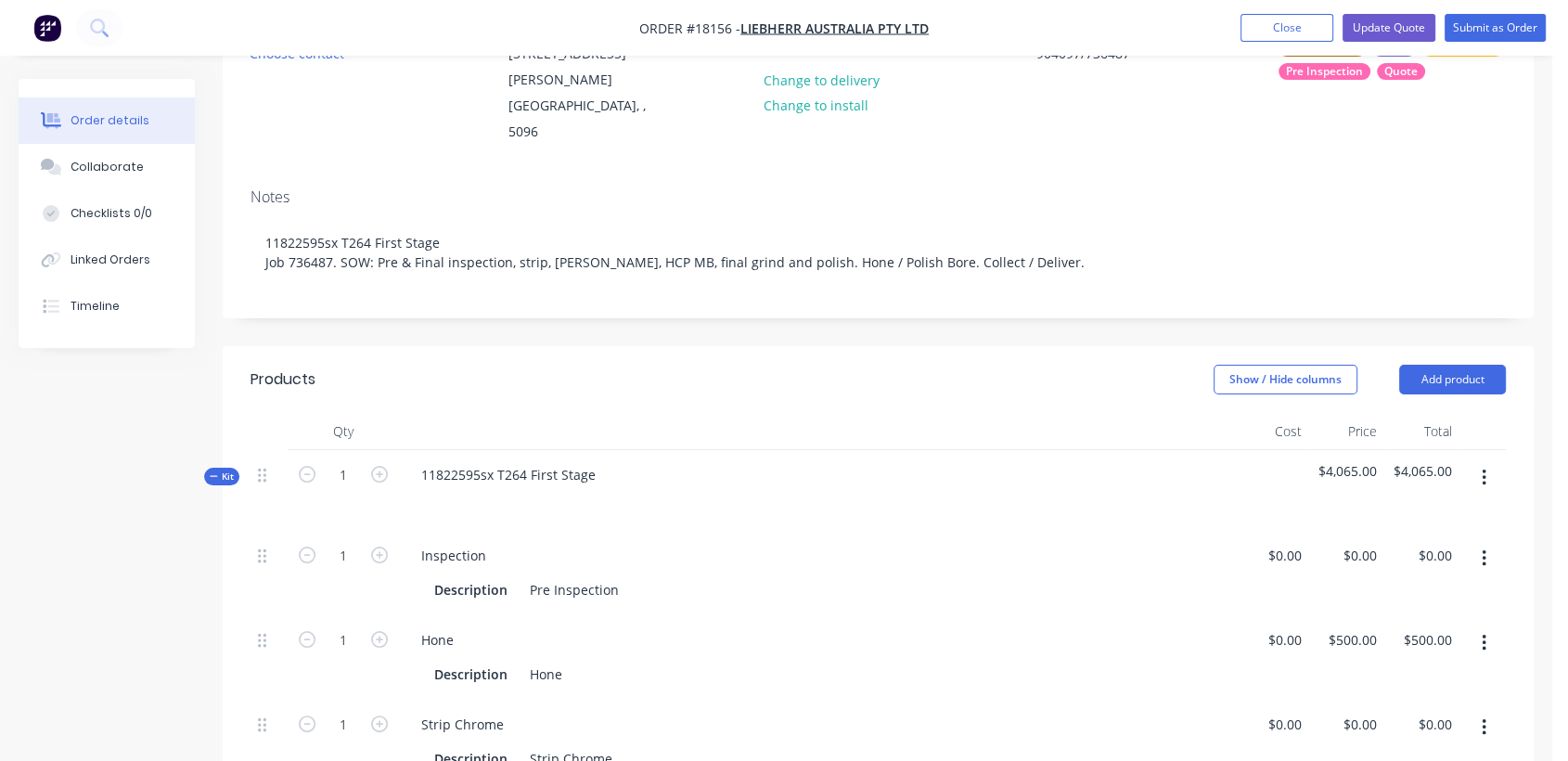
scroll to position [0, 0]
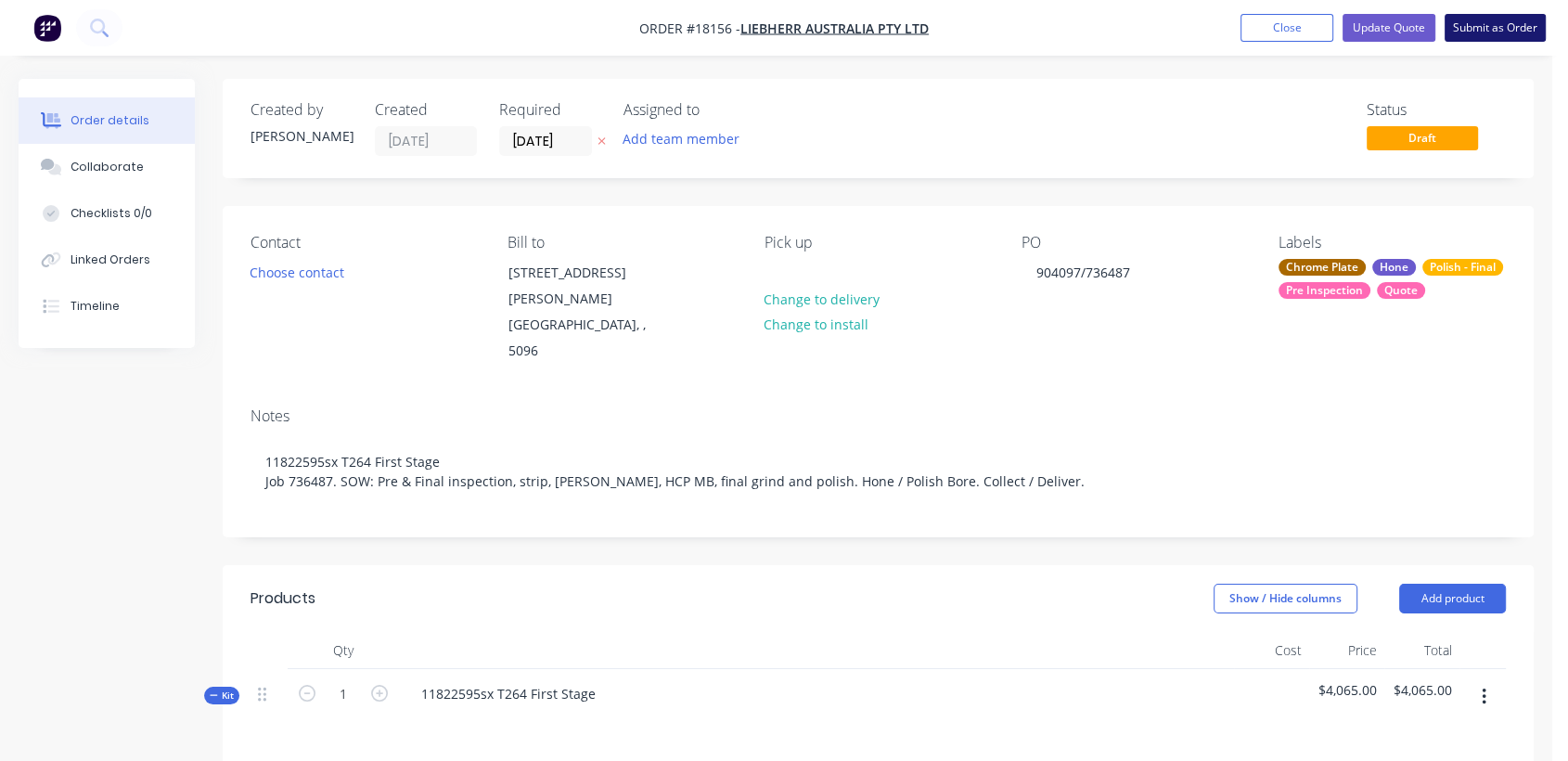
click at [1500, 28] on button "Submit as Order" at bounding box center [1495, 28] width 101 height 28
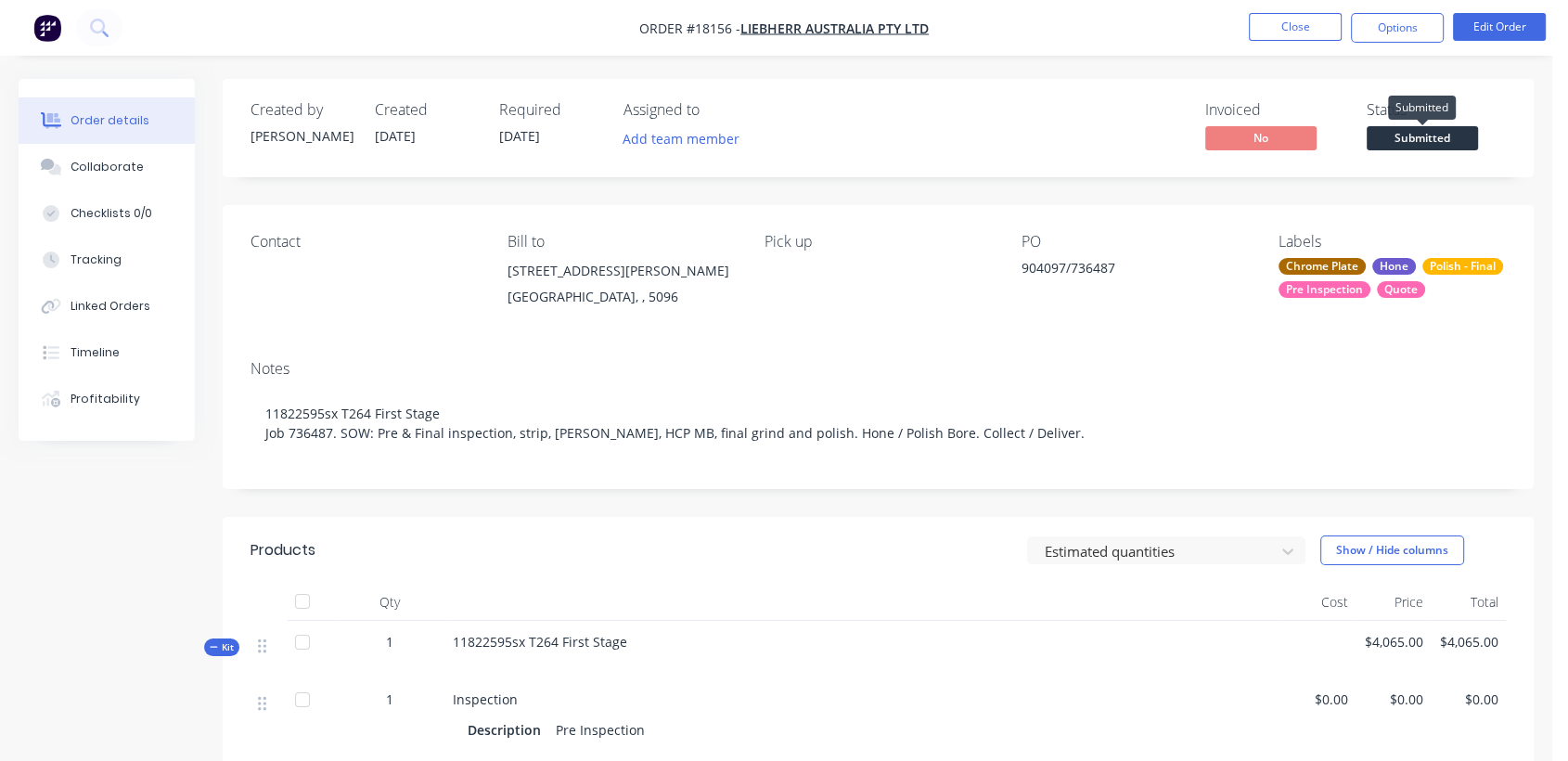
click at [1424, 142] on span "Submitted" at bounding box center [1422, 138] width 112 height 23
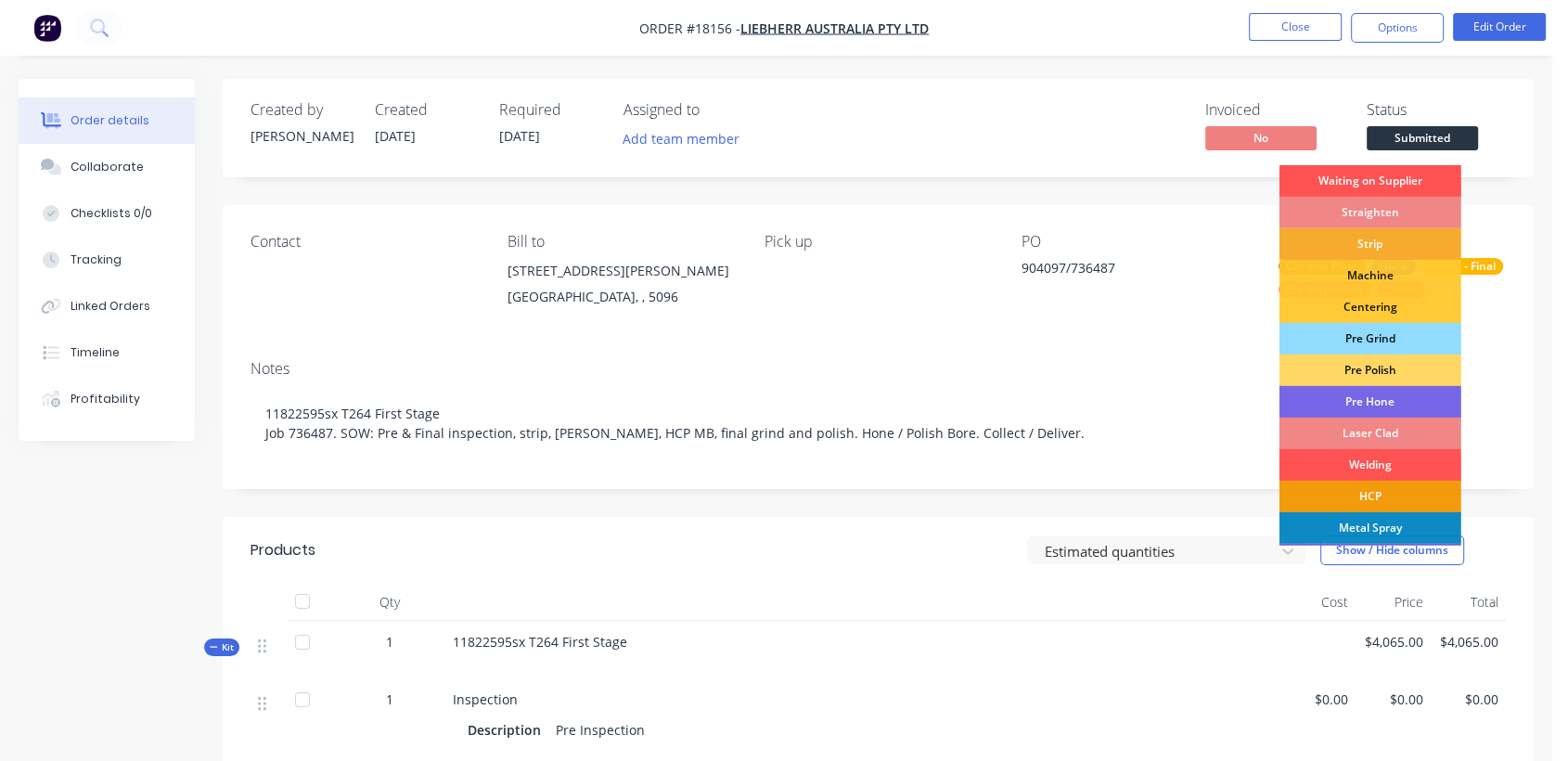
click at [1380, 236] on div "Strip" at bounding box center [1370, 244] width 182 height 32
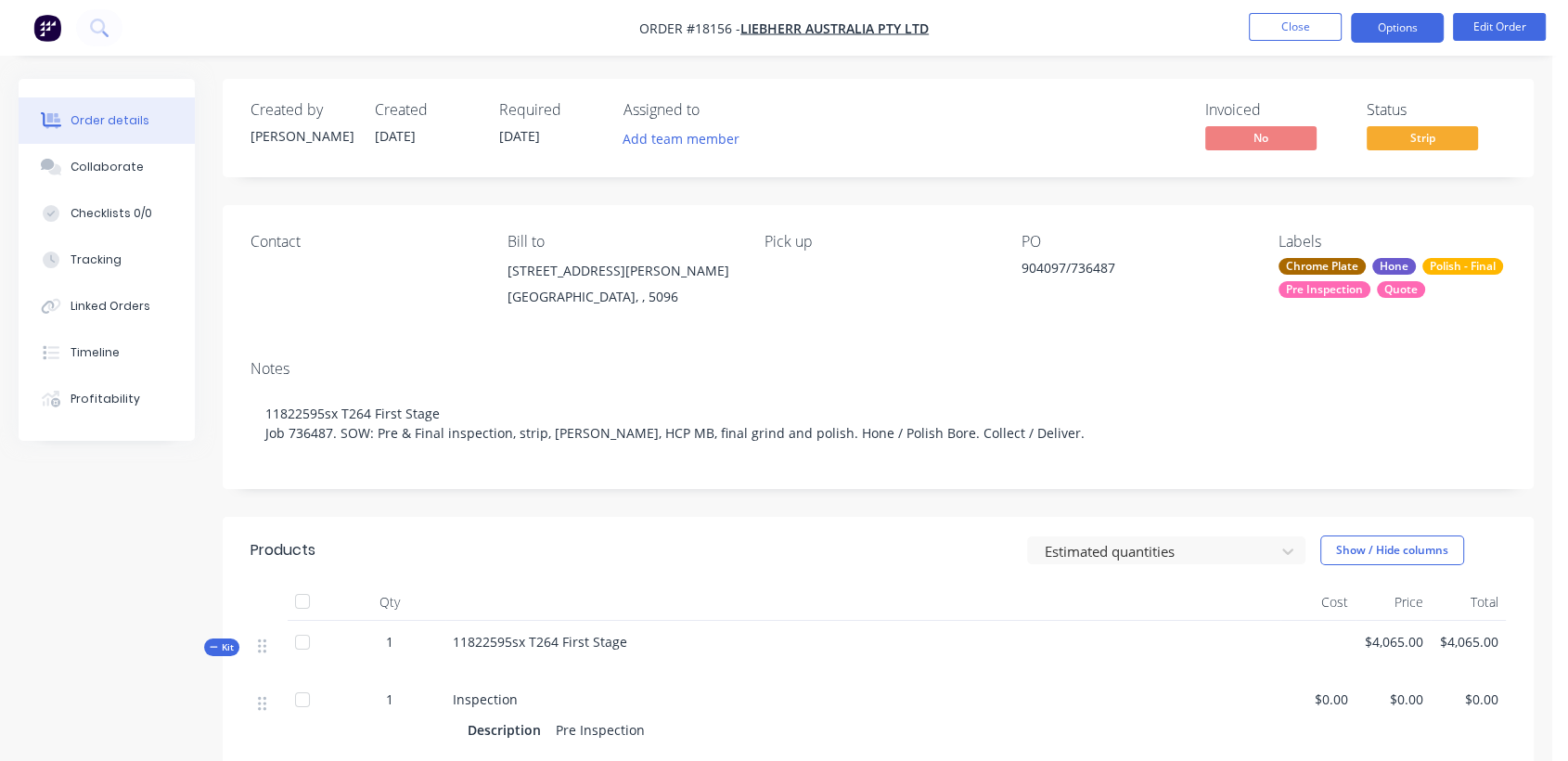
click at [1392, 24] on button "Options" at bounding box center [1396, 28] width 93 height 30
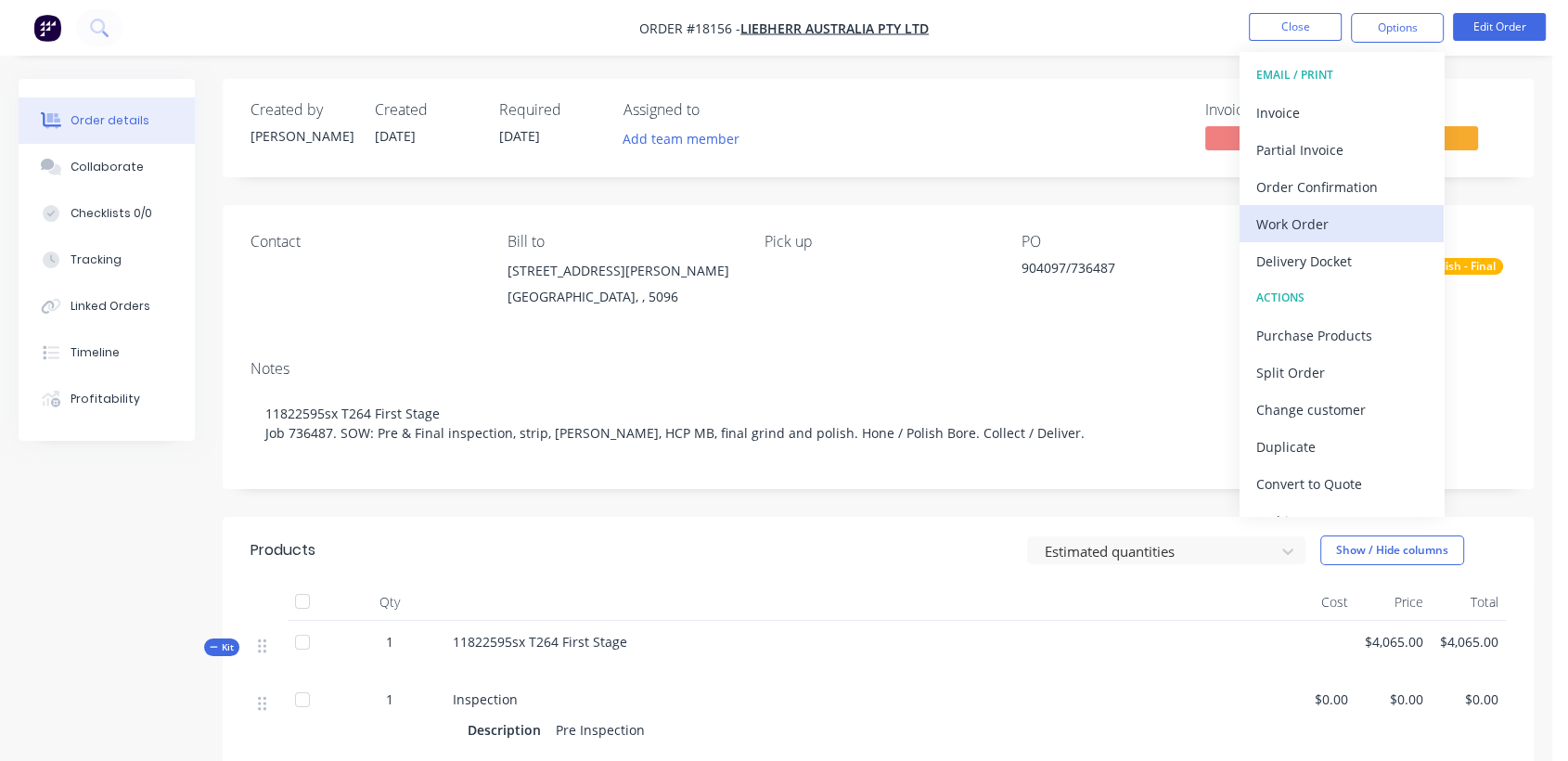
click at [1346, 216] on div "Work Order" at bounding box center [1341, 224] width 171 height 27
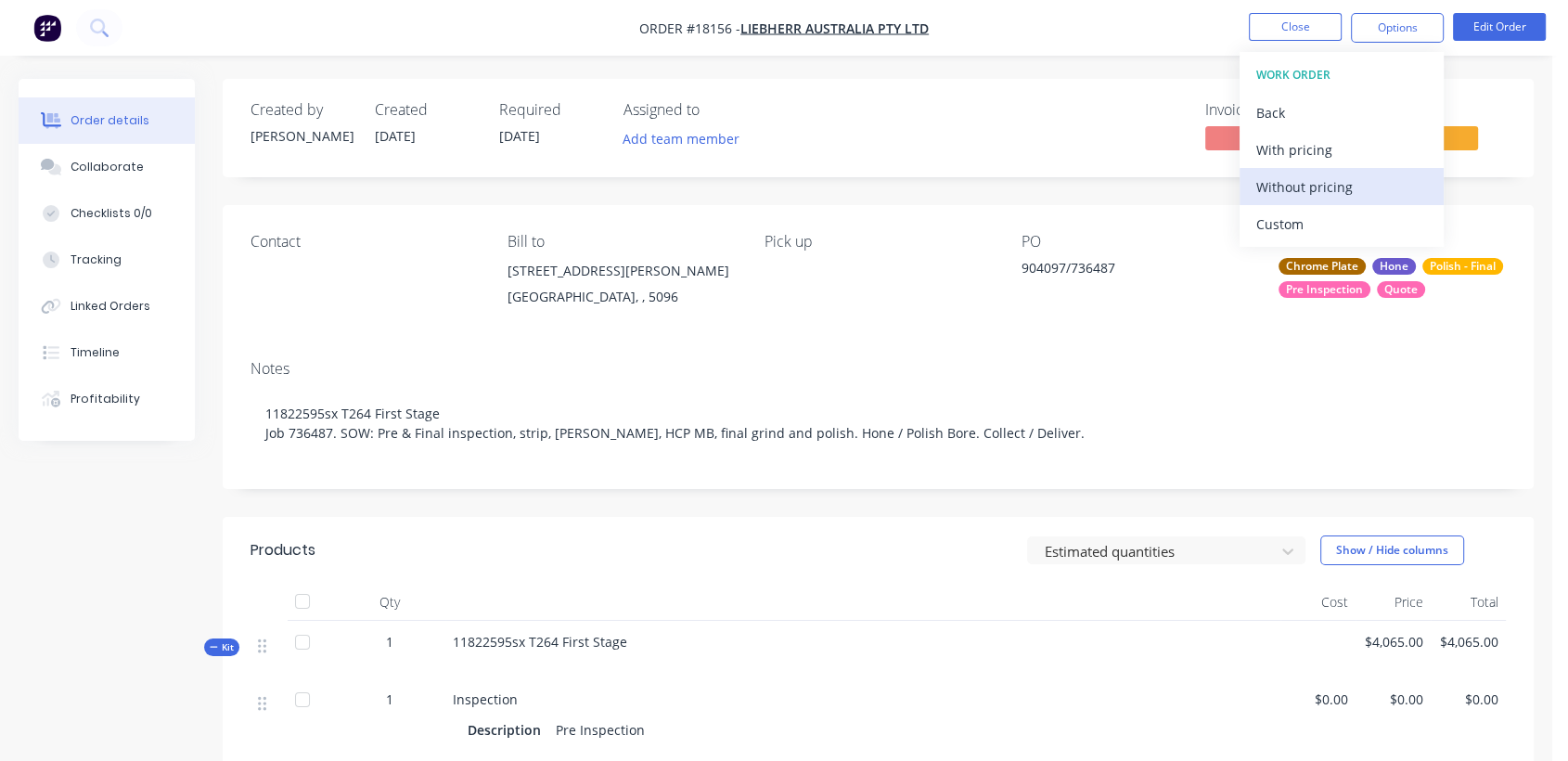
click at [1344, 183] on div "Without pricing" at bounding box center [1341, 187] width 171 height 27
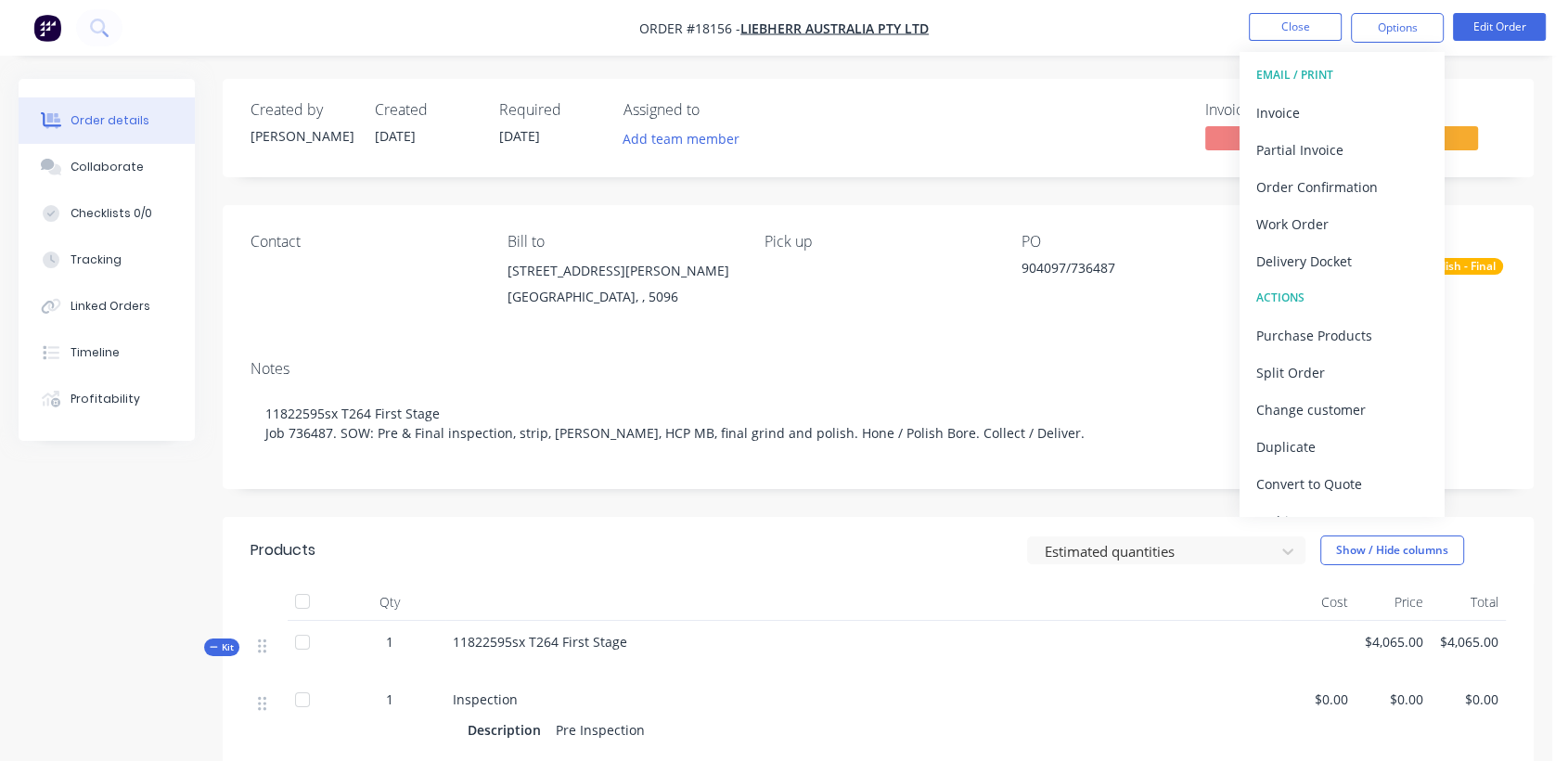
click at [540, 131] on span "[DATE]" at bounding box center [520, 136] width 41 height 18
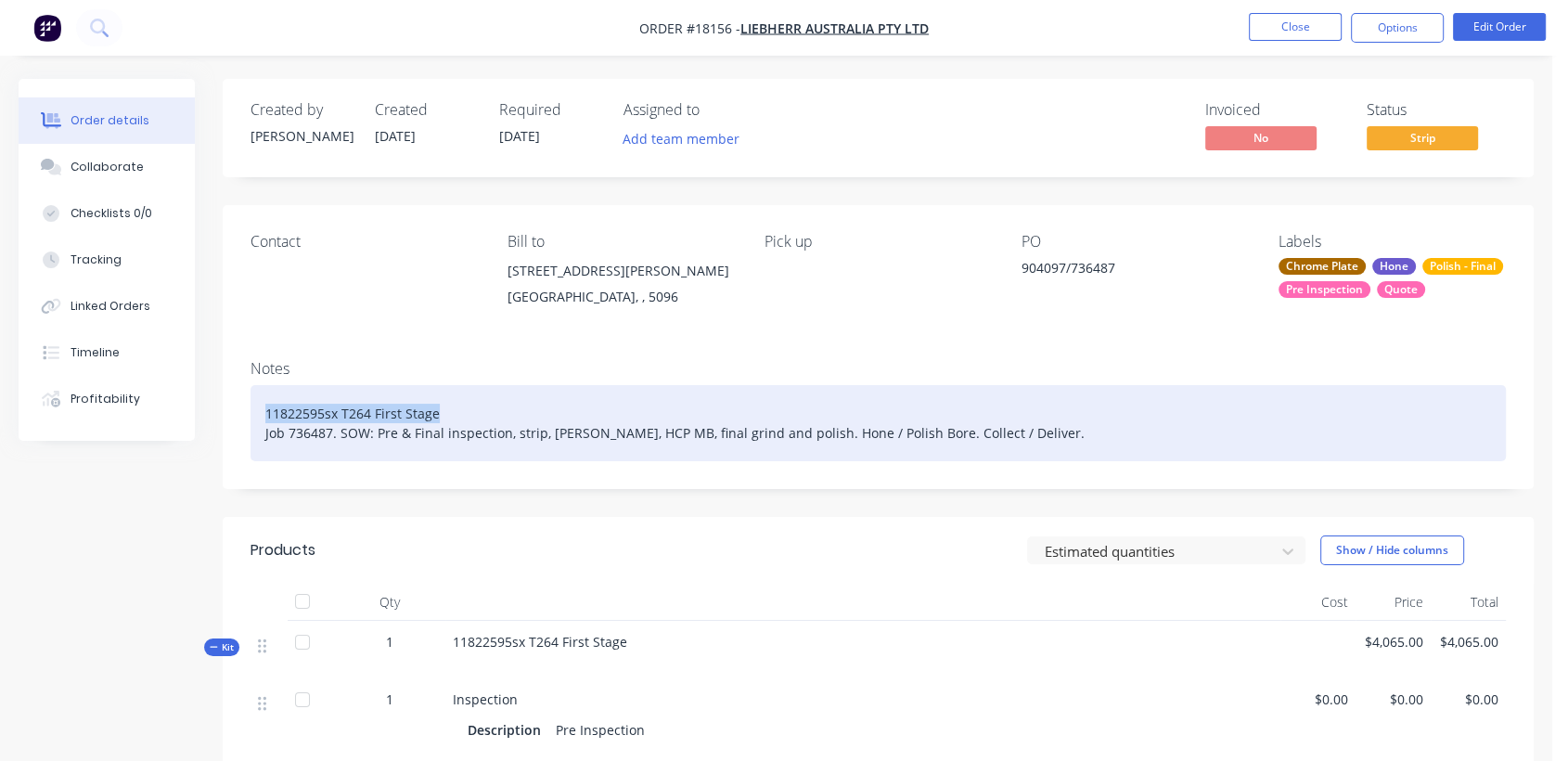
drag, startPoint x: 460, startPoint y: 403, endPoint x: 254, endPoint y: 410, distance: 206.1
click at [254, 410] on div "11822595sx T264 First Stage Job 736487. SOW: Pre & Final inspection, strip, [PE…" at bounding box center [878, 423] width 1255 height 76
copy div "11822595sx T264 First Stage"
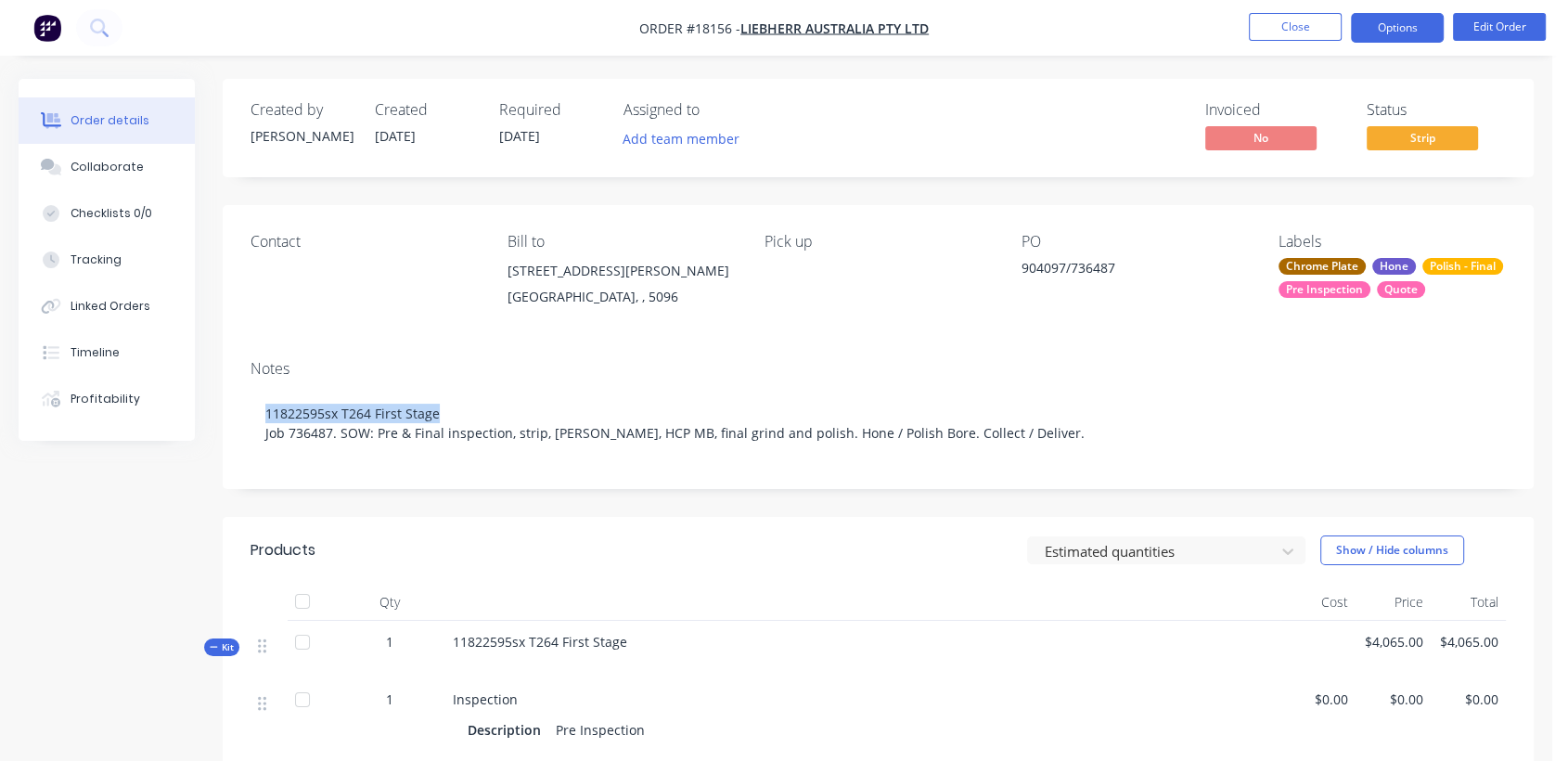
click at [1395, 24] on button "Options" at bounding box center [1396, 28] width 93 height 30
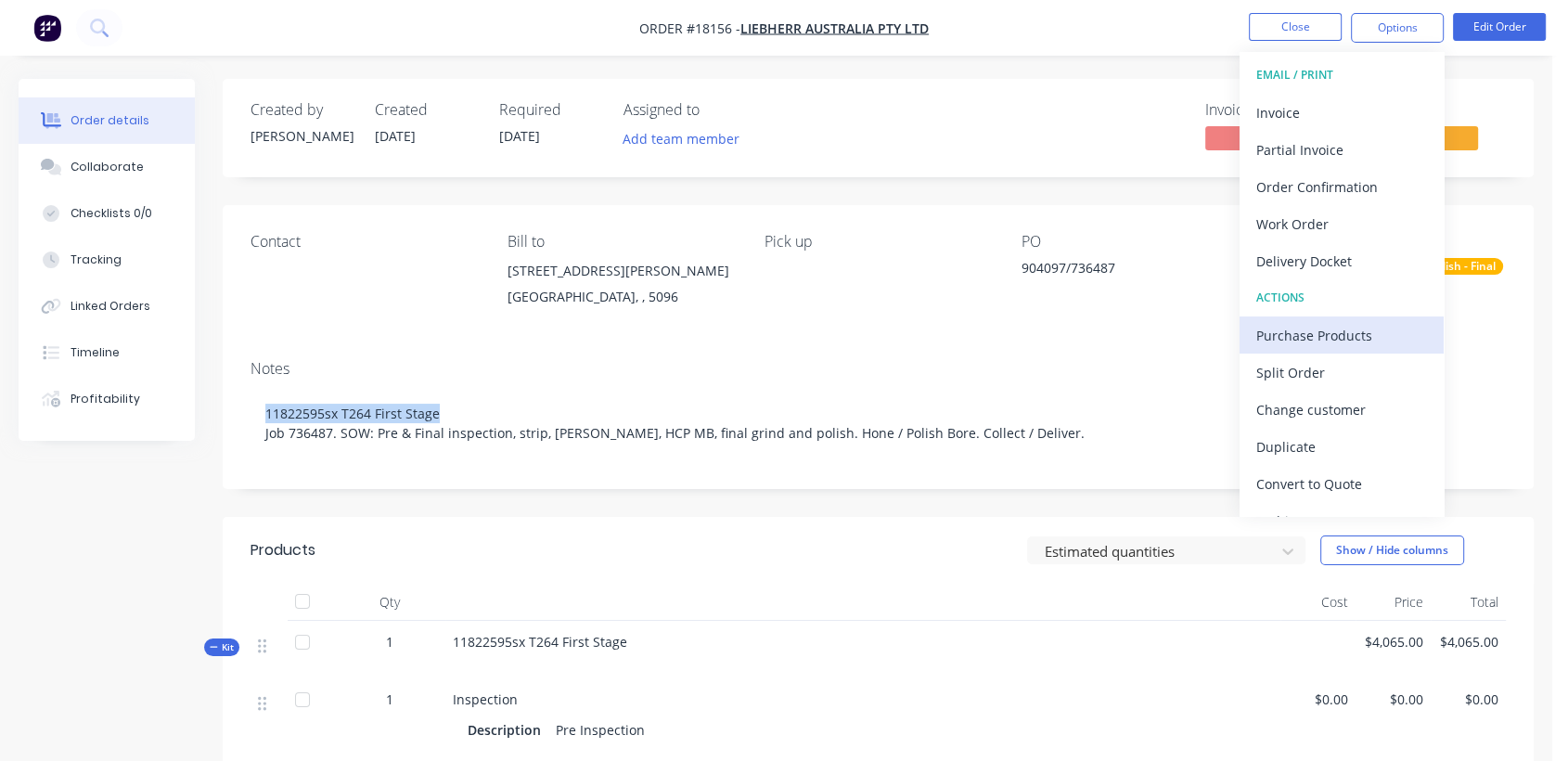
click at [1349, 331] on div "Purchase Products" at bounding box center [1341, 335] width 171 height 27
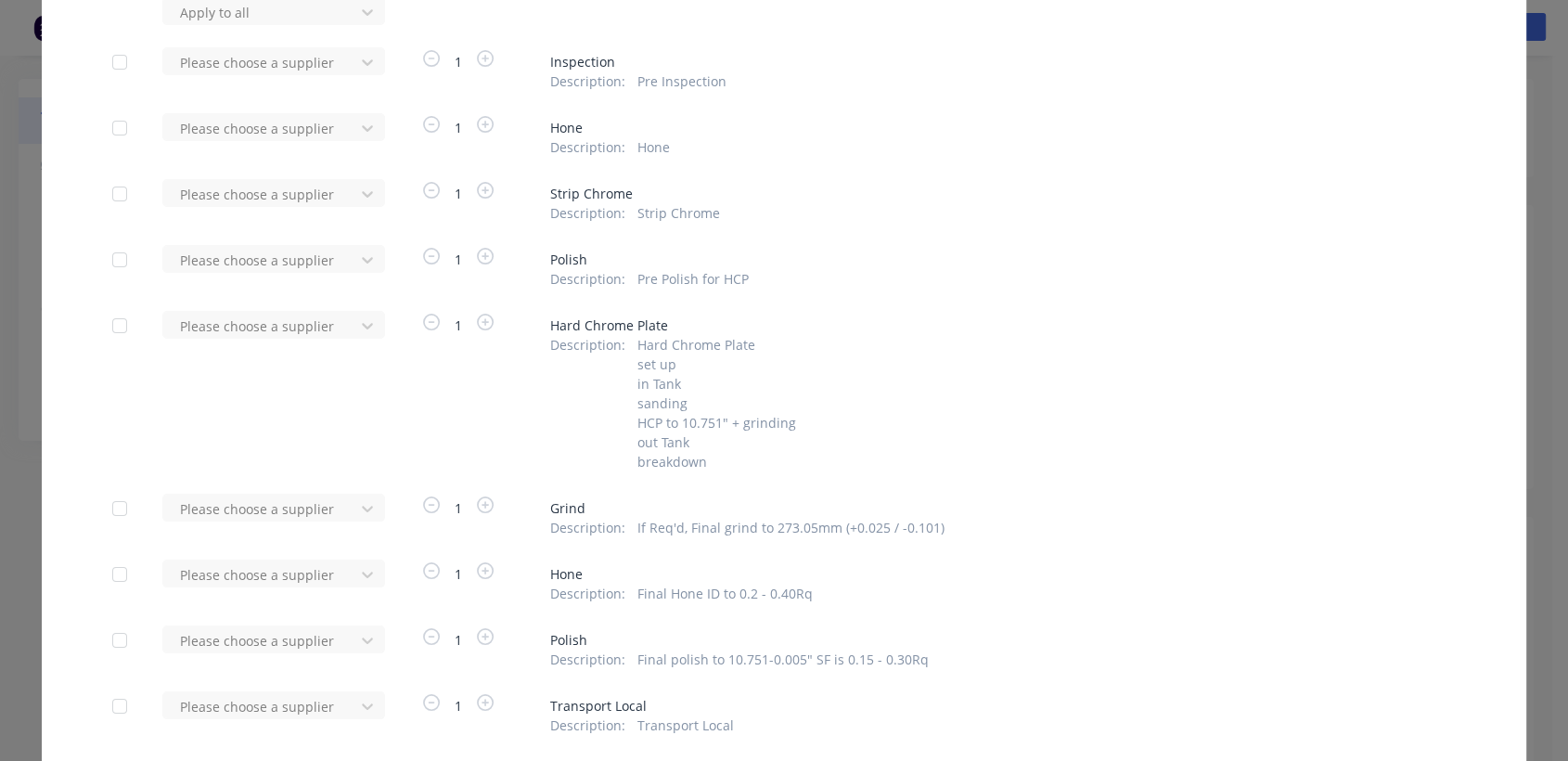
scroll to position [206, 0]
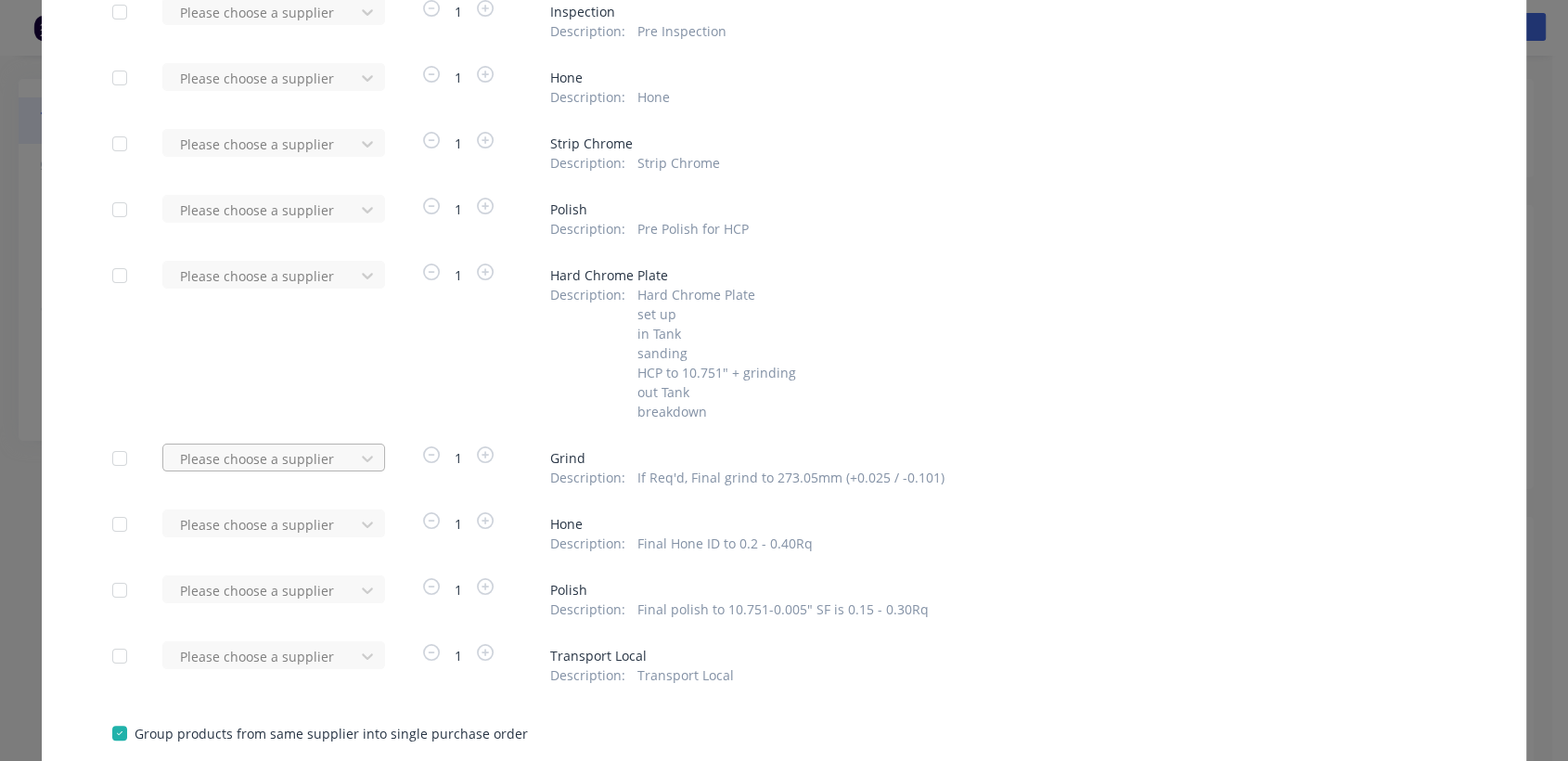
click at [308, 463] on div at bounding box center [262, 459] width 167 height 23
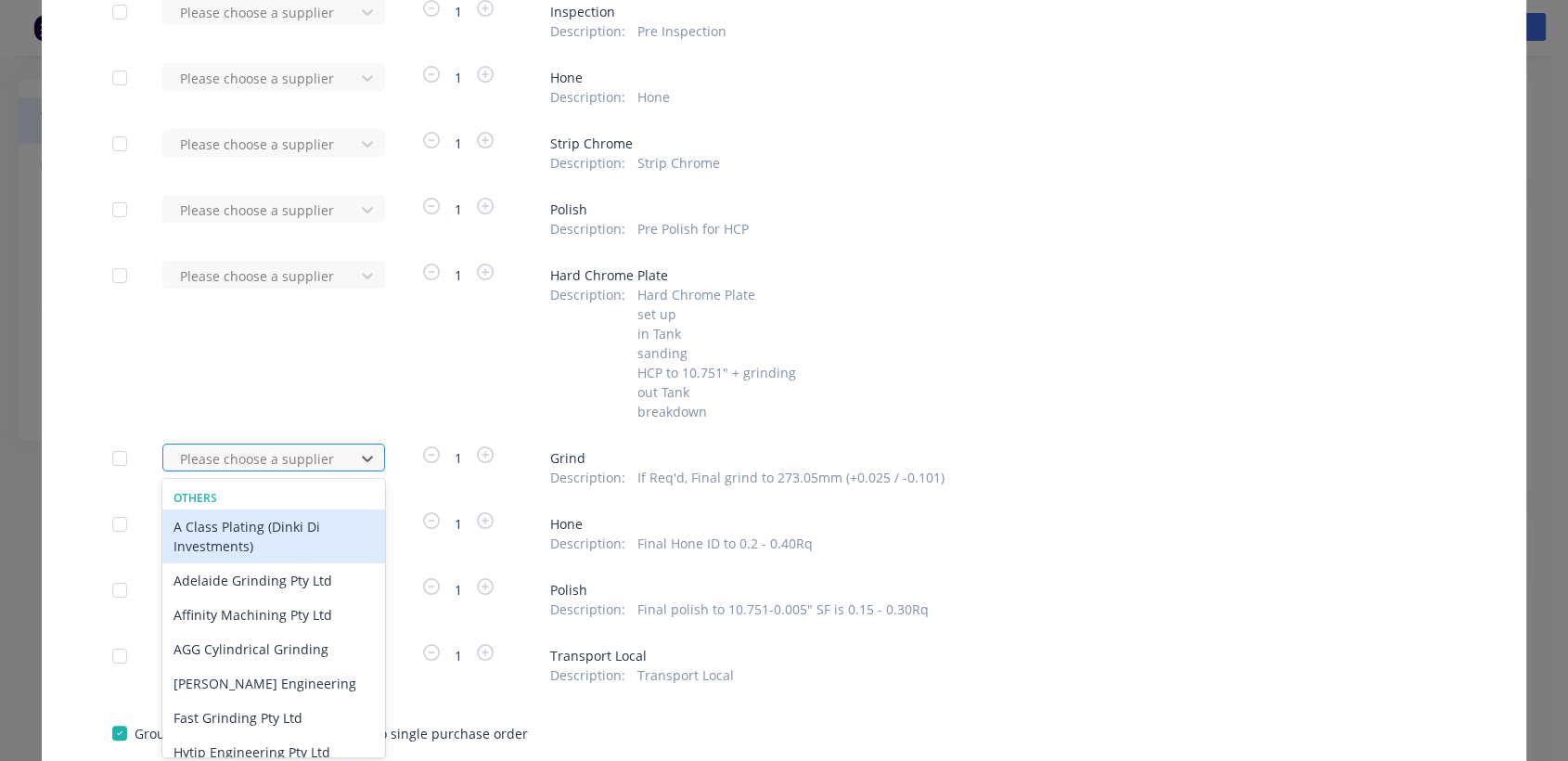
type input "k"
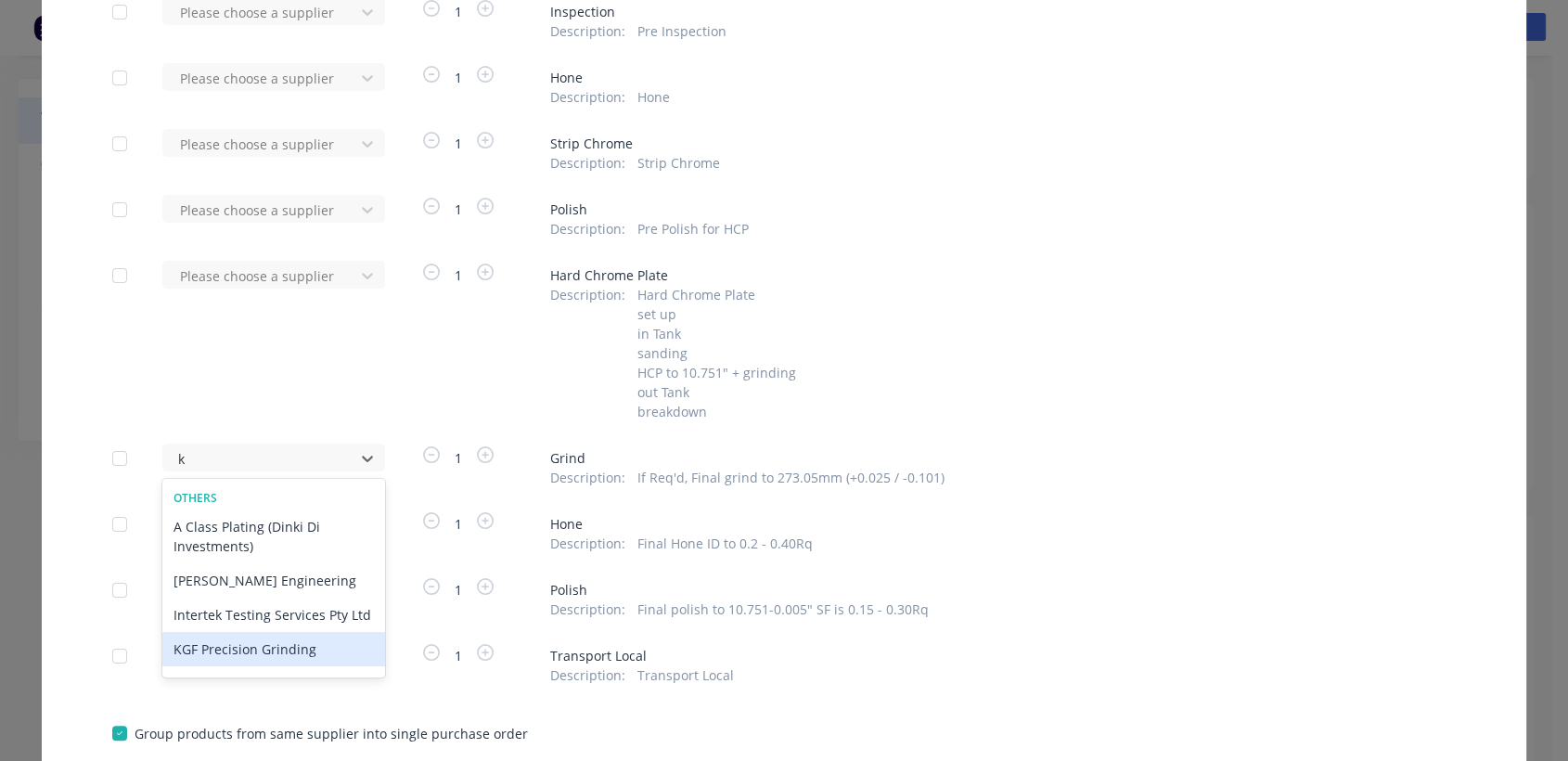
click at [275, 655] on div "KGF Precision Grinding" at bounding box center [273, 649] width 222 height 35
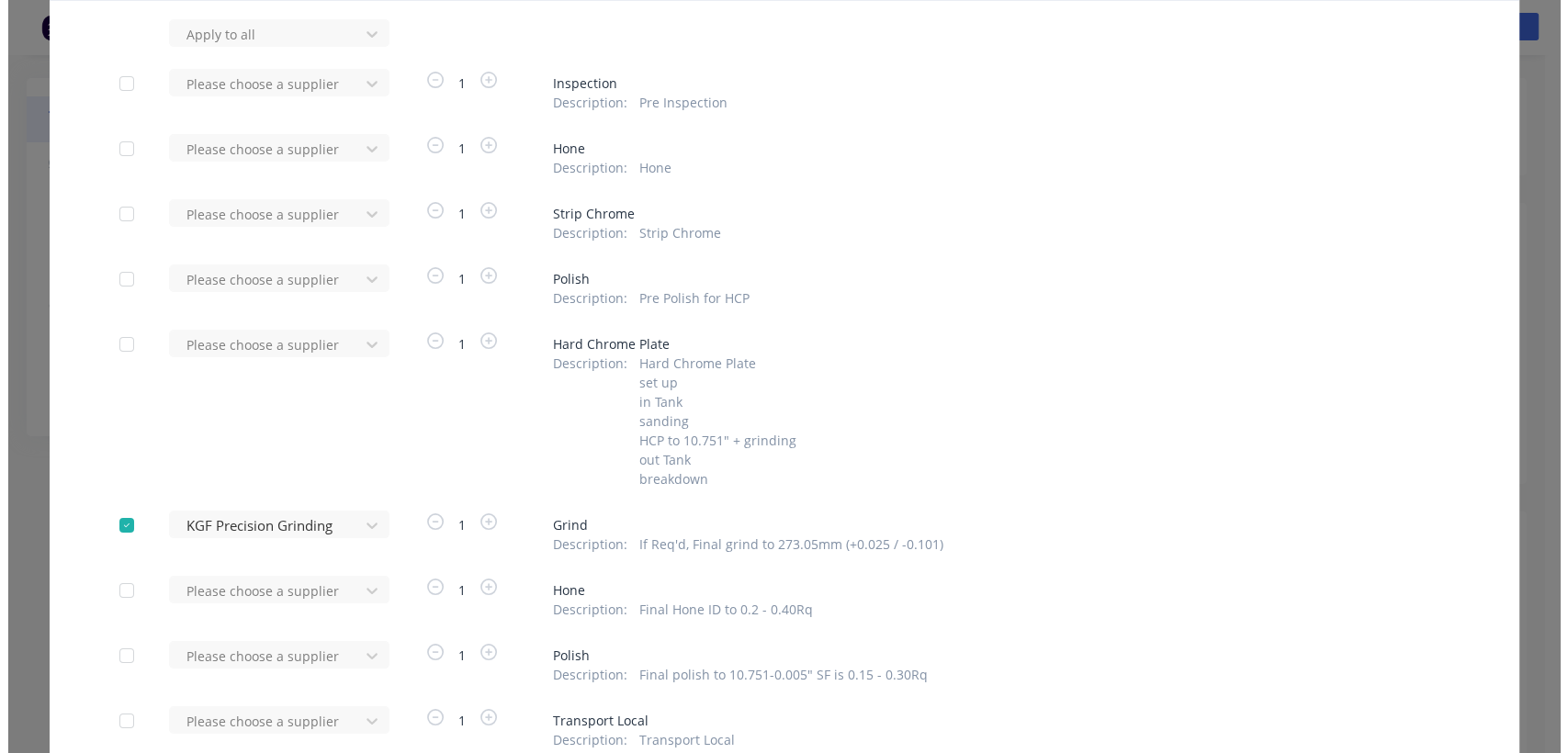
scroll to position [324, 0]
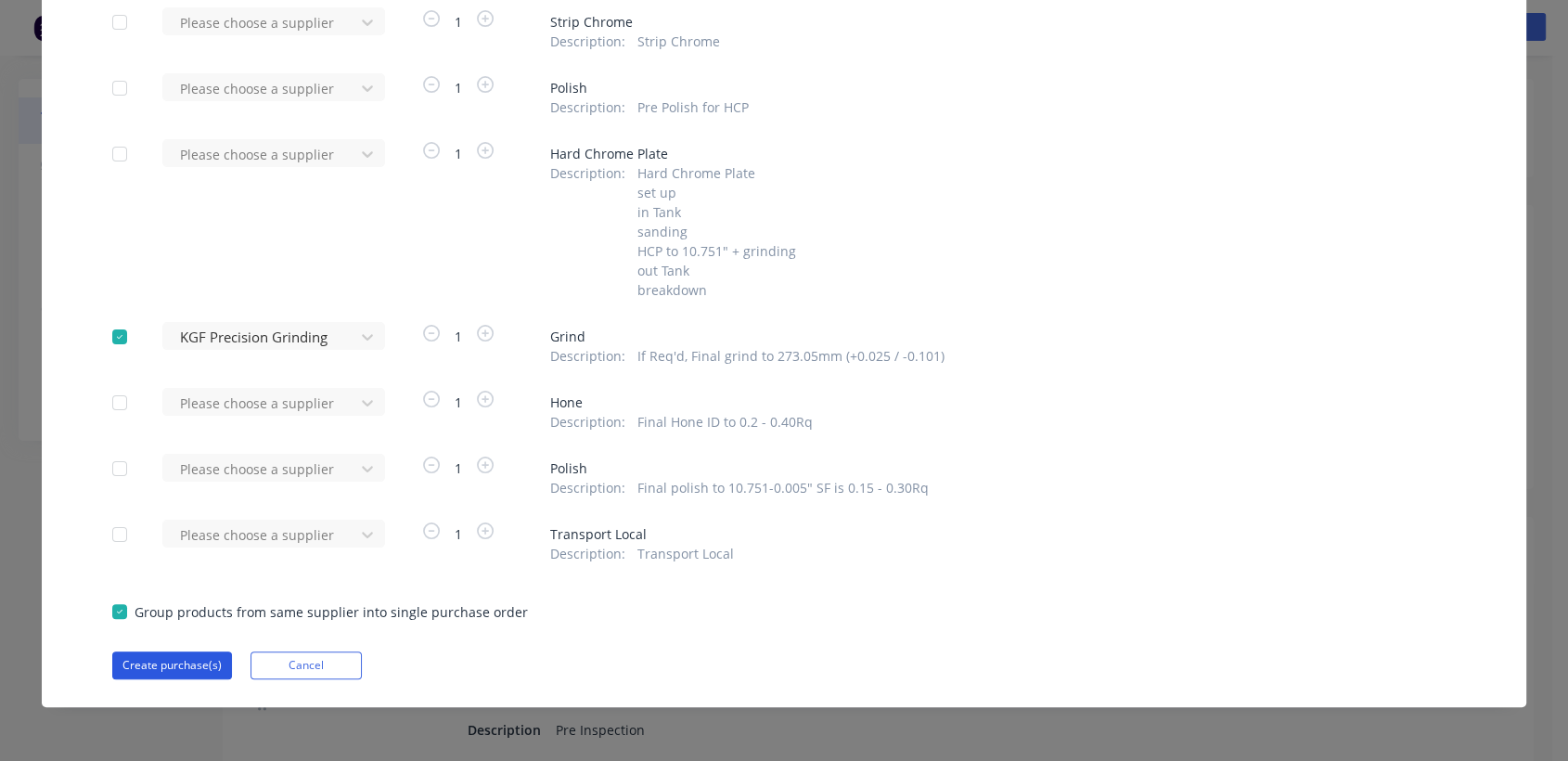
click at [131, 658] on button "Create purchase(s)" at bounding box center [173, 665] width 120 height 28
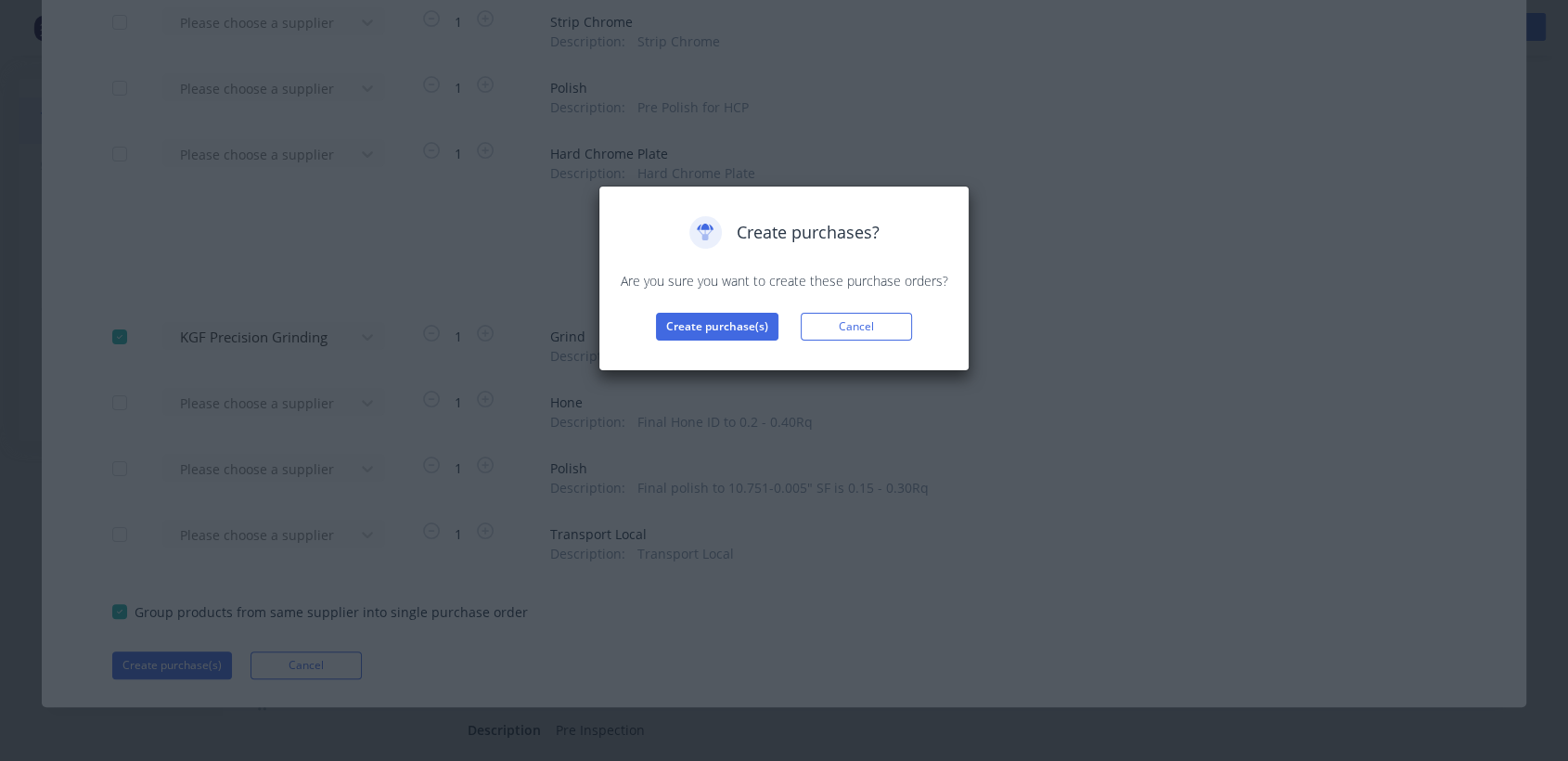
click at [760, 310] on div "Create purchases? Are you sure you want to create these purchase orders? Create…" at bounding box center [784, 278] width 332 height 125
click at [742, 326] on button "Create purchase(s)" at bounding box center [716, 327] width 123 height 28
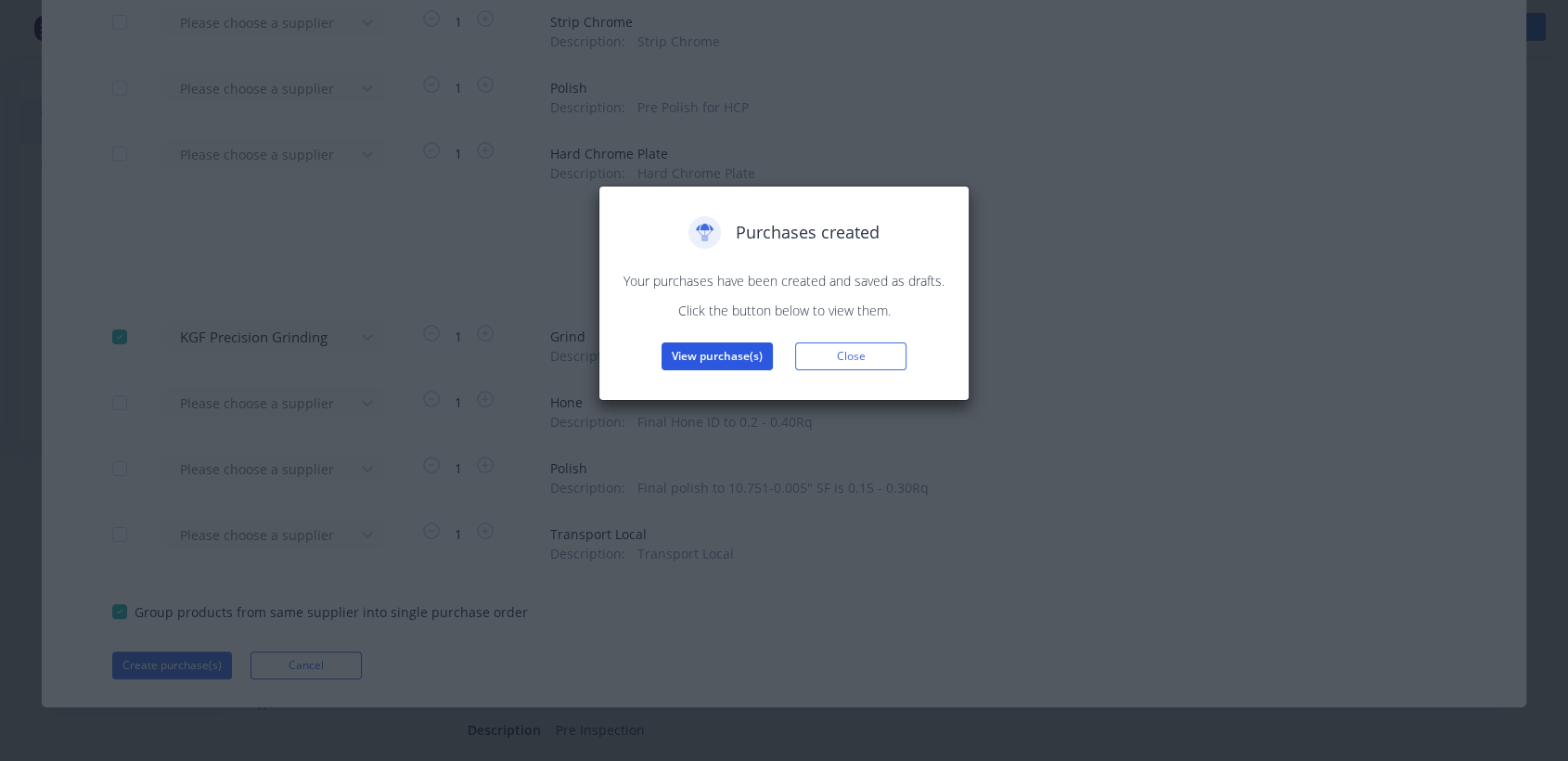
click at [732, 352] on button "View purchase(s)" at bounding box center [716, 357] width 112 height 28
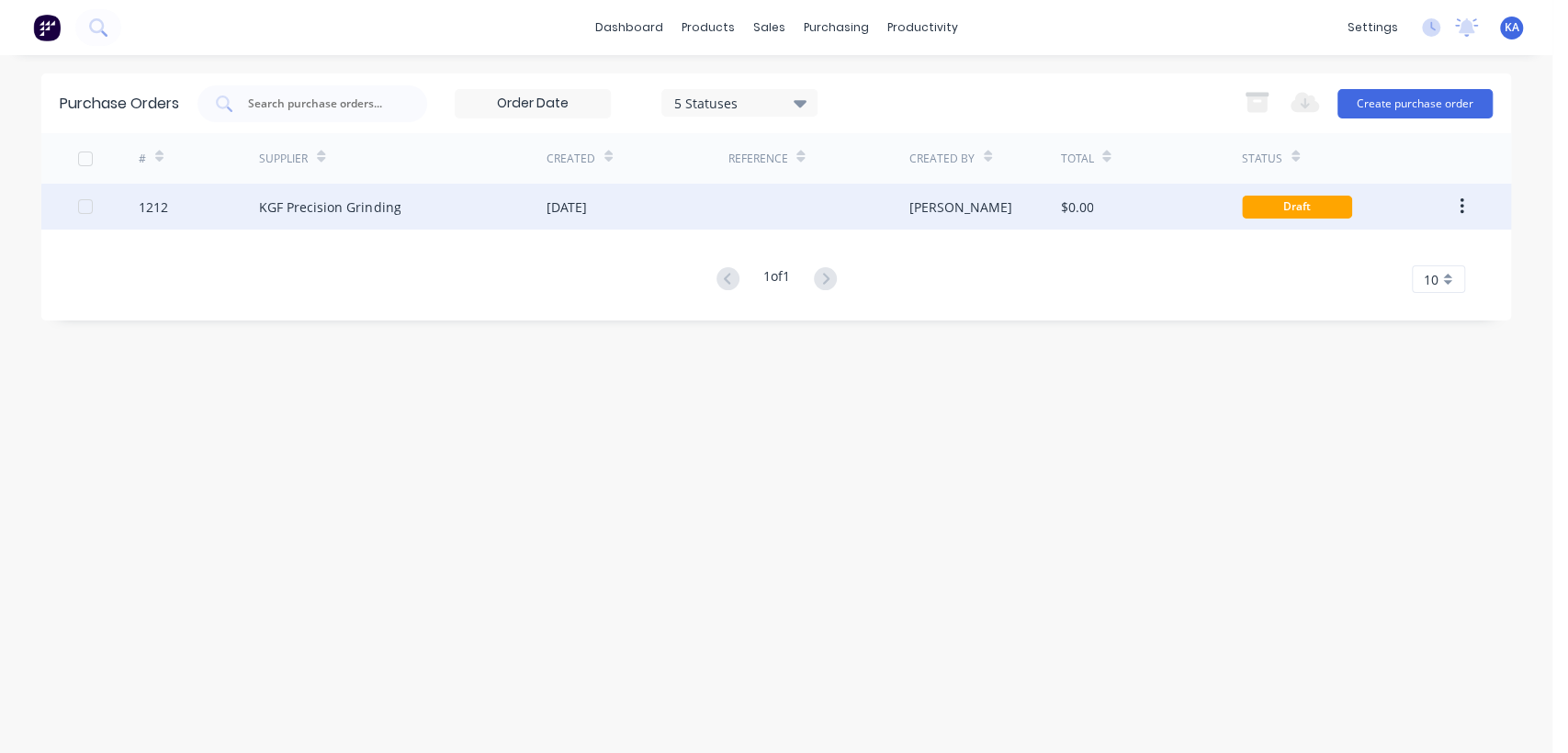
click at [634, 205] on div "[DATE]" at bounding box center [637, 206] width 181 height 45
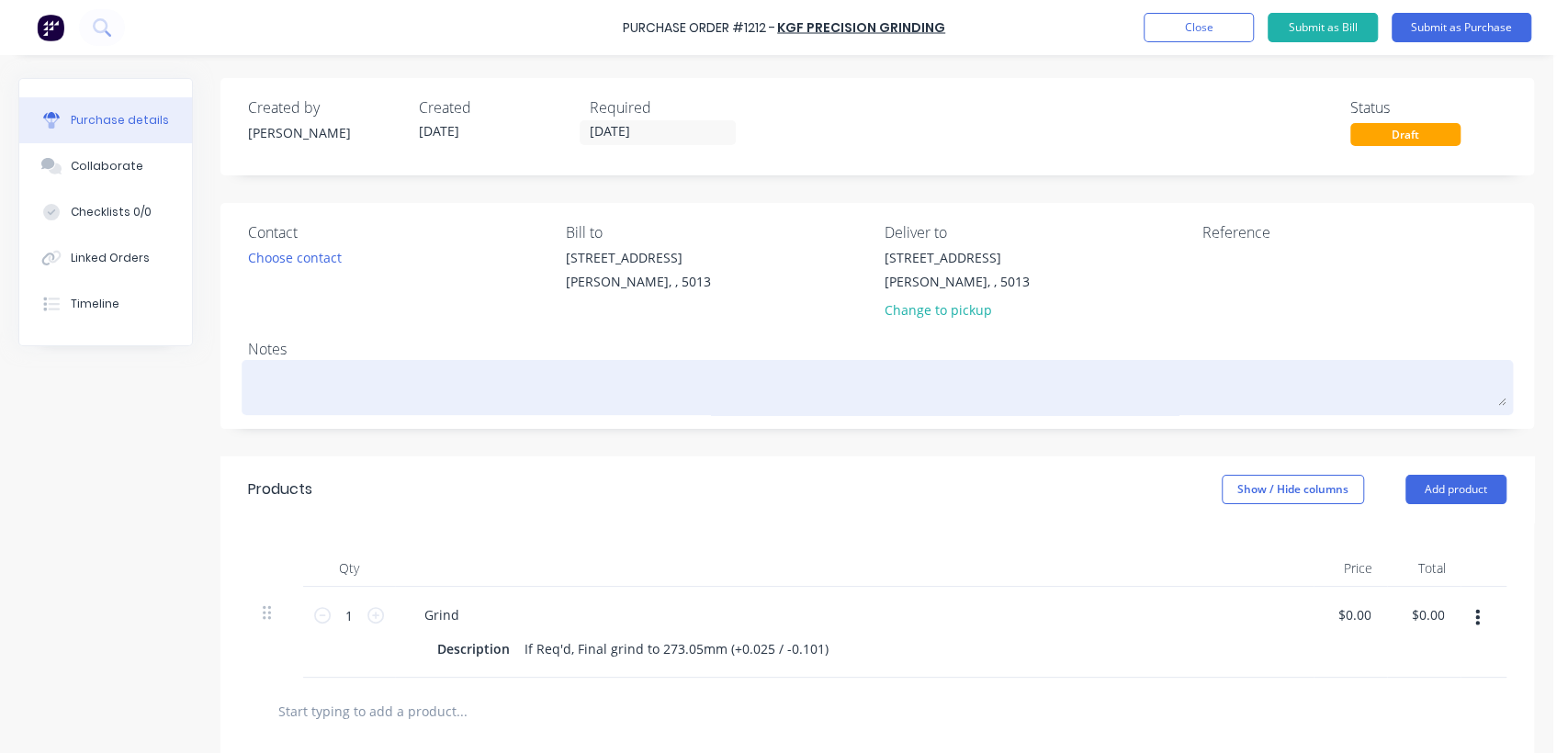
click at [321, 383] on textarea at bounding box center [876, 385] width 1258 height 42
paste textarea "11822595sx T264 First Stage"
type textarea "x"
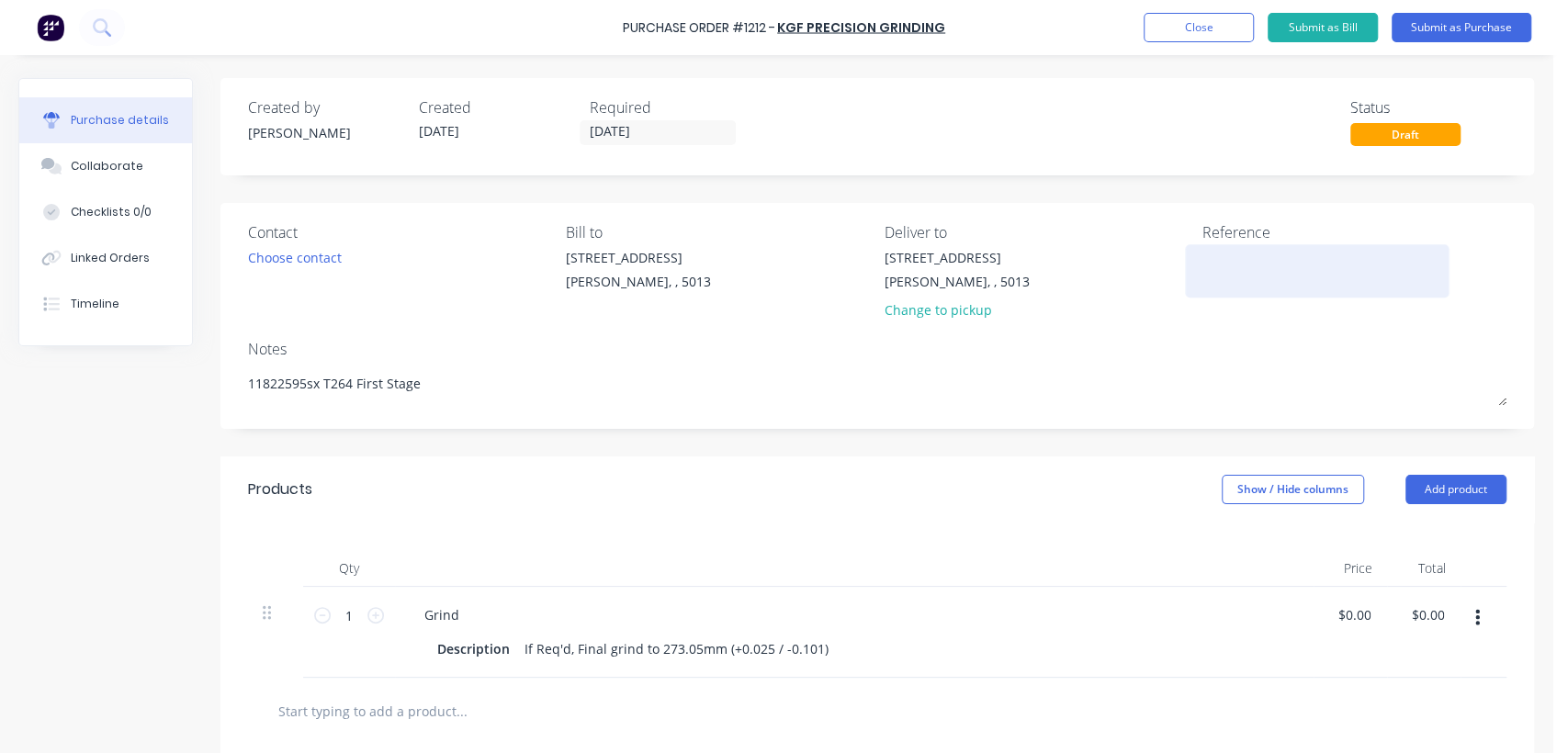
type textarea "11822595sx T264 First Stage"
type textarea "x"
type textarea "11822595sx T264 First Stage"
click at [1237, 261] on textarea at bounding box center [1316, 268] width 229 height 42
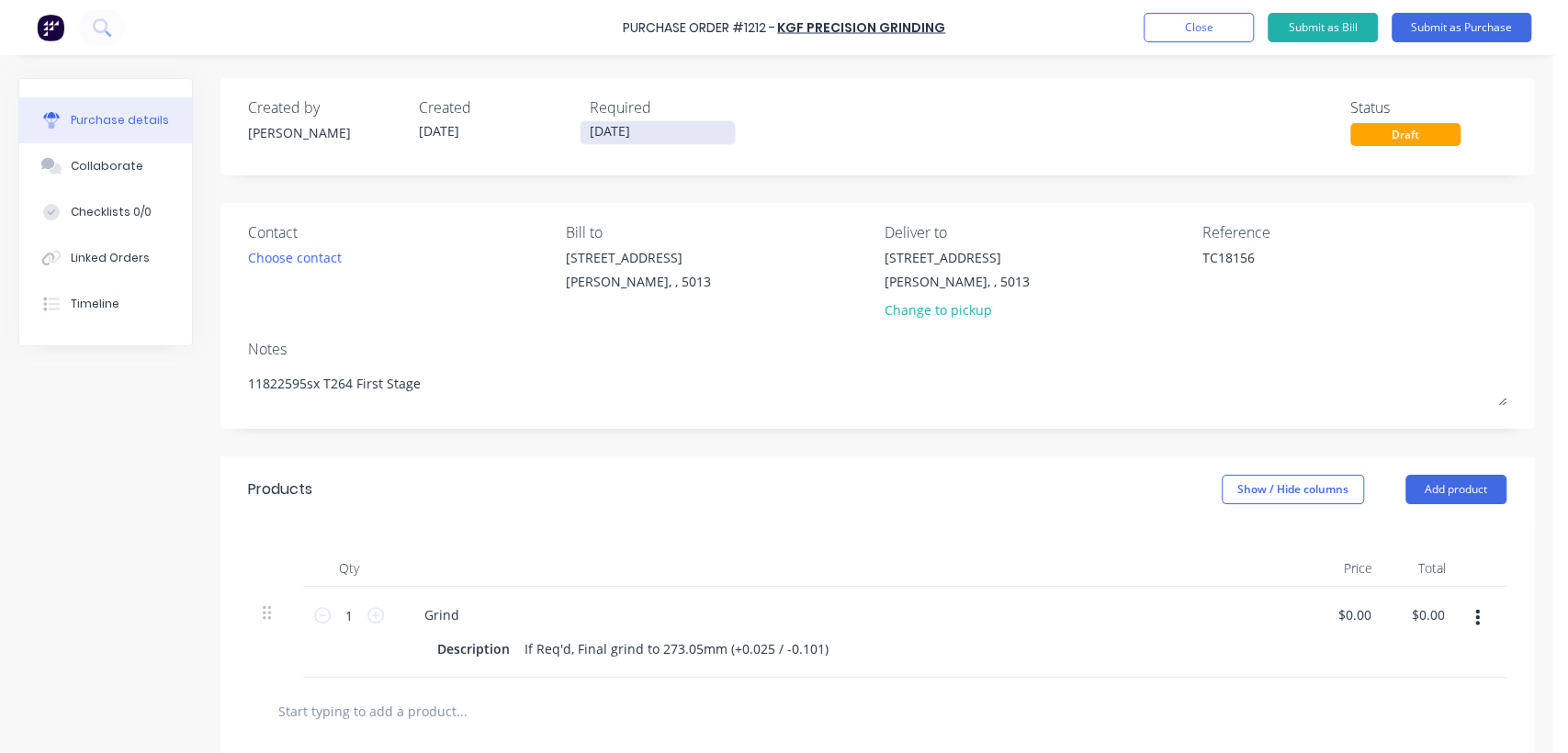
type textarea "TC18156"
type textarea "x"
type textarea "TC18156"
click at [654, 136] on input "[DATE]" at bounding box center [657, 133] width 154 height 23
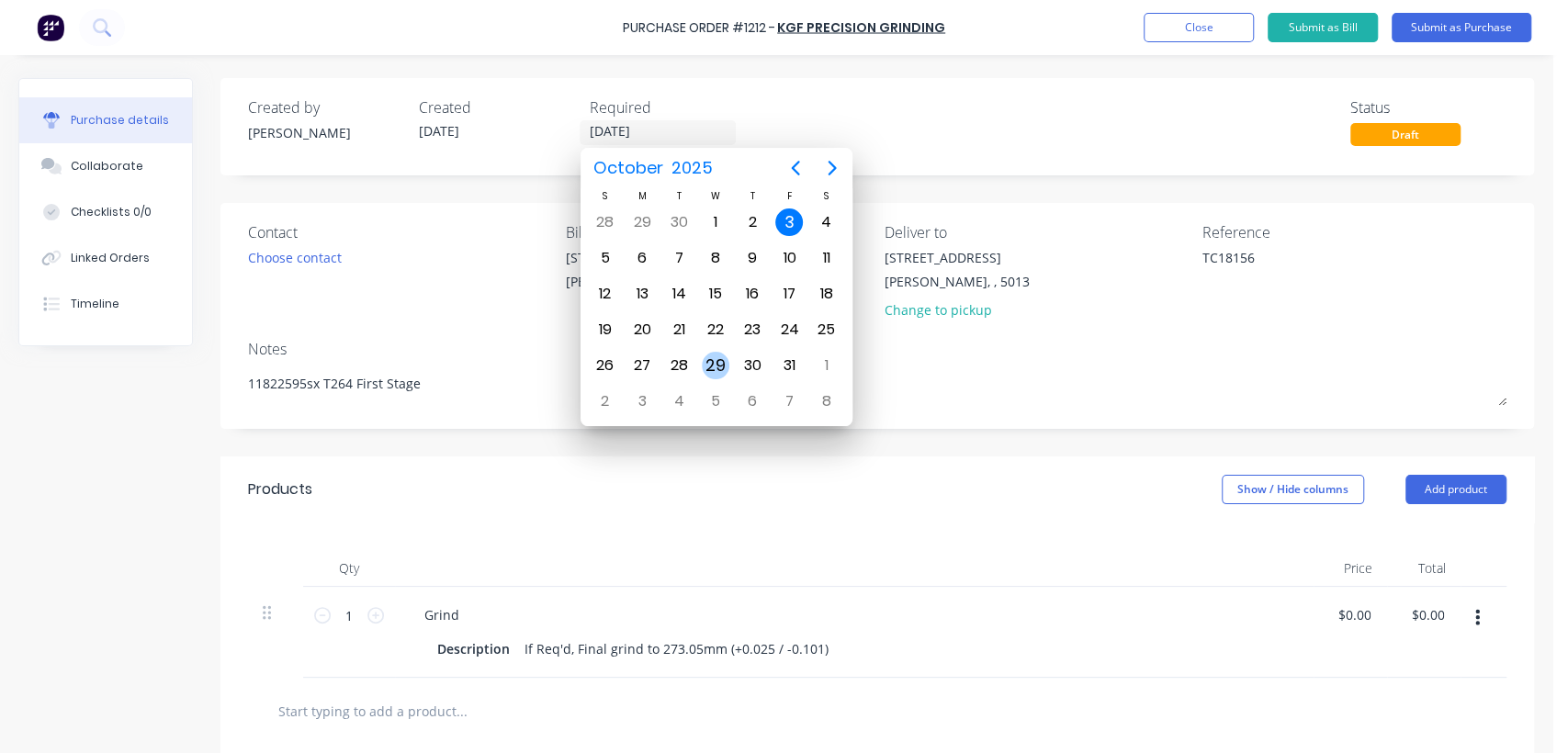
click at [715, 360] on div "29" at bounding box center [716, 366] width 28 height 28
type textarea "x"
type input "[DATE]"
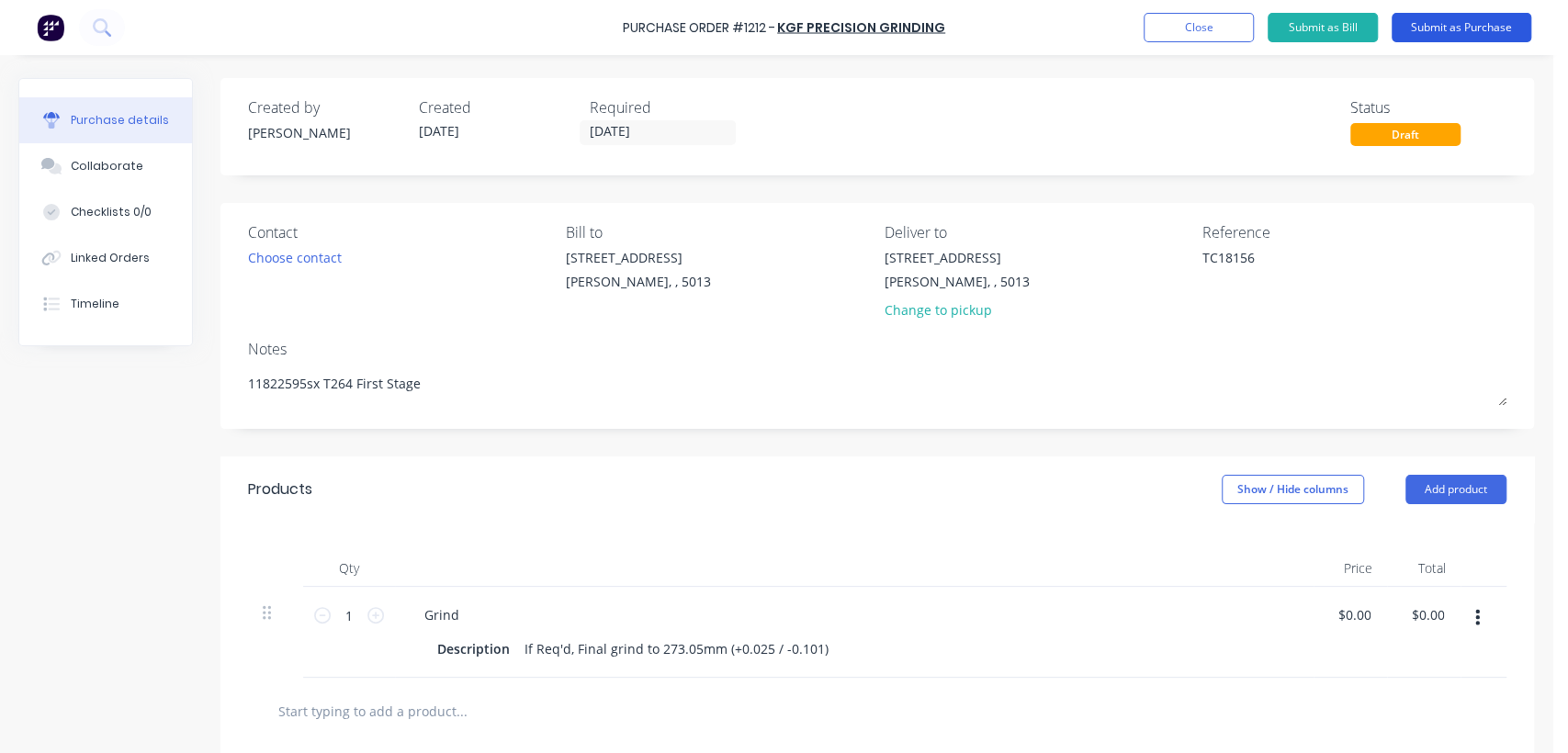
click at [1435, 26] on button "Submit as Purchase" at bounding box center [1461, 28] width 139 height 30
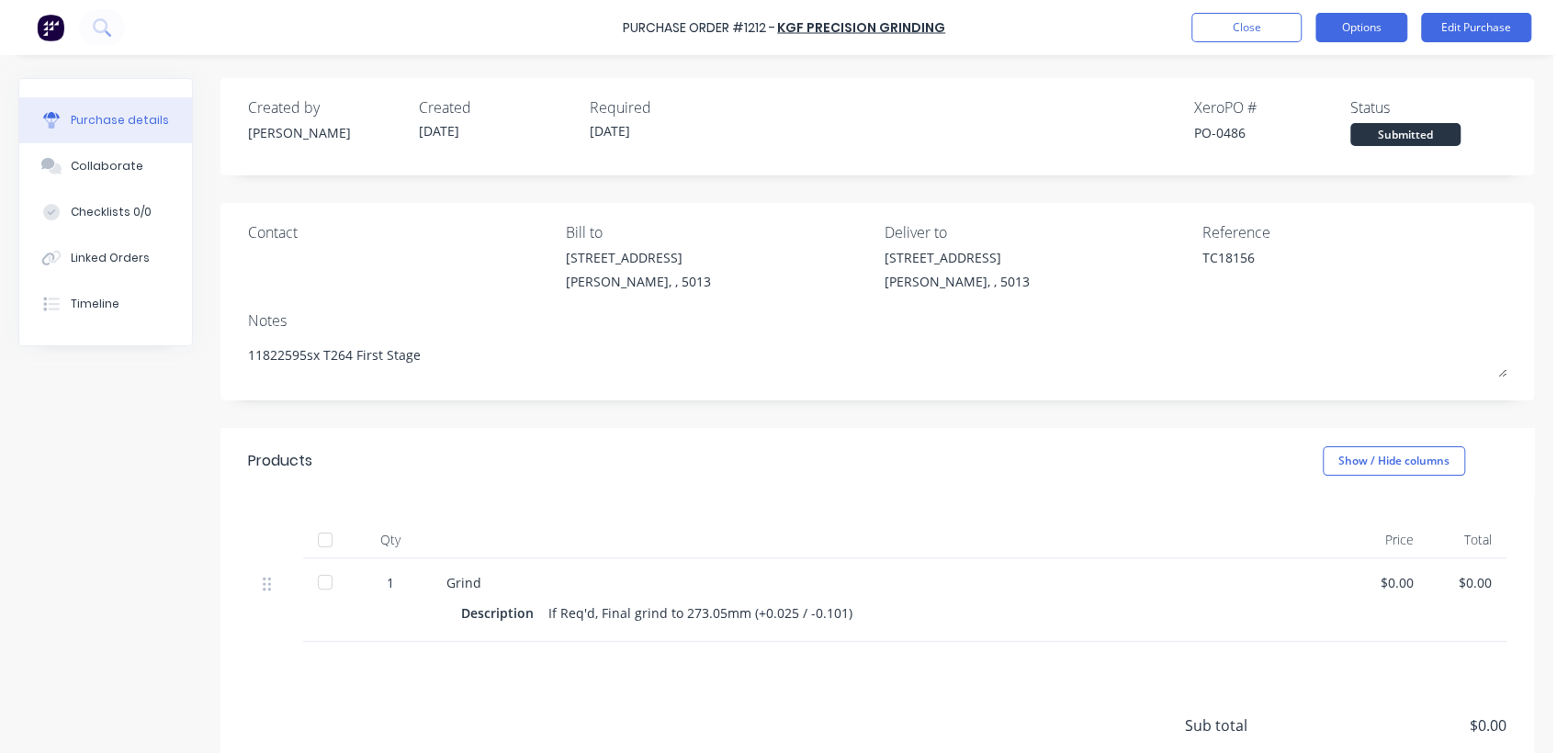
click at [1375, 27] on button "Options" at bounding box center [1361, 28] width 92 height 30
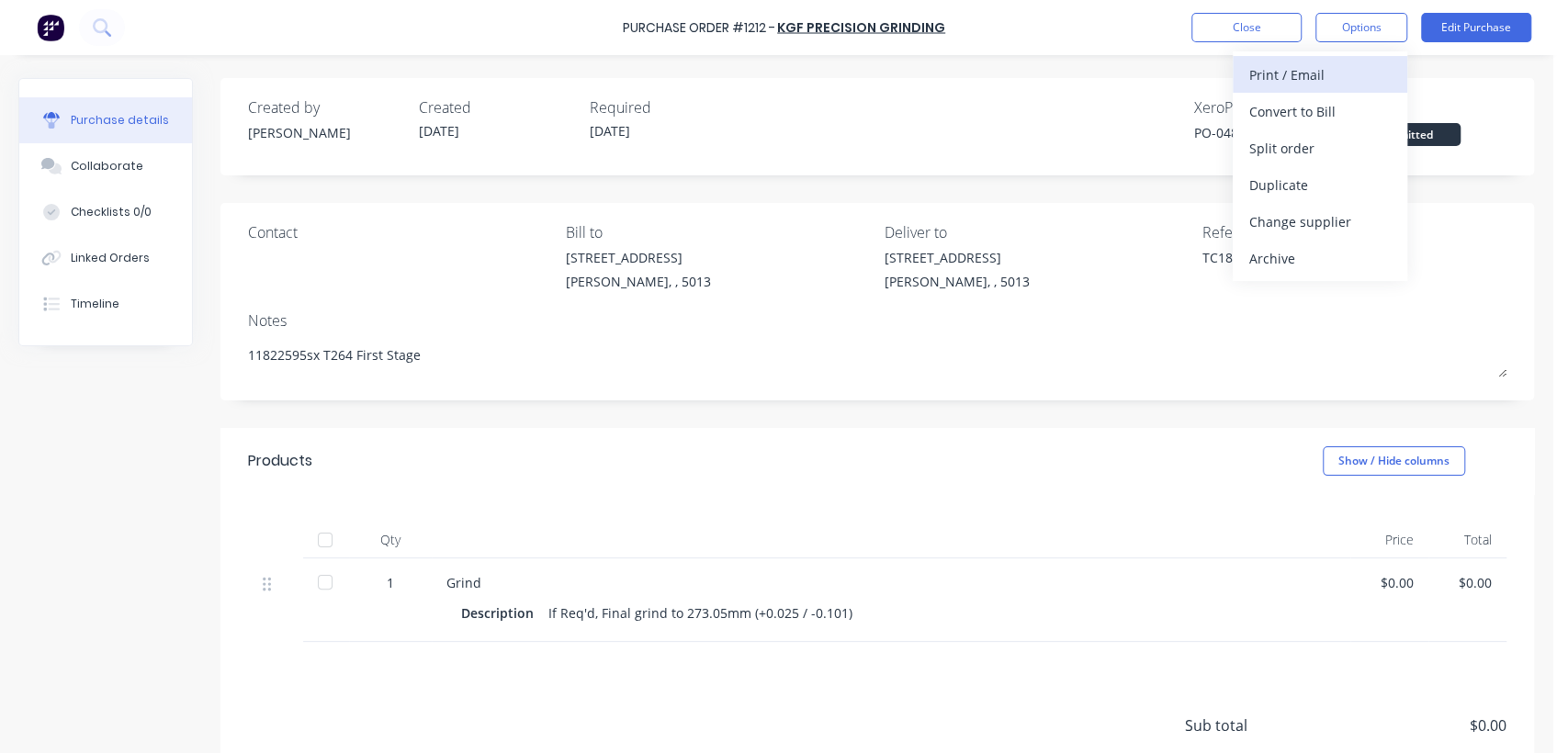
click at [1306, 69] on div "Print / Email" at bounding box center [1319, 74] width 141 height 27
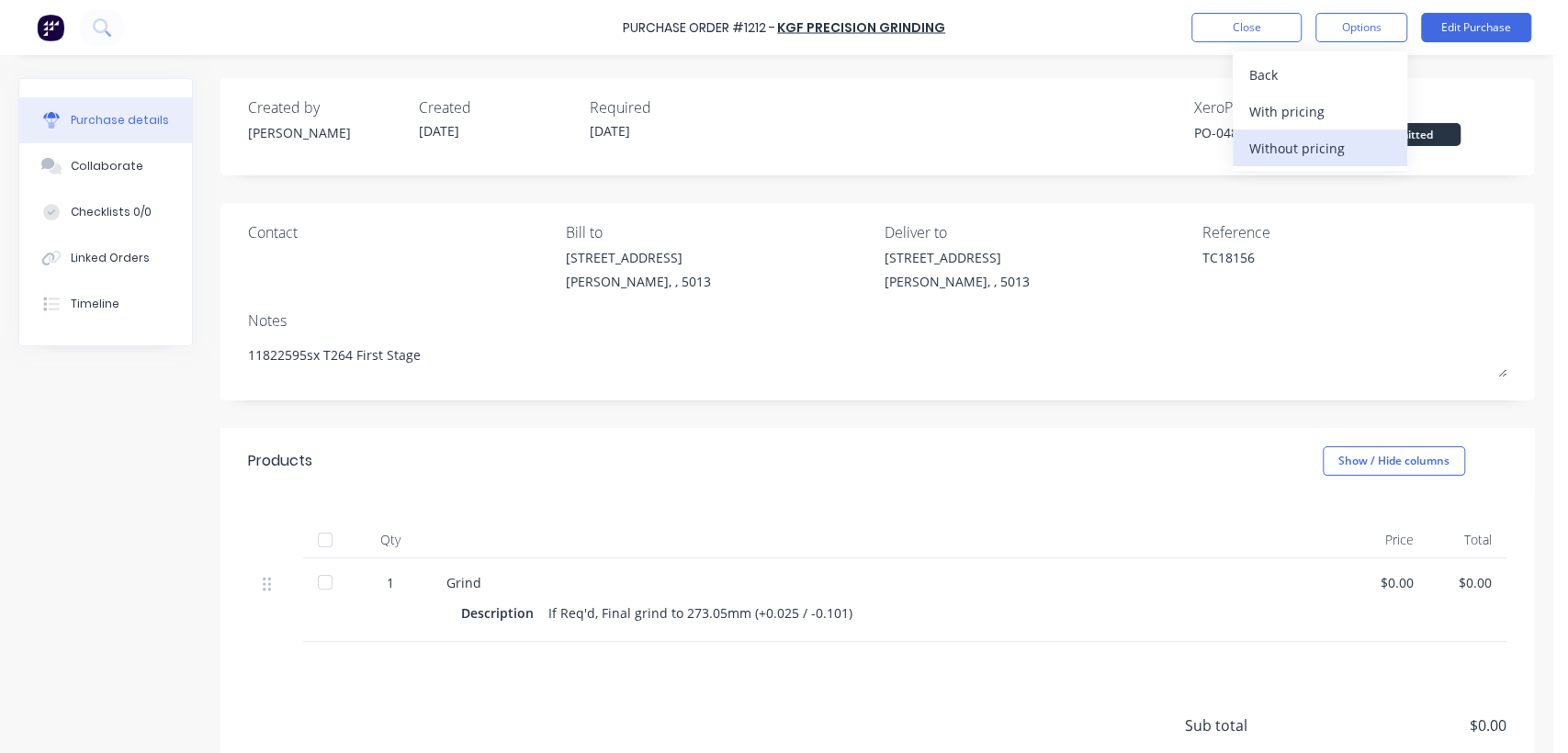
click at [1315, 141] on div "Without pricing" at bounding box center [1319, 148] width 141 height 27
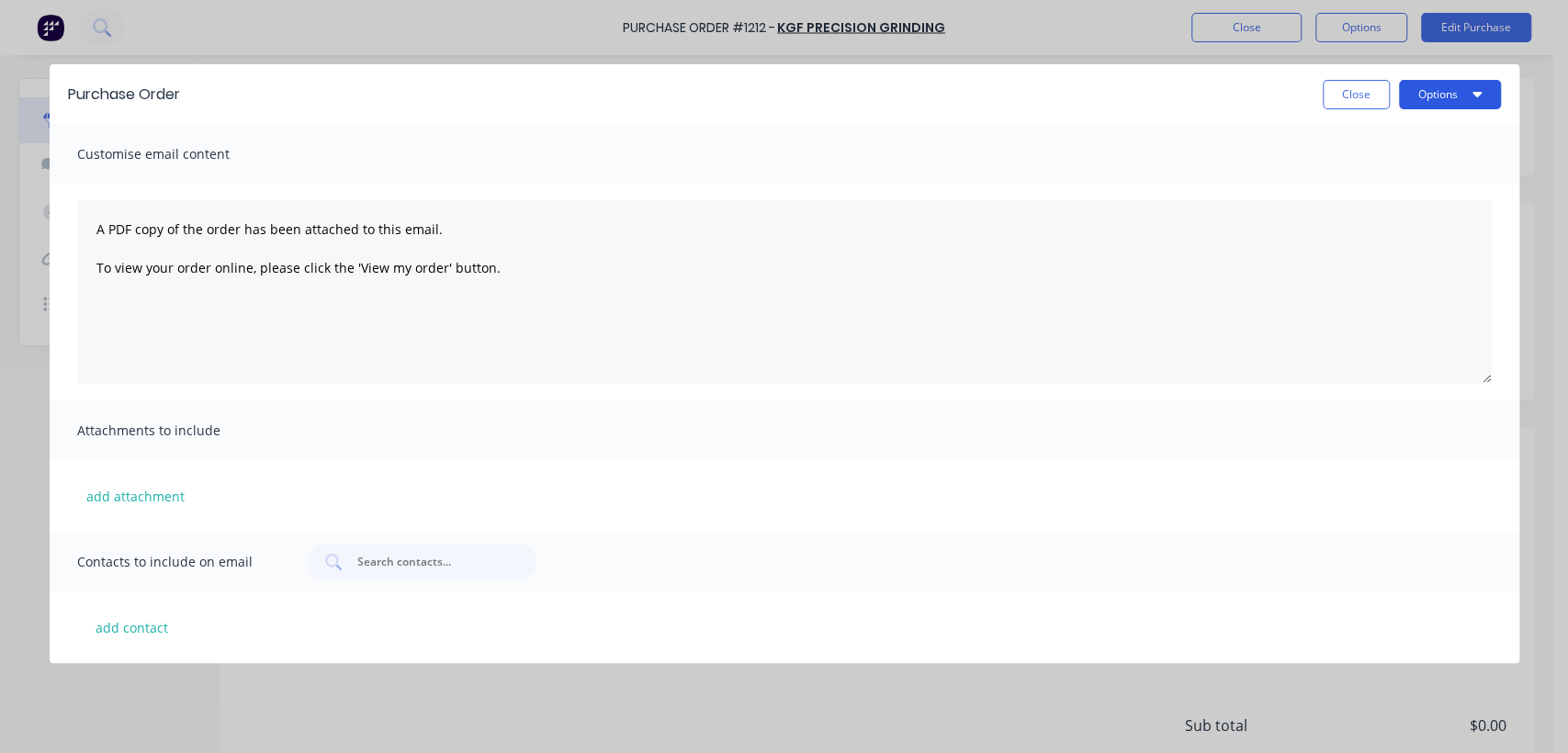
click at [1438, 98] on button "Options" at bounding box center [1450, 95] width 102 height 30
click at [1379, 172] on div "Print" at bounding box center [1413, 177] width 141 height 27
type textarea "x"
